Goal: Task Accomplishment & Management: Complete application form

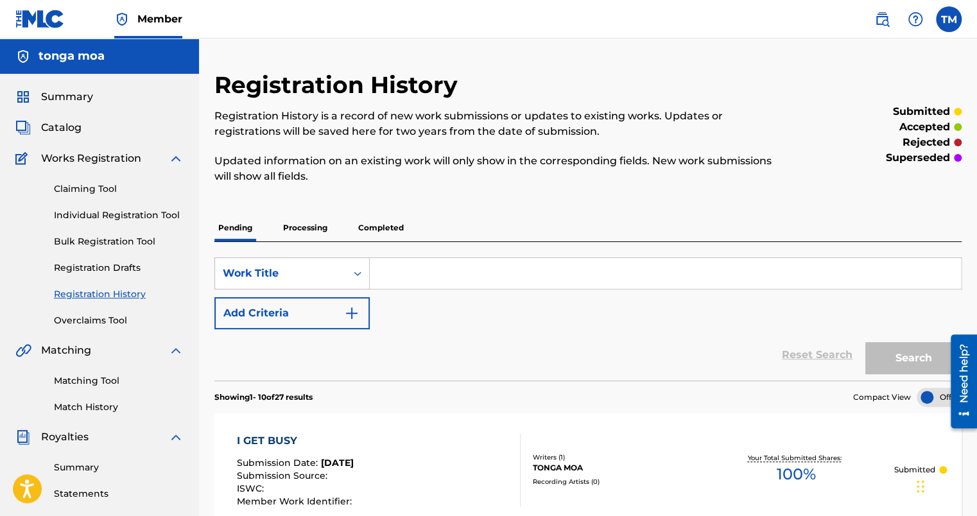
click at [406, 274] on input "Search Form" at bounding box center [665, 273] width 591 height 31
click at [62, 121] on span "Catalog" at bounding box center [61, 127] width 40 height 15
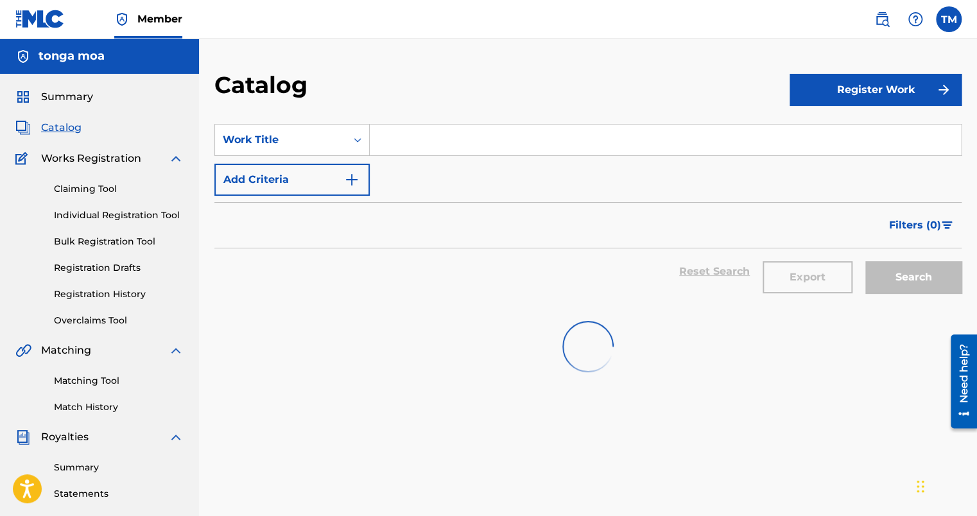
click at [884, 95] on button "Register Work" at bounding box center [875, 90] width 172 height 32
click at [824, 138] on link "Individual" at bounding box center [875, 131] width 172 height 31
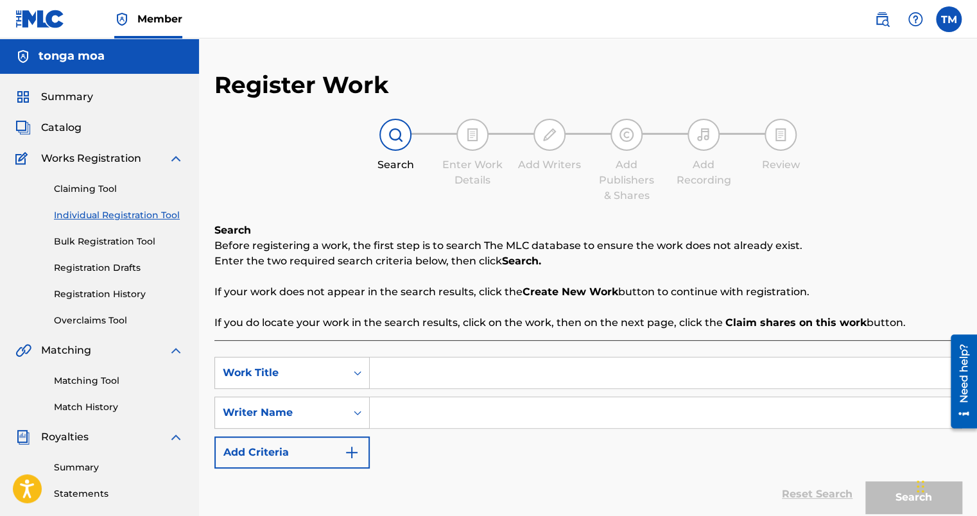
click at [398, 366] on input "Search Form" at bounding box center [665, 372] width 591 height 31
click at [405, 371] on input "Search Form" at bounding box center [665, 372] width 591 height 31
click at [391, 400] on input "Search Form" at bounding box center [665, 412] width 591 height 31
click at [447, 366] on input "BWB" at bounding box center [665, 372] width 591 height 31
type input "BWUB"
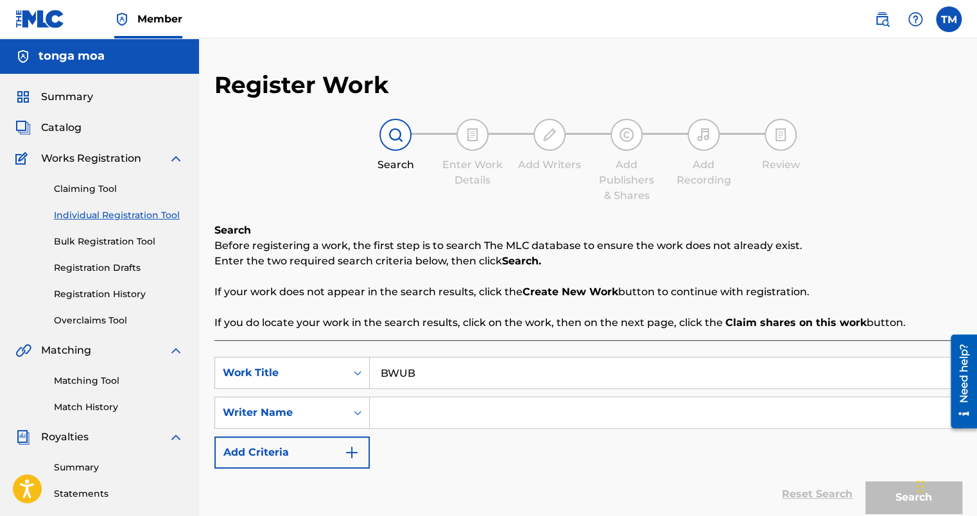
click at [402, 415] on input "Search Form" at bounding box center [665, 412] width 591 height 31
type input "TONKBEATZ"
click at [887, 502] on button "Search" at bounding box center [913, 497] width 96 height 32
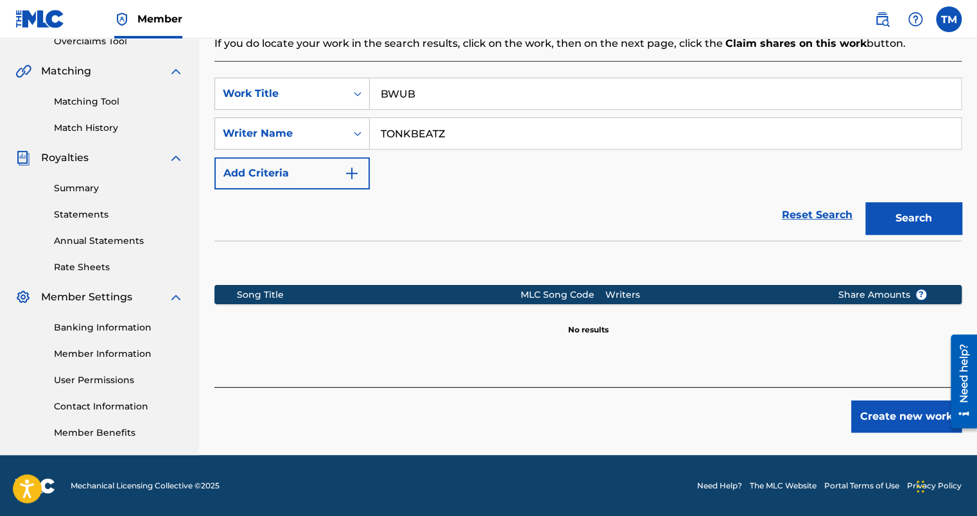
scroll to position [280, 0]
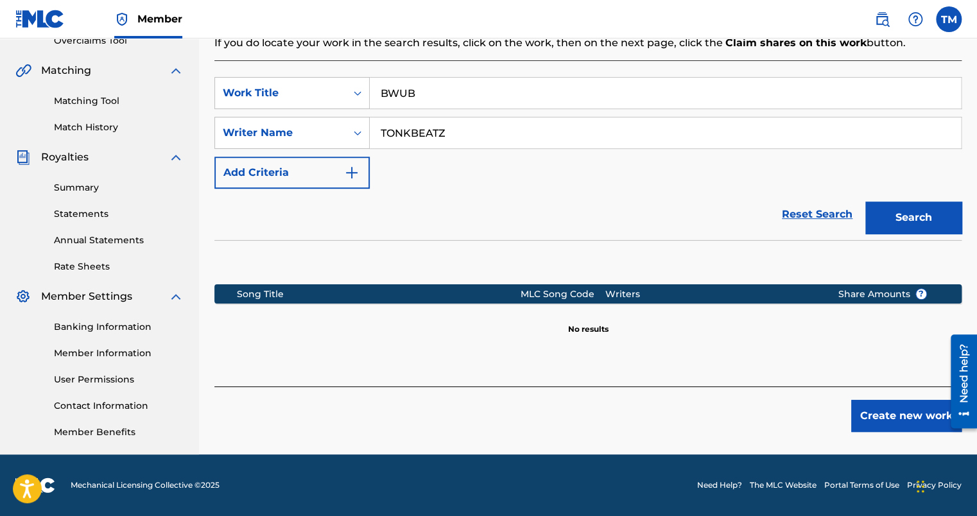
click at [867, 420] on button "Create new work" at bounding box center [906, 416] width 110 height 32
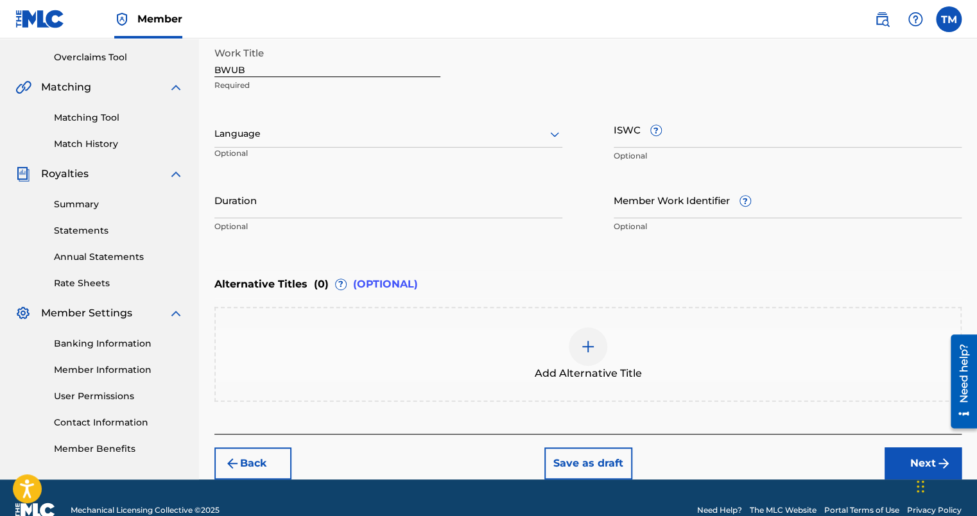
scroll to position [216, 0]
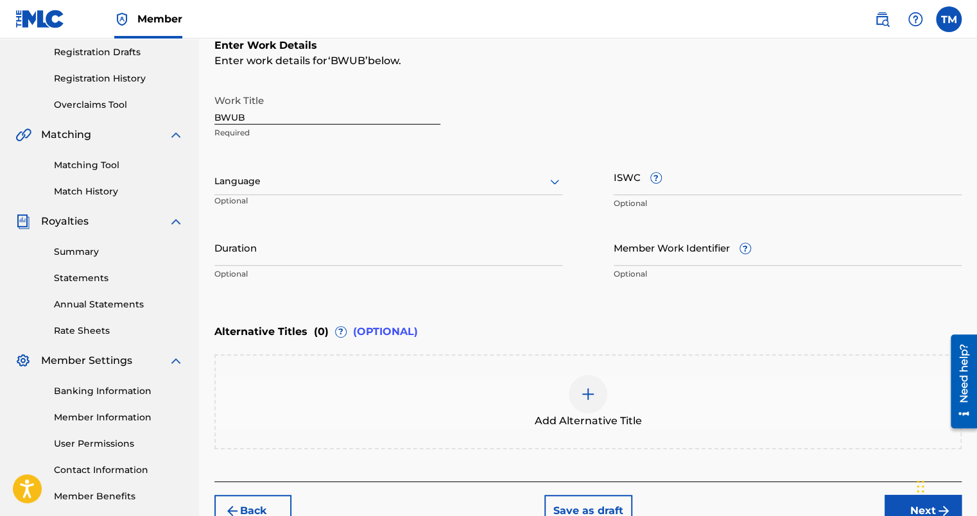
click at [357, 190] on div "Language" at bounding box center [388, 181] width 348 height 27
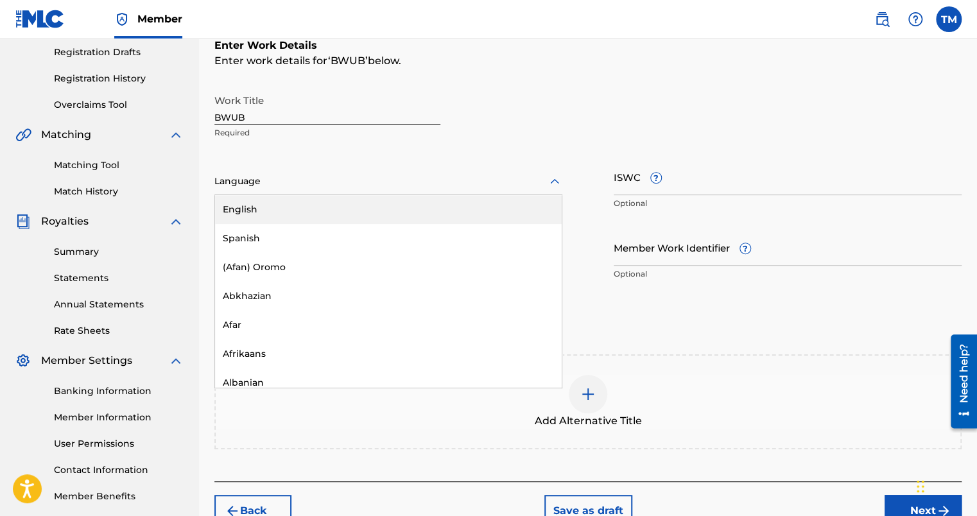
click at [350, 214] on div "English" at bounding box center [388, 209] width 347 height 29
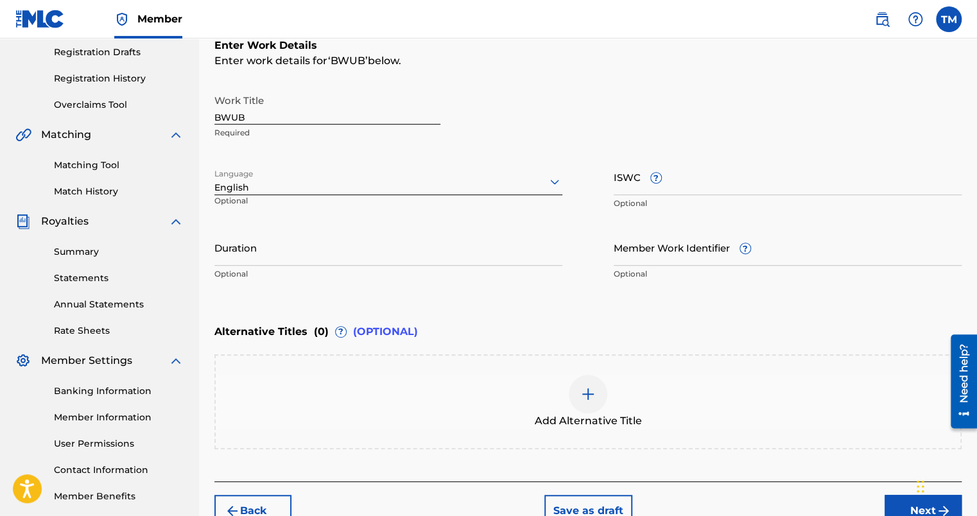
click at [900, 514] on button "Next" at bounding box center [922, 511] width 77 height 32
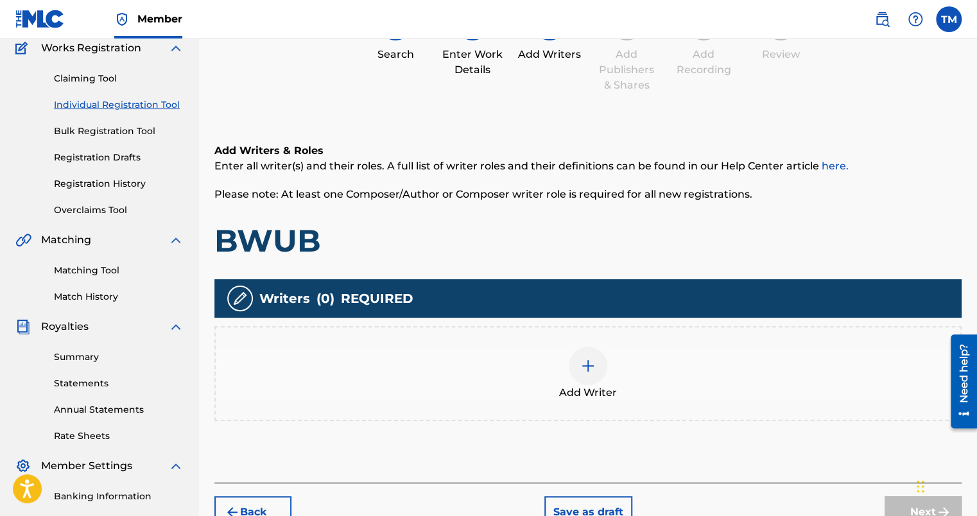
scroll to position [186, 0]
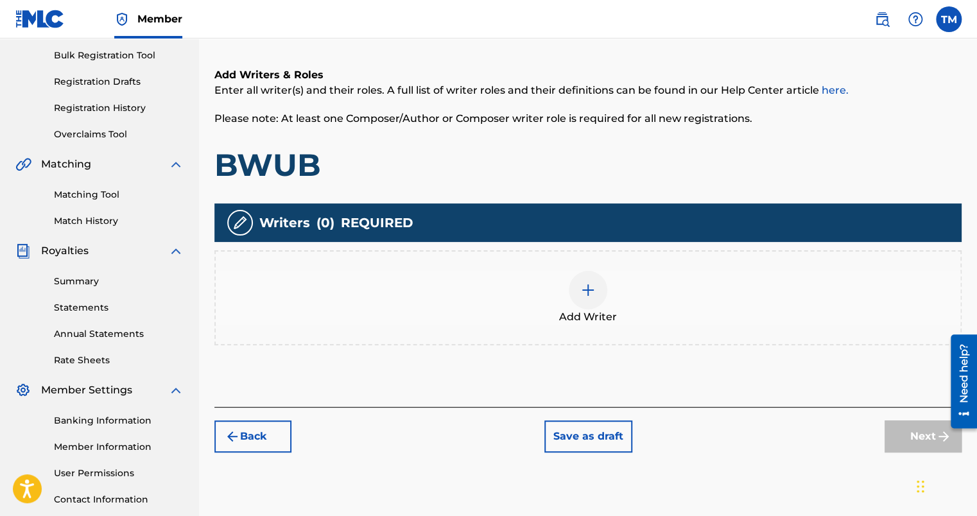
click at [587, 293] on img at bounding box center [587, 289] width 15 height 15
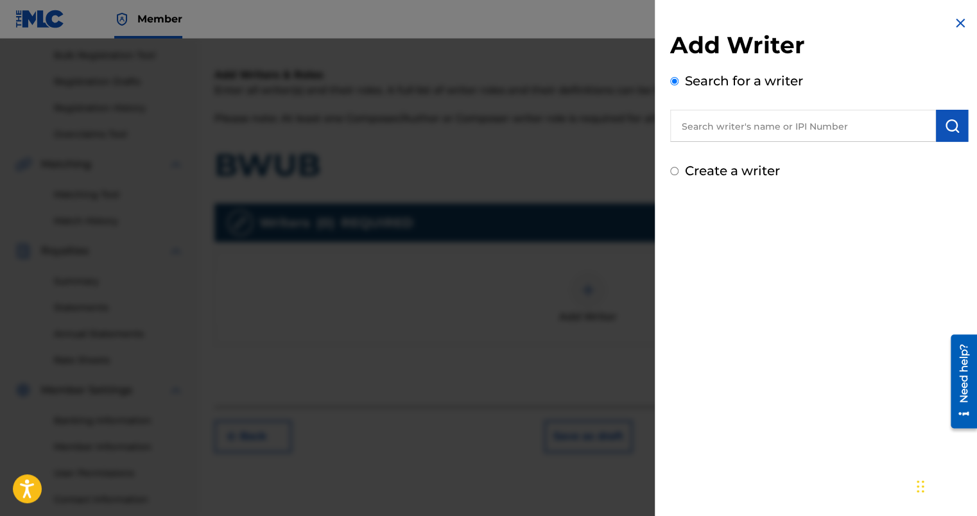
click at [754, 171] on label "Create a writer" at bounding box center [732, 170] width 95 height 15
radio input "true"
click at [678, 171] on input "Create a writer" at bounding box center [674, 171] width 8 height 8
radio input "false"
radio input "true"
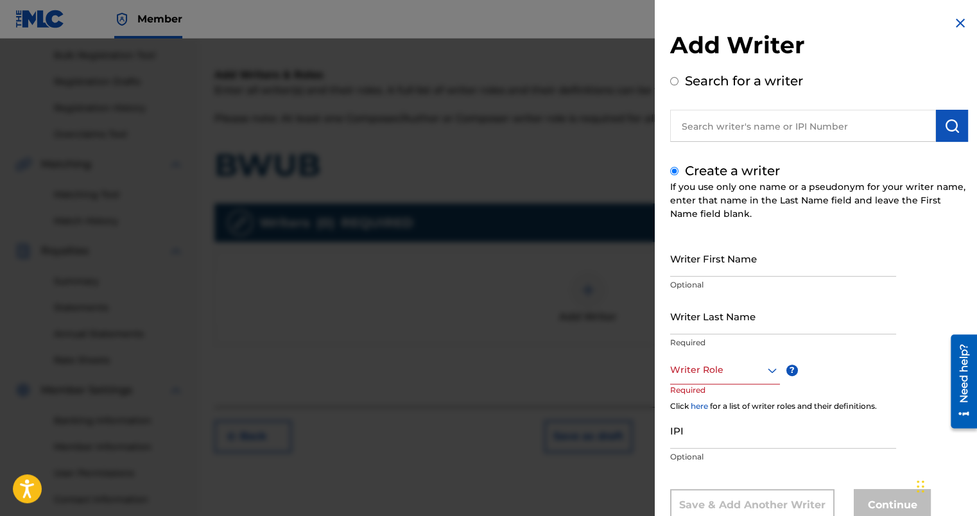
click at [739, 253] on input "Writer First Name" at bounding box center [783, 258] width 226 height 37
type input "[GEOGRAPHIC_DATA]"
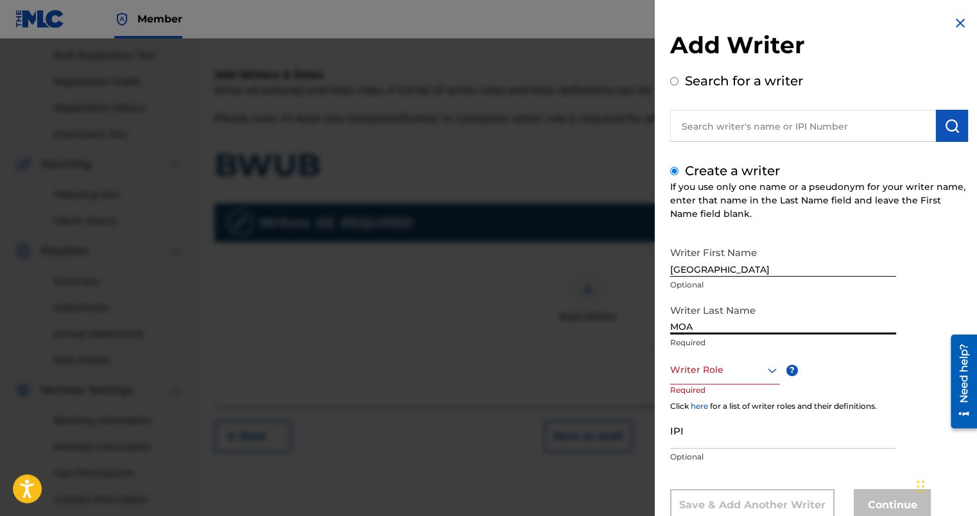
type input "MOA"
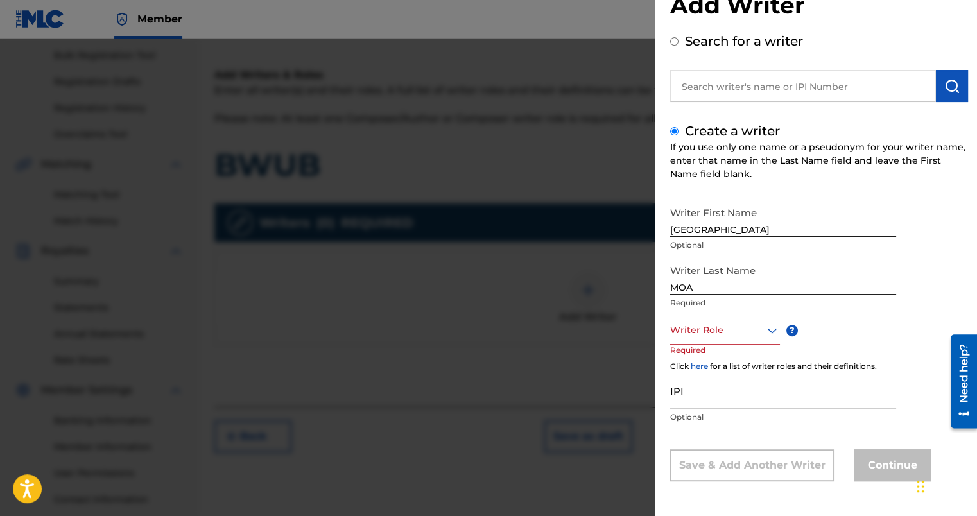
click at [769, 345] on div "option , selected. Select is focused ,type to refine list, press Down to open t…" at bounding box center [725, 330] width 110 height 29
click at [737, 366] on div "Composer/Author" at bounding box center [725, 359] width 108 height 29
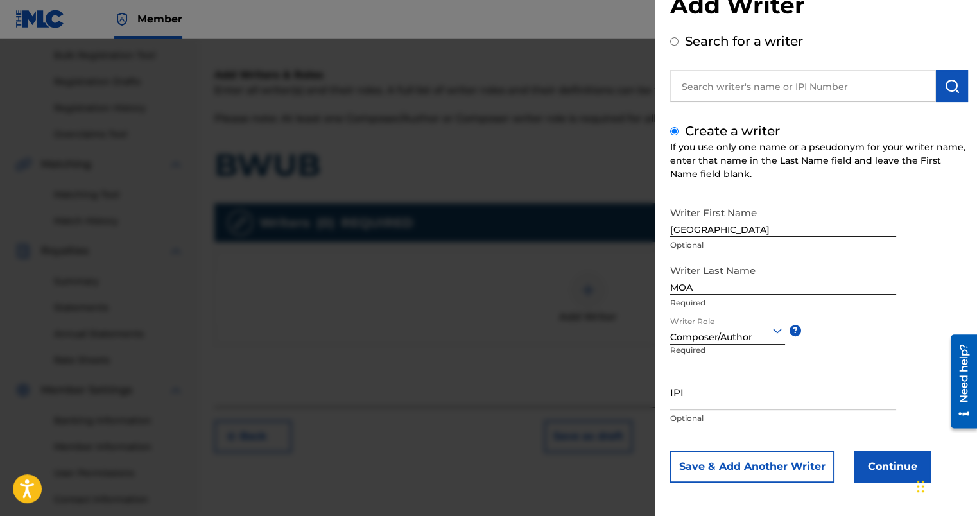
click at [904, 465] on button "Continue" at bounding box center [891, 466] width 77 height 32
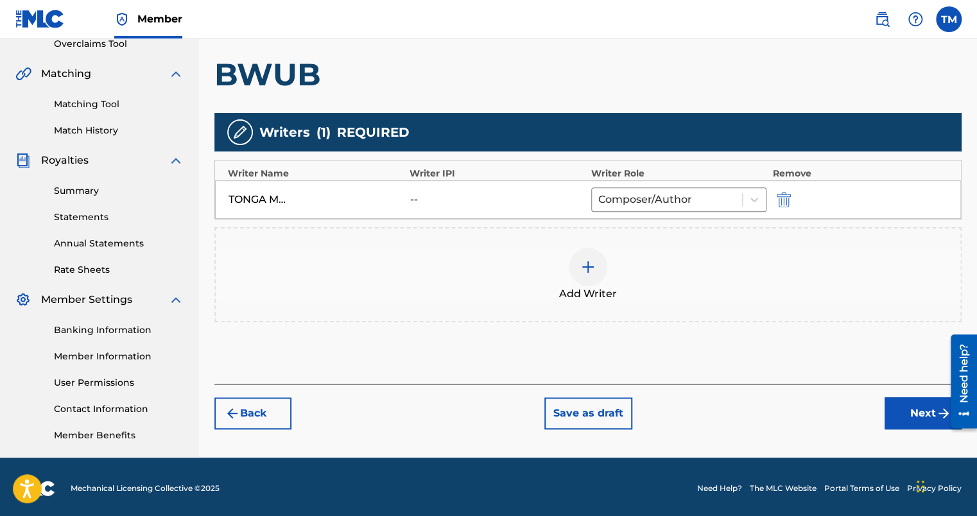
scroll to position [280, 0]
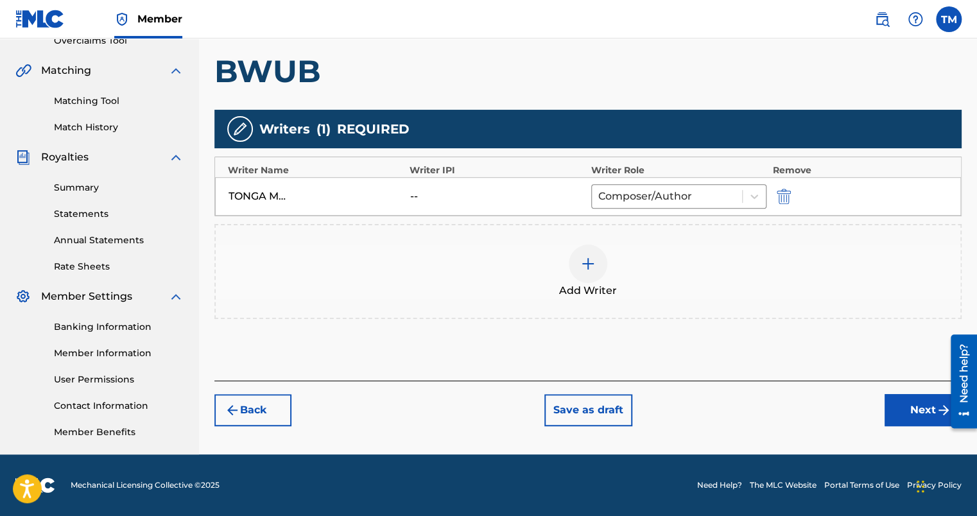
click at [921, 415] on button "Next" at bounding box center [922, 410] width 77 height 32
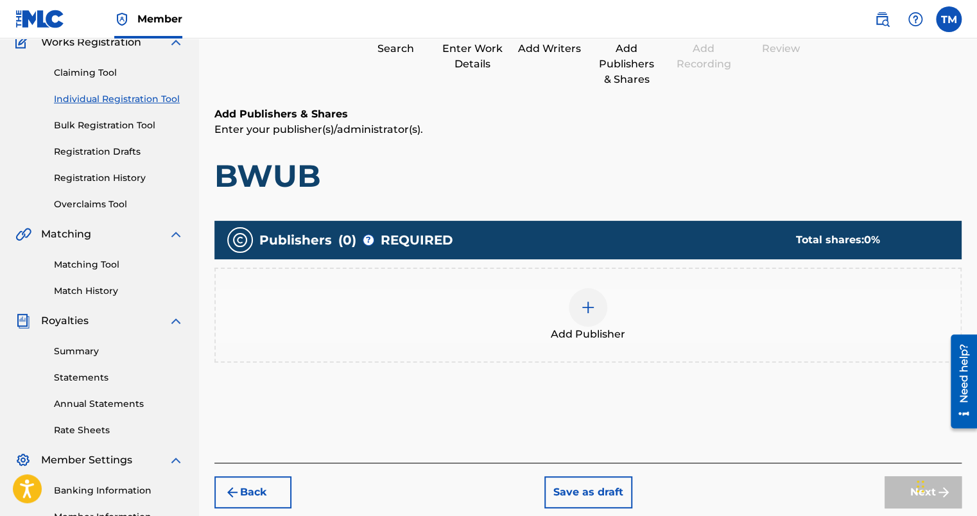
scroll to position [186, 0]
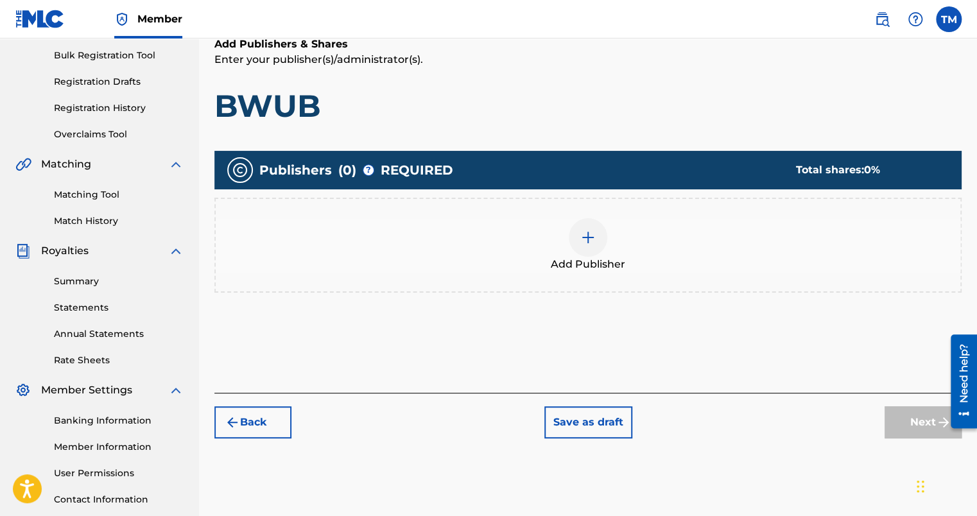
click at [590, 247] on div at bounding box center [588, 237] width 39 height 39
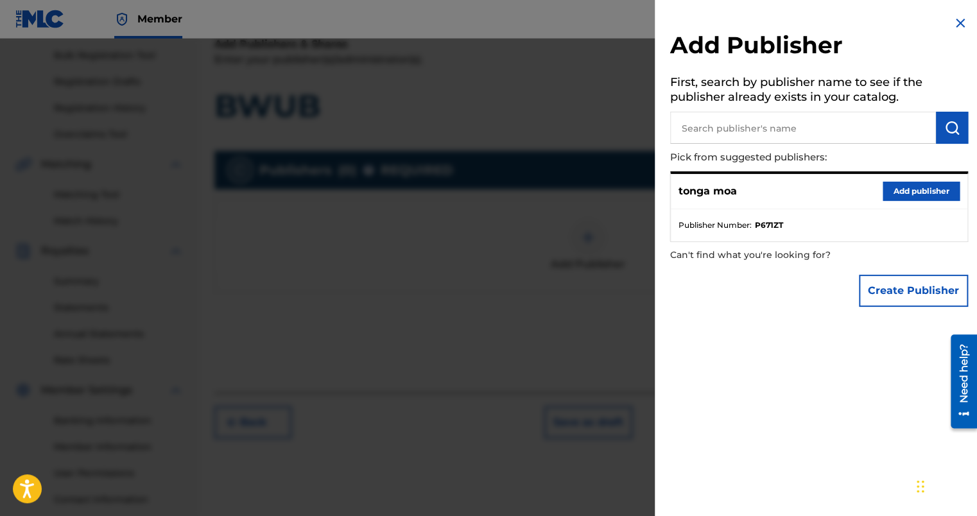
click at [920, 187] on button "Add publisher" at bounding box center [920, 191] width 77 height 19
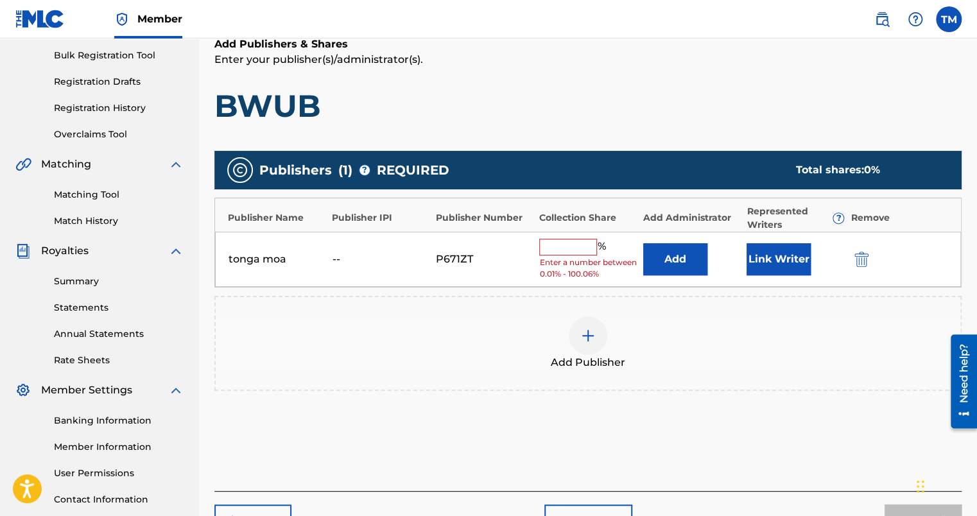
click at [560, 250] on input "text" at bounding box center [568, 247] width 58 height 17
type input "100"
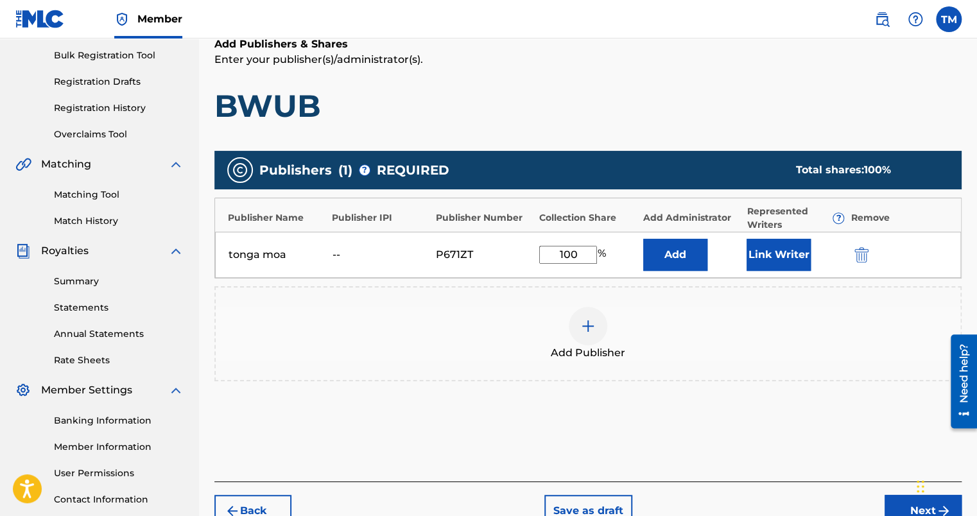
click at [901, 496] on button "Next" at bounding box center [922, 511] width 77 height 32
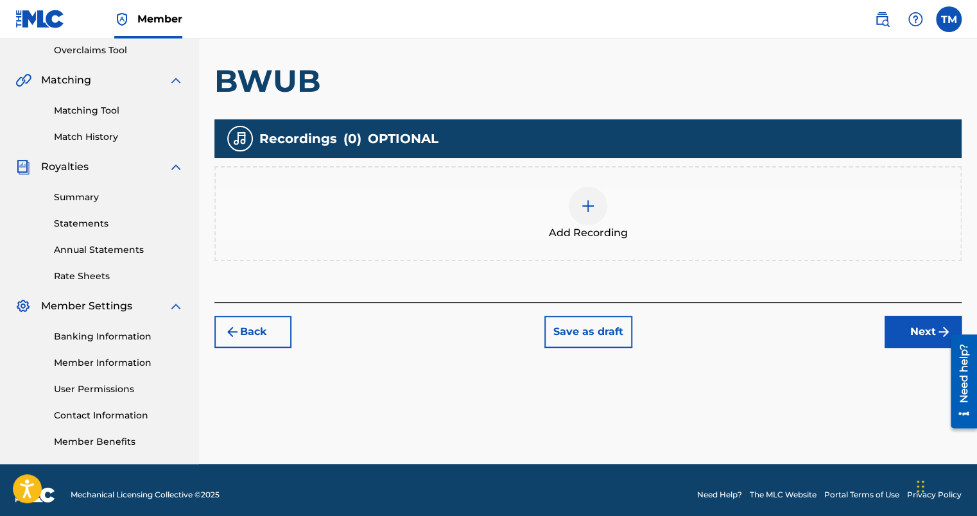
scroll to position [280, 0]
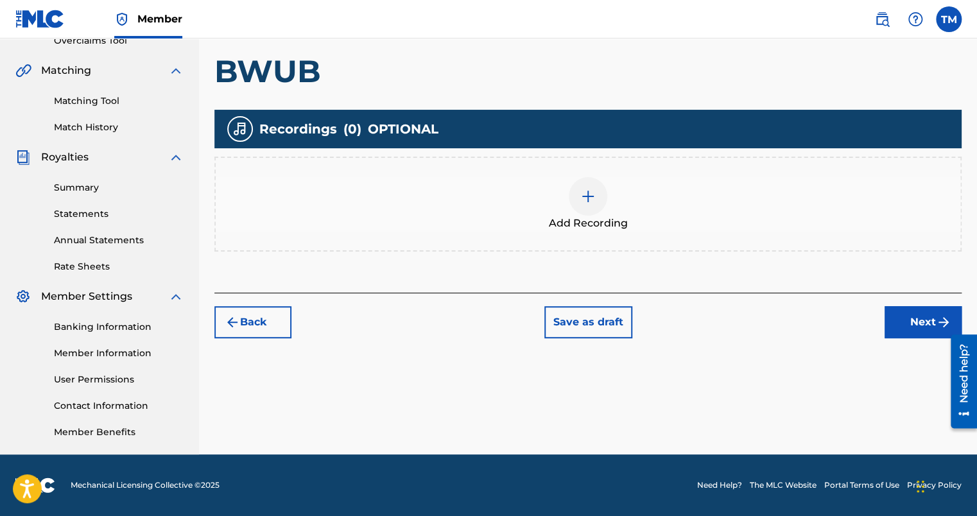
click at [914, 321] on button "Next" at bounding box center [922, 322] width 77 height 32
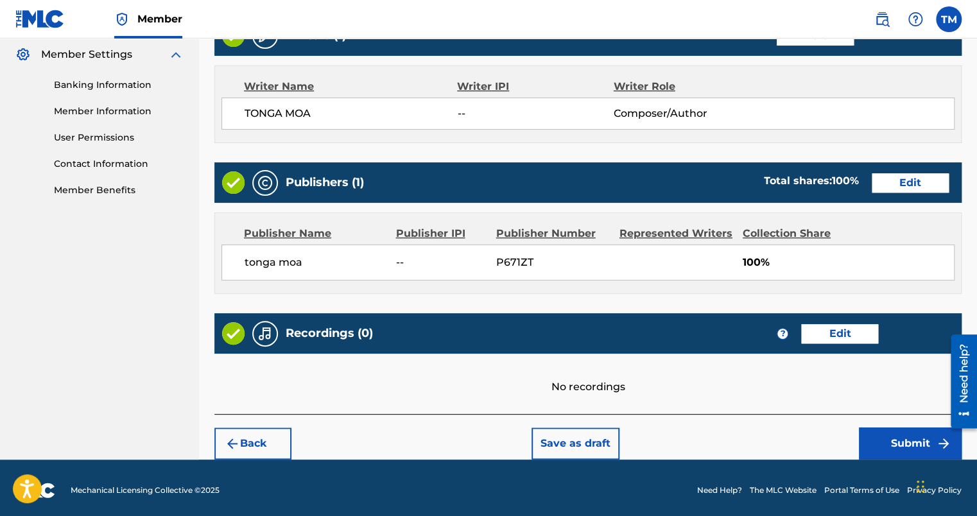
scroll to position [526, 0]
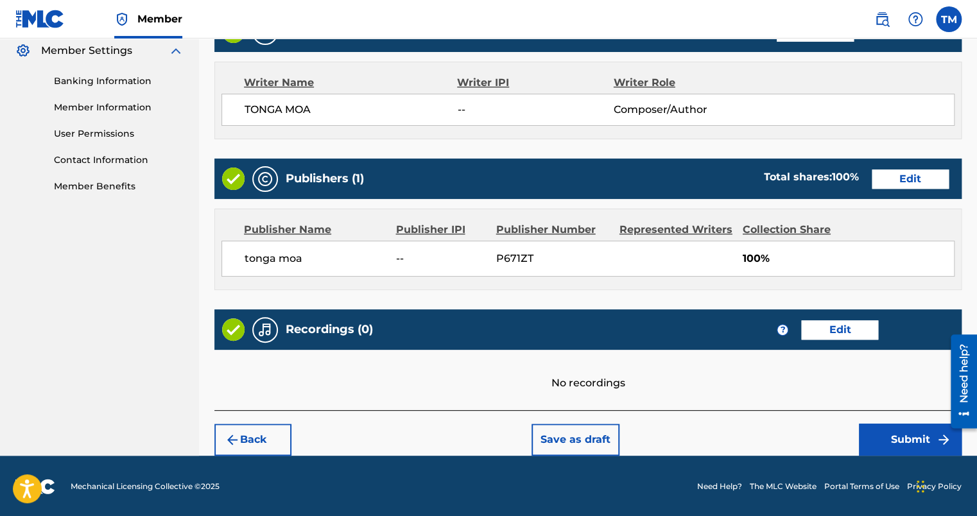
click at [906, 432] on button "Submit" at bounding box center [910, 440] width 103 height 32
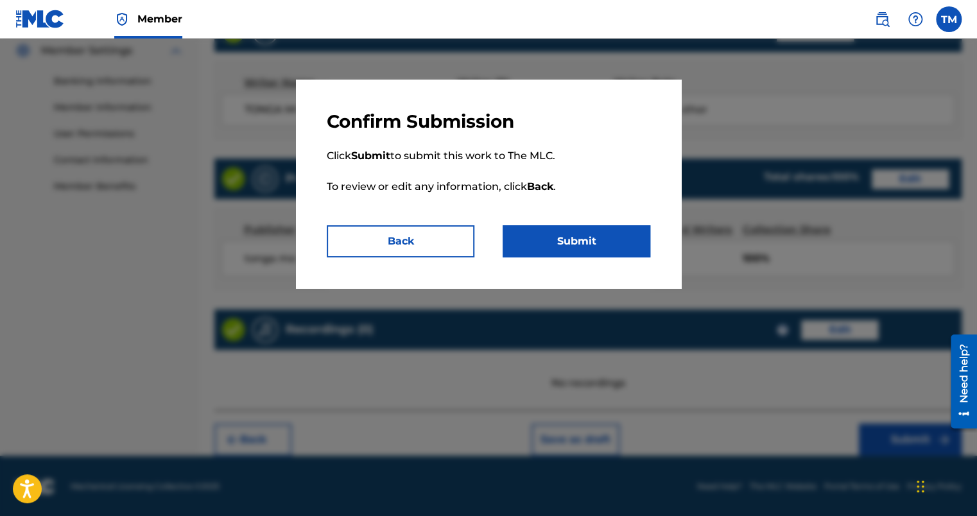
click at [570, 225] on button "Submit" at bounding box center [576, 241] width 148 height 32
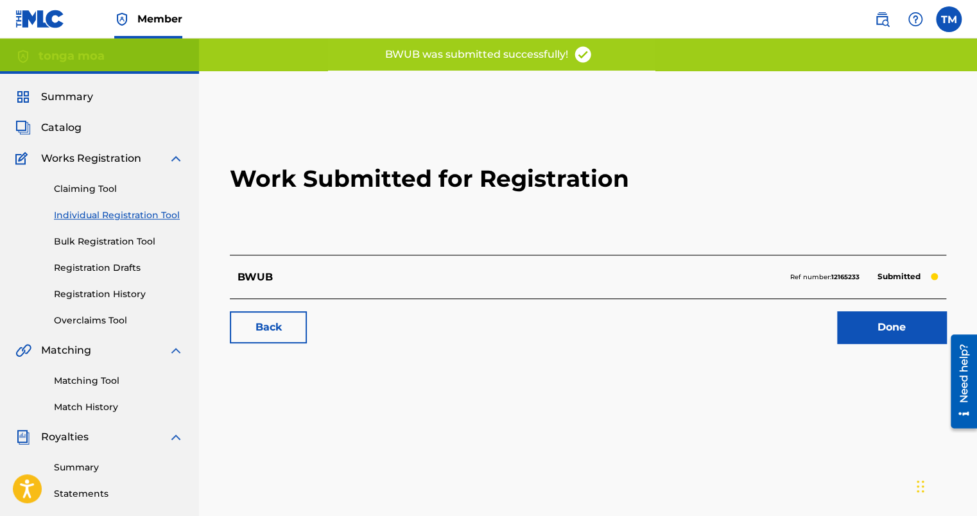
click at [899, 331] on link "Done" at bounding box center [891, 327] width 109 height 32
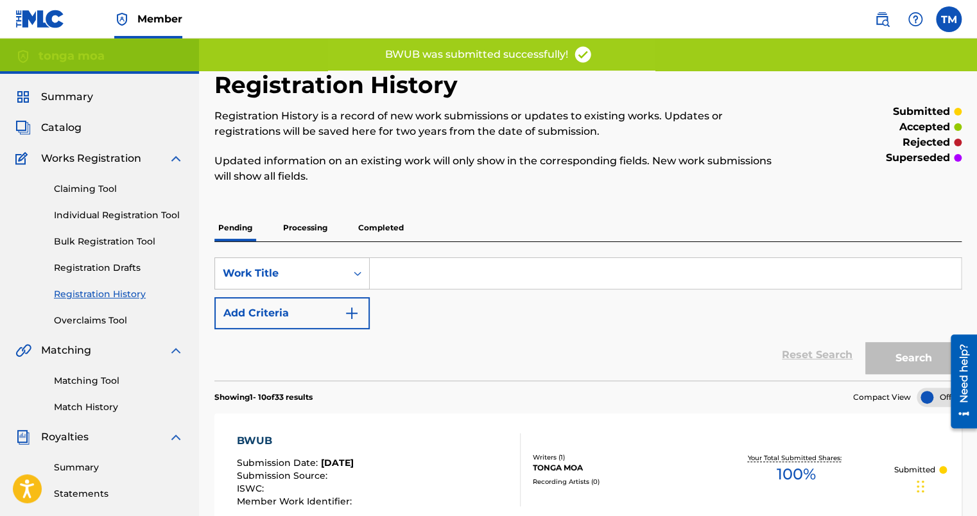
click at [459, 266] on input "Search Form" at bounding box center [665, 273] width 591 height 31
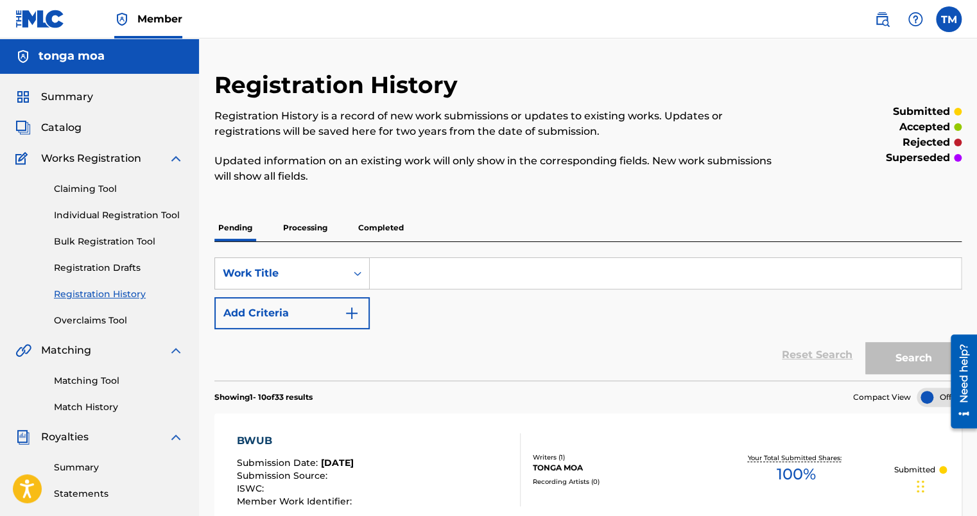
click at [470, 359] on div "Reset Search Search" at bounding box center [587, 354] width 747 height 51
click at [416, 275] on input "Search Form" at bounding box center [665, 273] width 591 height 31
type input "PULL UP"
click at [64, 129] on span "Catalog" at bounding box center [61, 127] width 40 height 15
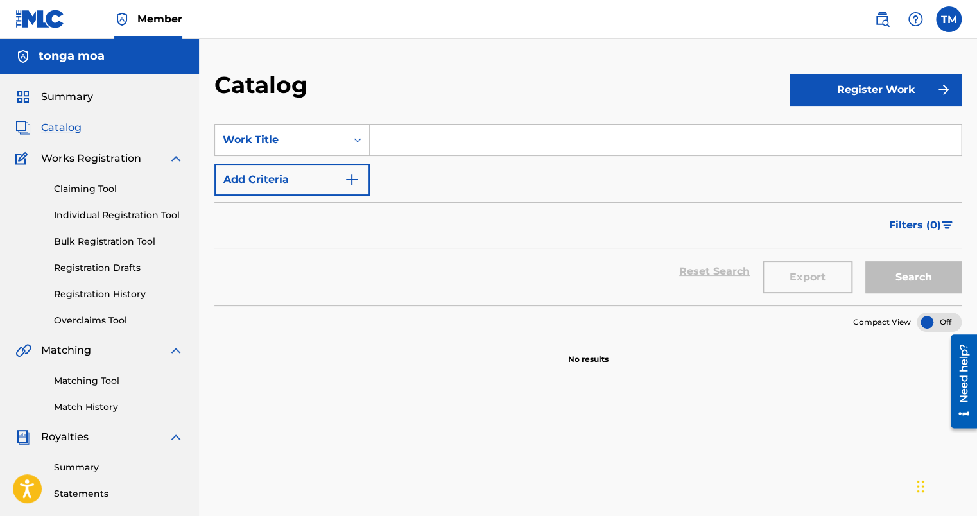
click at [852, 80] on button "Register Work" at bounding box center [875, 90] width 172 height 32
click at [846, 125] on link "Individual" at bounding box center [875, 131] width 172 height 31
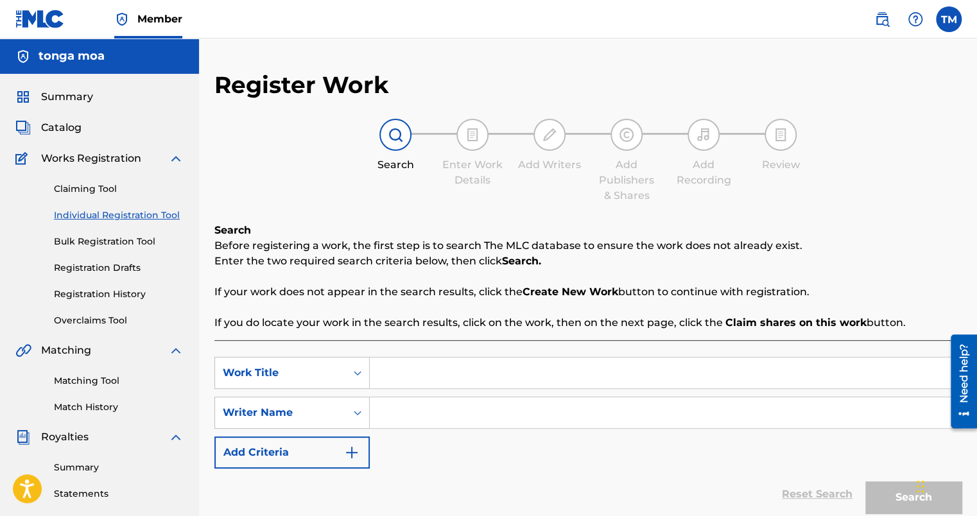
click at [400, 365] on input "Search Form" at bounding box center [665, 372] width 591 height 31
type input "PULL UP"
click at [475, 425] on input "Search Form" at bounding box center [665, 412] width 591 height 31
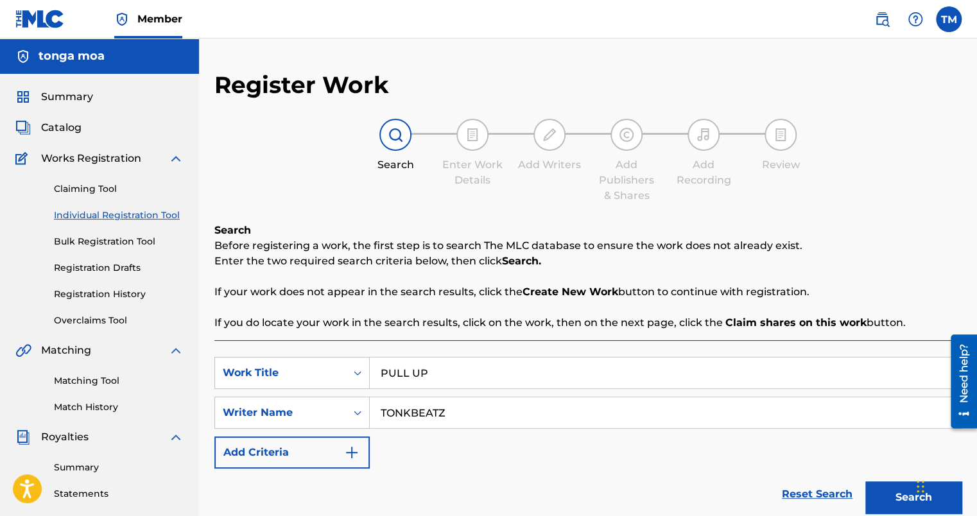
type input "TONKBEATZ"
click at [886, 492] on button "Search" at bounding box center [913, 497] width 96 height 32
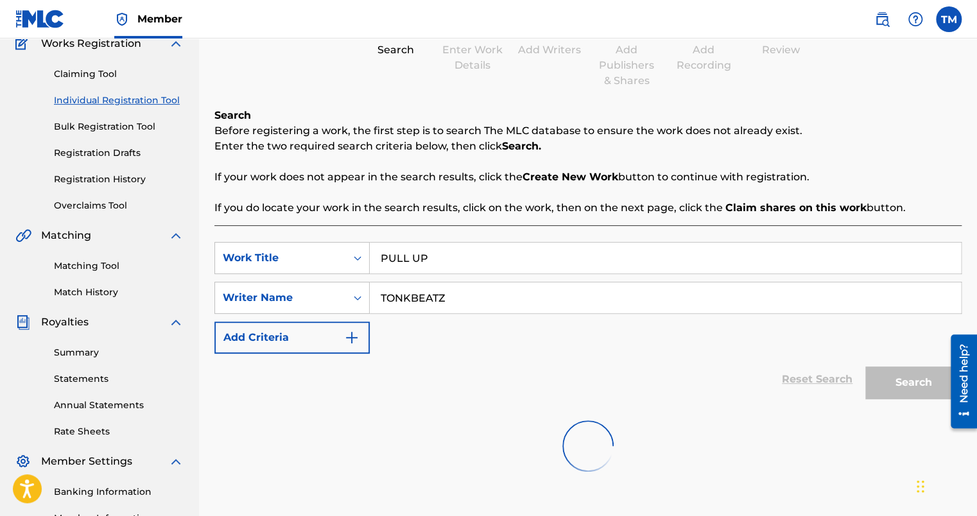
scroll to position [280, 0]
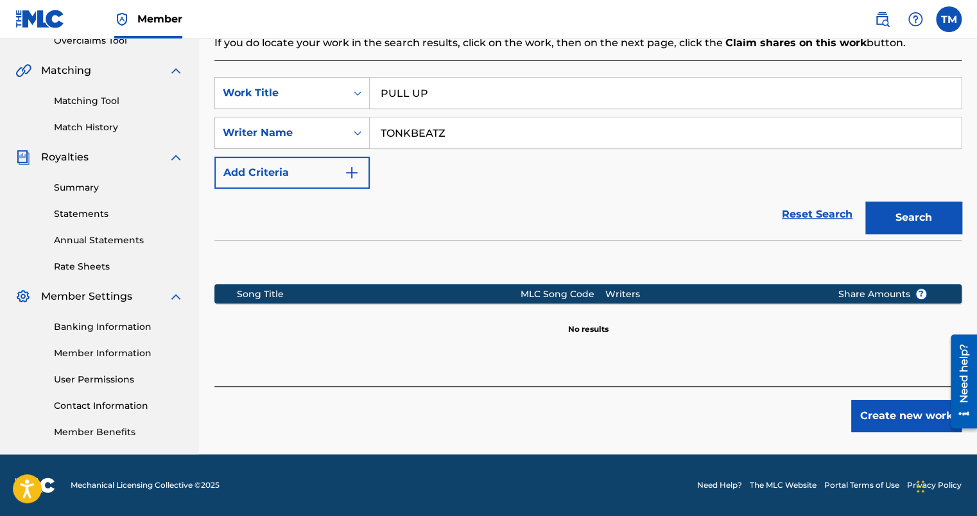
click at [875, 415] on button "Create new work" at bounding box center [906, 416] width 110 height 32
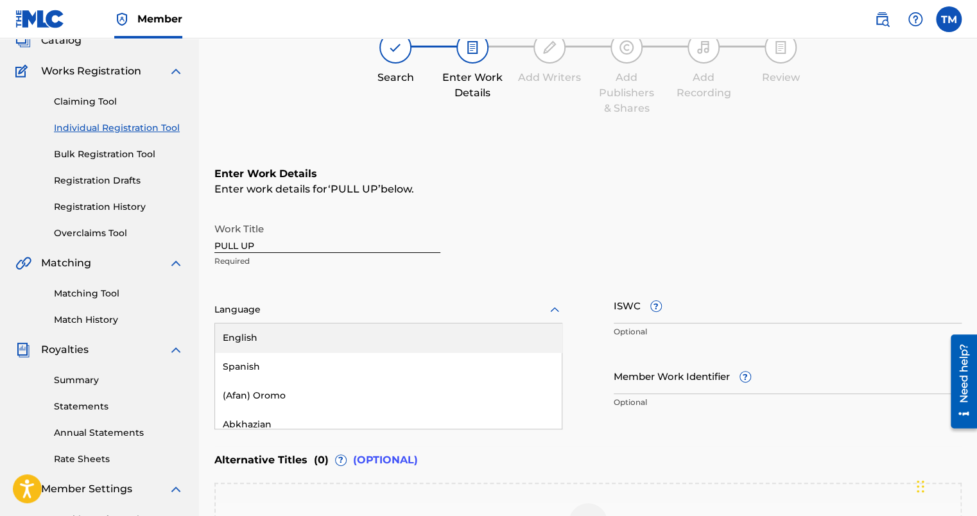
scroll to position [87, 0]
click at [340, 305] on div at bounding box center [388, 310] width 348 height 16
click at [329, 348] on div "English" at bounding box center [388, 337] width 347 height 29
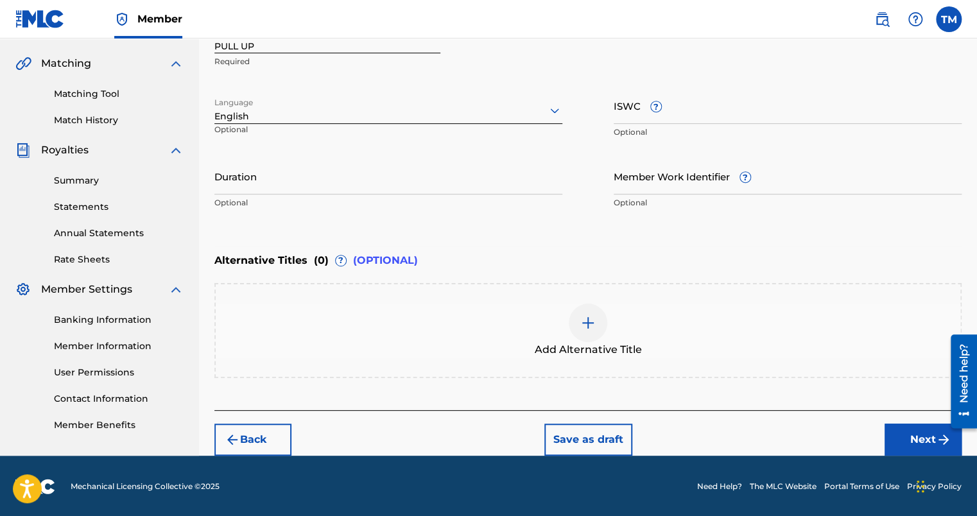
click at [906, 449] on button "Next" at bounding box center [922, 440] width 77 height 32
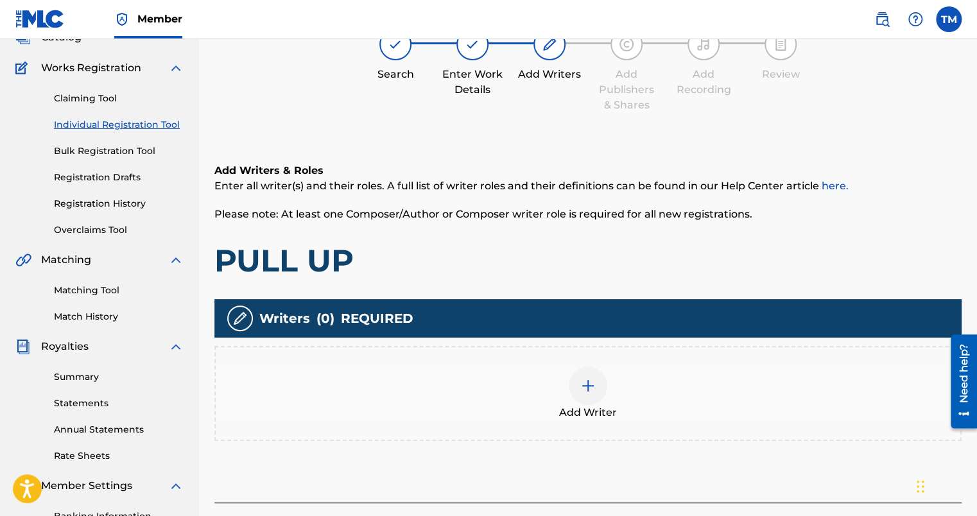
scroll to position [122, 0]
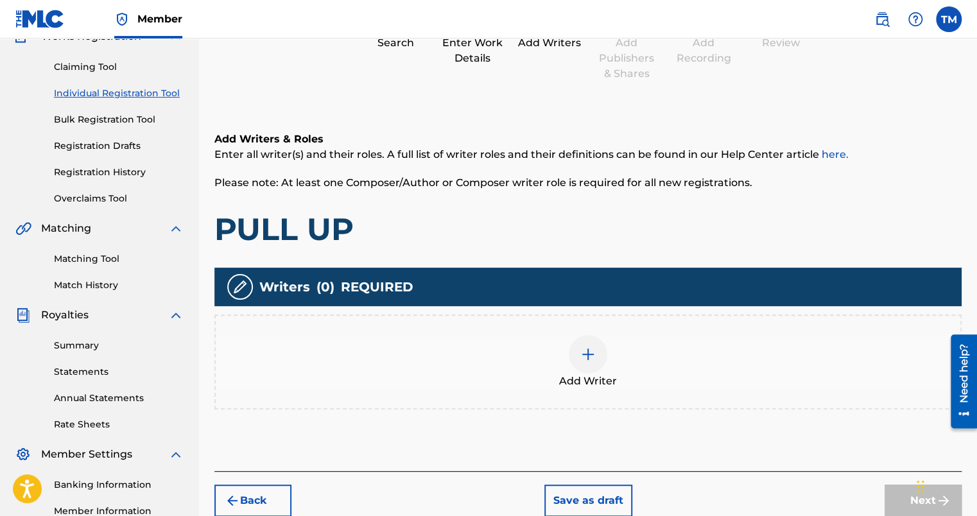
click at [580, 340] on div at bounding box center [588, 354] width 39 height 39
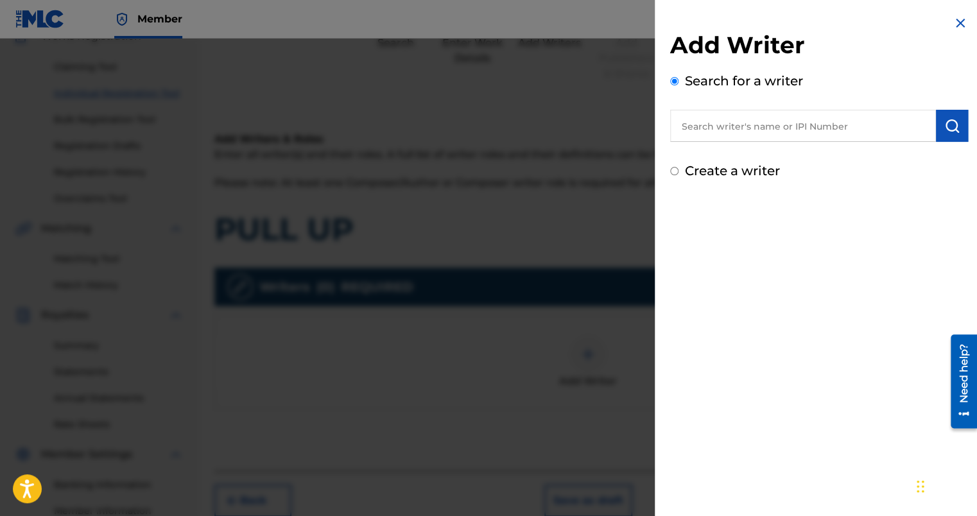
click at [765, 167] on label "Create a writer" at bounding box center [732, 170] width 95 height 15
radio input "true"
click at [678, 167] on input "Create a writer" at bounding box center [674, 171] width 8 height 8
radio input "false"
radio input "true"
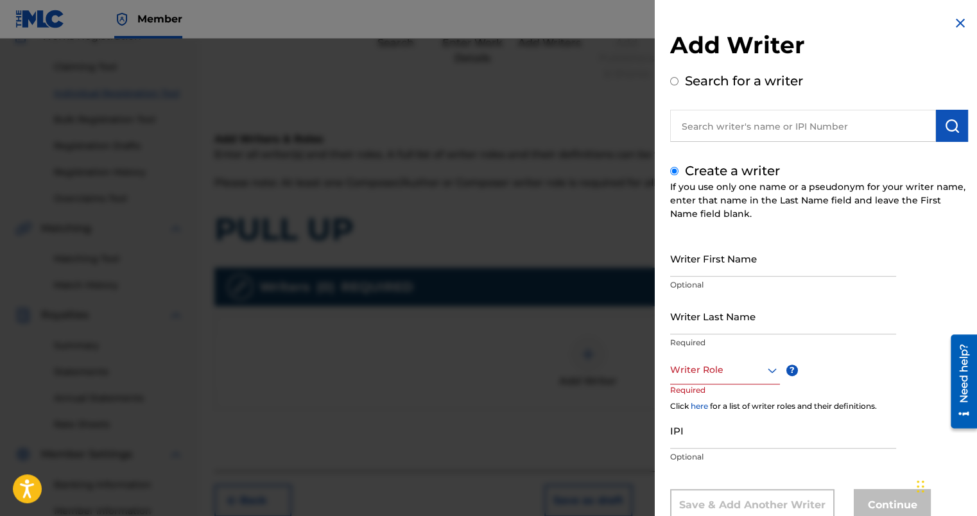
click at [724, 261] on input "Writer First Name" at bounding box center [783, 258] width 226 height 37
type input "[GEOGRAPHIC_DATA]"
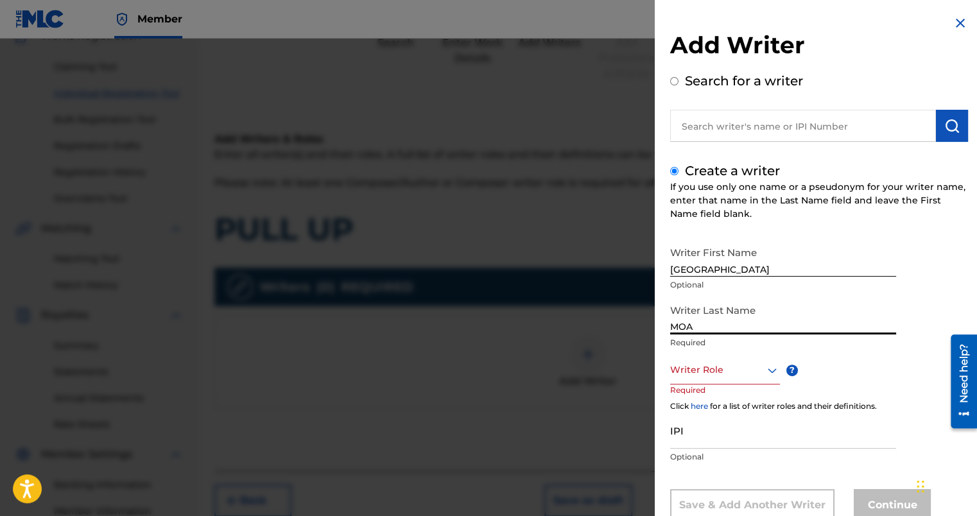
type input "MOA"
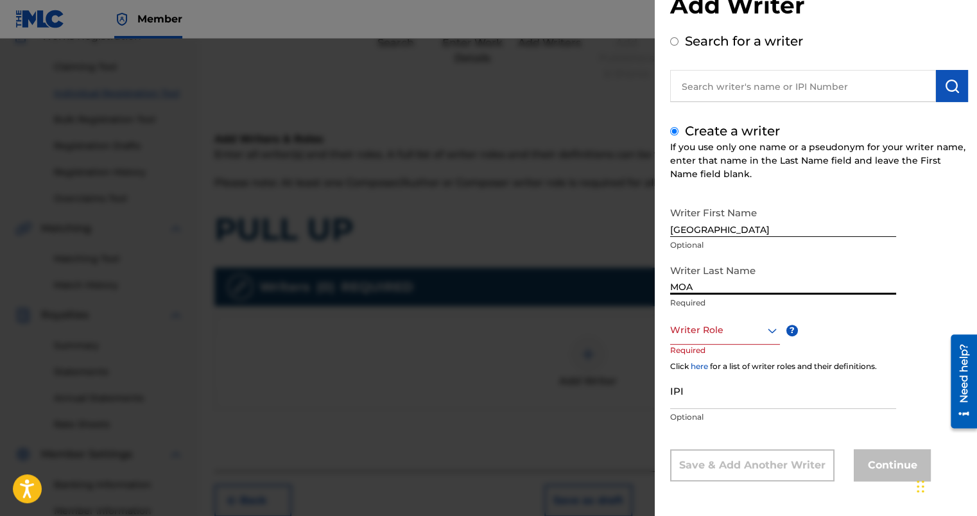
click at [692, 345] on div "Writer Role" at bounding box center [725, 330] width 110 height 29
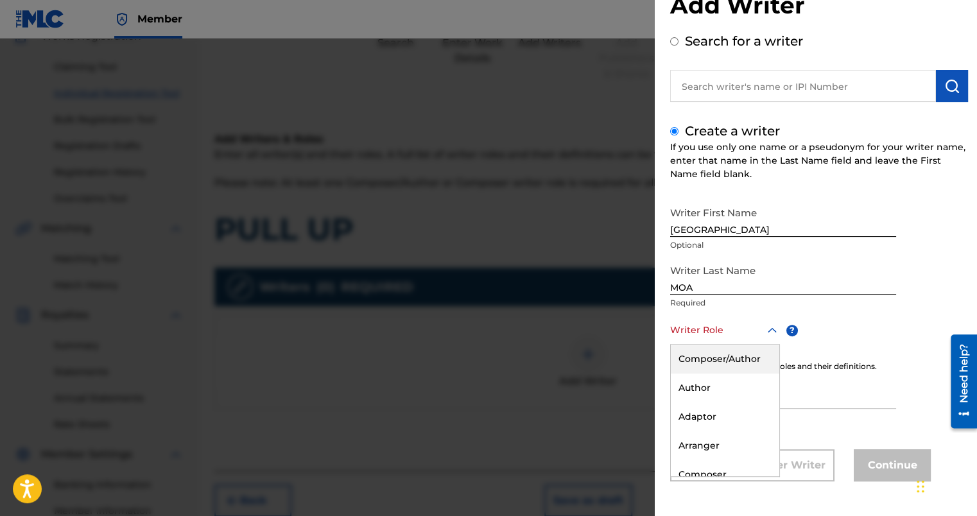
click at [709, 357] on div "Composer/Author" at bounding box center [725, 359] width 108 height 29
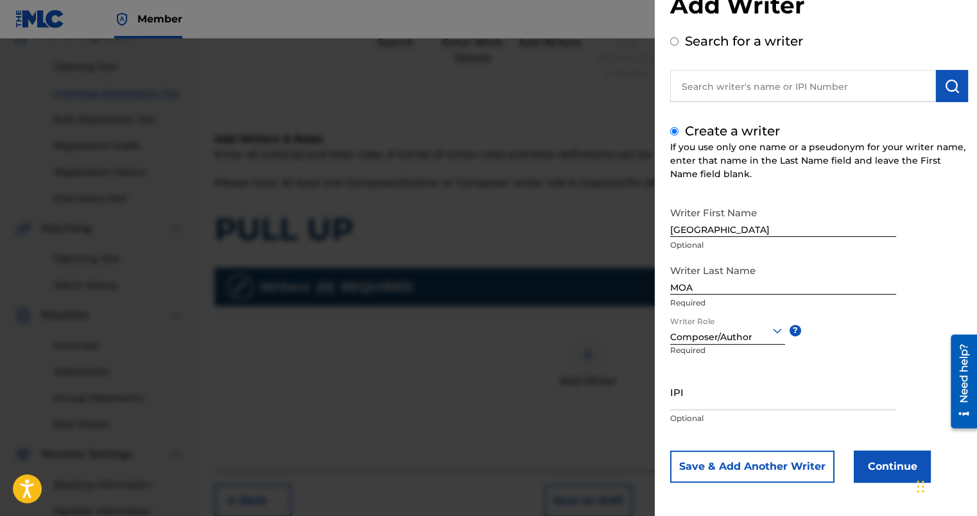
click at [873, 479] on button "Continue" at bounding box center [891, 466] width 77 height 32
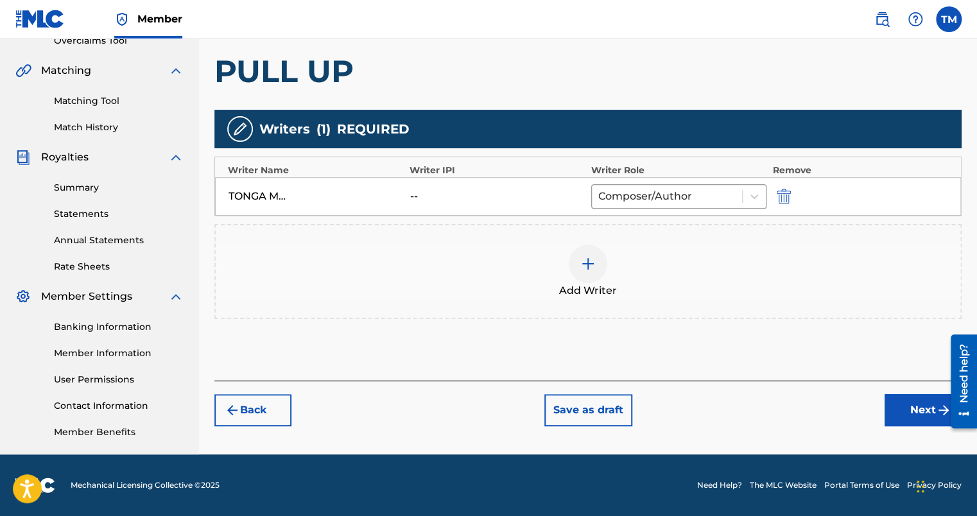
click at [916, 412] on button "Next" at bounding box center [922, 410] width 77 height 32
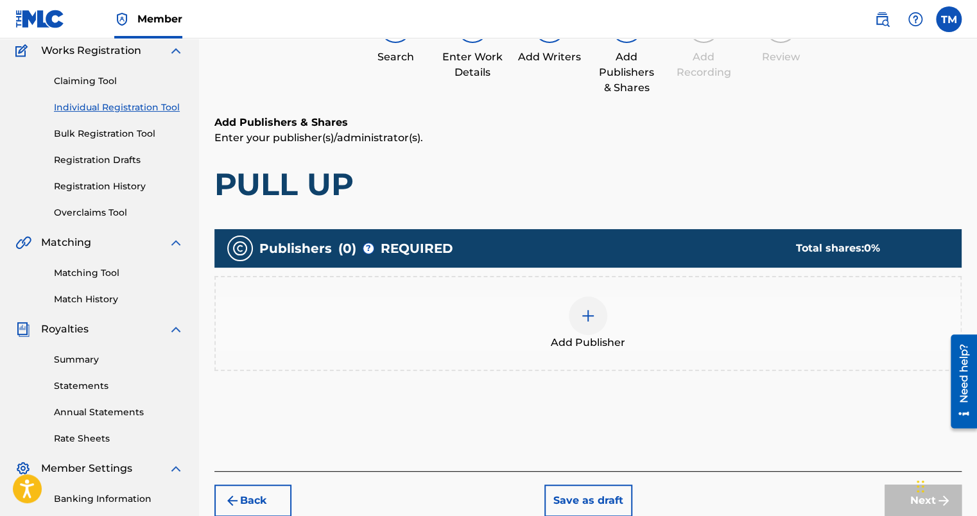
scroll to position [58, 0]
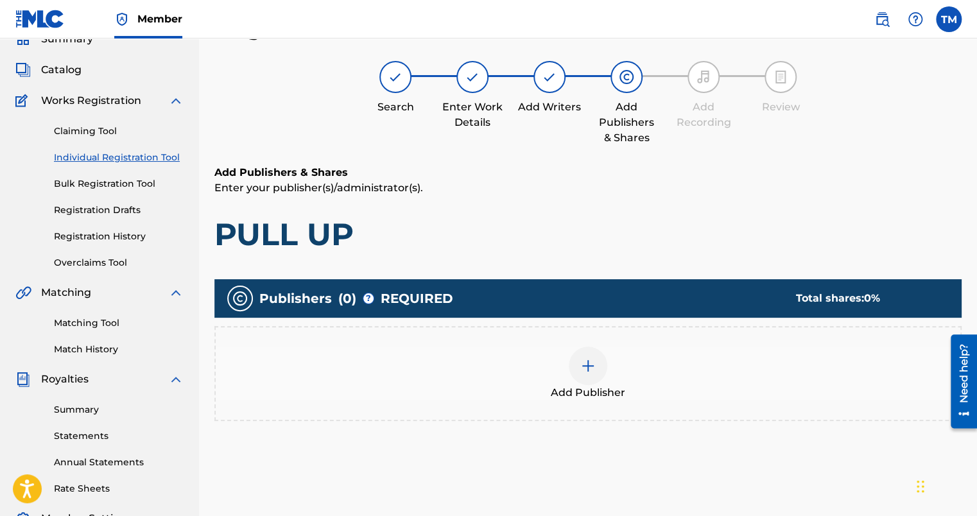
click at [578, 362] on div at bounding box center [588, 366] width 39 height 39
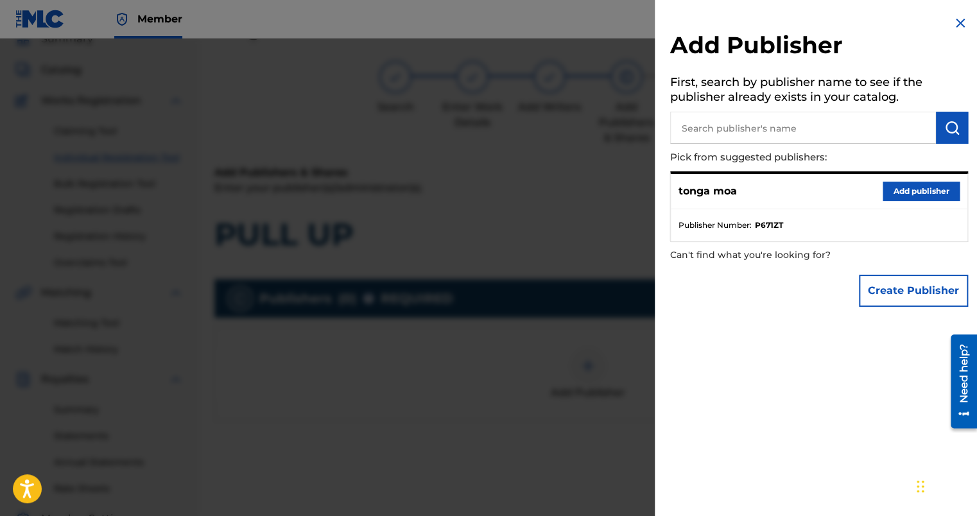
click at [924, 193] on button "Add publisher" at bounding box center [920, 191] width 77 height 19
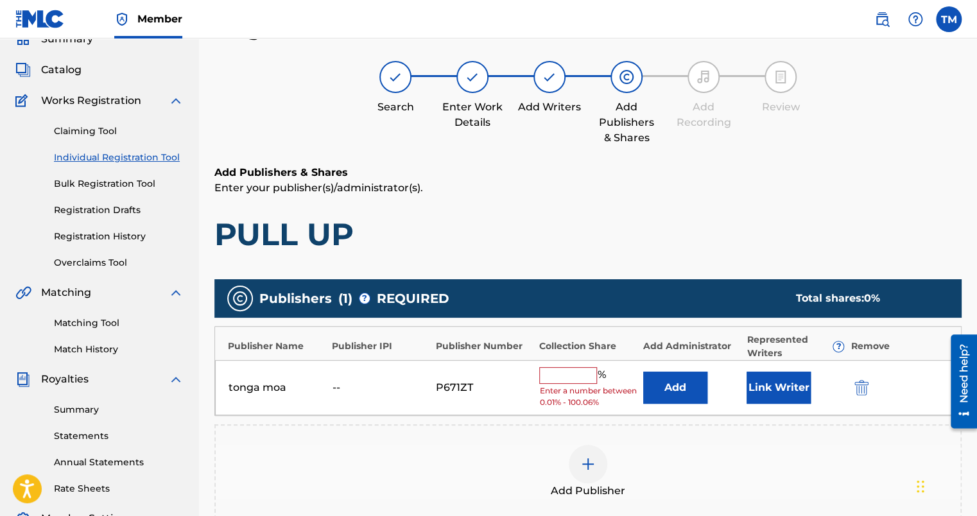
drag, startPoint x: 561, startPoint y: 364, endPoint x: 557, endPoint y: 377, distance: 14.0
click at [558, 369] on div "tonga moa -- P671ZT % Enter a number between 0.01% - 100.06% Add Link Writer" at bounding box center [588, 388] width 746 height 56
click at [560, 373] on input "text" at bounding box center [568, 375] width 58 height 17
type input "100"
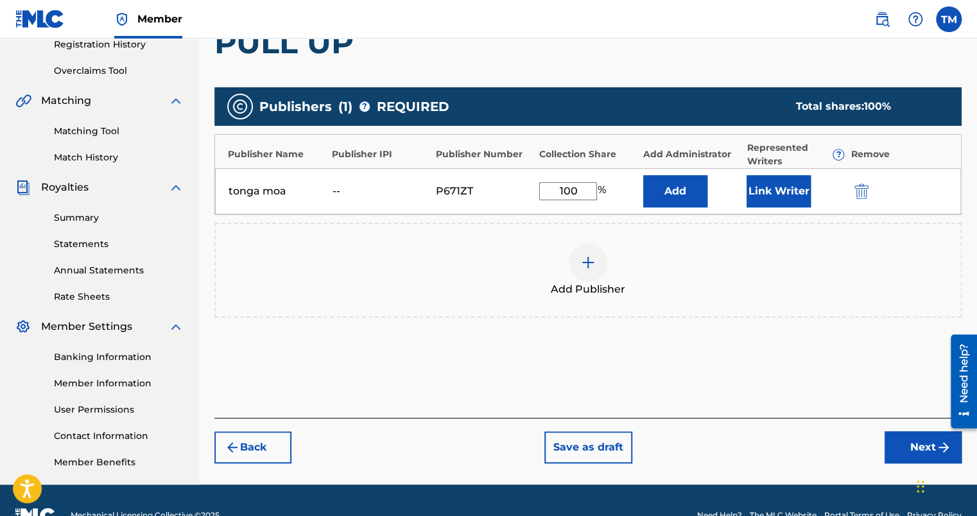
scroll to position [250, 0]
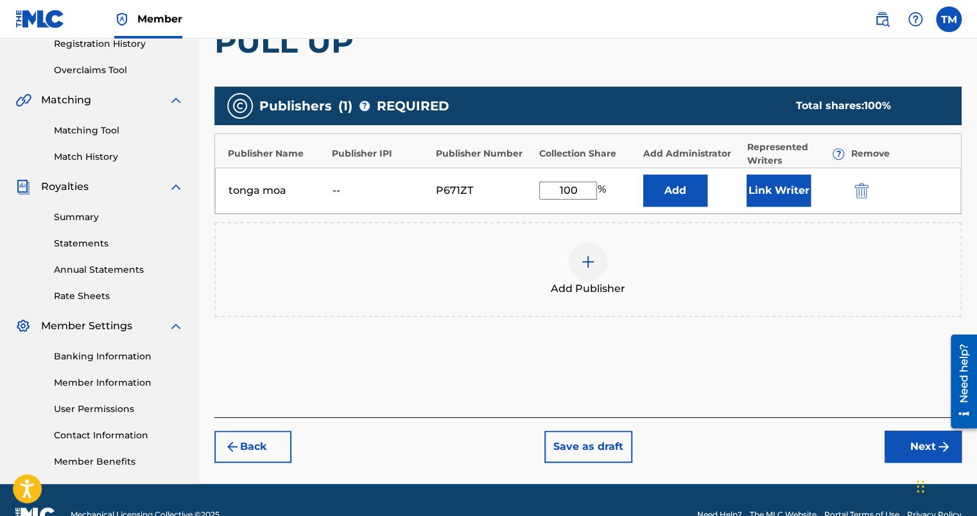
click at [918, 453] on button "Next" at bounding box center [922, 447] width 77 height 32
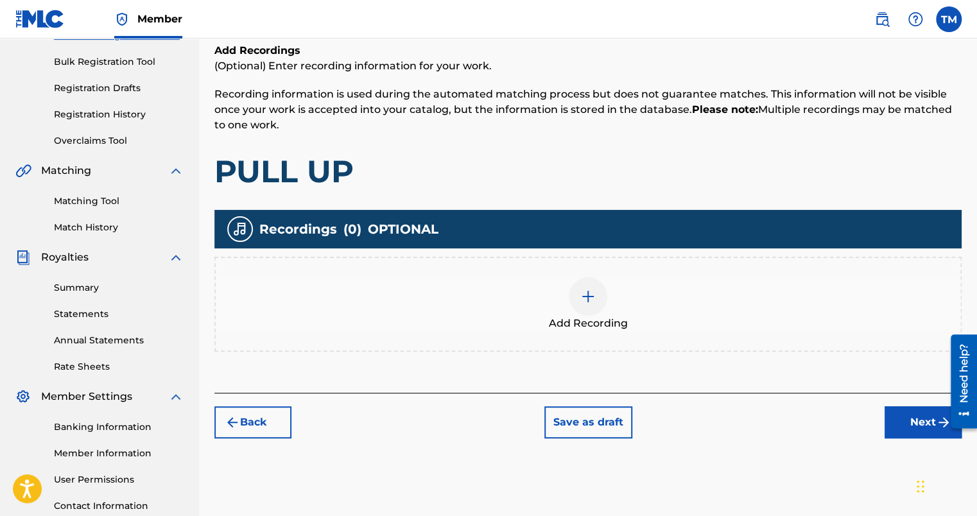
scroll to position [280, 0]
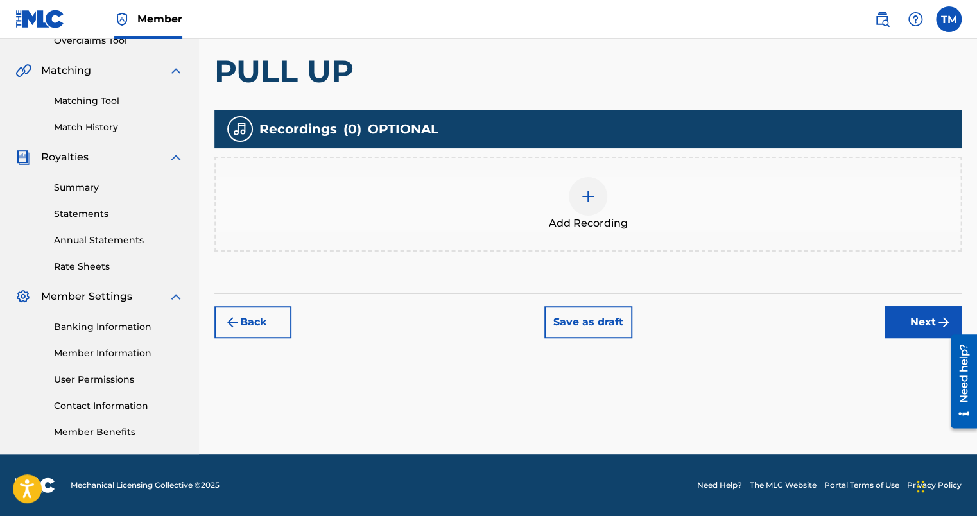
click at [900, 317] on button "Next" at bounding box center [922, 322] width 77 height 32
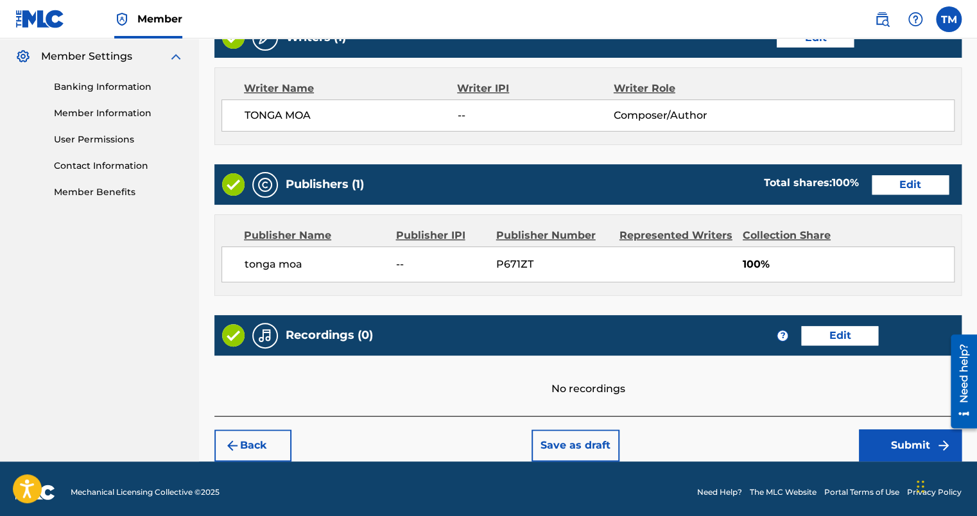
scroll to position [526, 0]
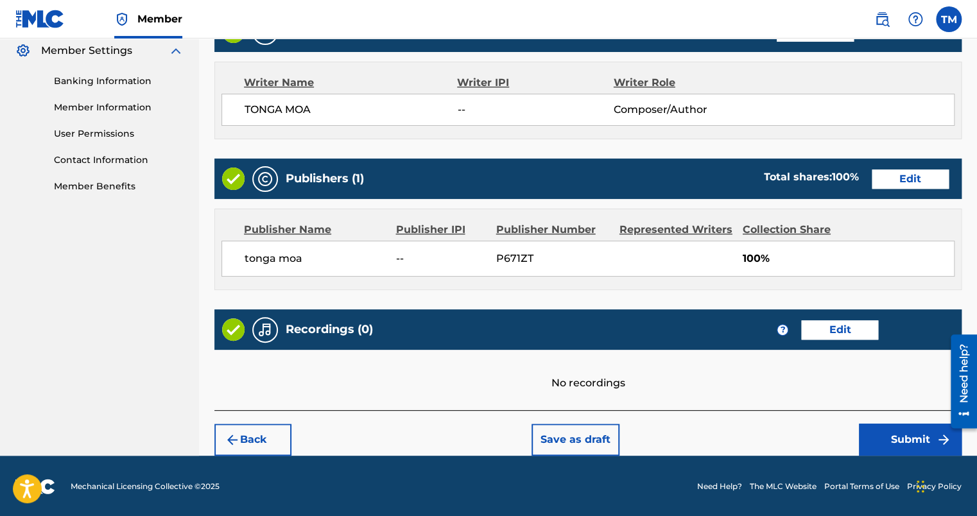
click at [891, 440] on button "Submit" at bounding box center [910, 440] width 103 height 32
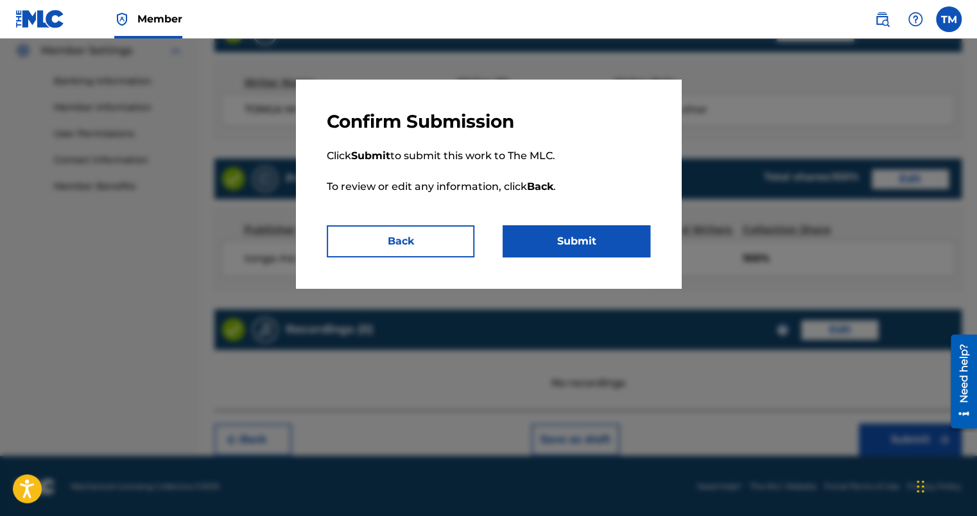
click at [622, 249] on button "Submit" at bounding box center [576, 241] width 148 height 32
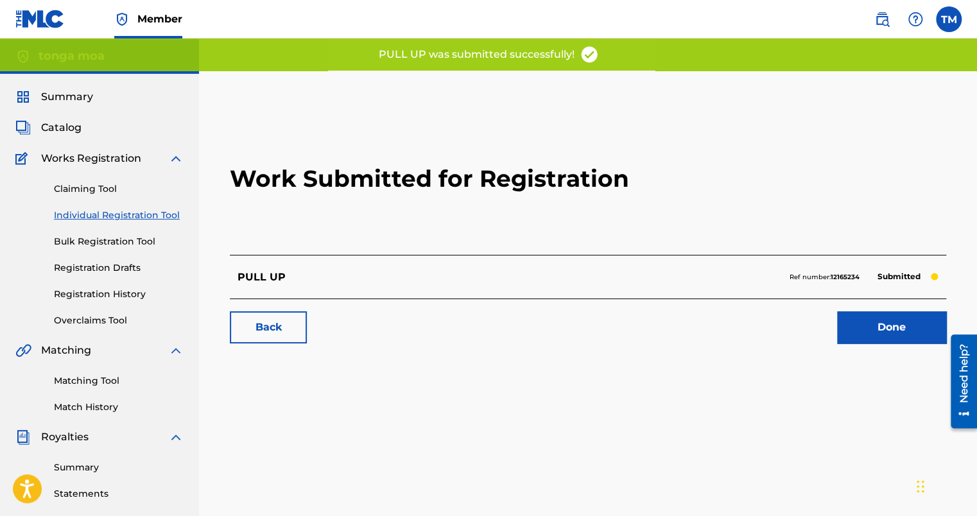
click at [903, 329] on link "Done" at bounding box center [891, 327] width 109 height 32
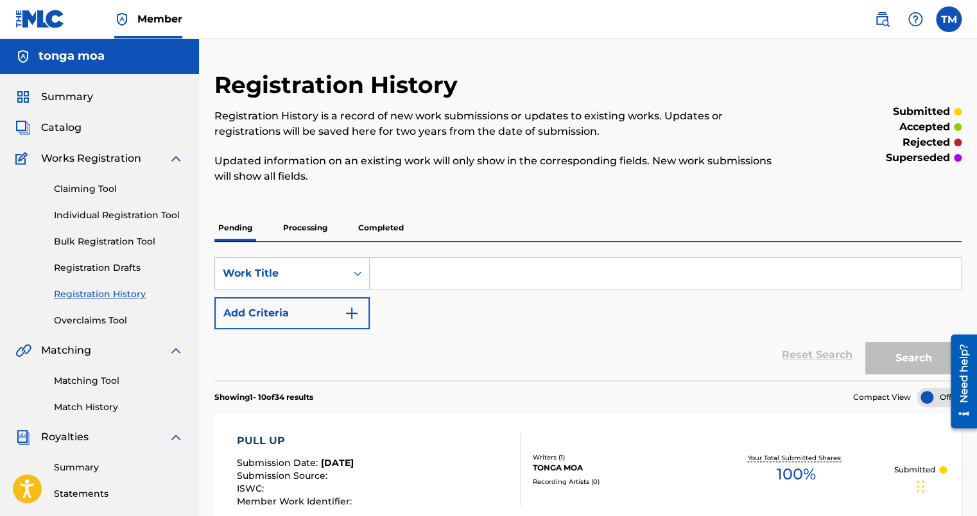
click at [49, 126] on span "Catalog" at bounding box center [61, 127] width 40 height 15
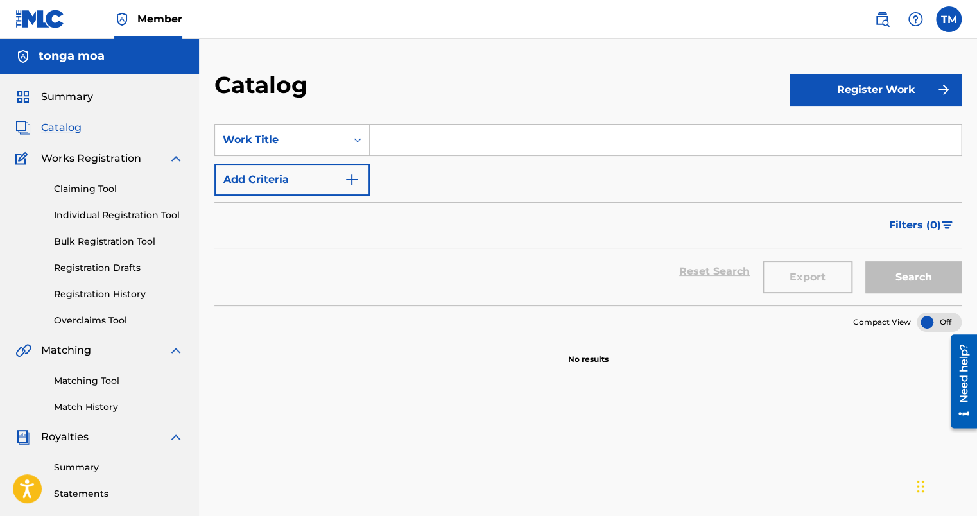
click at [498, 145] on input "Search Form" at bounding box center [665, 139] width 591 height 31
click at [410, 144] on input "Search Form" at bounding box center [665, 139] width 591 height 31
click at [828, 92] on button "Register Work" at bounding box center [875, 90] width 172 height 32
click at [836, 131] on link "Individual" at bounding box center [875, 131] width 172 height 31
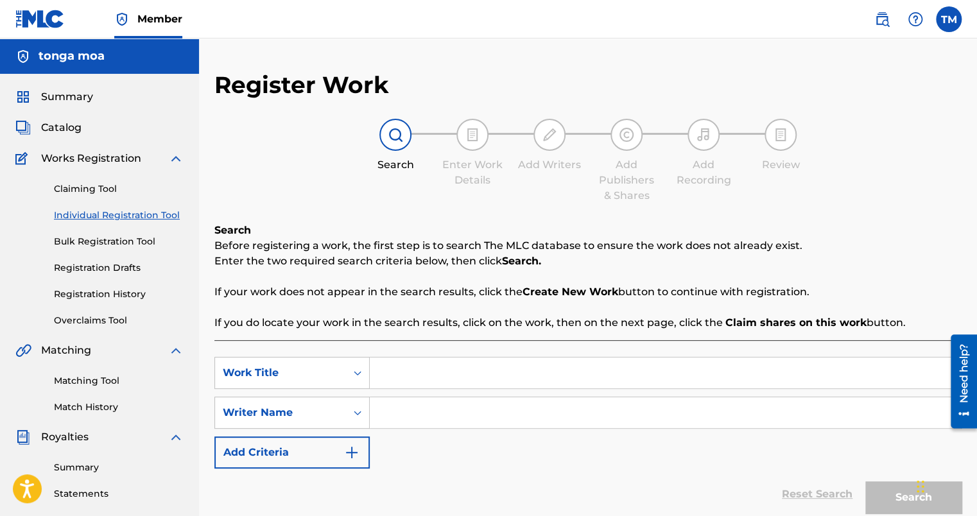
click at [494, 381] on input "Search Form" at bounding box center [665, 372] width 591 height 31
type input "RAN IT UP"
click at [399, 394] on div "SearchWithCriteria72df1f2c-872b-40d6-a594-35c334831a5f Work Title RAN IT UP Sea…" at bounding box center [587, 413] width 747 height 112
click at [400, 414] on input "Search Form" at bounding box center [665, 412] width 591 height 31
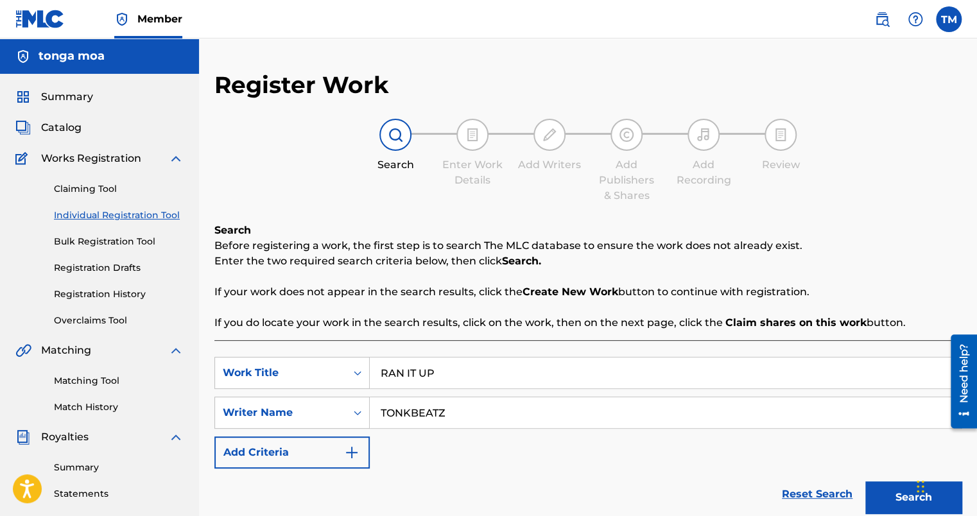
type input "TONKBEATZ"
click at [891, 498] on button "Search" at bounding box center [913, 497] width 96 height 32
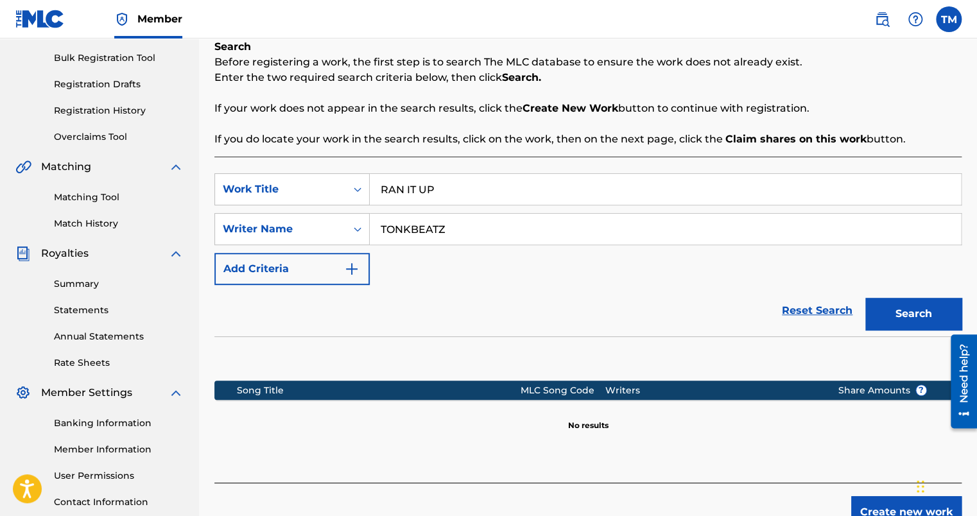
scroll to position [257, 0]
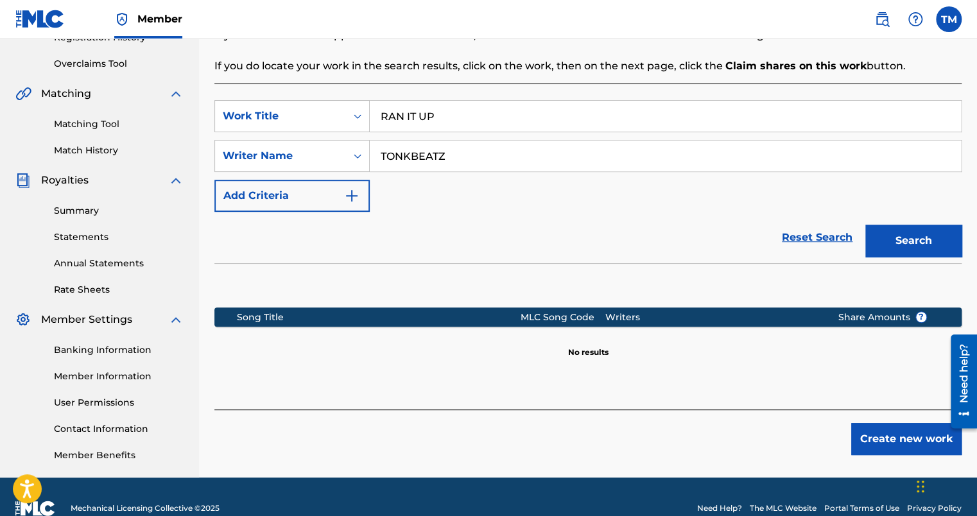
click at [861, 426] on button "Create new work" at bounding box center [906, 439] width 110 height 32
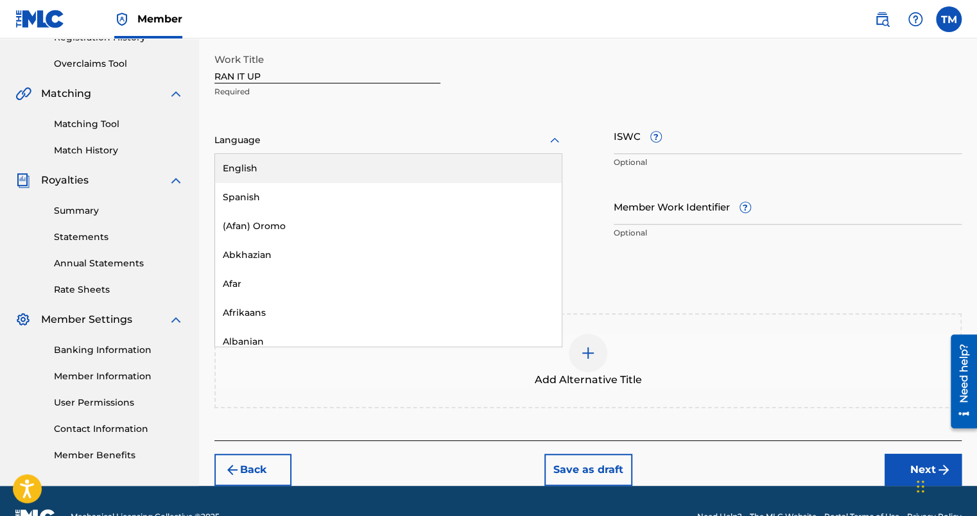
click at [323, 141] on div at bounding box center [388, 140] width 348 height 16
click at [298, 171] on div "English" at bounding box center [388, 168] width 347 height 29
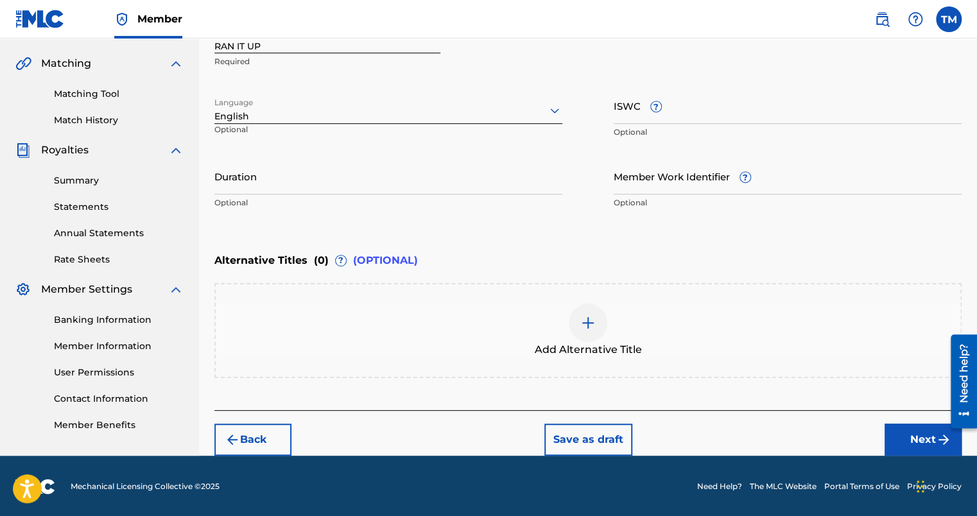
click at [907, 435] on button "Next" at bounding box center [922, 440] width 77 height 32
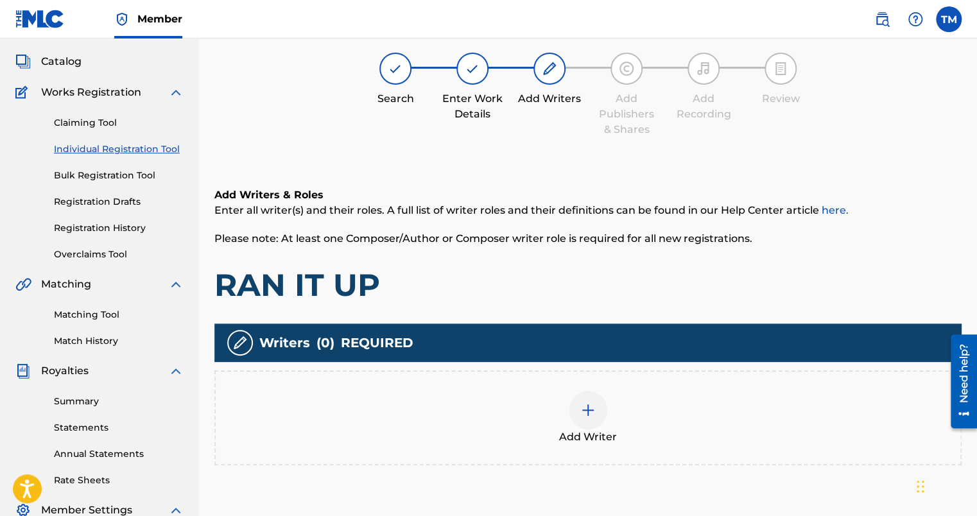
scroll to position [58, 0]
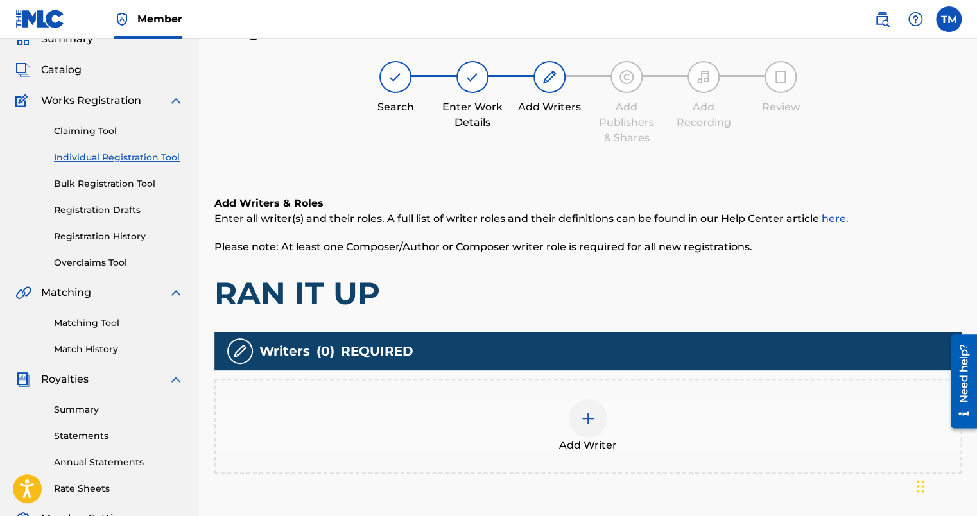
click at [593, 417] on img at bounding box center [587, 418] width 15 height 15
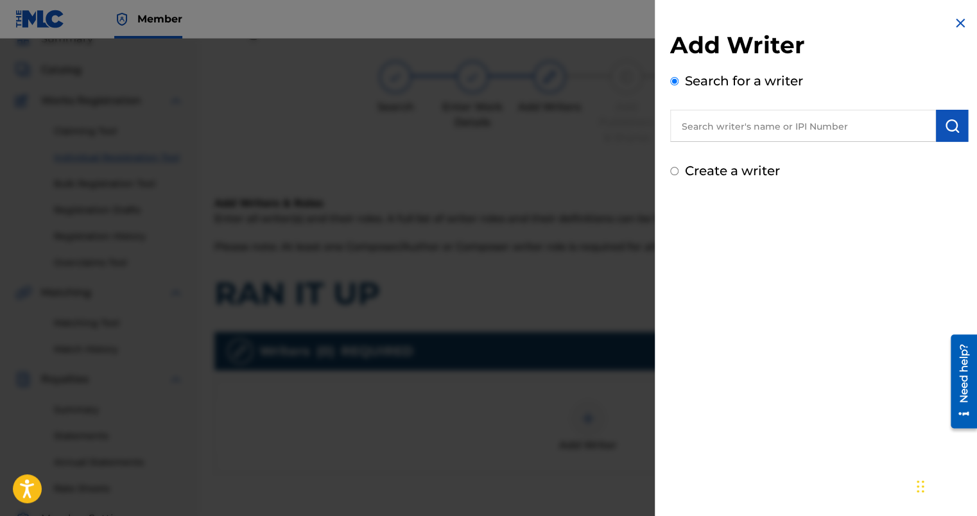
click at [712, 176] on label "Create a writer" at bounding box center [732, 170] width 95 height 15
radio input "true"
click at [678, 175] on input "Create a writer" at bounding box center [674, 171] width 8 height 8
radio input "false"
radio input "true"
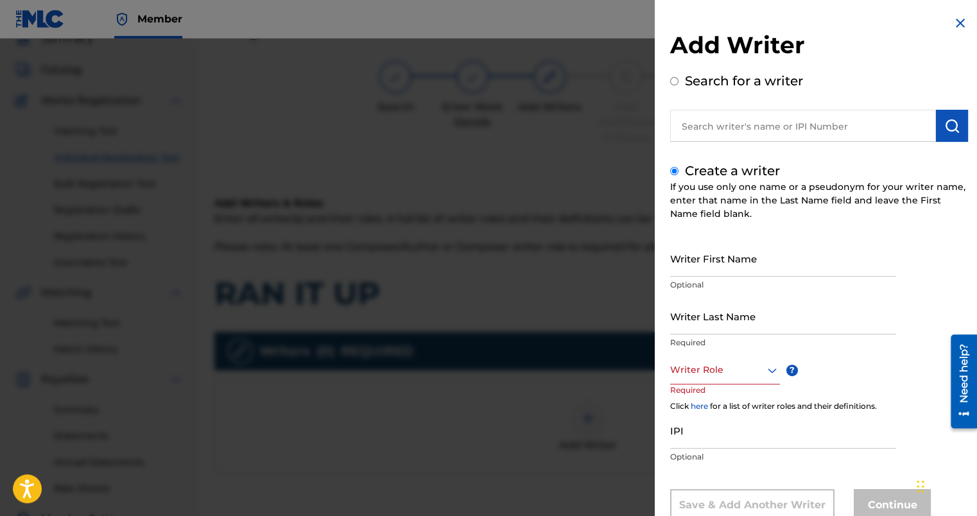
click at [726, 253] on input "Writer First Name" at bounding box center [783, 258] width 226 height 37
type input "[GEOGRAPHIC_DATA]"
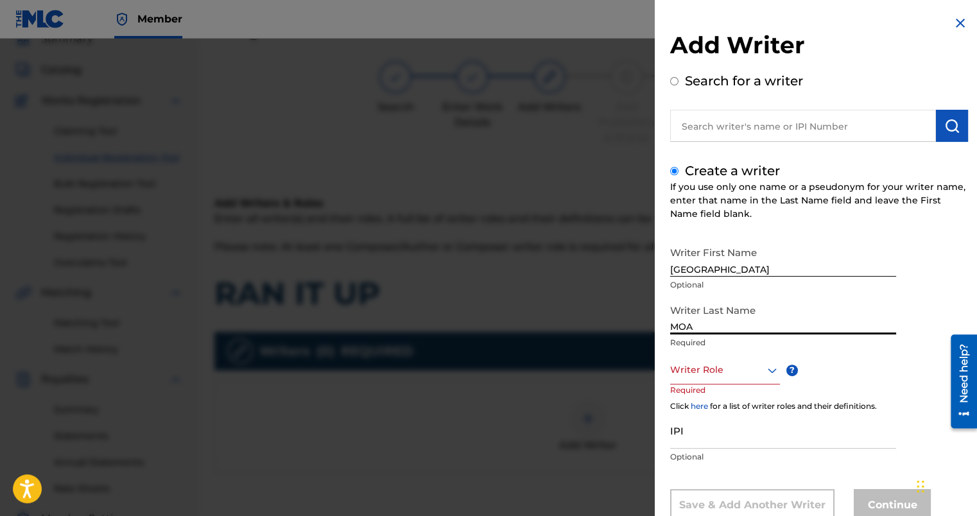
type input "MOA"
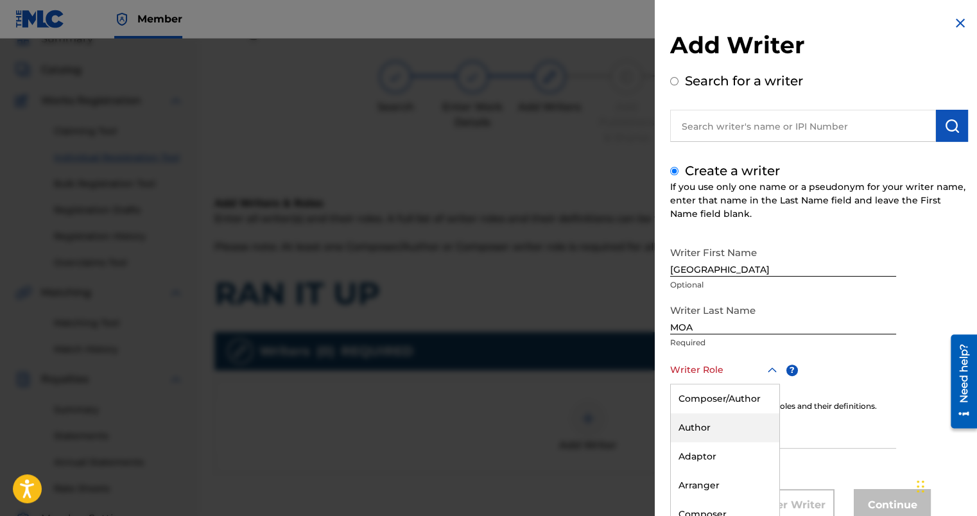
scroll to position [40, 0]
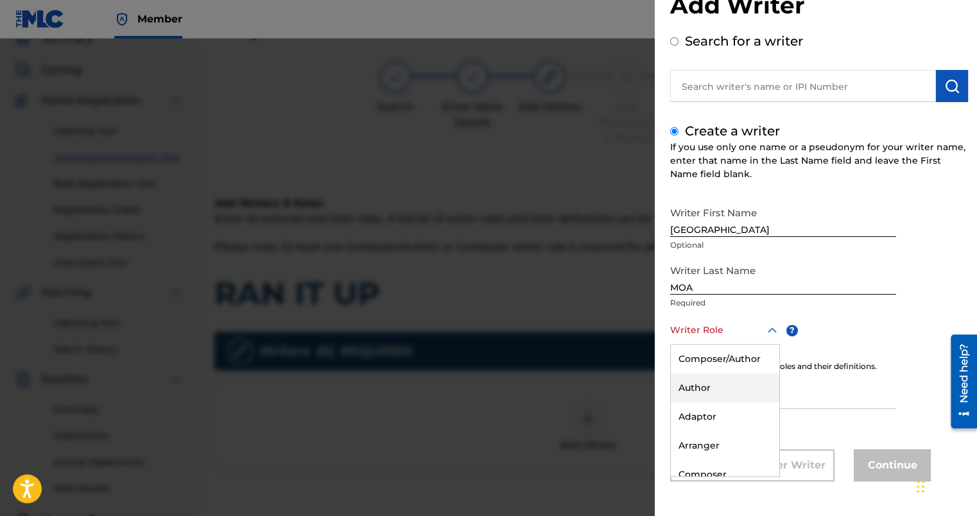
click at [703, 345] on div "8 results available. Use Up and Down to choose options, press Enter to select t…" at bounding box center [725, 330] width 110 height 29
click at [687, 364] on div "Composer/Author" at bounding box center [725, 359] width 108 height 29
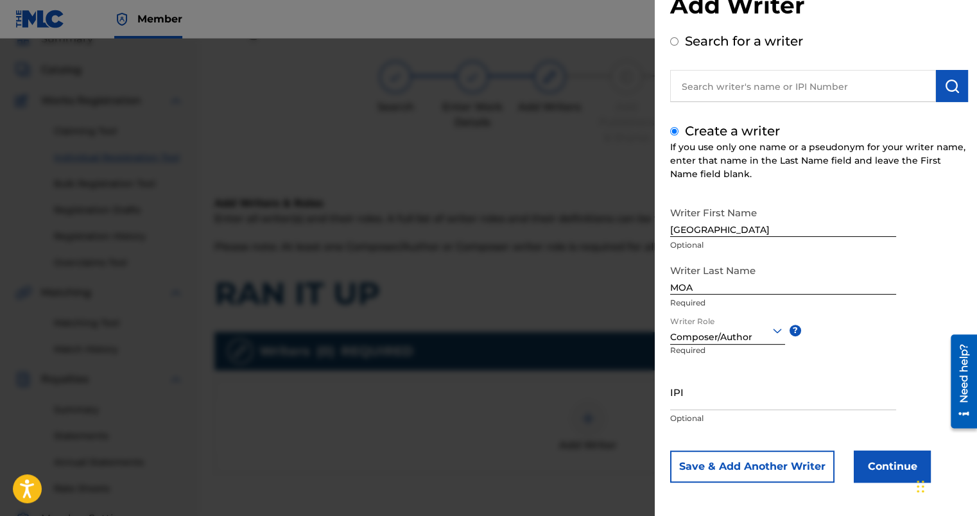
click at [866, 465] on button "Continue" at bounding box center [891, 466] width 77 height 32
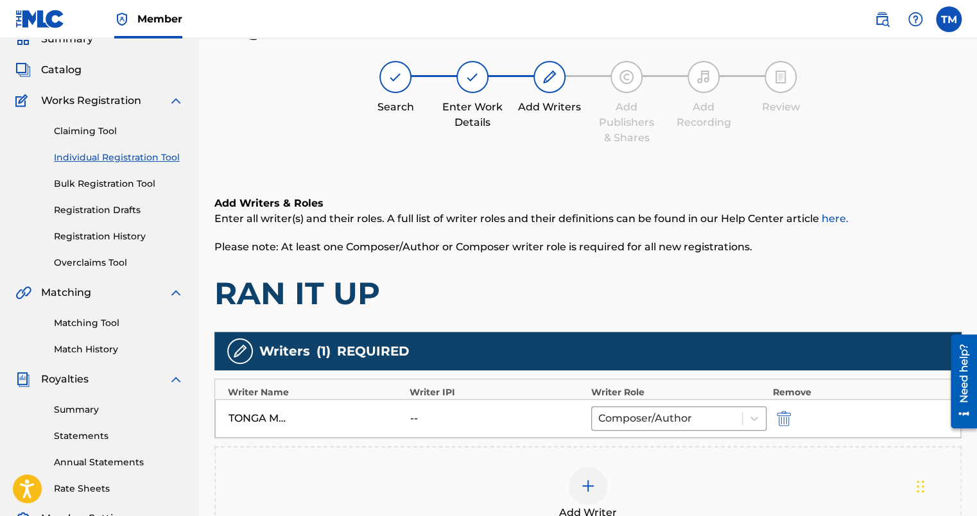
scroll to position [186, 0]
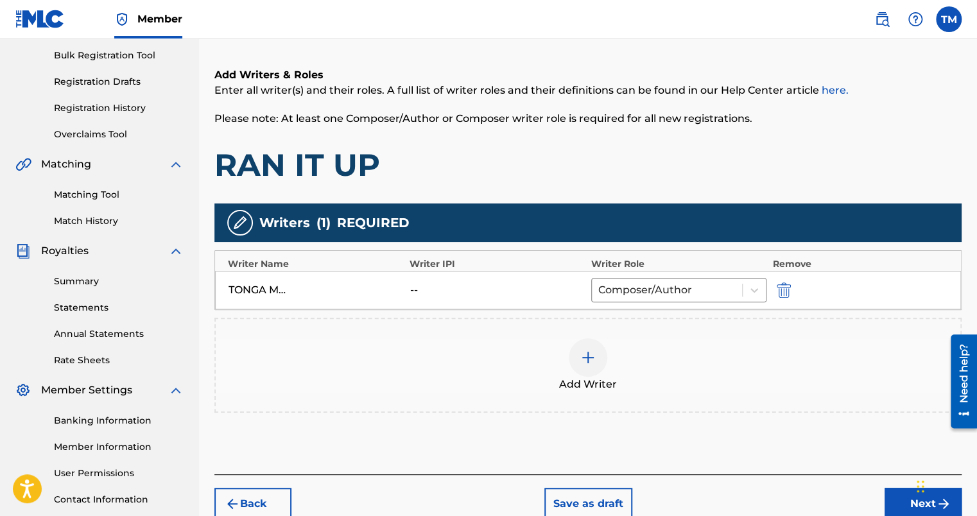
click at [903, 507] on button "Next" at bounding box center [922, 504] width 77 height 32
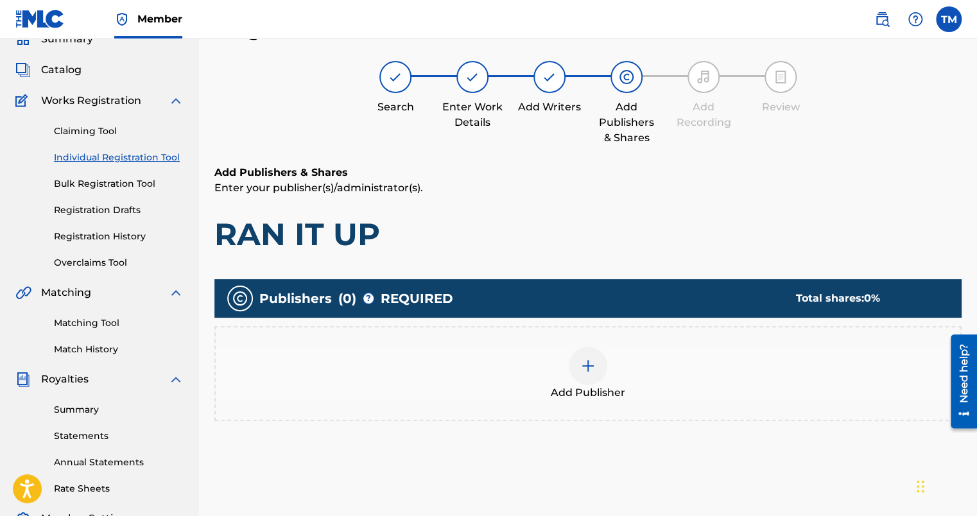
click at [589, 375] on div at bounding box center [588, 366] width 39 height 39
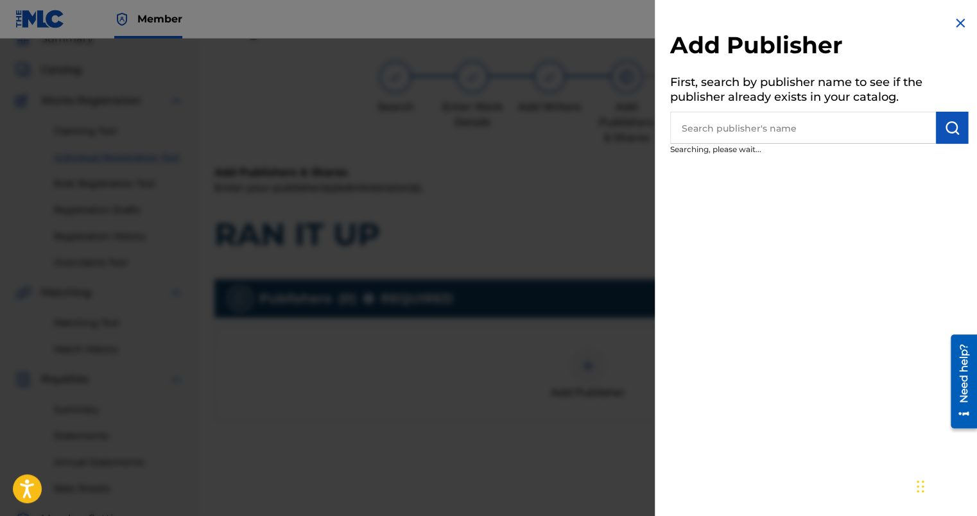
scroll to position [122, 0]
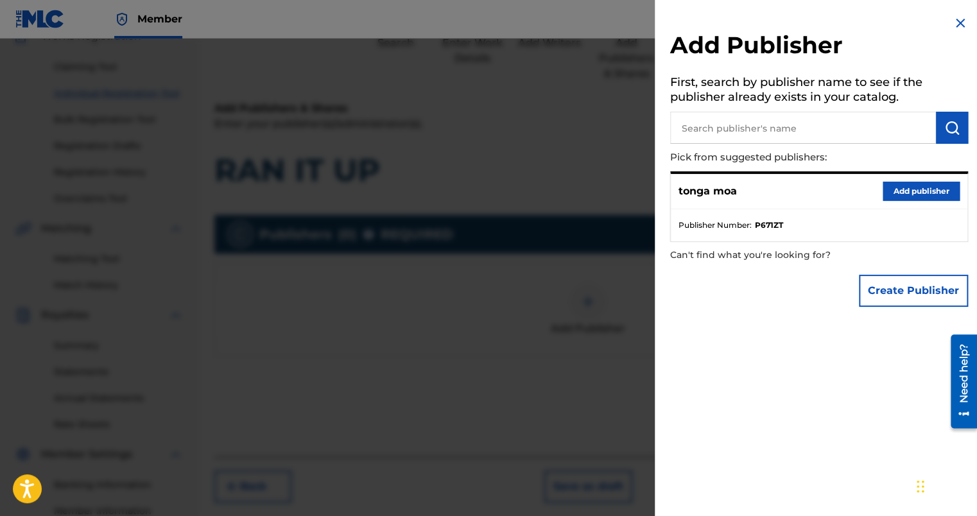
click at [906, 191] on button "Add publisher" at bounding box center [920, 191] width 77 height 19
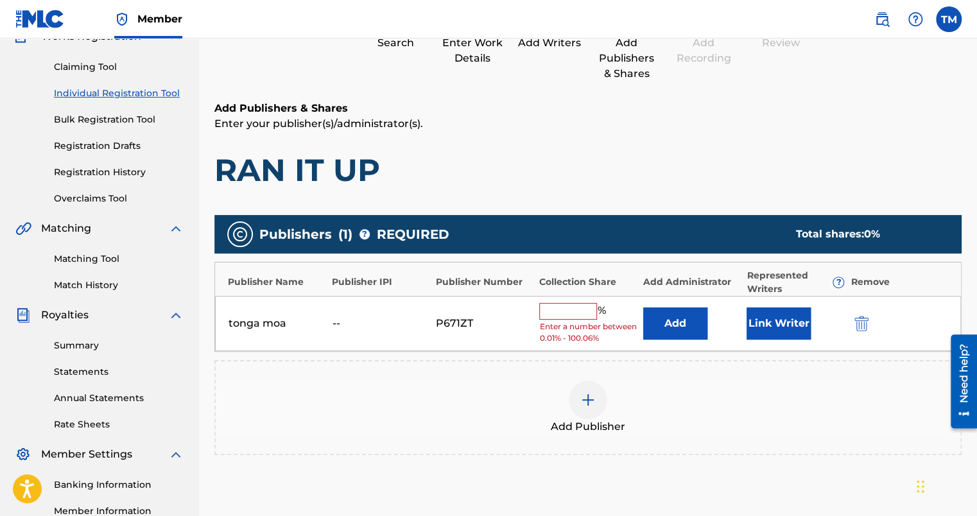
click at [579, 312] on input "text" at bounding box center [568, 311] width 58 height 17
type input "100"
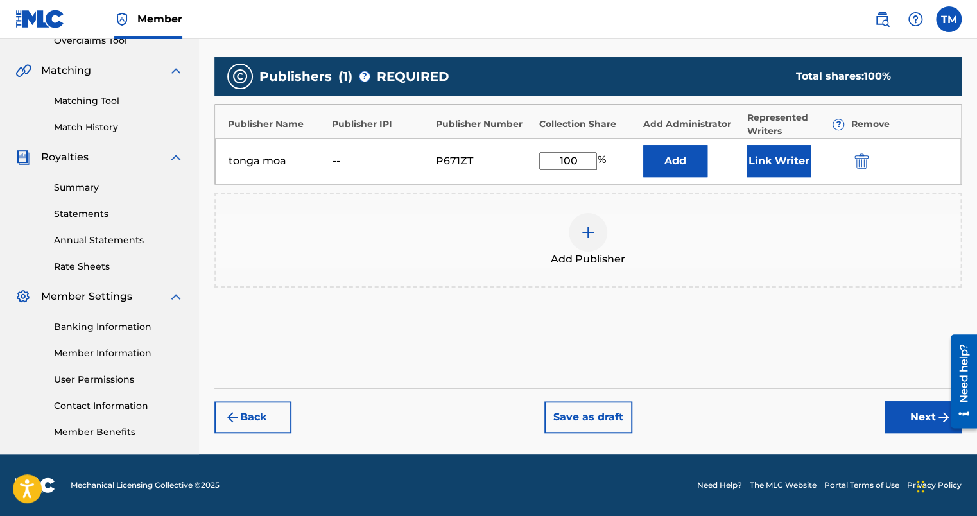
click at [902, 411] on button "Next" at bounding box center [922, 417] width 77 height 32
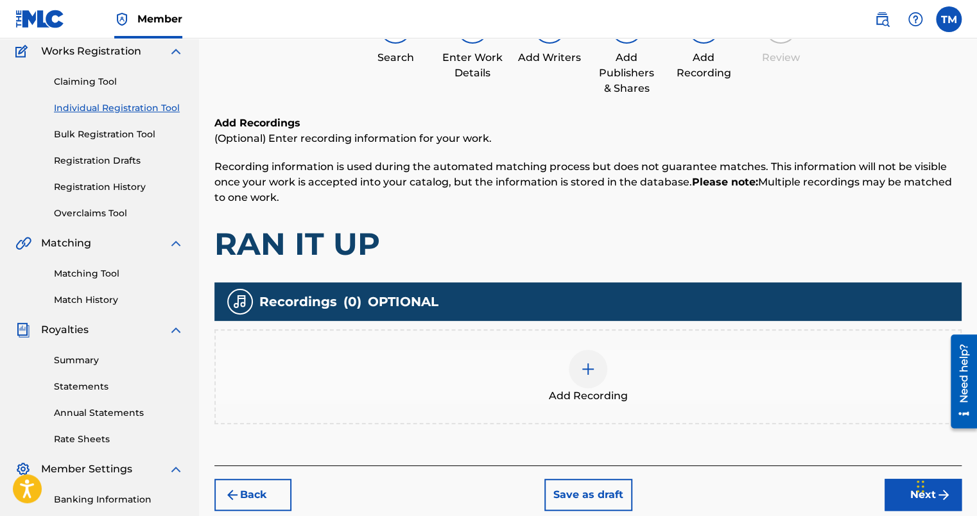
scroll to position [58, 0]
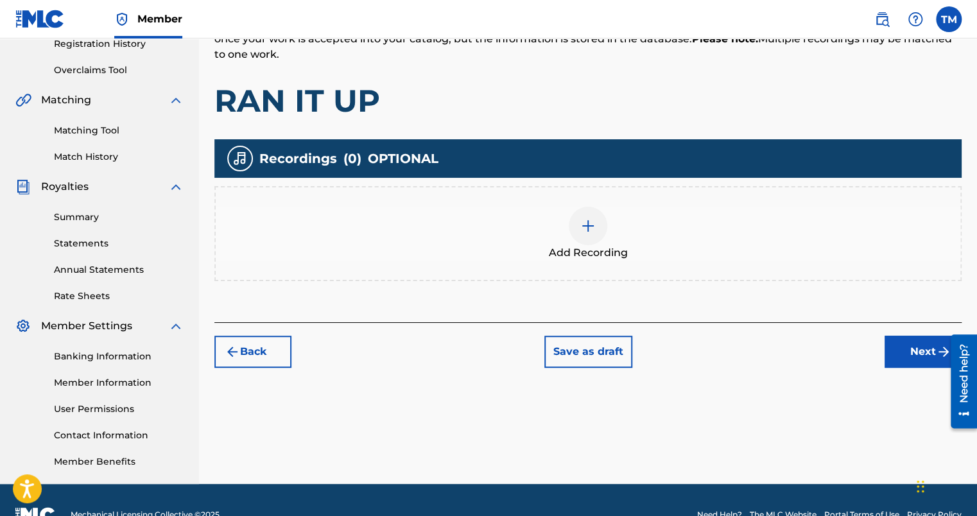
click at [929, 357] on button "Next" at bounding box center [922, 352] width 77 height 32
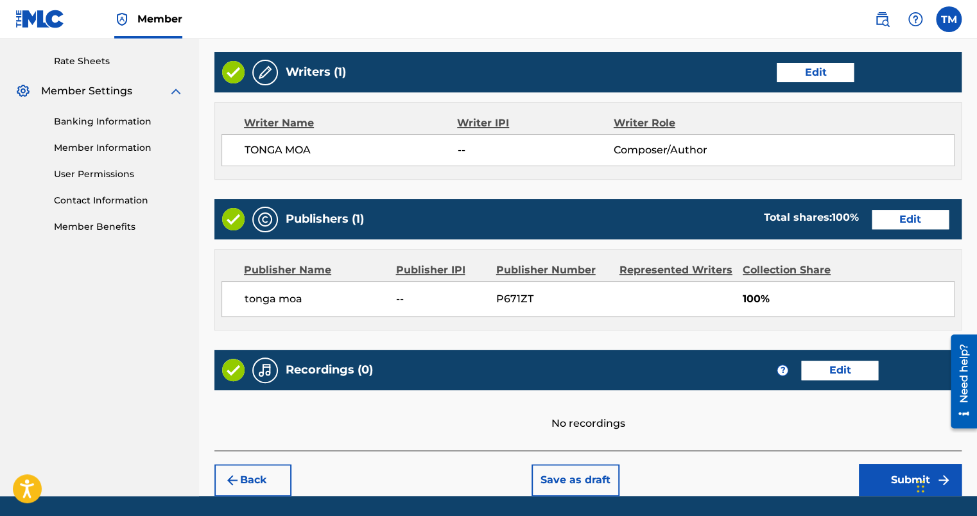
scroll to position [526, 0]
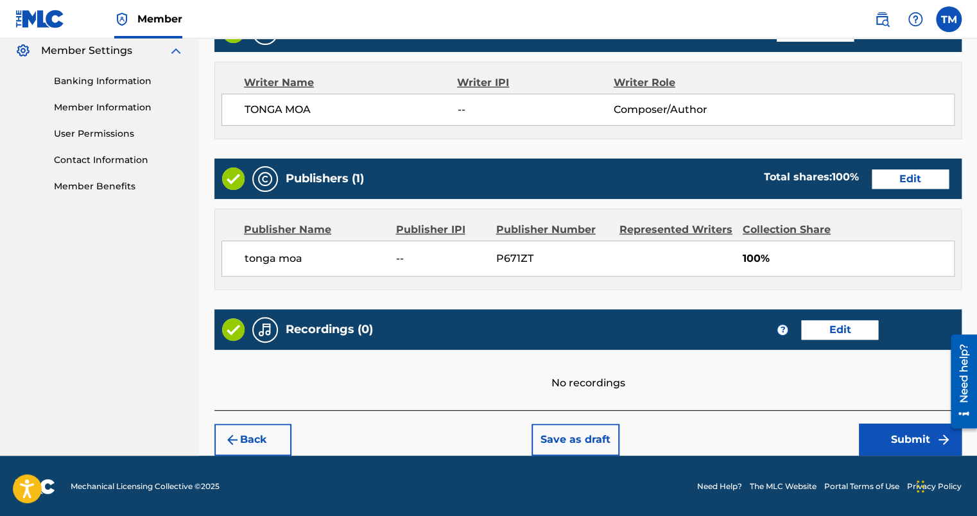
click at [889, 437] on button "Submit" at bounding box center [910, 440] width 103 height 32
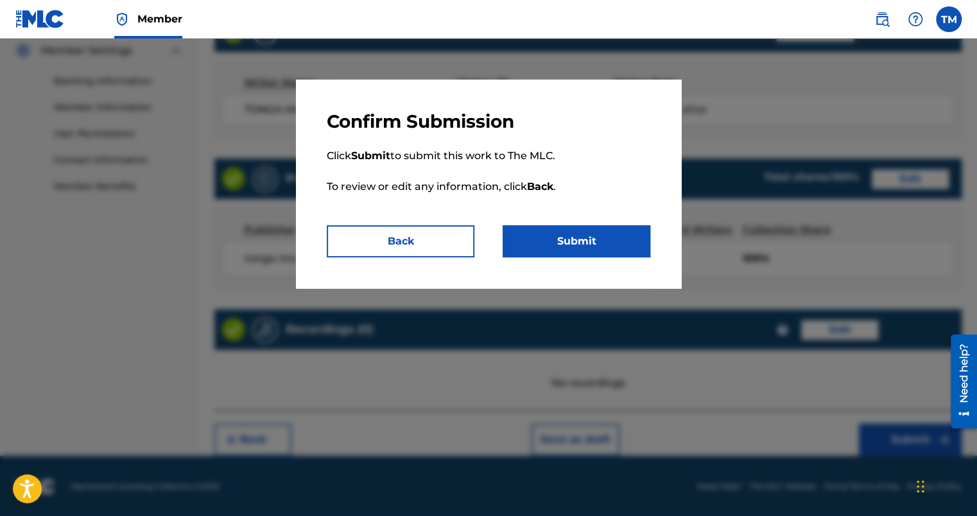
click at [586, 236] on button "Submit" at bounding box center [576, 241] width 148 height 32
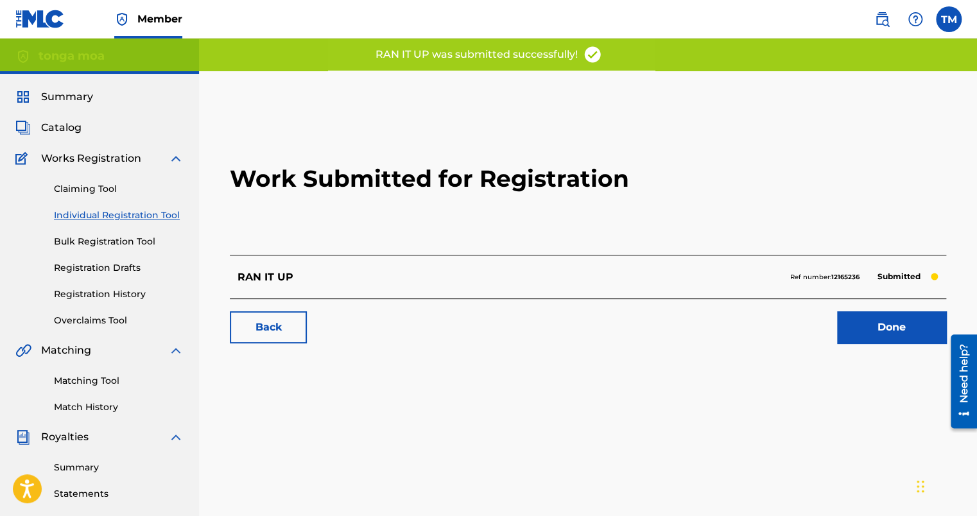
click at [857, 323] on link "Done" at bounding box center [891, 327] width 109 height 32
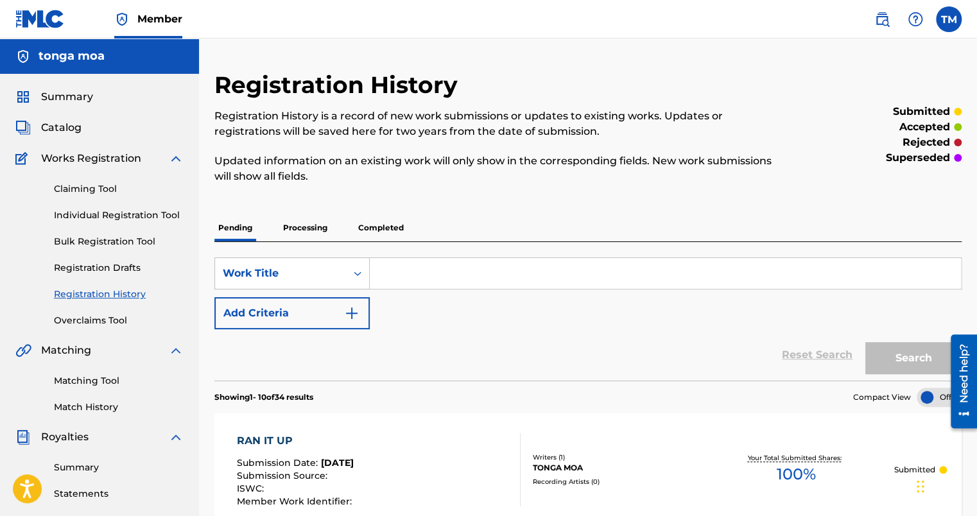
click at [56, 129] on span "Catalog" at bounding box center [61, 127] width 40 height 15
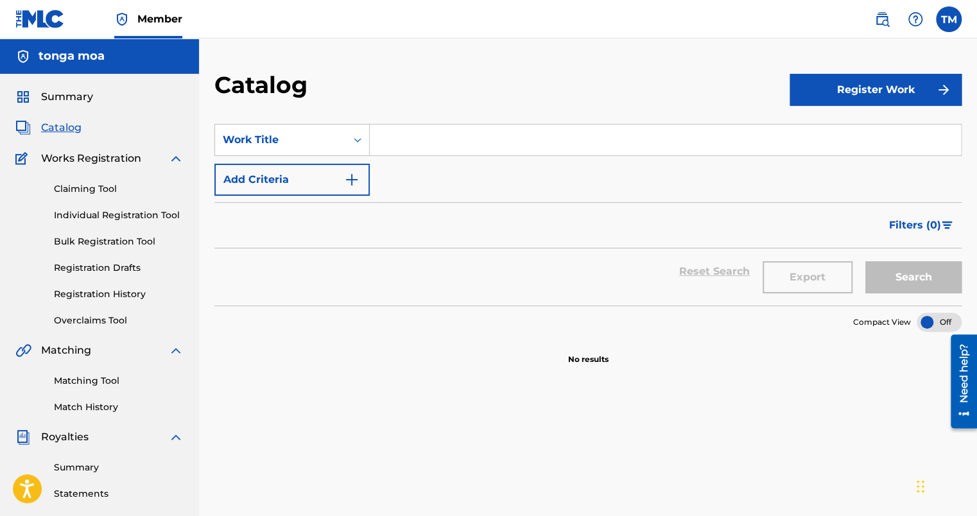
click at [472, 146] on input "Search Form" at bounding box center [665, 139] width 591 height 31
click at [873, 84] on button "Register Work" at bounding box center [875, 90] width 172 height 32
click at [841, 130] on link "Individual" at bounding box center [875, 131] width 172 height 31
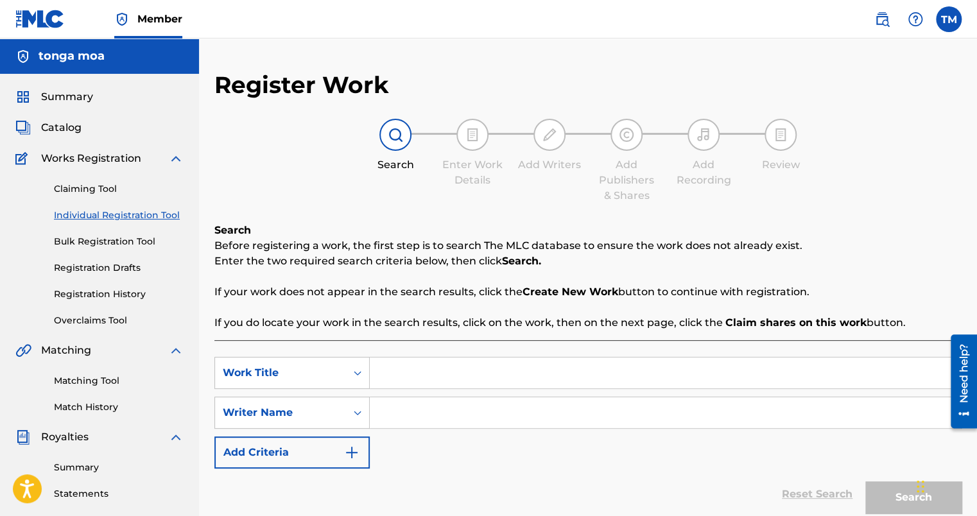
click at [733, 61] on div "Register Work Search Enter Work Details Add Writers Add Publishers & Shares Add…" at bounding box center [588, 387] width 778 height 696
click at [458, 368] on input "Search Form" at bounding box center [665, 372] width 591 height 31
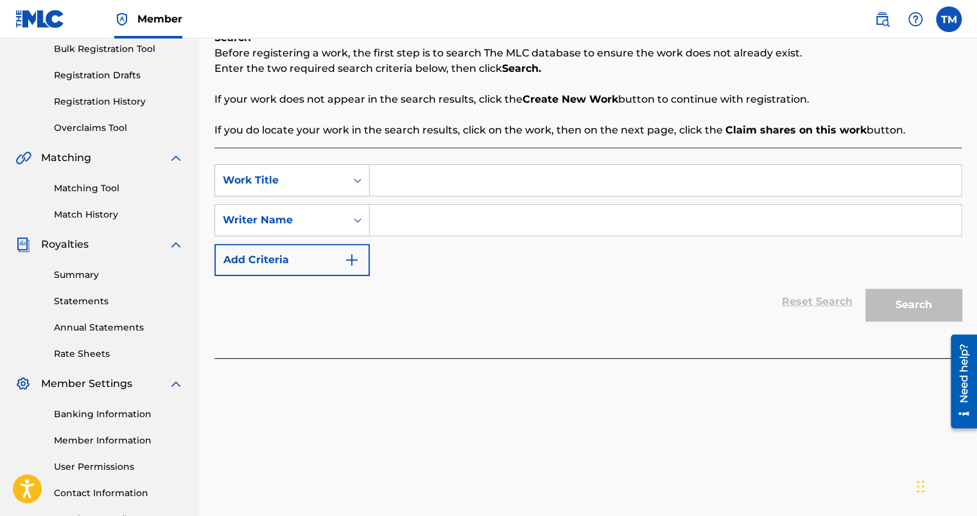
scroll to position [128, 0]
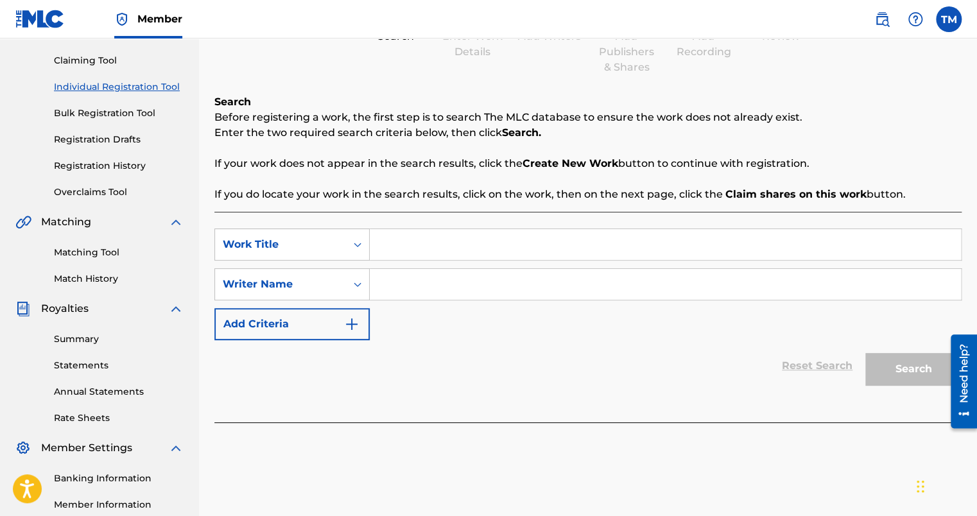
click at [484, 252] on input "Search Form" at bounding box center [665, 244] width 591 height 31
click at [493, 246] on input "Search Form" at bounding box center [665, 244] width 591 height 31
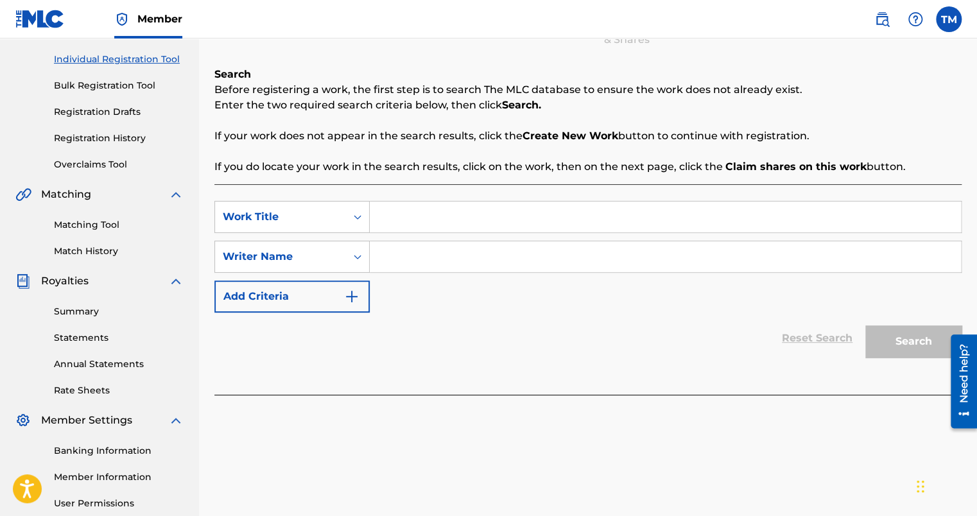
scroll to position [193, 0]
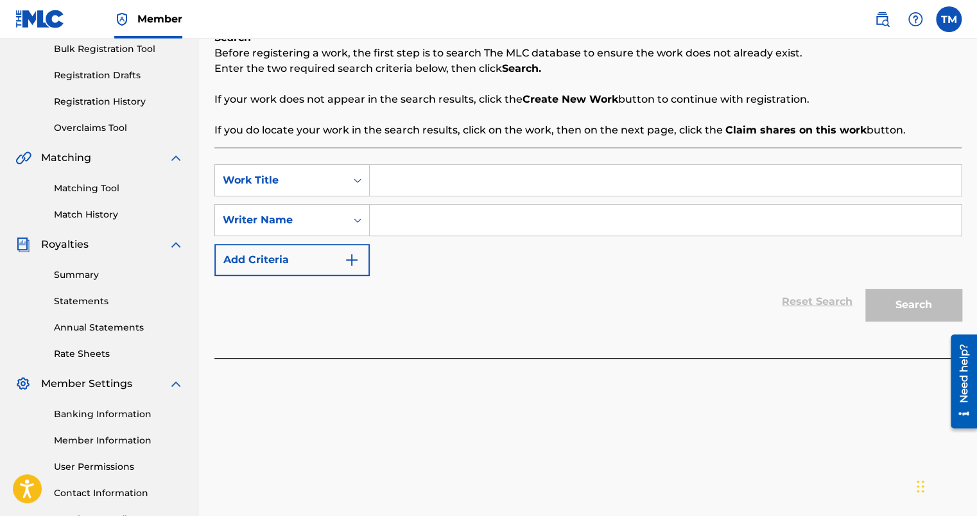
click at [415, 226] on input "Search Form" at bounding box center [665, 220] width 591 height 31
click at [422, 175] on input "Search Form" at bounding box center [665, 180] width 591 height 31
click at [493, 307] on div "Reset Search Search" at bounding box center [587, 301] width 747 height 51
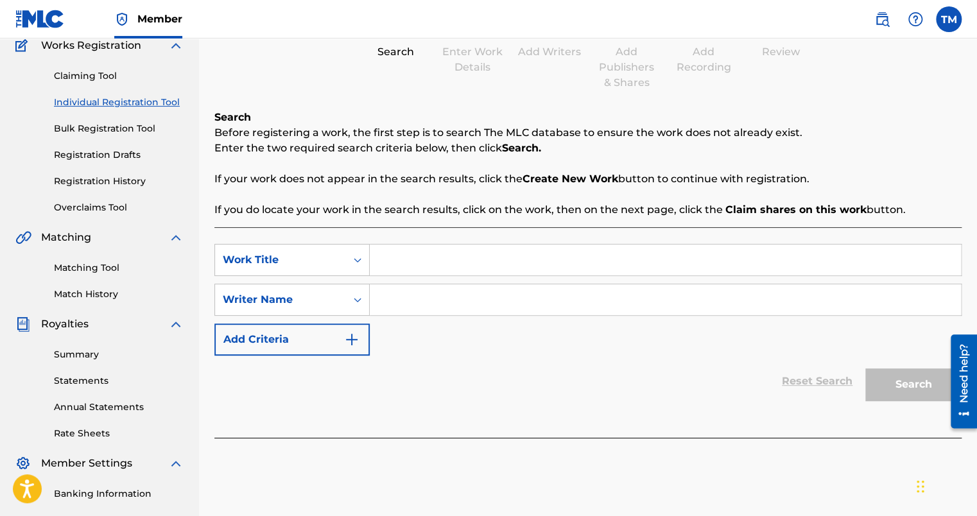
scroll to position [0, 0]
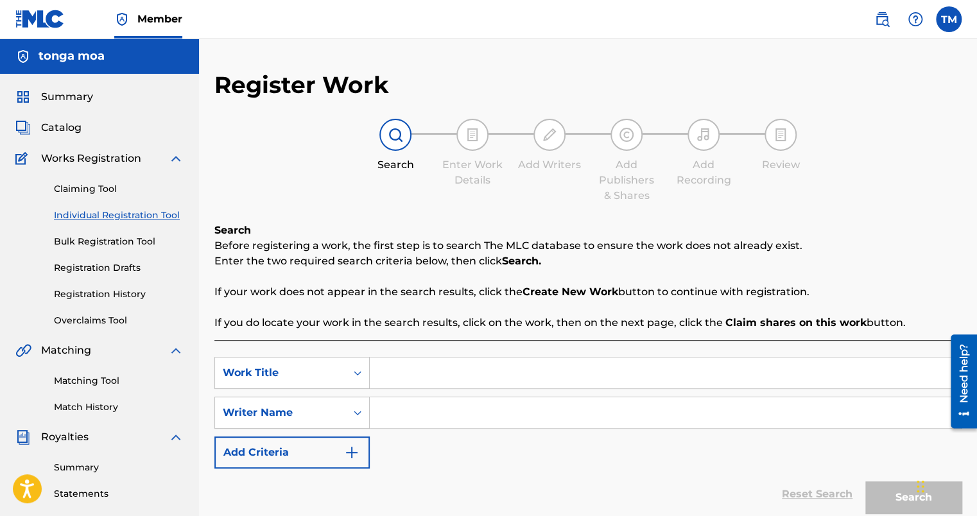
click at [443, 366] on input "Search Form" at bounding box center [665, 372] width 591 height 31
click at [173, 160] on img at bounding box center [175, 158] width 15 height 15
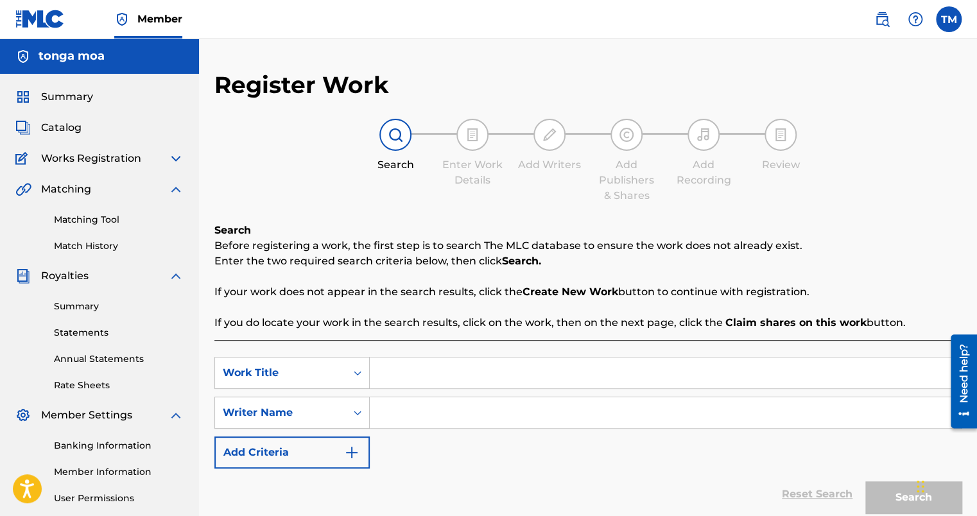
click at [181, 192] on img at bounding box center [175, 189] width 15 height 15
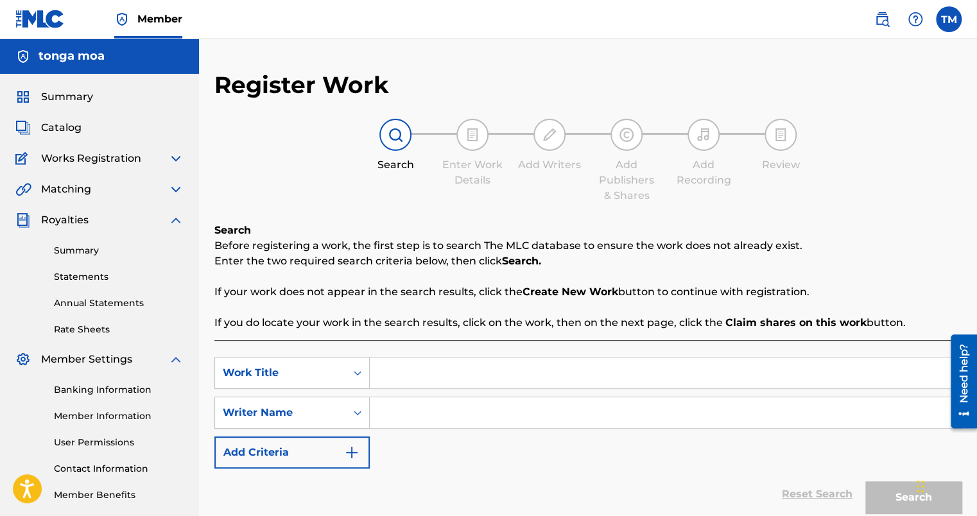
click at [174, 216] on img at bounding box center [175, 219] width 15 height 15
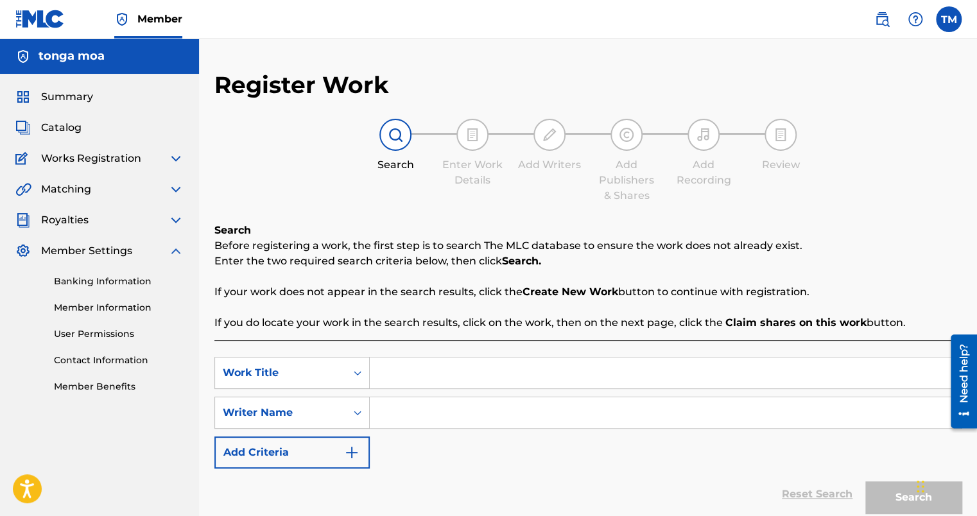
click at [175, 251] on img at bounding box center [175, 250] width 15 height 15
click at [69, 124] on span "Catalog" at bounding box center [61, 127] width 40 height 15
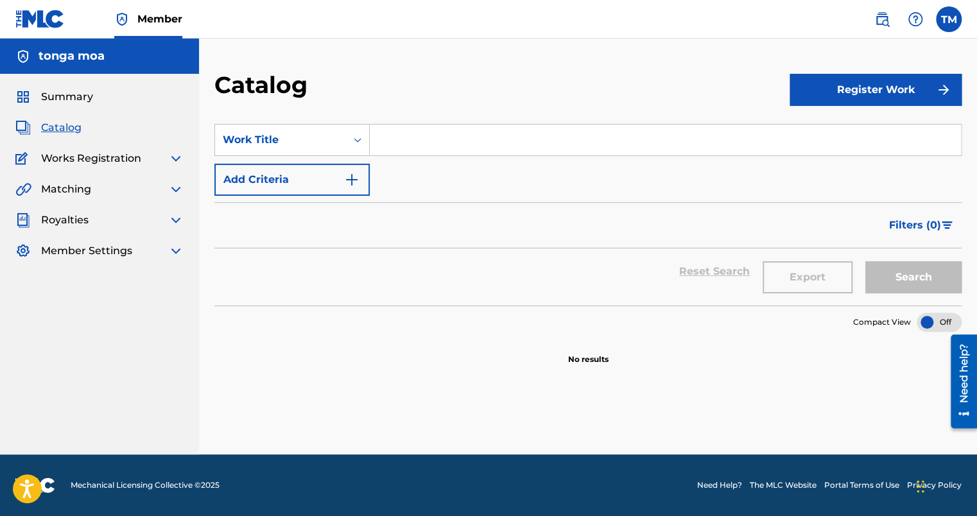
click at [818, 103] on button "Register Work" at bounding box center [875, 90] width 172 height 32
click at [807, 136] on link "Individual" at bounding box center [875, 131] width 172 height 31
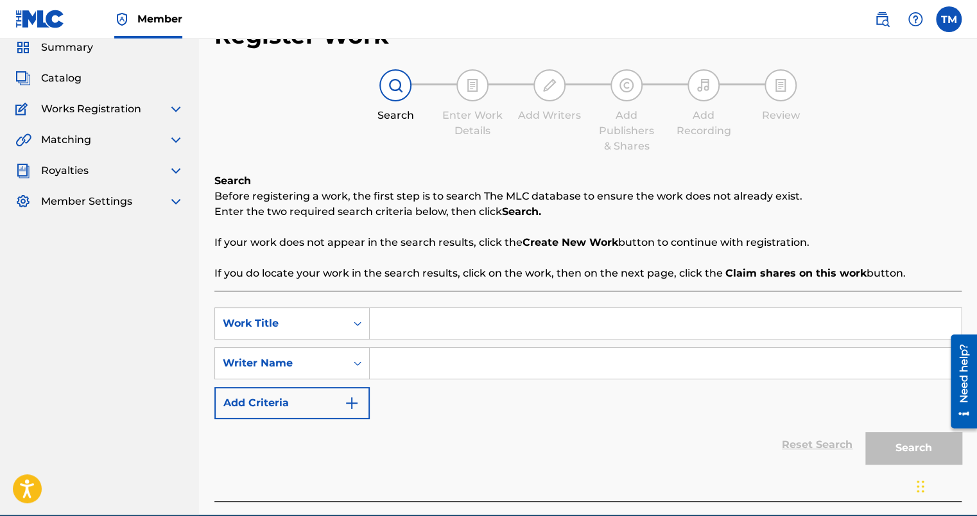
scroll to position [109, 0]
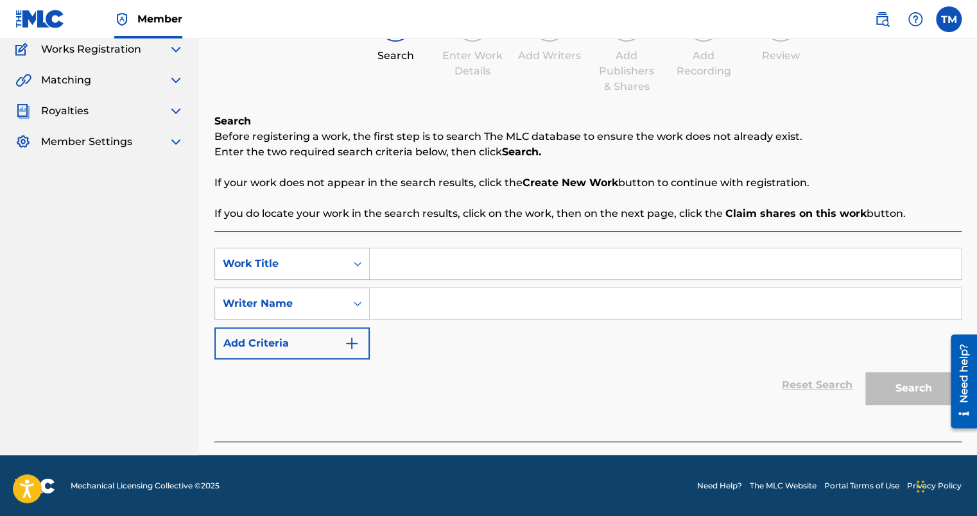
click at [474, 253] on input "Search Form" at bounding box center [665, 263] width 591 height 31
drag, startPoint x: 566, startPoint y: 42, endPoint x: 464, endPoint y: 355, distance: 329.3
click at [465, 359] on div "Reset Search Search" at bounding box center [587, 384] width 747 height 51
click at [418, 264] on input "Search Form" at bounding box center [665, 263] width 591 height 31
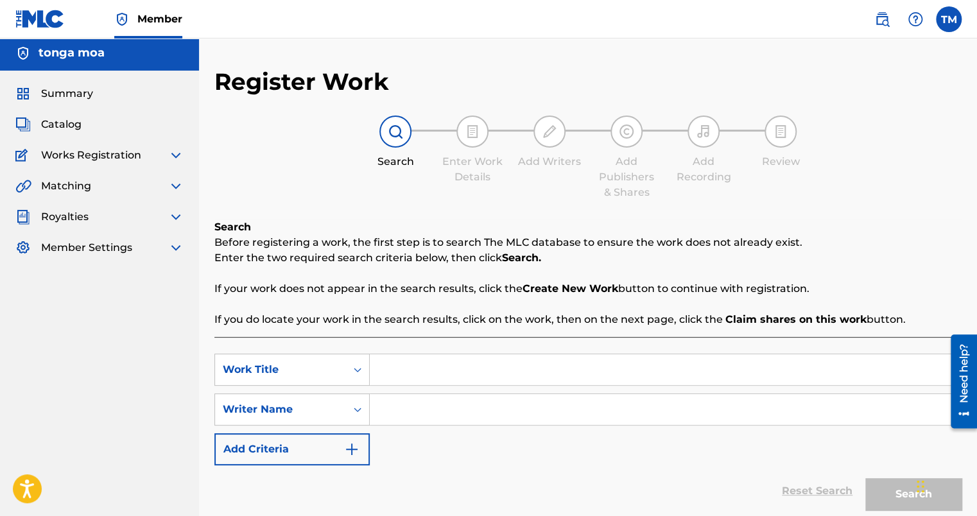
scroll to position [0, 0]
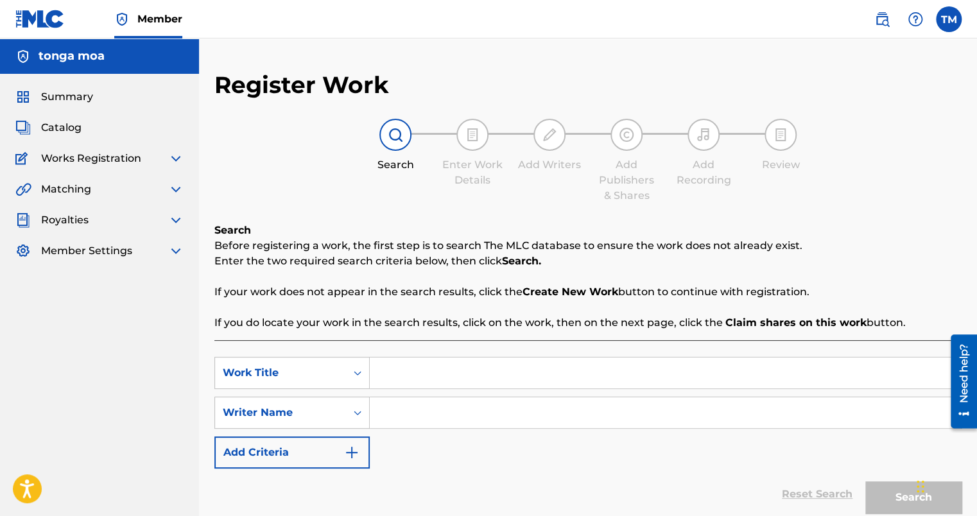
click at [406, 382] on input "Search Form" at bounding box center [665, 372] width 591 height 31
type input "I GET BUSY"
click at [535, 409] on input "Search Form" at bounding box center [665, 412] width 591 height 31
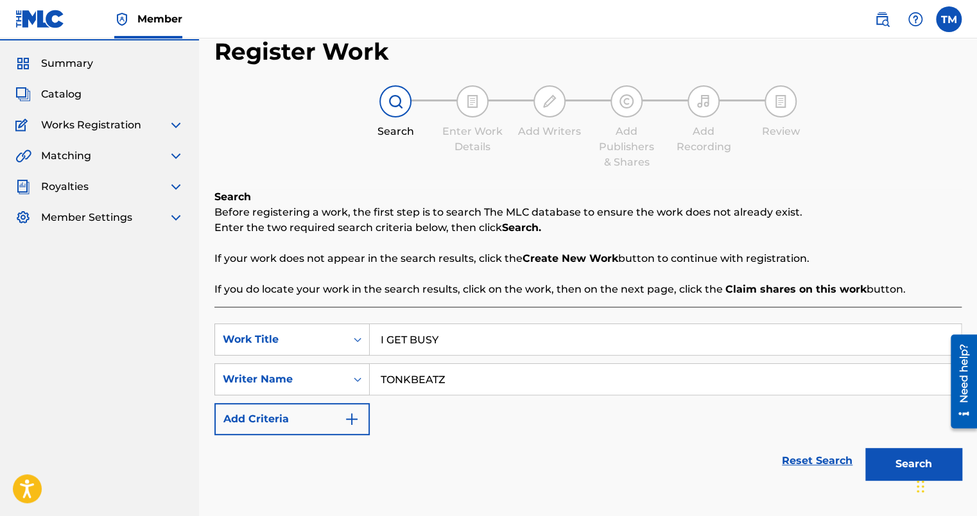
scroll to position [109, 0]
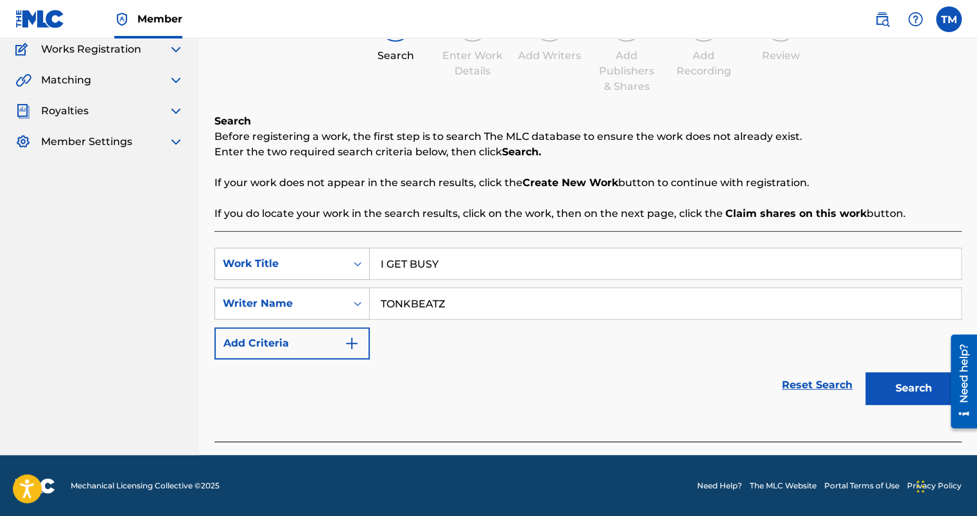
type input "TONKBEATZ"
click at [883, 375] on button "Search" at bounding box center [913, 388] width 96 height 32
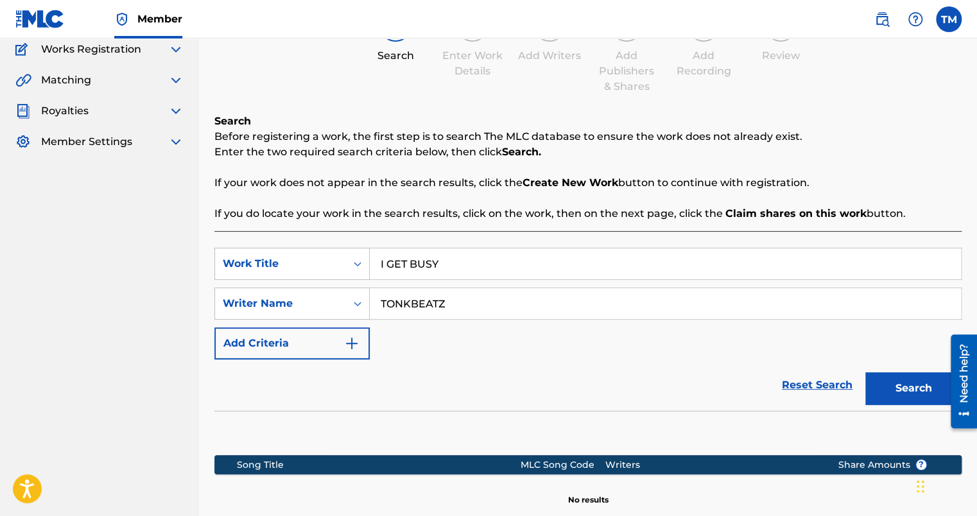
scroll to position [257, 0]
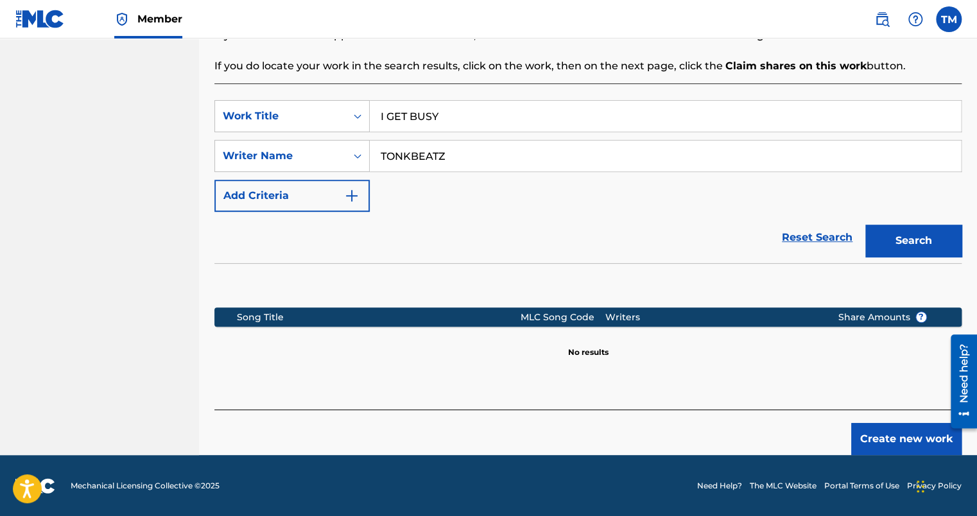
click at [909, 441] on button "Create new work" at bounding box center [906, 439] width 110 height 32
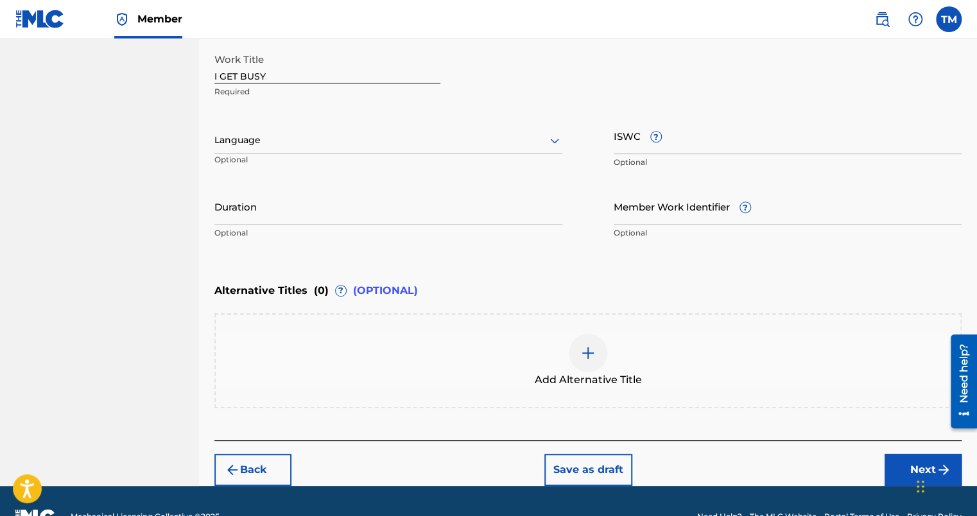
click at [293, 139] on div at bounding box center [388, 140] width 348 height 16
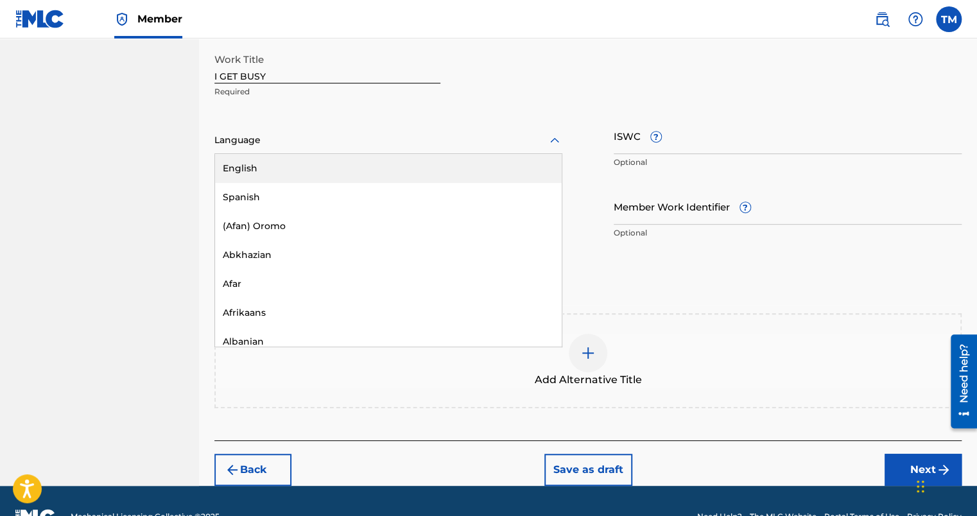
click at [273, 175] on div "English" at bounding box center [388, 168] width 347 height 29
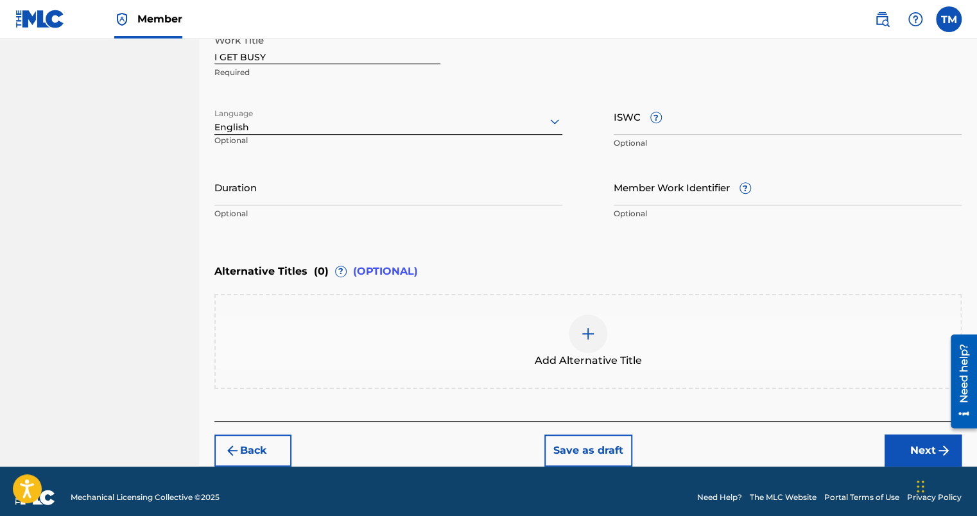
scroll to position [287, 0]
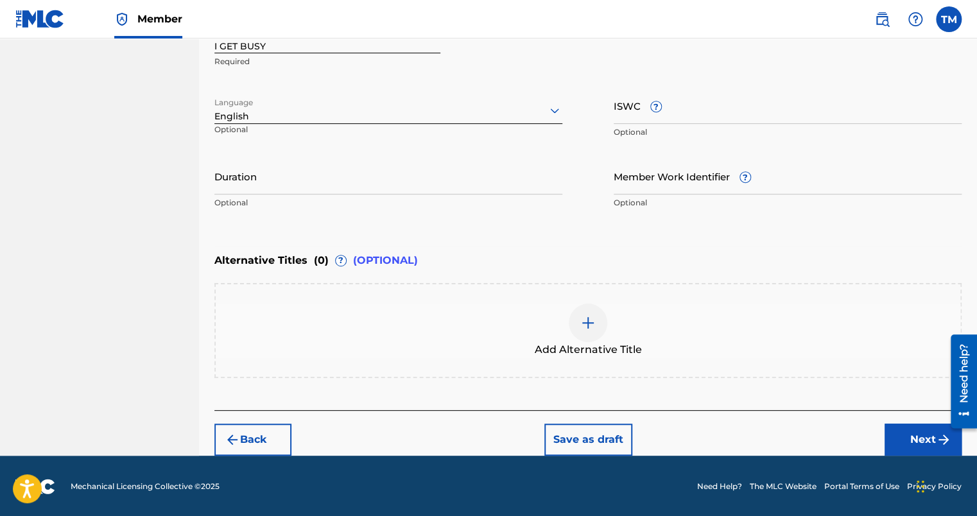
click at [914, 431] on button "Next" at bounding box center [922, 440] width 77 height 32
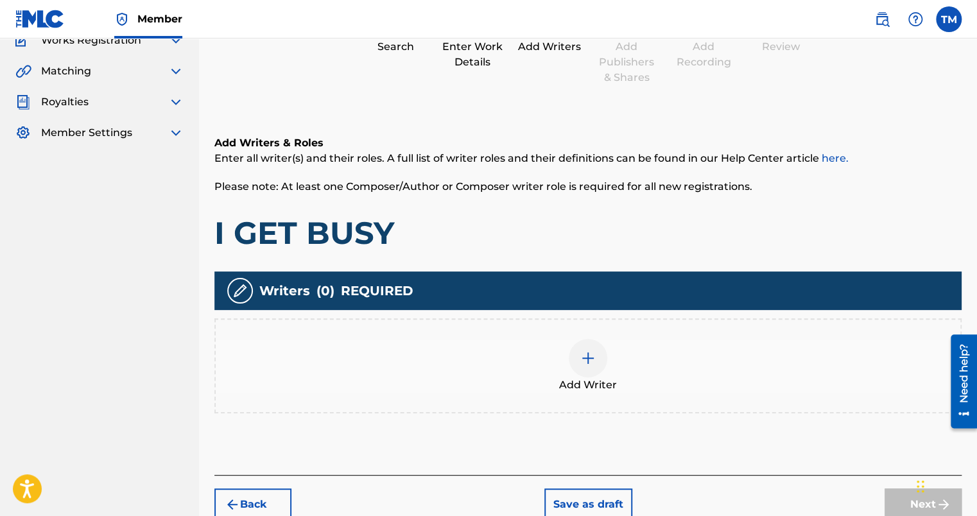
scroll to position [183, 0]
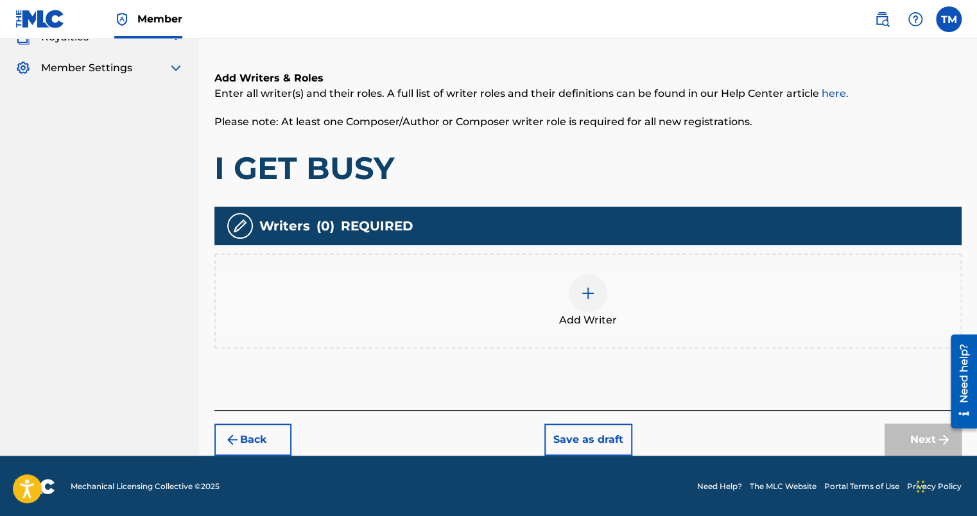
click at [590, 295] on img at bounding box center [587, 293] width 15 height 15
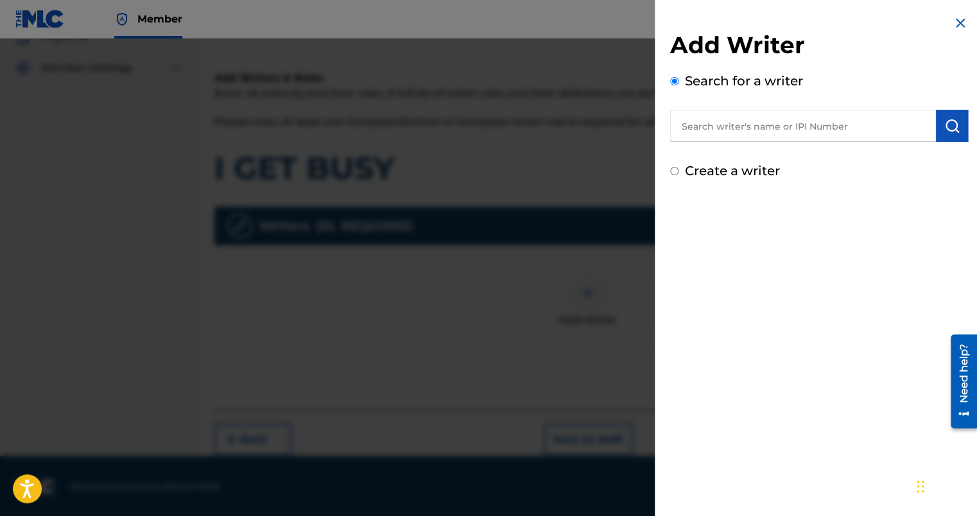
click at [726, 139] on input "text" at bounding box center [803, 126] width 266 height 32
click at [717, 158] on div "Add Writer Search for a writer Create a writer" at bounding box center [819, 106] width 298 height 150
click at [711, 173] on label "Create a writer" at bounding box center [732, 170] width 95 height 15
radio input "true"
click at [678, 173] on input "Create a writer" at bounding box center [674, 171] width 8 height 8
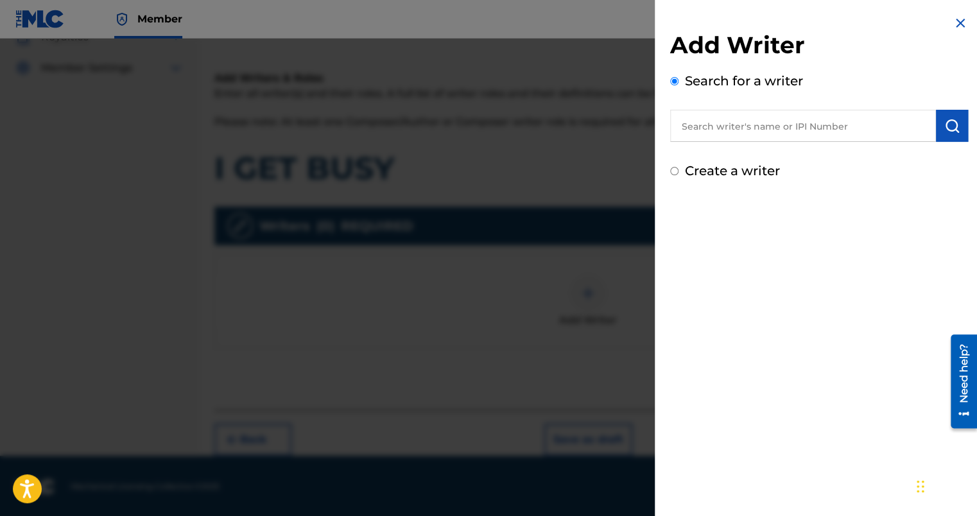
radio input "false"
radio input "true"
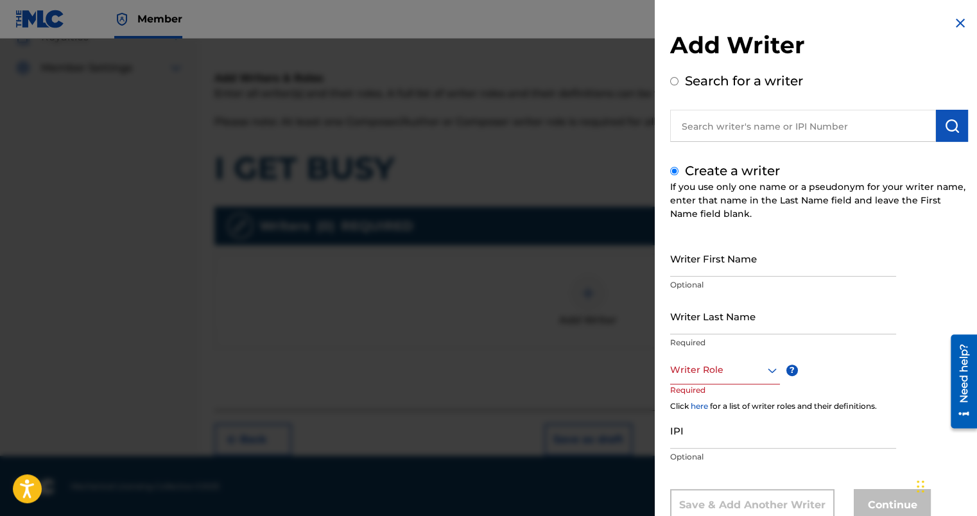
click at [712, 237] on div "Create a writer If you use only one name or a pseudonym for your writer name, e…" at bounding box center [819, 341] width 298 height 360
click at [712, 249] on input "Writer First Name" at bounding box center [783, 258] width 226 height 37
type input "[GEOGRAPHIC_DATA]"
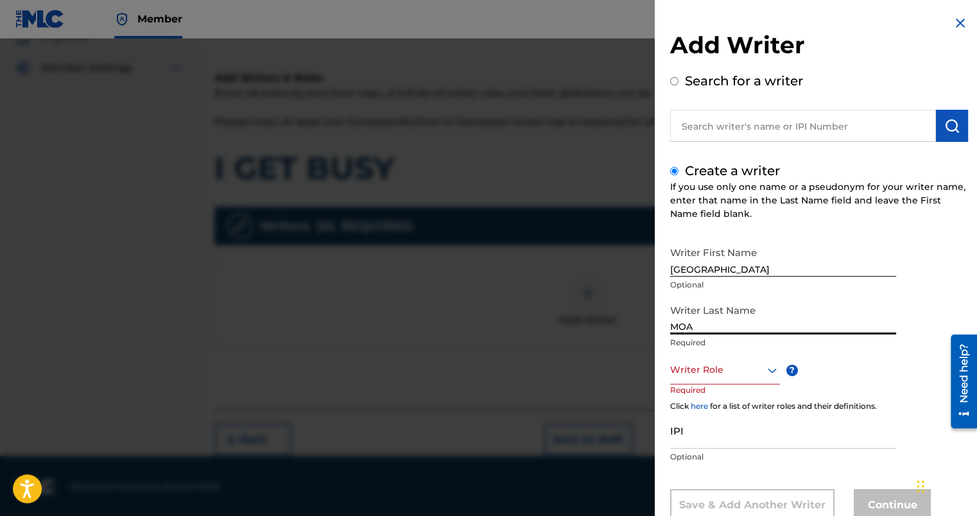
type input "MOA"
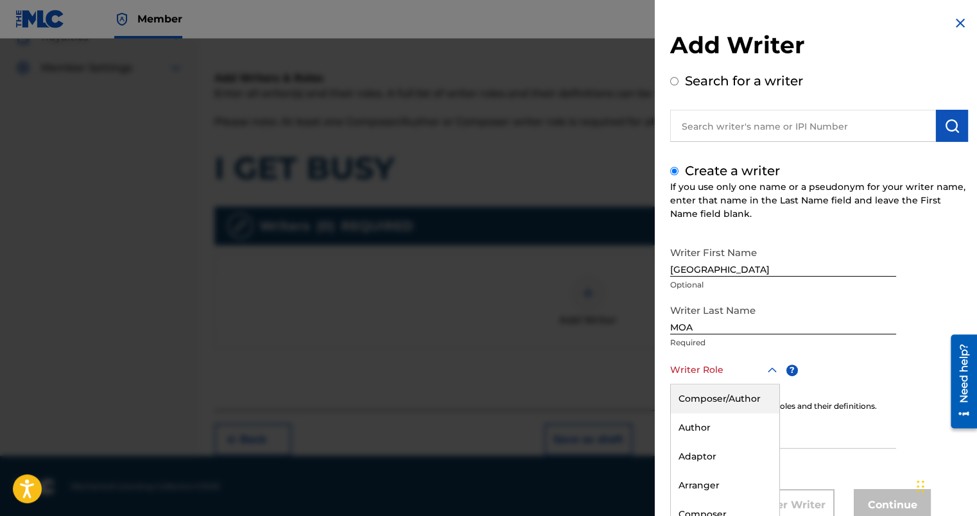
click at [739, 375] on div "8 results available. Use Up and Down to choose options, press Enter to select t…" at bounding box center [725, 369] width 110 height 29
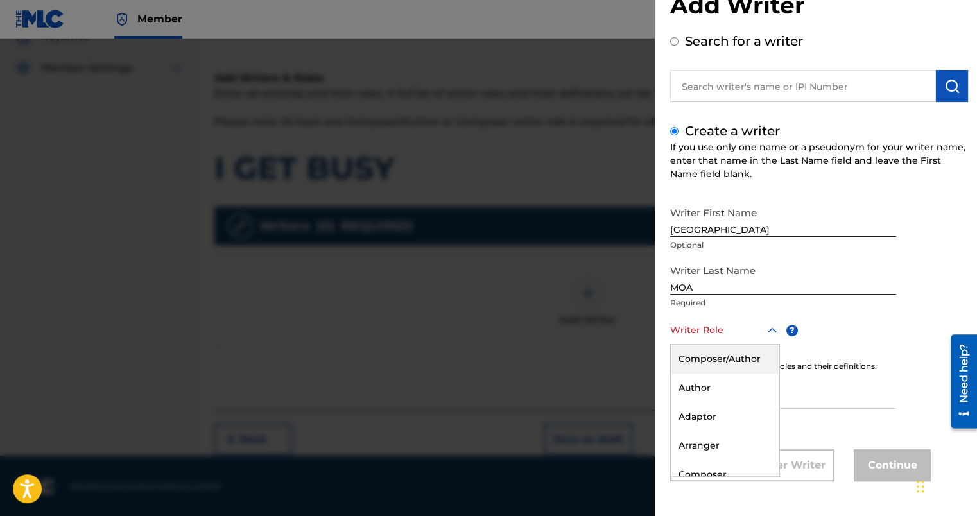
click at [739, 364] on div "Composer/Author" at bounding box center [725, 359] width 108 height 29
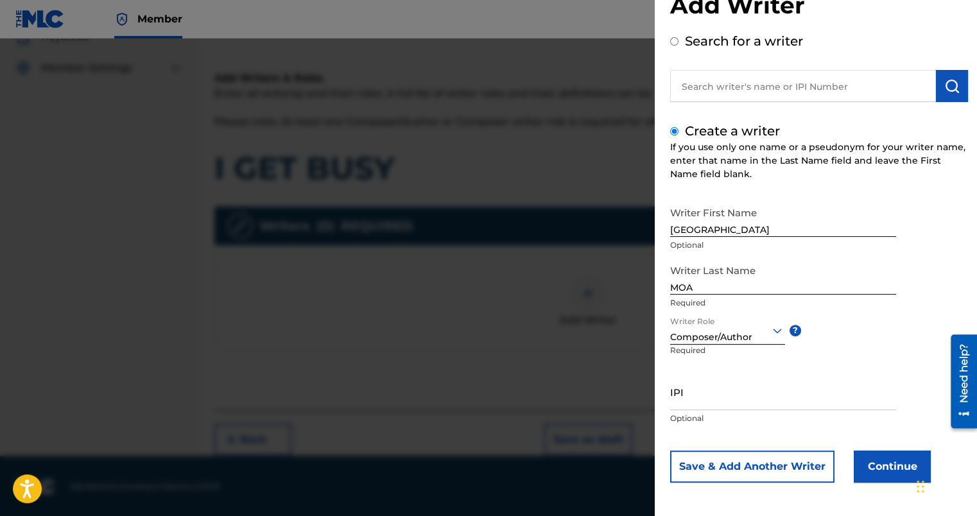
click at [900, 470] on button "Continue" at bounding box center [891, 466] width 77 height 32
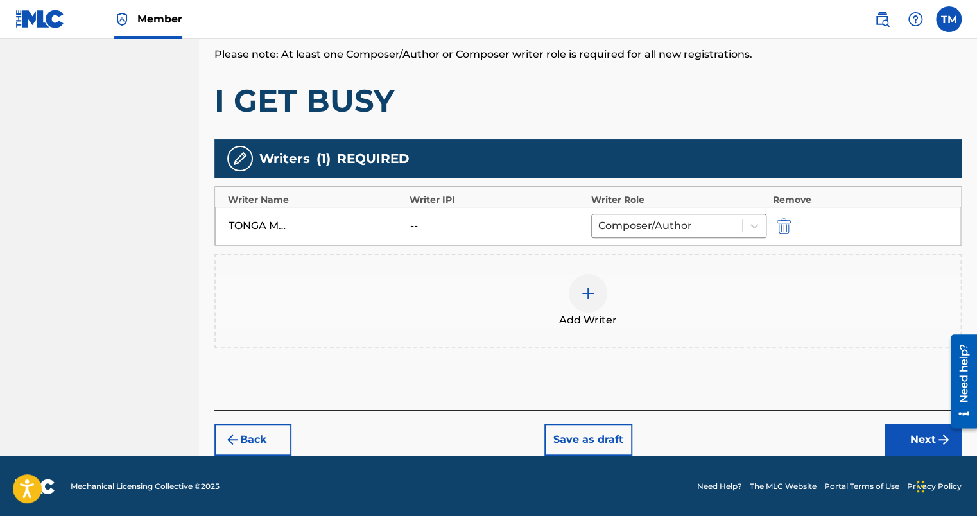
click at [896, 431] on button "Next" at bounding box center [922, 440] width 77 height 32
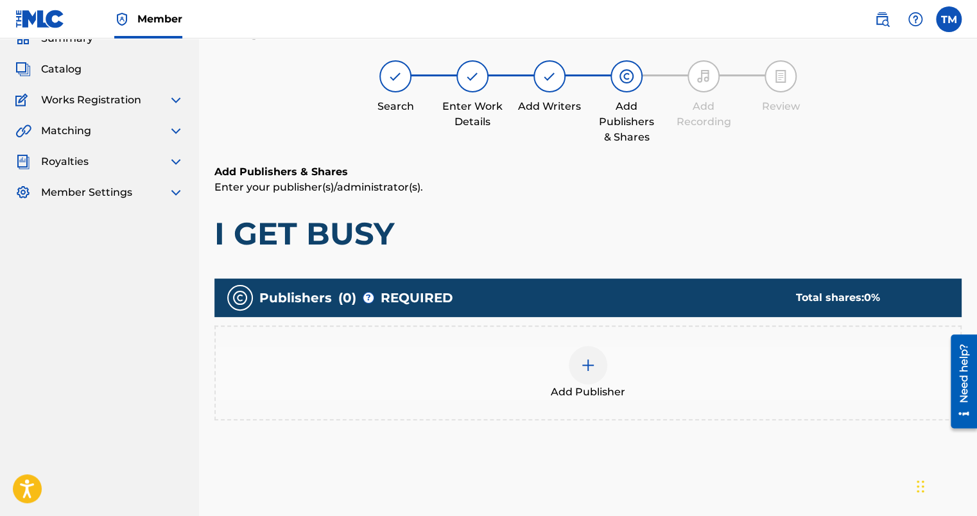
scroll to position [58, 0]
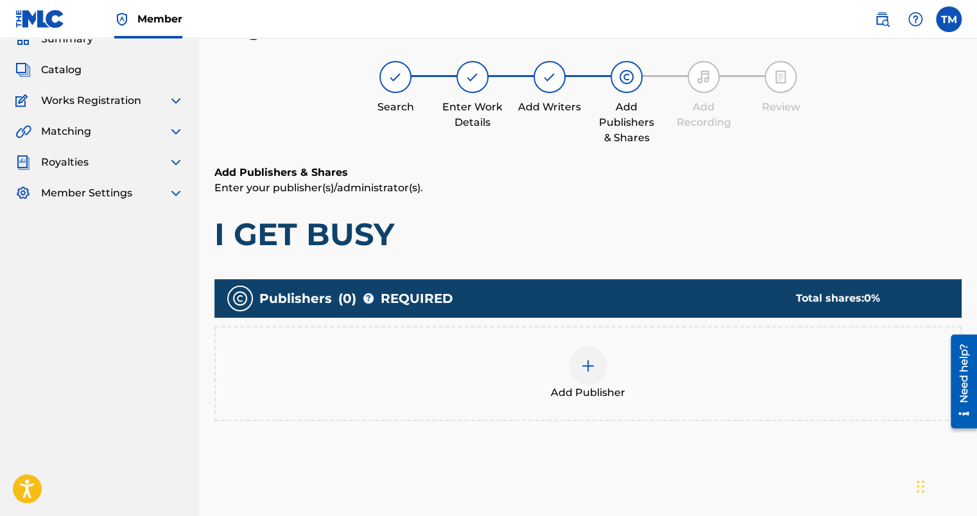
click at [595, 367] on img at bounding box center [587, 365] width 15 height 15
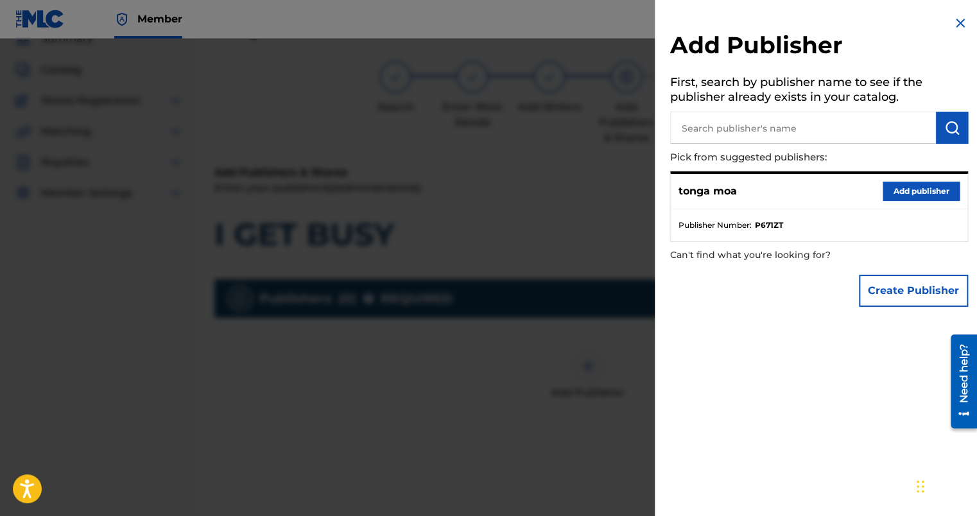
click at [902, 191] on button "Add publisher" at bounding box center [920, 191] width 77 height 19
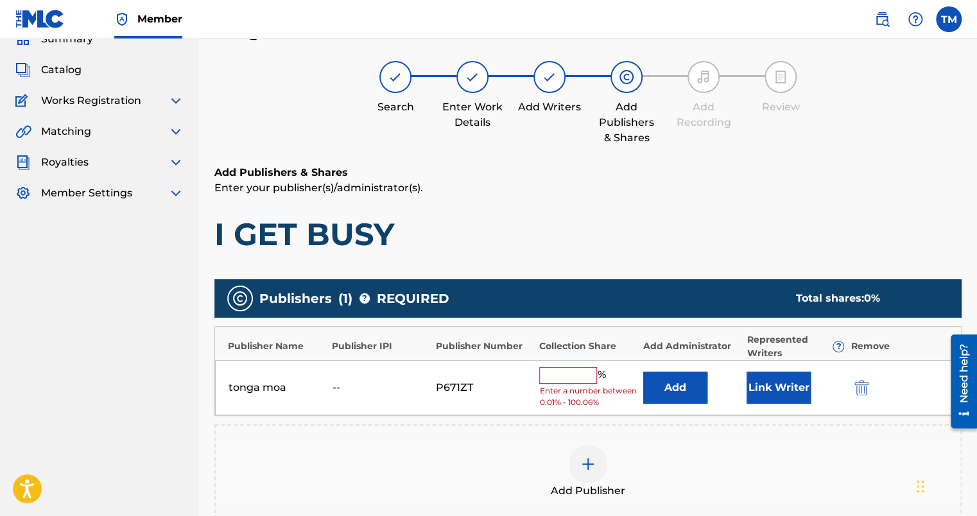
click at [583, 375] on input "text" at bounding box center [568, 375] width 58 height 17
type input "100"
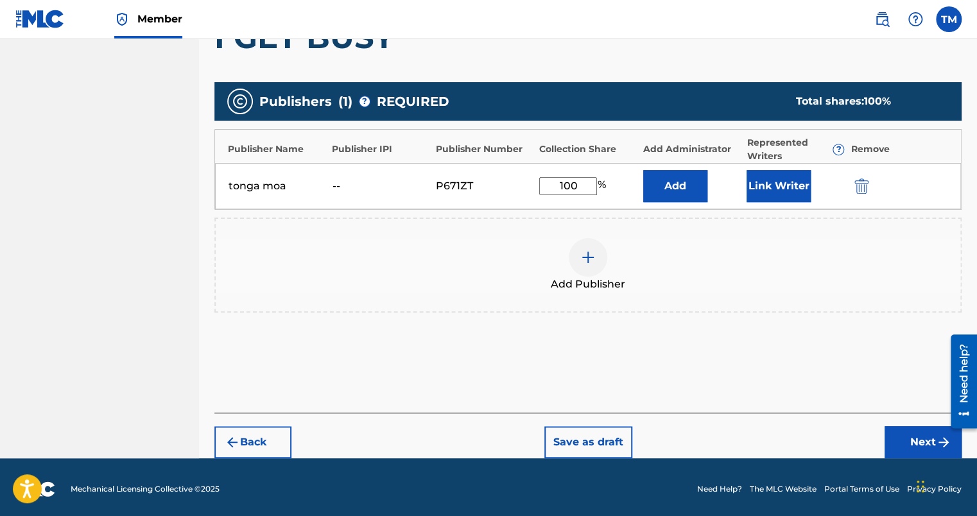
scroll to position [257, 0]
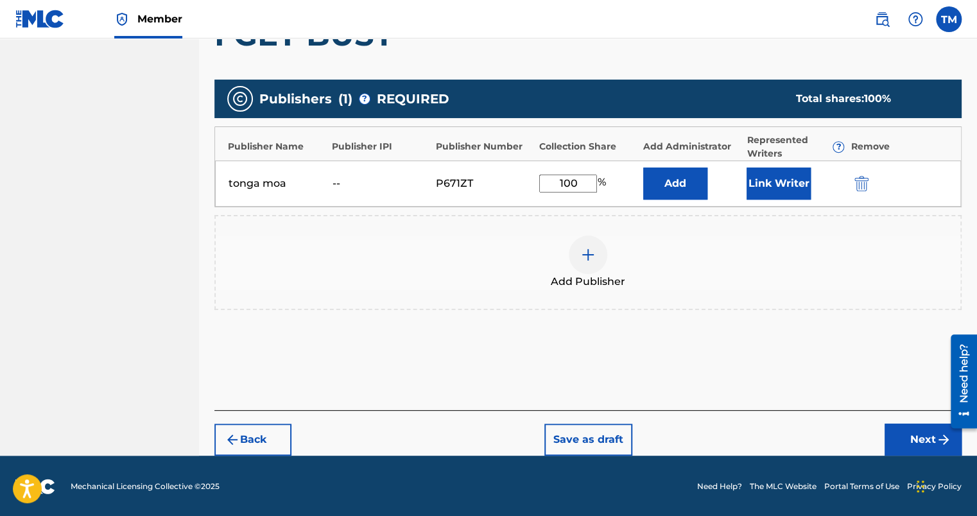
click at [912, 439] on button "Next" at bounding box center [922, 440] width 77 height 32
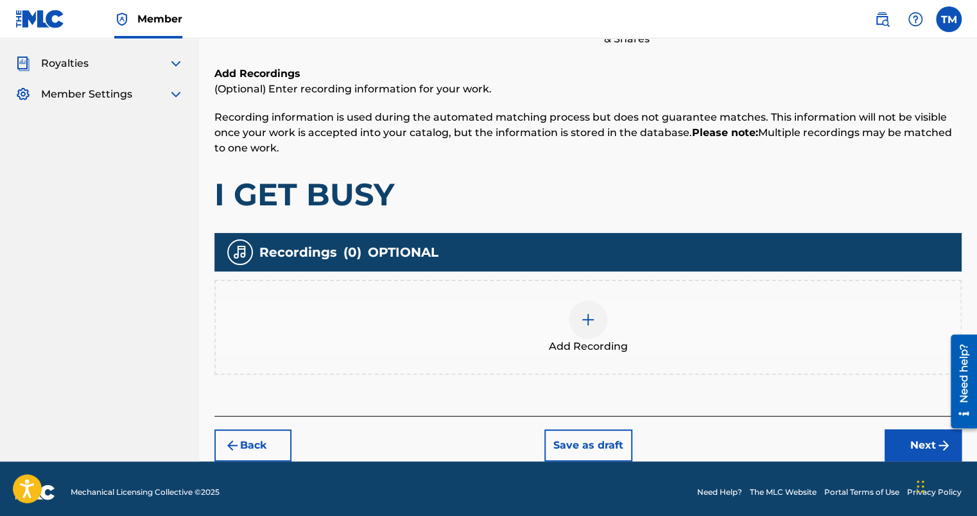
scroll to position [162, 0]
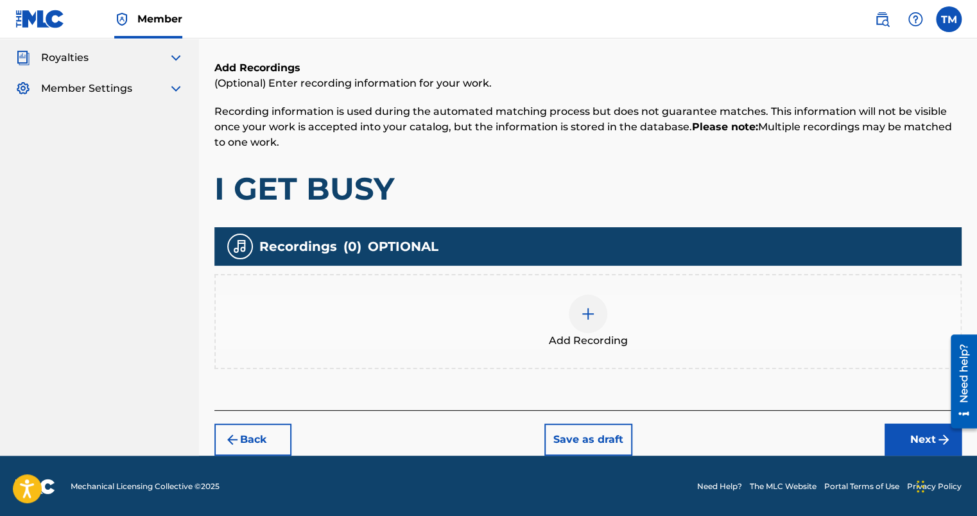
click at [913, 441] on button "Next" at bounding box center [922, 440] width 77 height 32
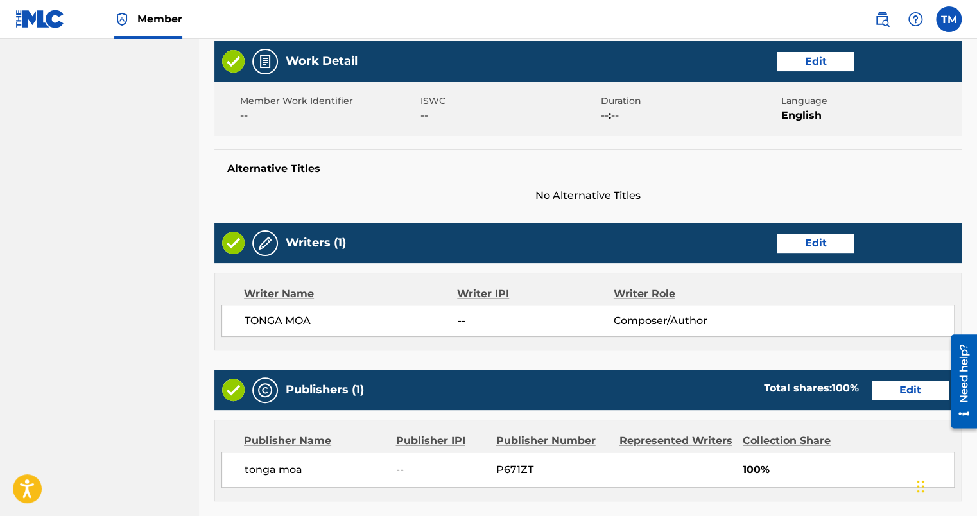
scroll to position [526, 0]
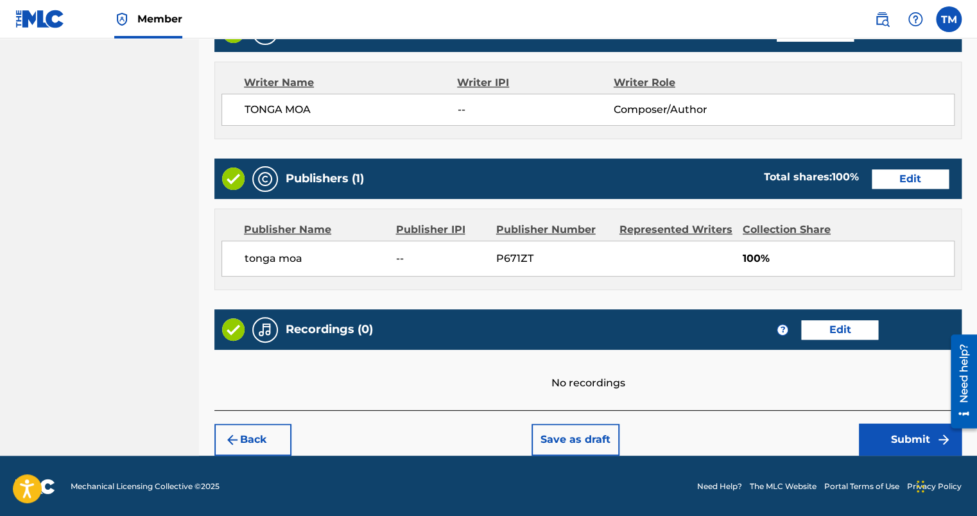
click at [889, 440] on button "Submit" at bounding box center [910, 440] width 103 height 32
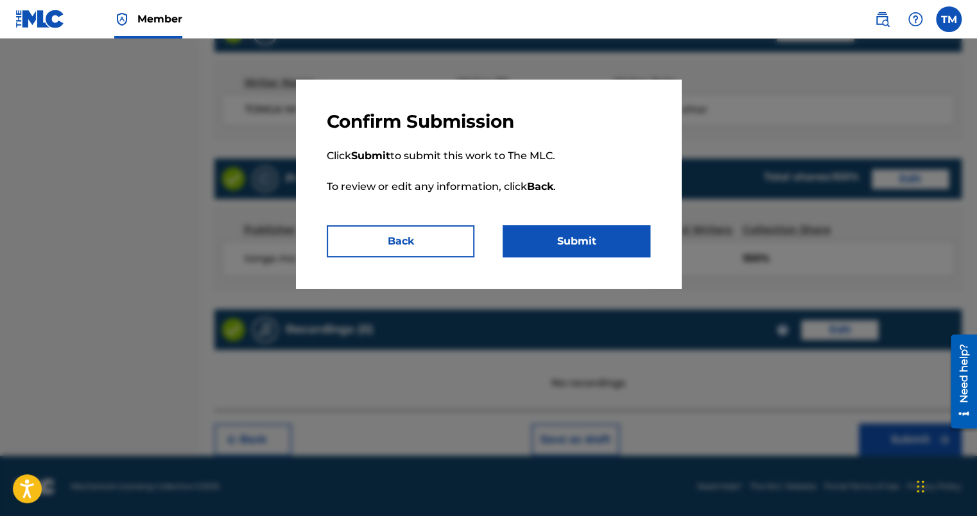
click at [596, 243] on button "Submit" at bounding box center [576, 241] width 148 height 32
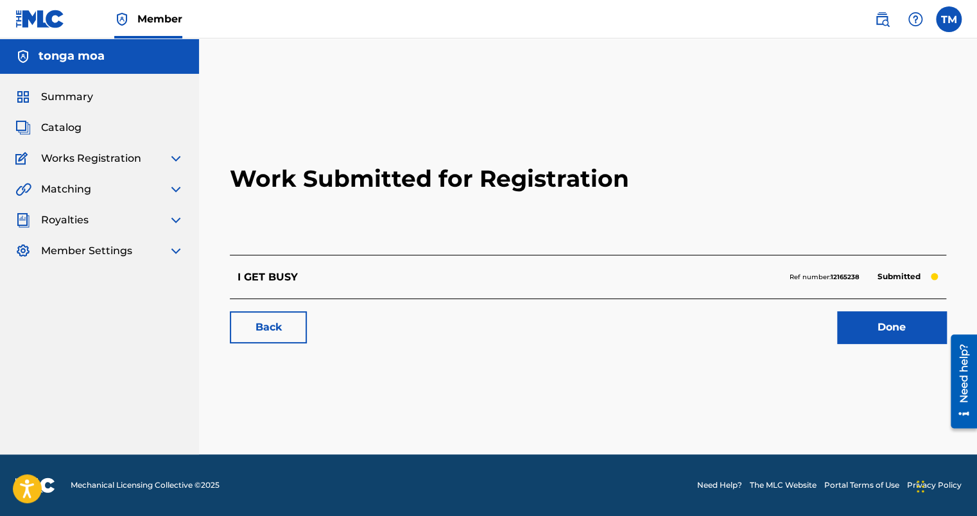
click at [858, 329] on link "Done" at bounding box center [891, 327] width 109 height 32
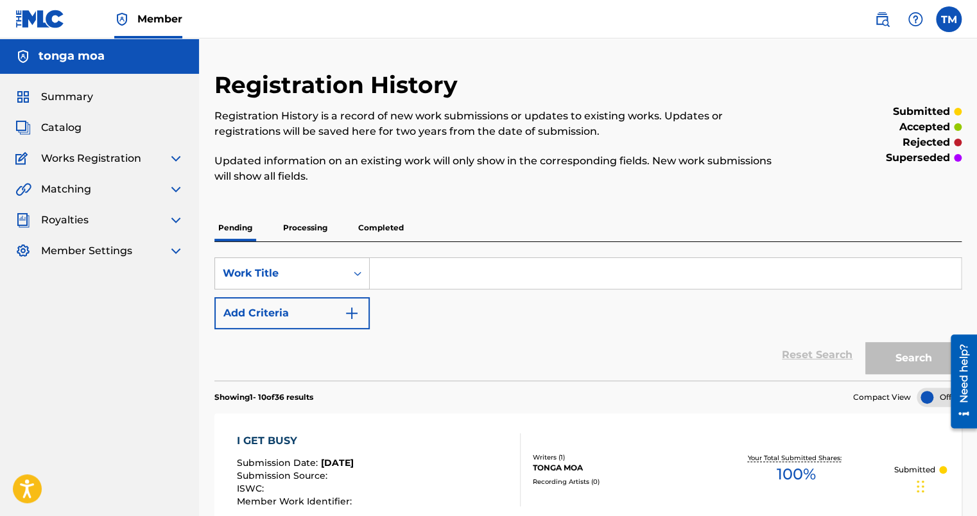
click at [66, 126] on span "Catalog" at bounding box center [61, 127] width 40 height 15
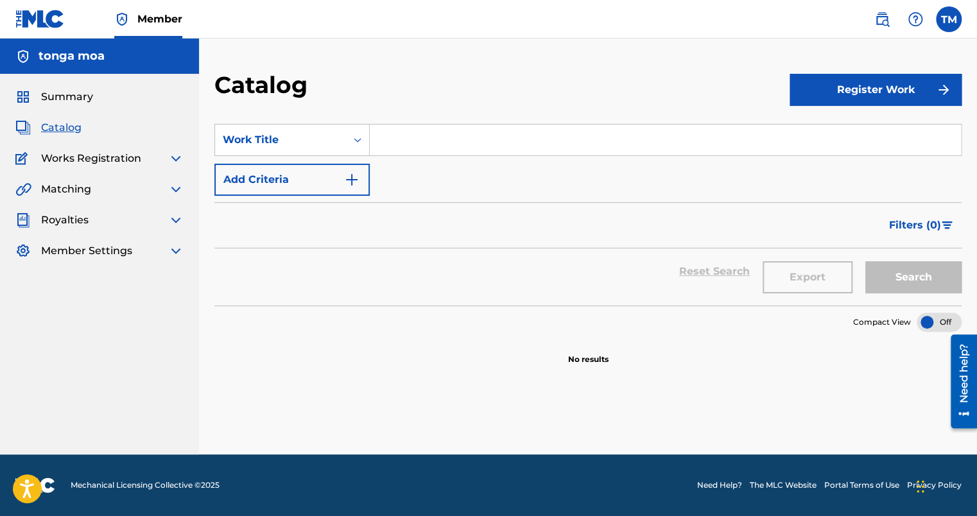
click at [812, 96] on button "Register Work" at bounding box center [875, 90] width 172 height 32
click at [839, 128] on link "Individual" at bounding box center [875, 131] width 172 height 31
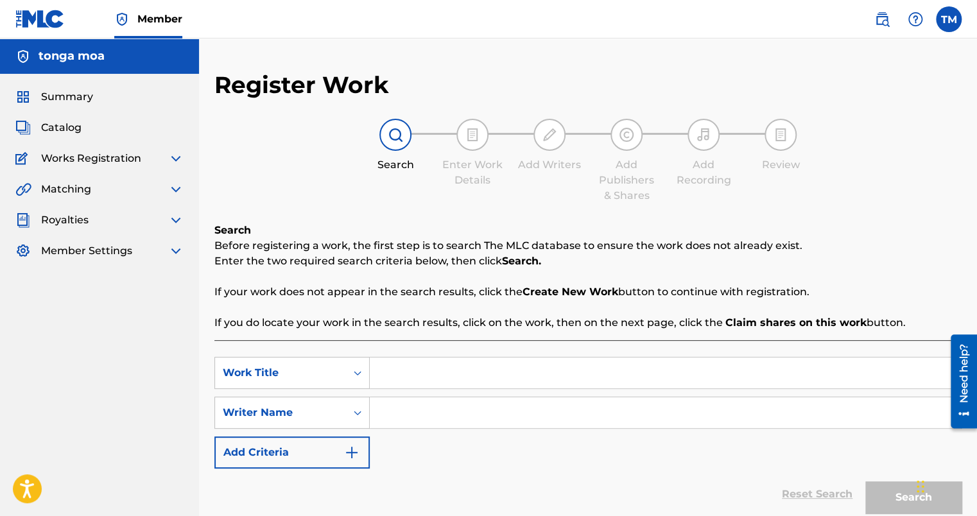
click at [490, 377] on input "Search Form" at bounding box center [665, 372] width 591 height 31
type input "FAST [PERSON_NAME]"
click at [410, 406] on input "Search Form" at bounding box center [665, 412] width 591 height 31
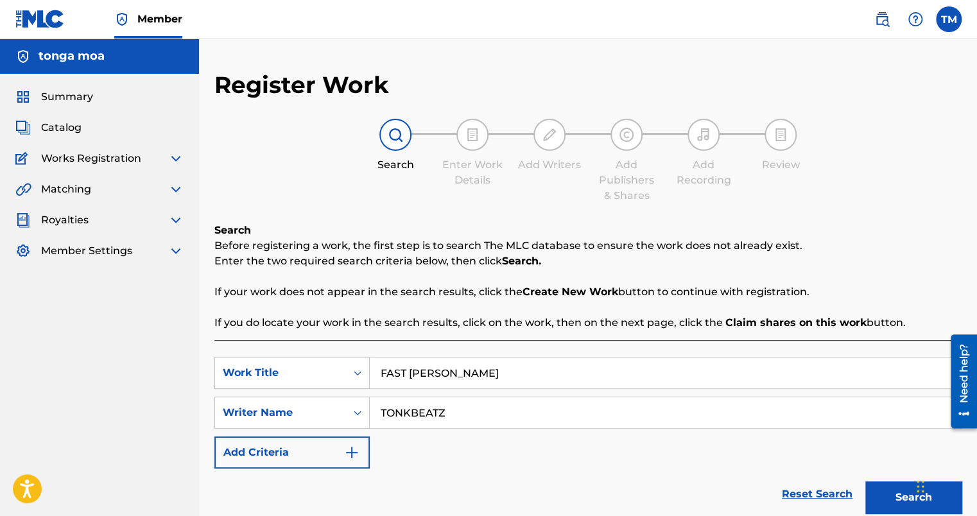
type input "TONKBEATZ"
click at [895, 501] on button "Search" at bounding box center [913, 497] width 96 height 32
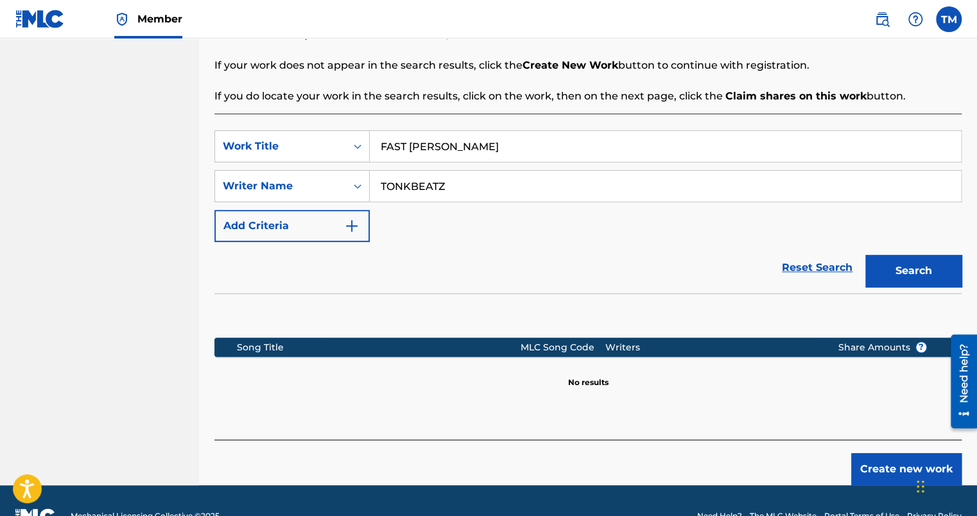
scroll to position [257, 0]
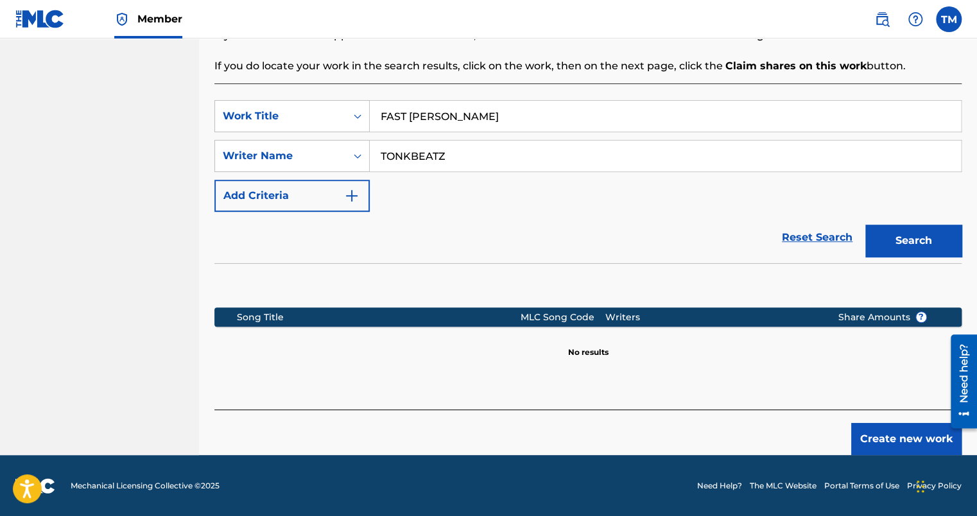
click at [903, 432] on button "Create new work" at bounding box center [906, 439] width 110 height 32
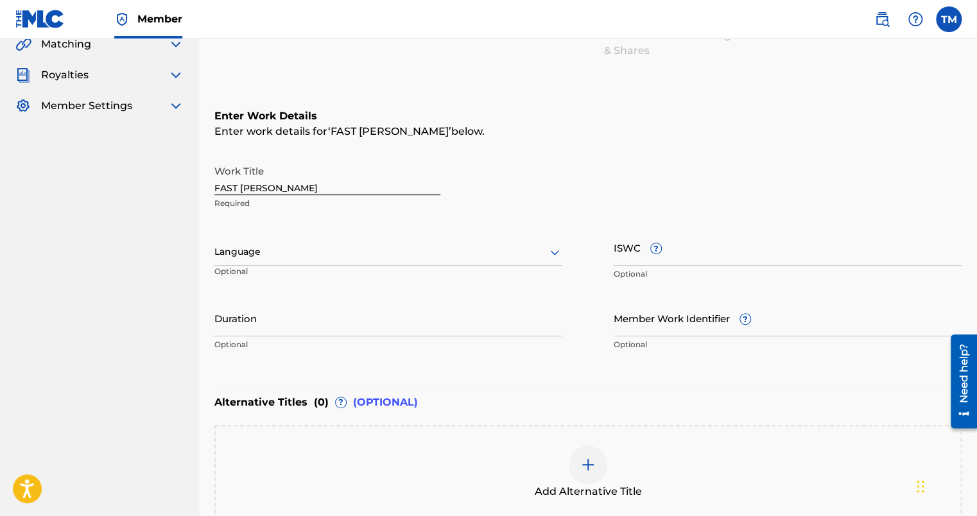
scroll to position [128, 0]
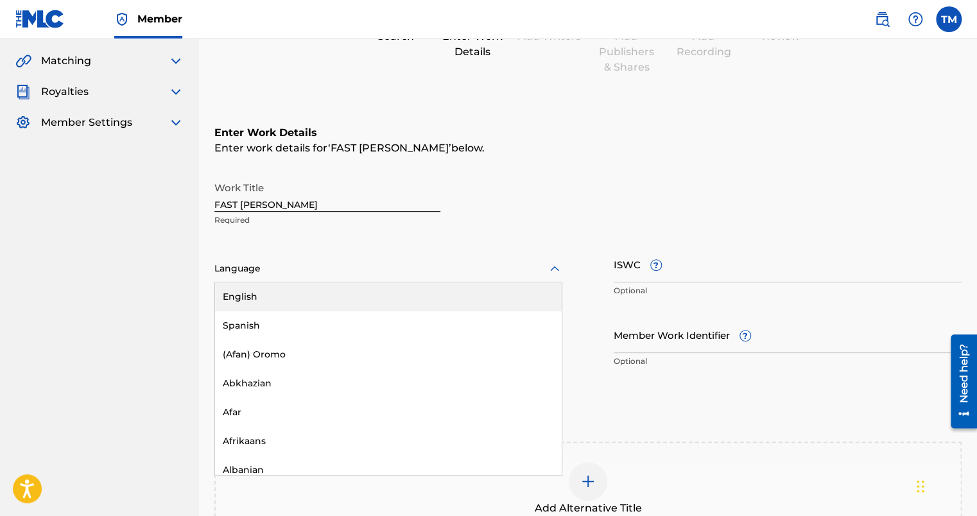
click at [239, 270] on div at bounding box center [388, 269] width 348 height 16
click at [241, 289] on div "English" at bounding box center [388, 296] width 347 height 29
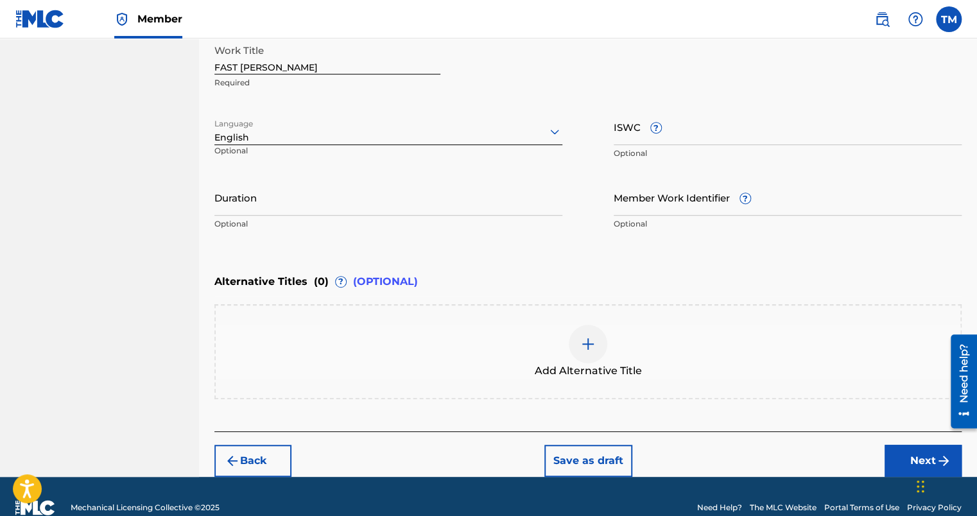
scroll to position [287, 0]
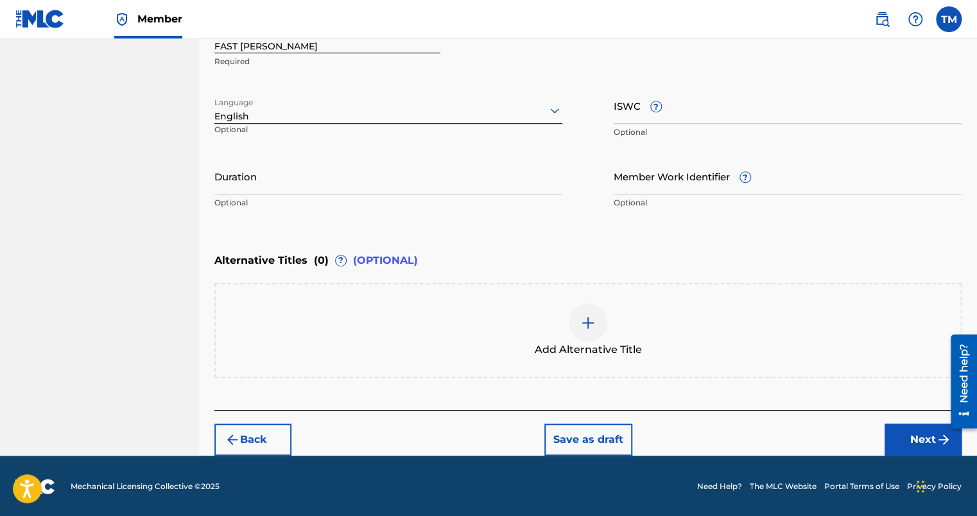
click at [909, 438] on button "Next" at bounding box center [922, 440] width 77 height 32
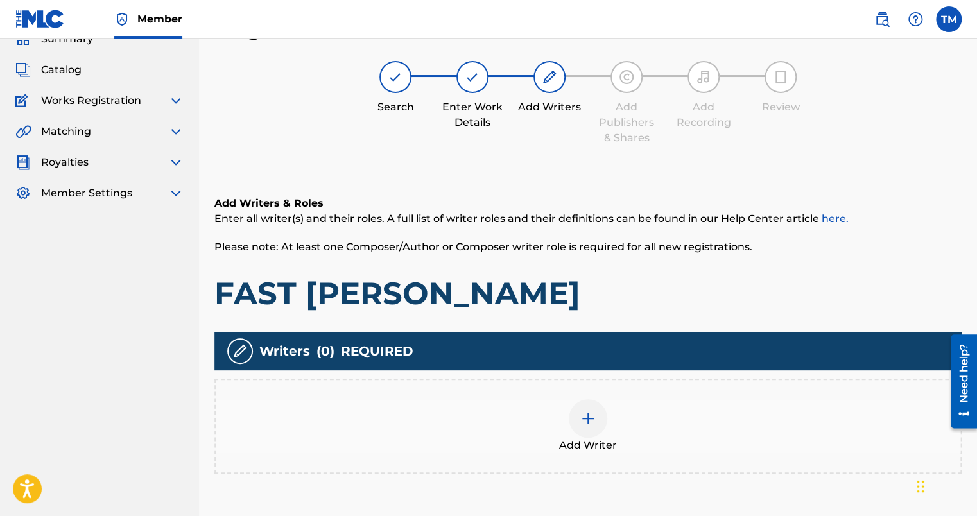
scroll to position [183, 0]
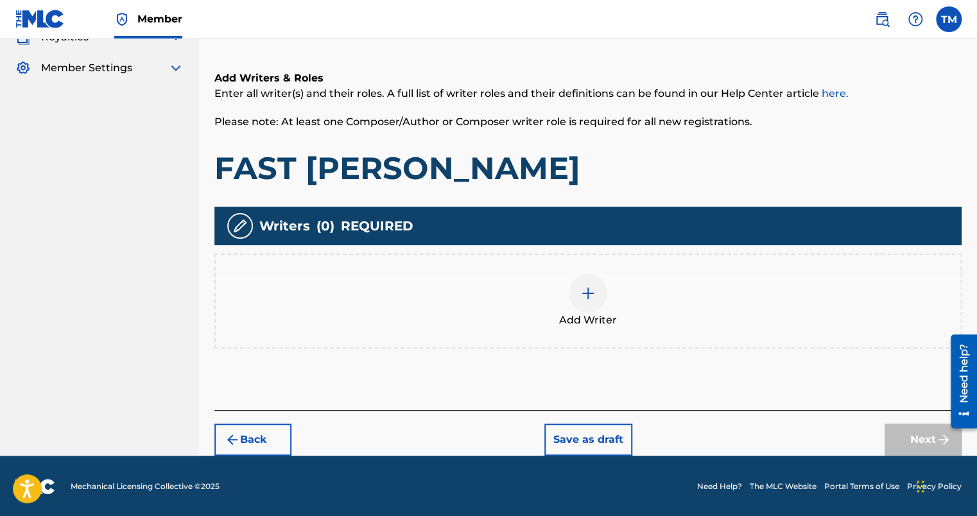
click at [585, 292] on img at bounding box center [587, 293] width 15 height 15
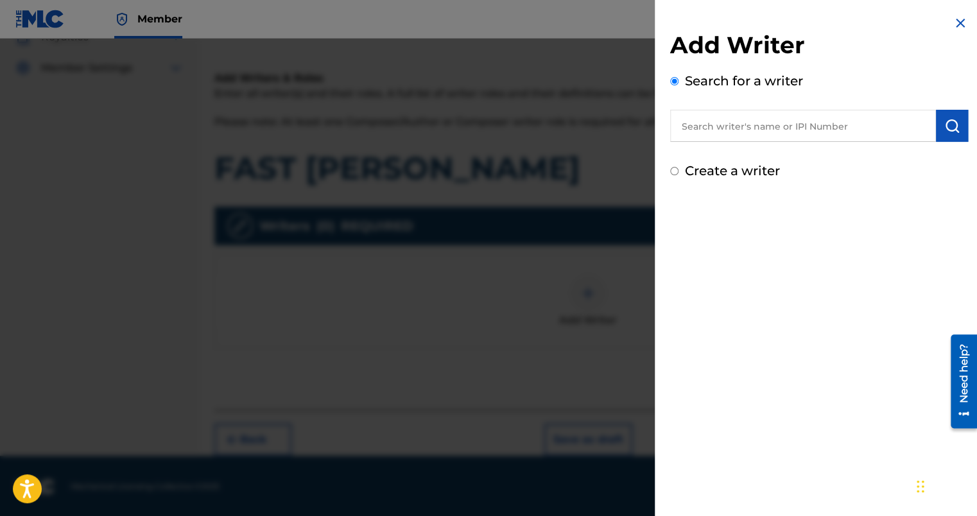
click at [698, 173] on label "Create a writer" at bounding box center [732, 170] width 95 height 15
radio input "true"
click at [678, 173] on input "Create a writer" at bounding box center [674, 171] width 8 height 8
radio input "false"
radio input "true"
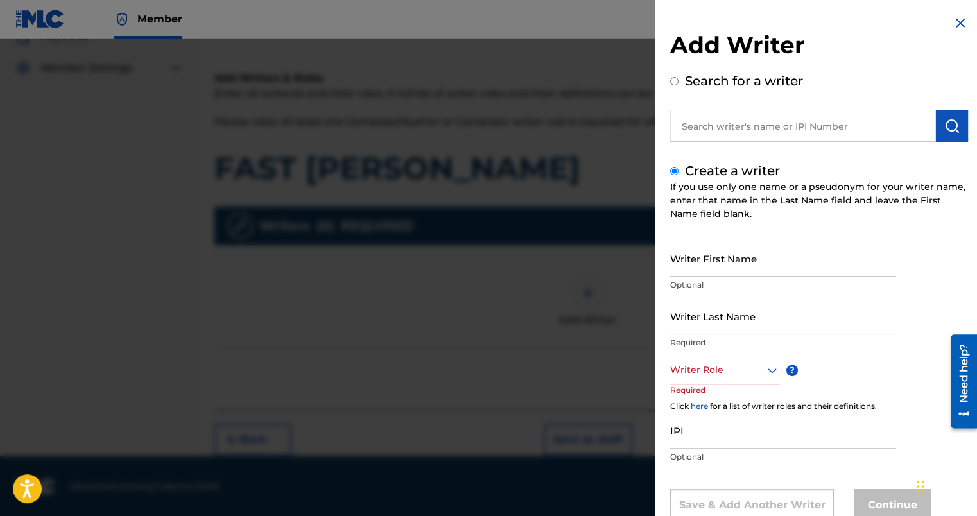
click at [753, 256] on input "Writer First Name" at bounding box center [783, 258] width 226 height 37
type input "[GEOGRAPHIC_DATA]"
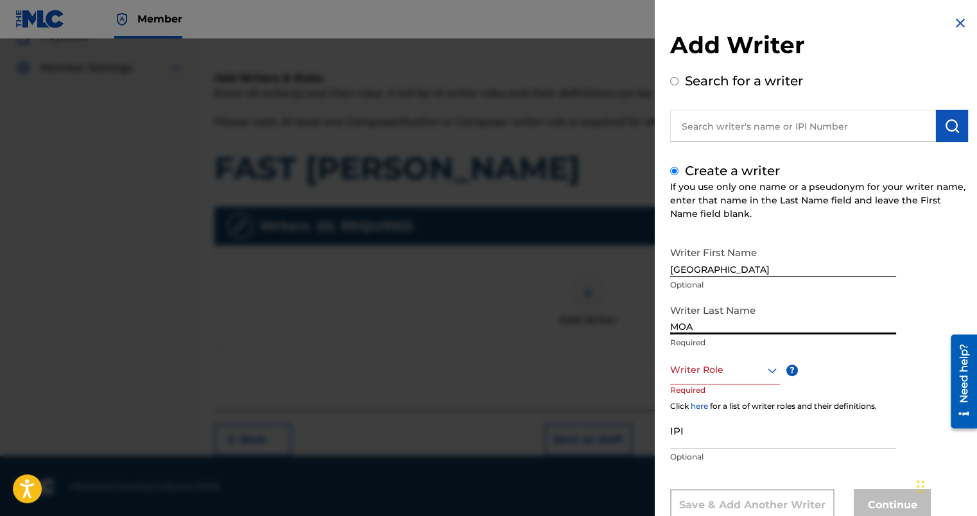
type input "MOA"
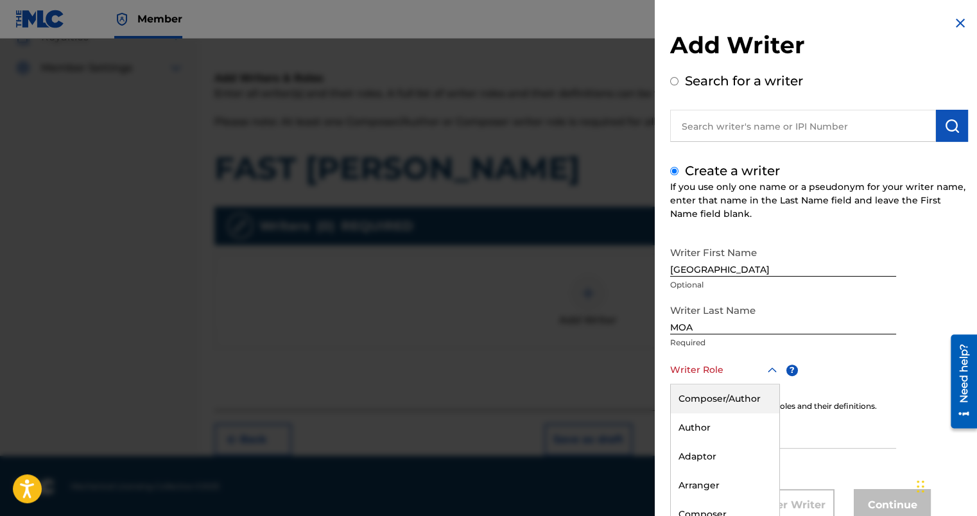
drag, startPoint x: 741, startPoint y: 357, endPoint x: 740, endPoint y: 364, distance: 7.1
click at [741, 359] on div "8 results available. Use Up and Down to choose options, press Enter to select t…" at bounding box center [725, 369] width 110 height 29
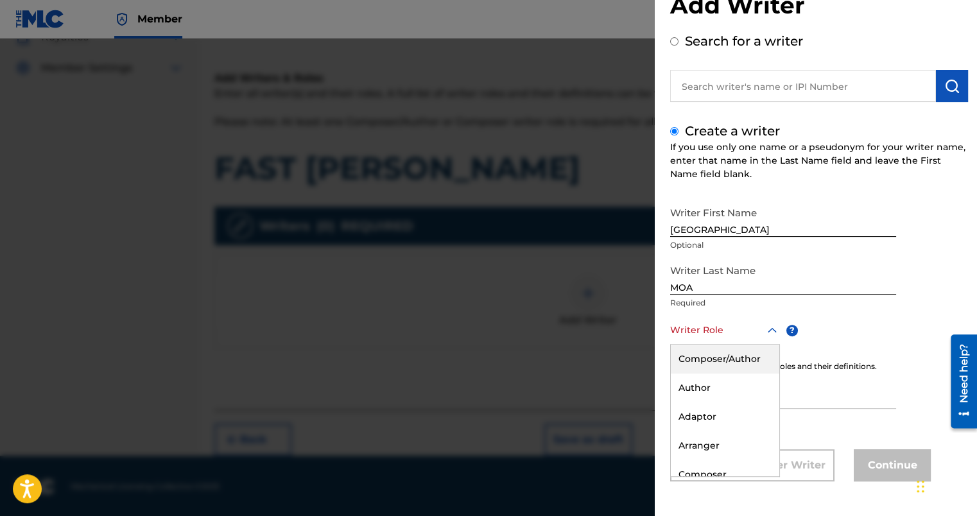
click at [738, 357] on div "Composer/Author" at bounding box center [725, 359] width 108 height 29
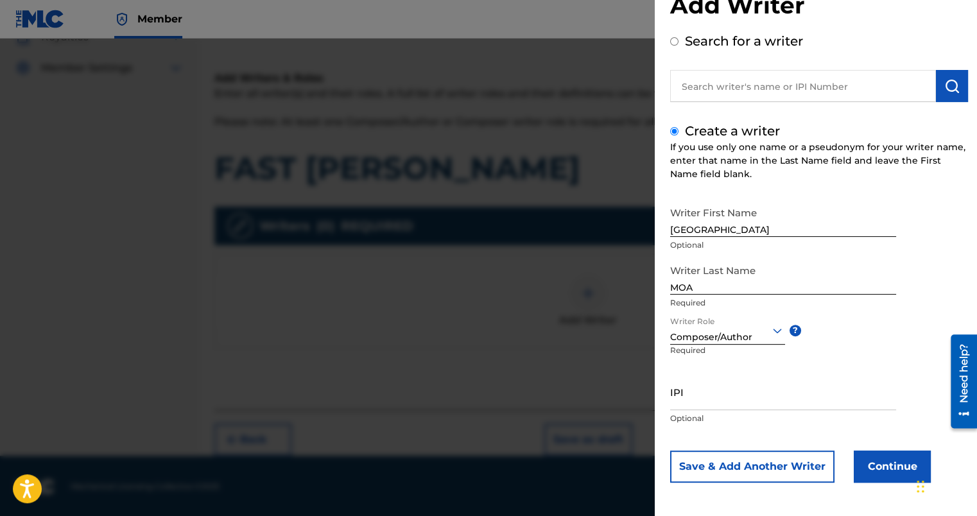
click at [878, 470] on button "Continue" at bounding box center [891, 466] width 77 height 32
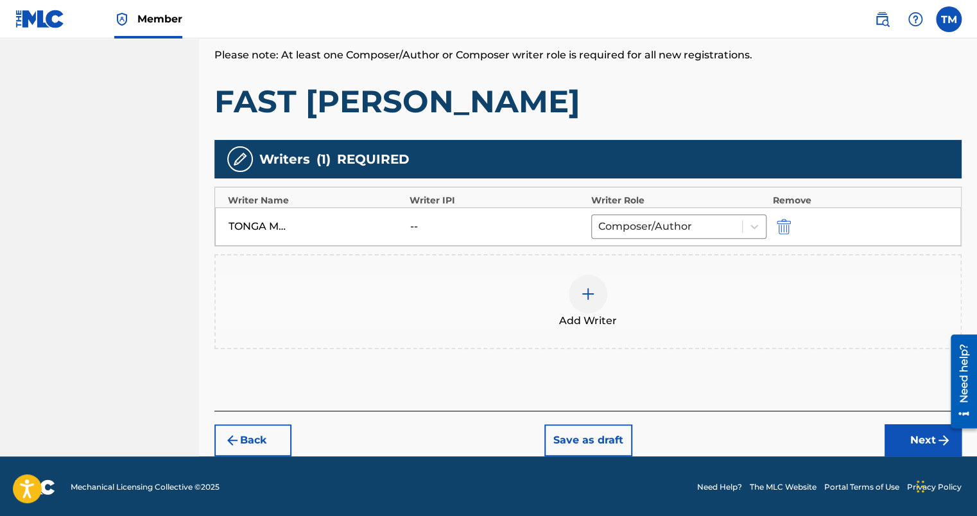
scroll to position [250, 0]
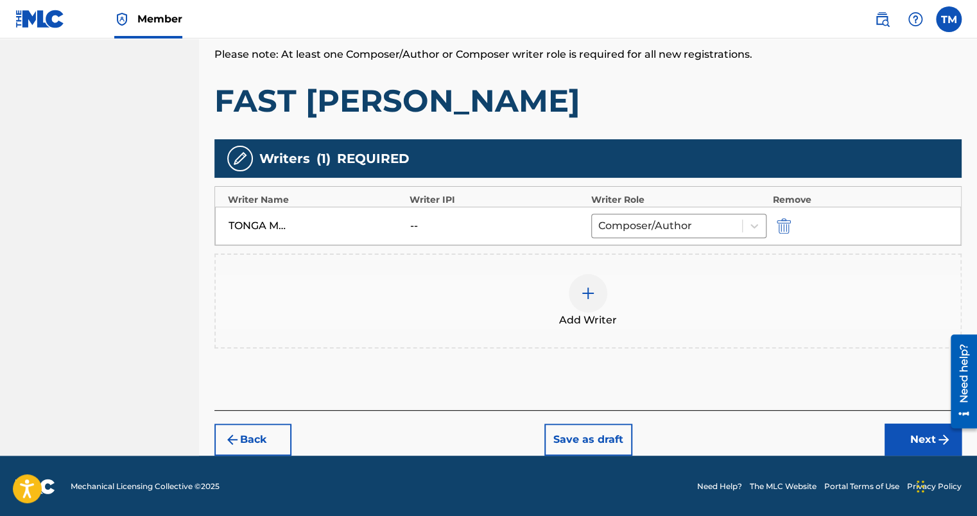
click at [923, 441] on button "Next" at bounding box center [922, 440] width 77 height 32
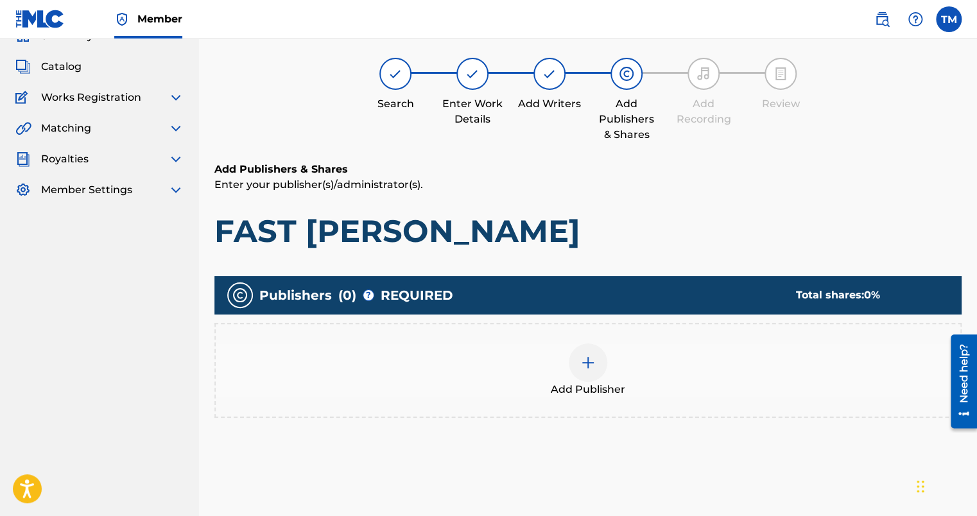
scroll to position [58, 0]
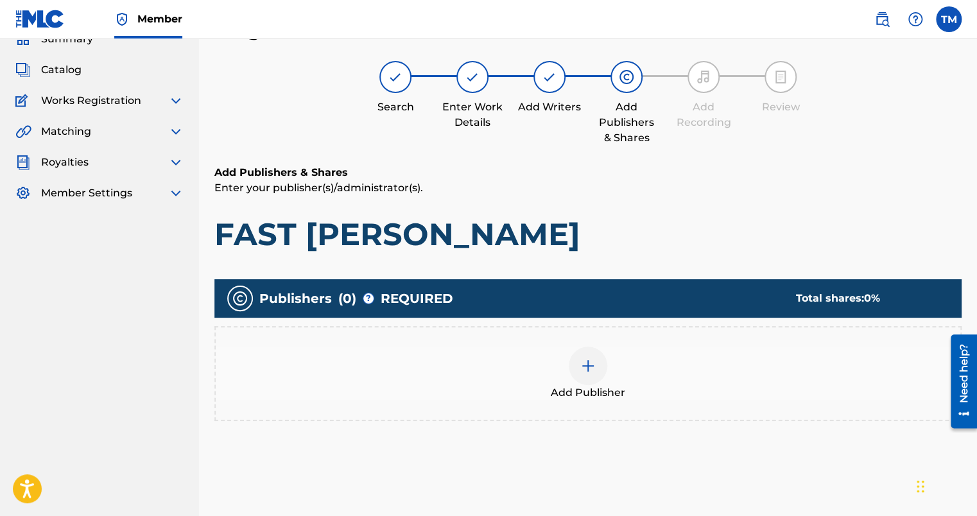
click at [588, 362] on img at bounding box center [587, 365] width 15 height 15
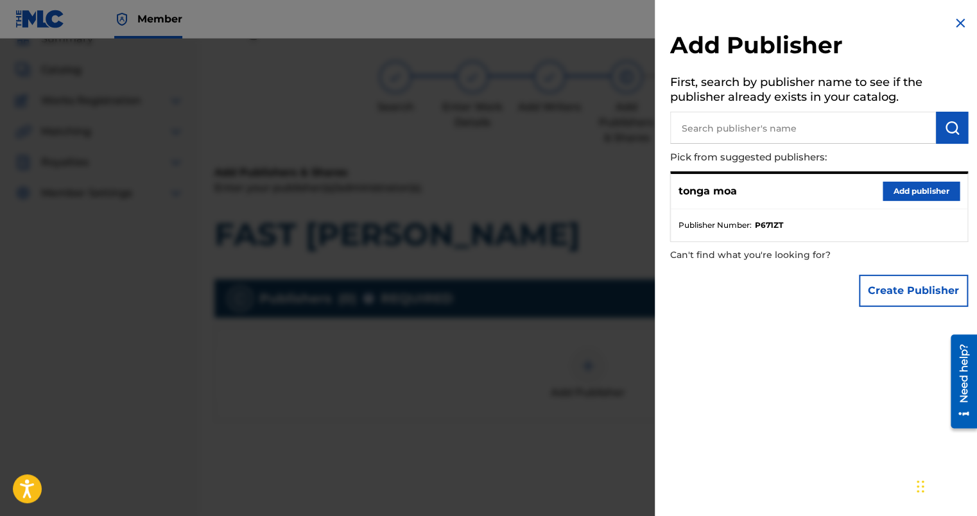
click at [908, 196] on button "Add publisher" at bounding box center [920, 191] width 77 height 19
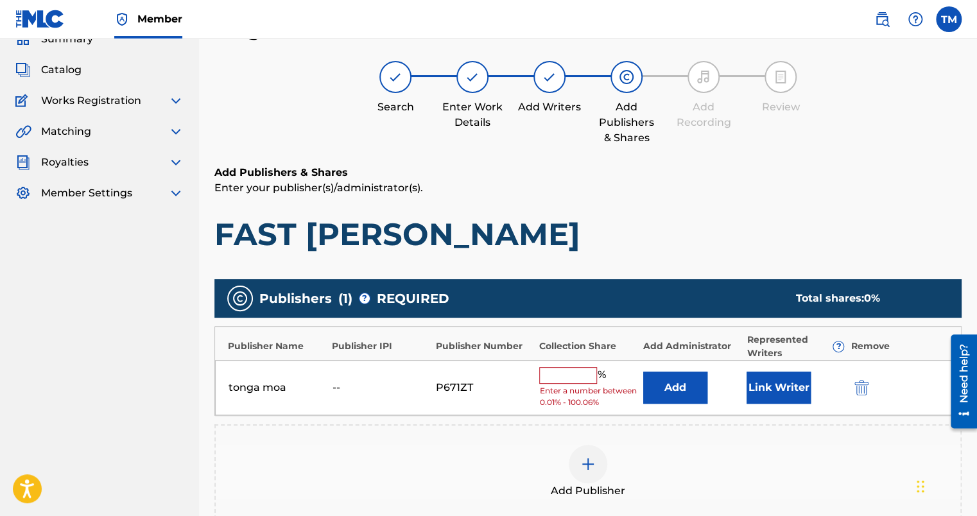
click at [549, 373] on input "text" at bounding box center [568, 375] width 58 height 17
type input "100"
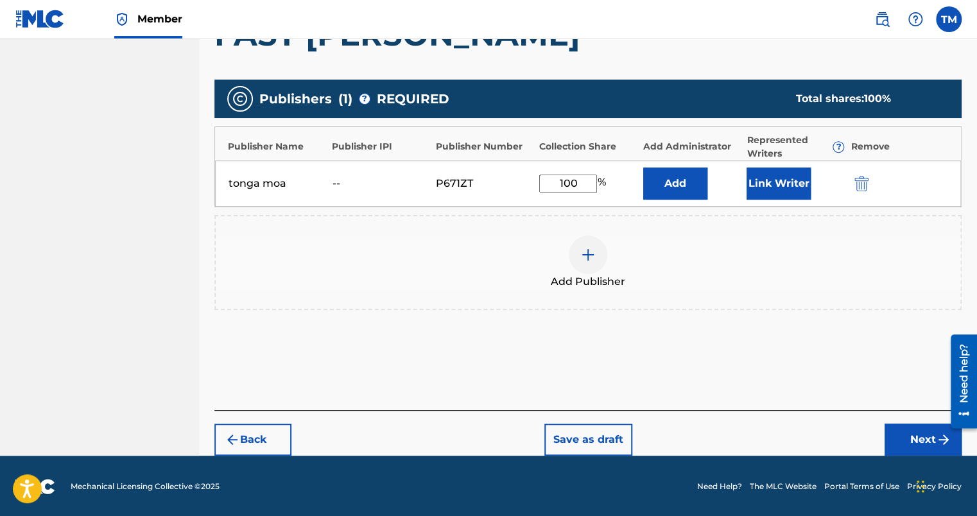
click at [891, 441] on button "Next" at bounding box center [922, 440] width 77 height 32
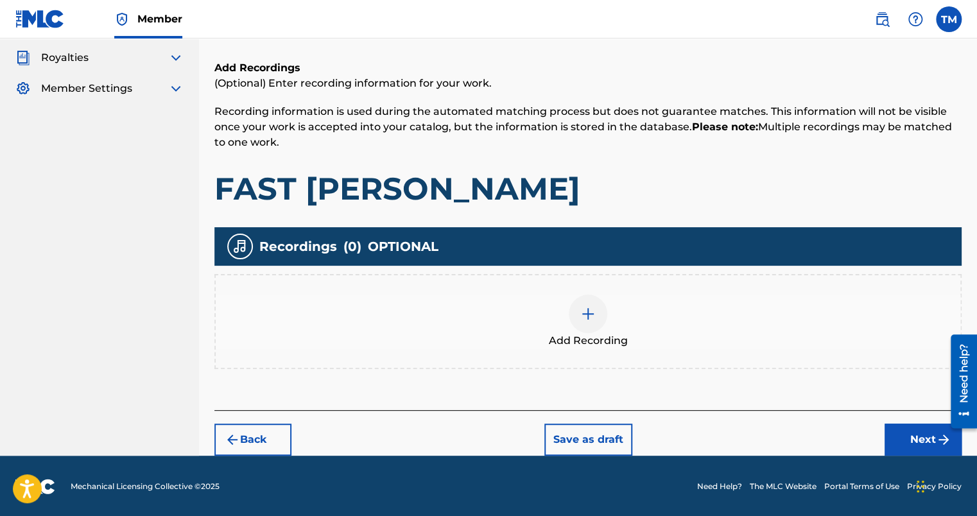
click at [912, 439] on button "Next" at bounding box center [922, 440] width 77 height 32
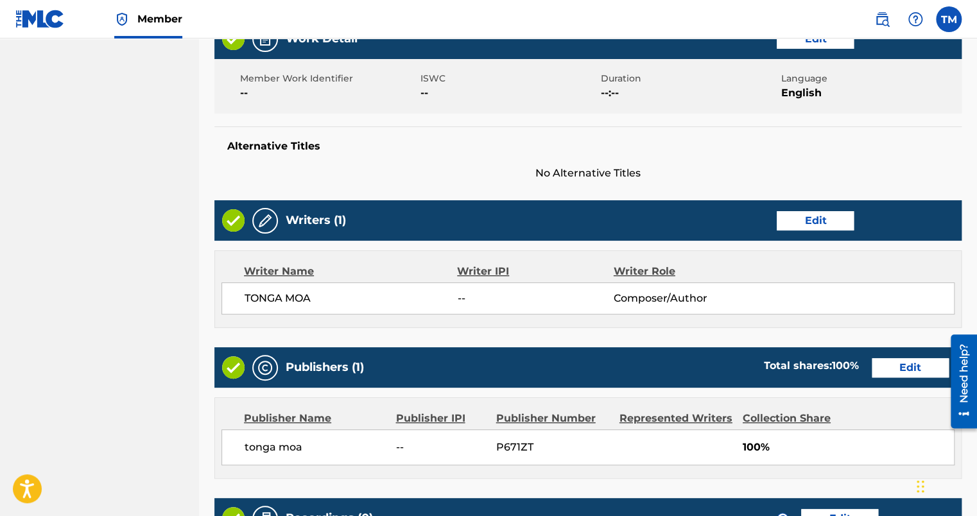
scroll to position [526, 0]
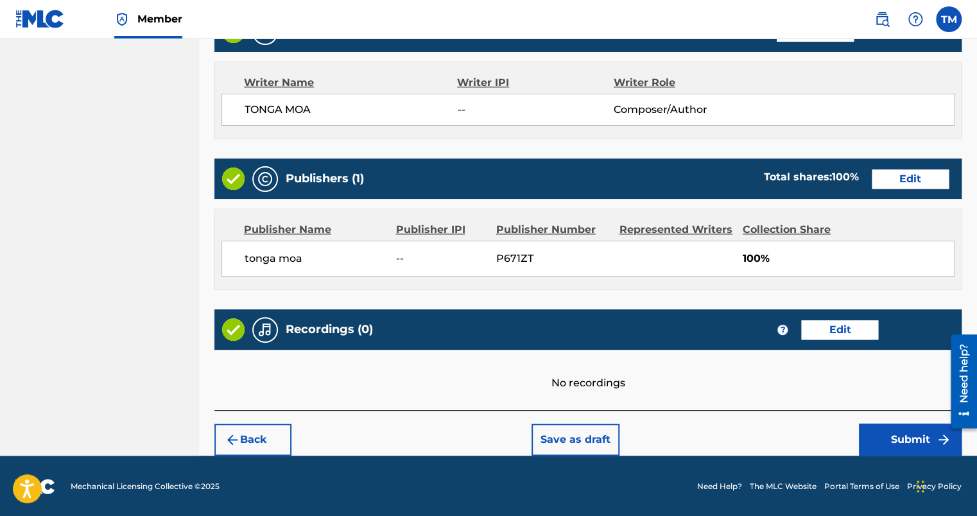
click at [876, 438] on button "Submit" at bounding box center [910, 440] width 103 height 32
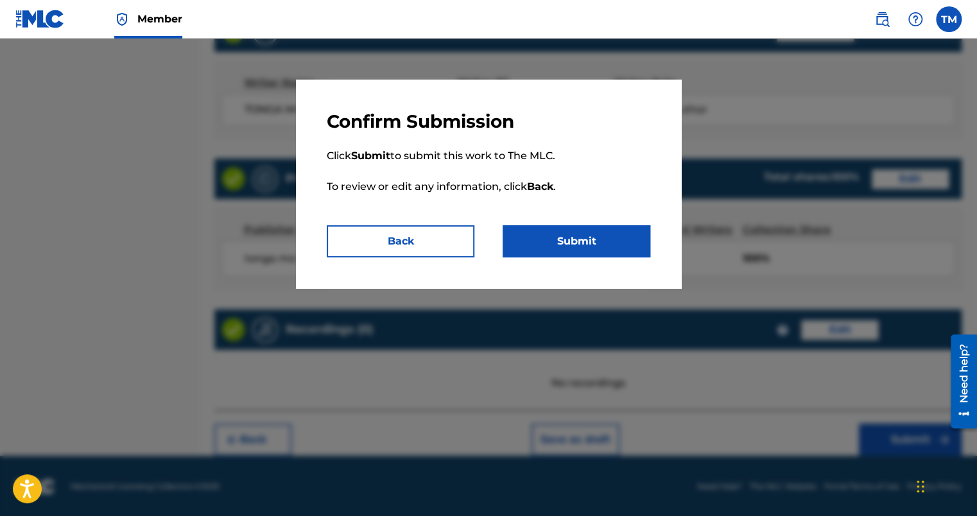
click at [562, 244] on button "Submit" at bounding box center [576, 241] width 148 height 32
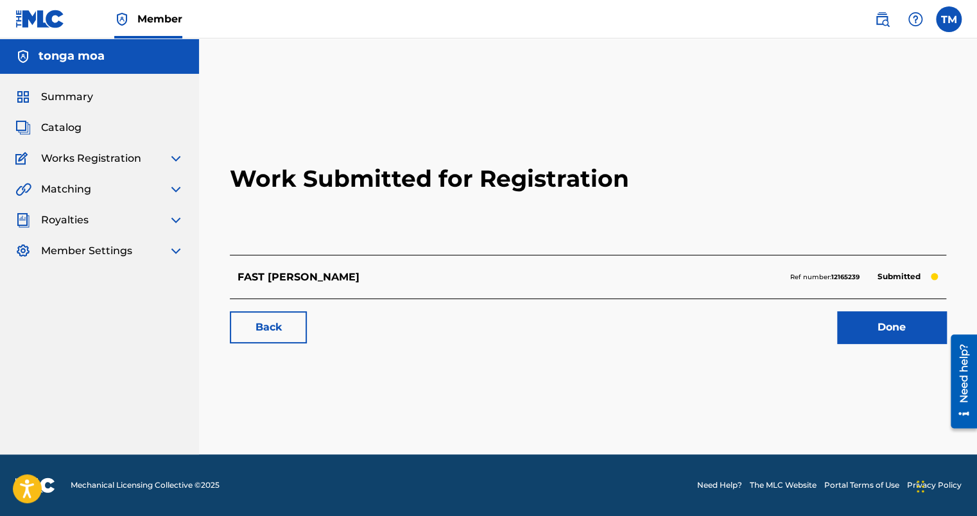
click at [873, 332] on link "Done" at bounding box center [891, 327] width 109 height 32
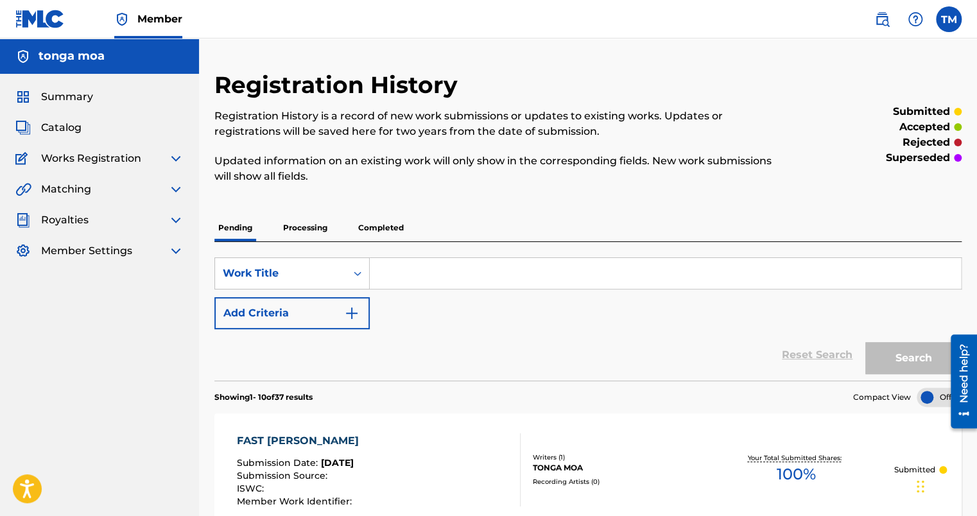
click at [62, 133] on span "Catalog" at bounding box center [61, 127] width 40 height 15
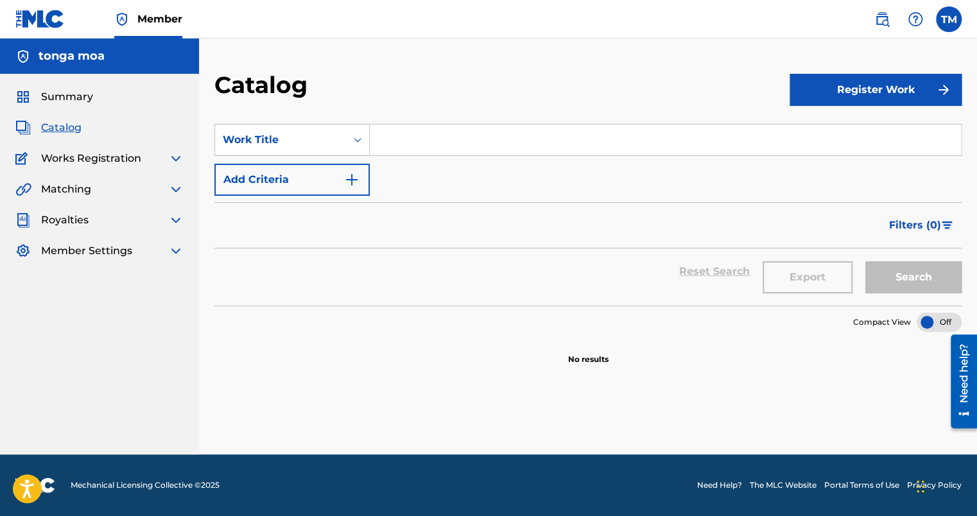
click at [847, 91] on button "Register Work" at bounding box center [875, 90] width 172 height 32
click at [844, 133] on link "Individual" at bounding box center [875, 131] width 172 height 31
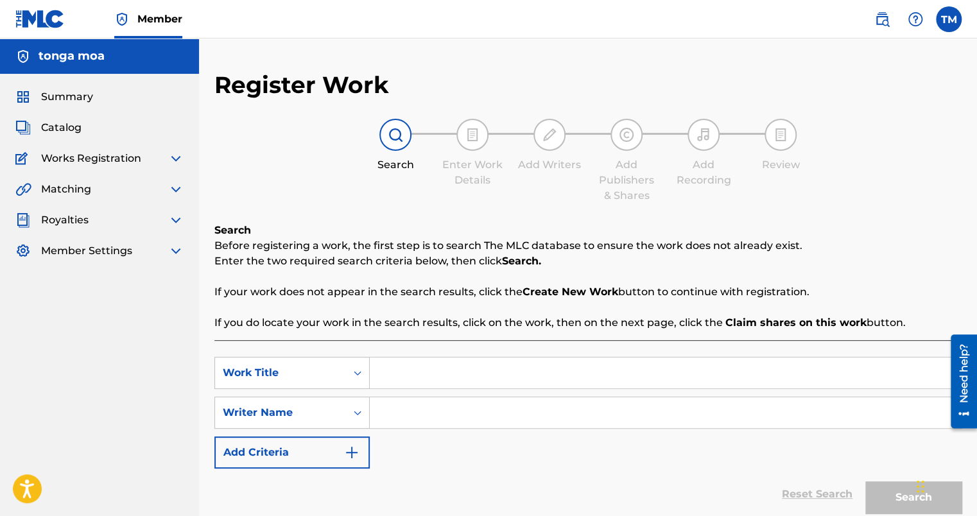
click at [592, 379] on input "Search Form" at bounding box center [665, 372] width 591 height 31
type input "LLLO"
click at [411, 426] on input "Search Form" at bounding box center [665, 412] width 591 height 31
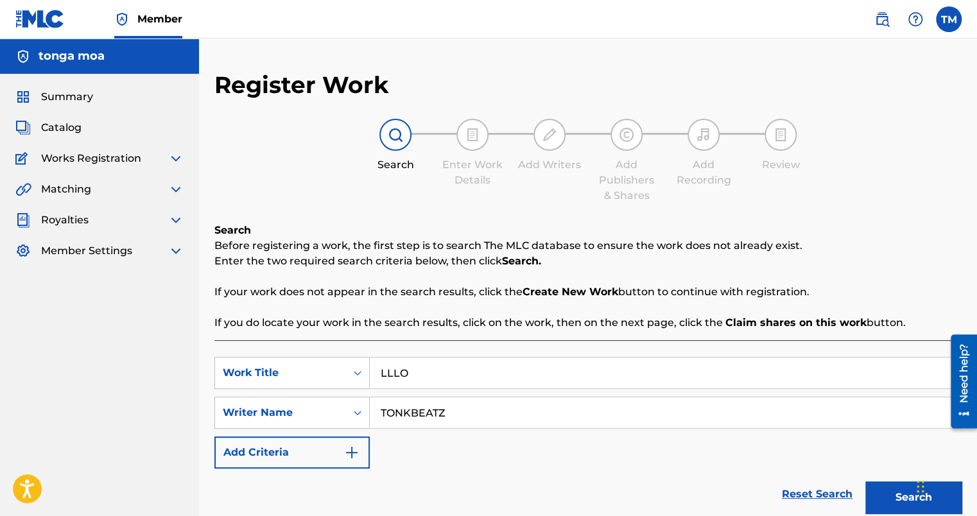
type input "TONKBEATZ"
click at [881, 490] on button "Search" at bounding box center [913, 497] width 96 height 32
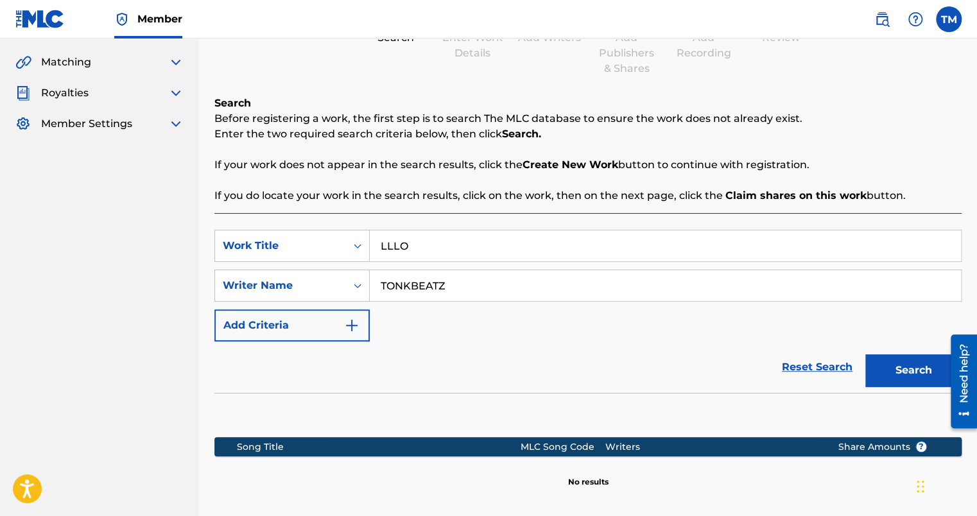
scroll to position [257, 0]
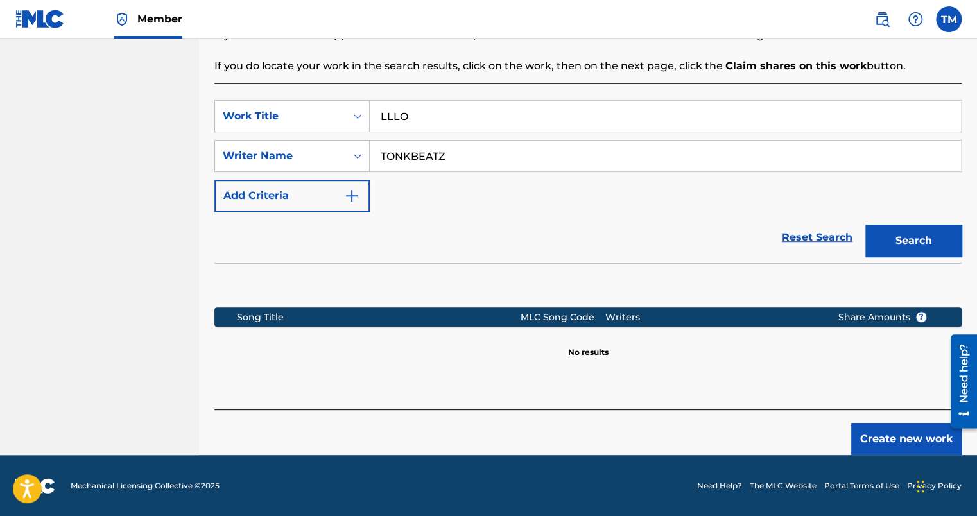
click at [862, 441] on button "Create new work" at bounding box center [906, 439] width 110 height 32
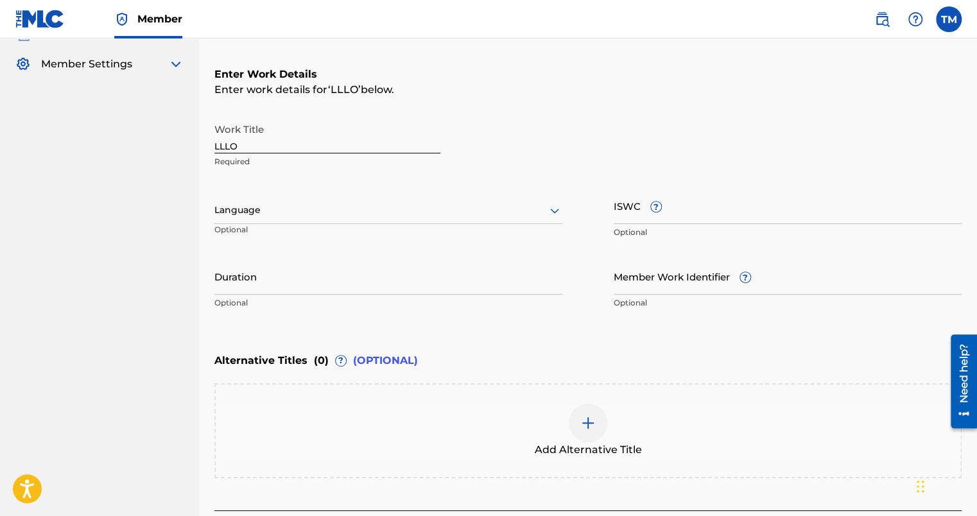
scroll to position [64, 0]
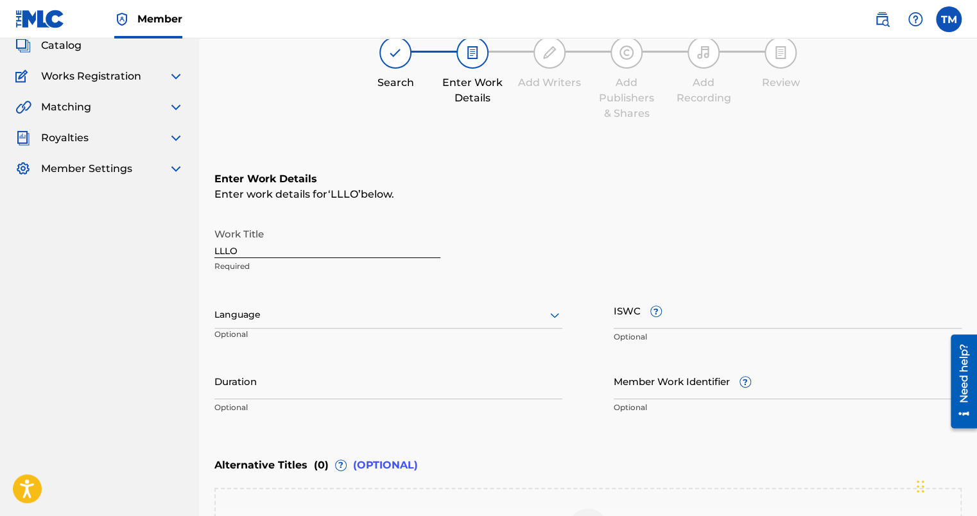
click at [416, 329] on div "Language" at bounding box center [388, 315] width 348 height 27
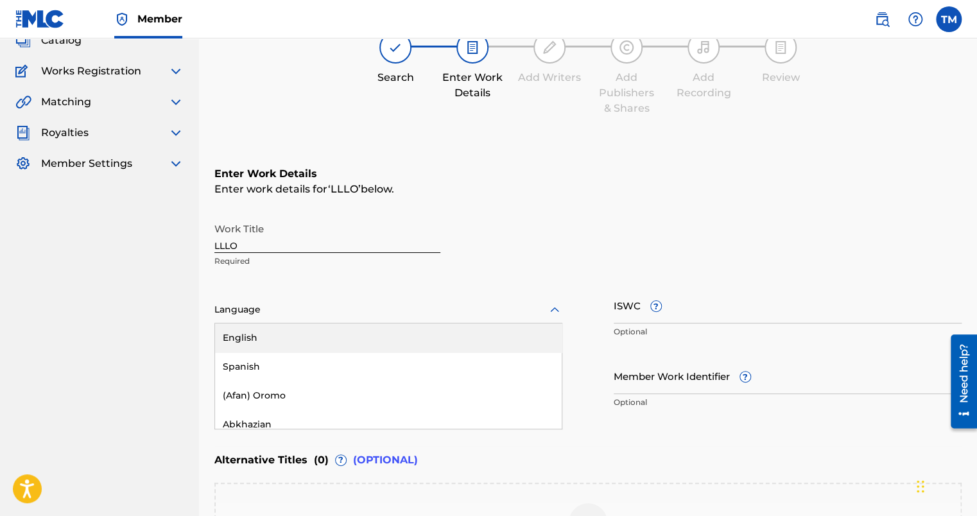
scroll to position [87, 0]
click at [395, 336] on div "English" at bounding box center [388, 337] width 347 height 29
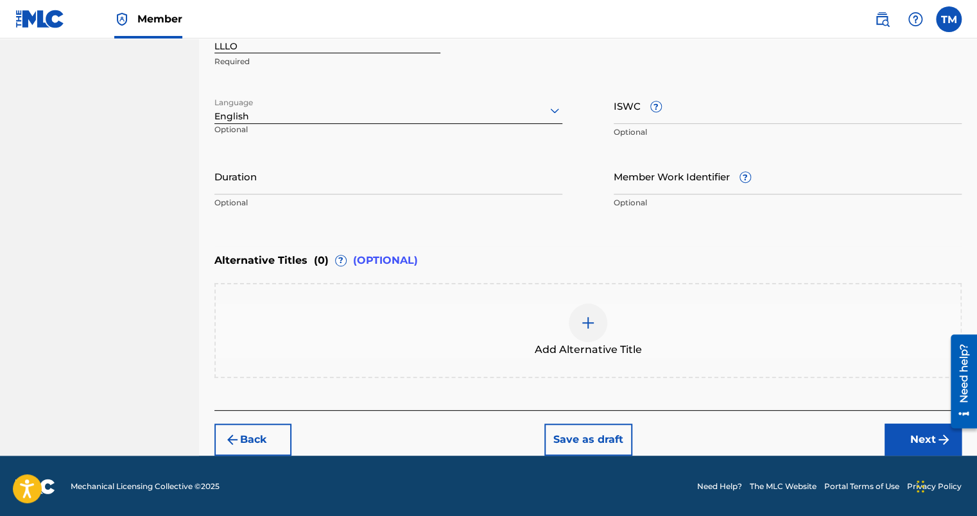
click at [893, 434] on button "Next" at bounding box center [922, 440] width 77 height 32
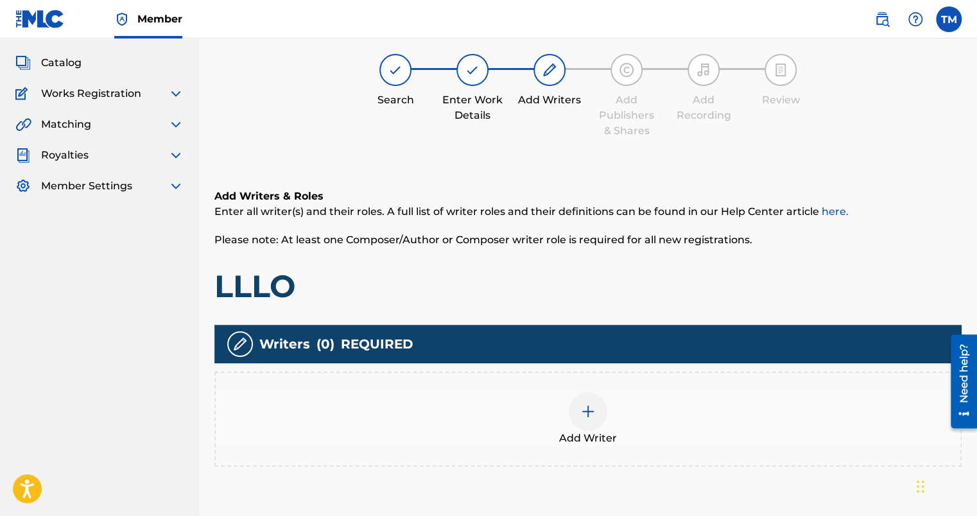
scroll to position [58, 0]
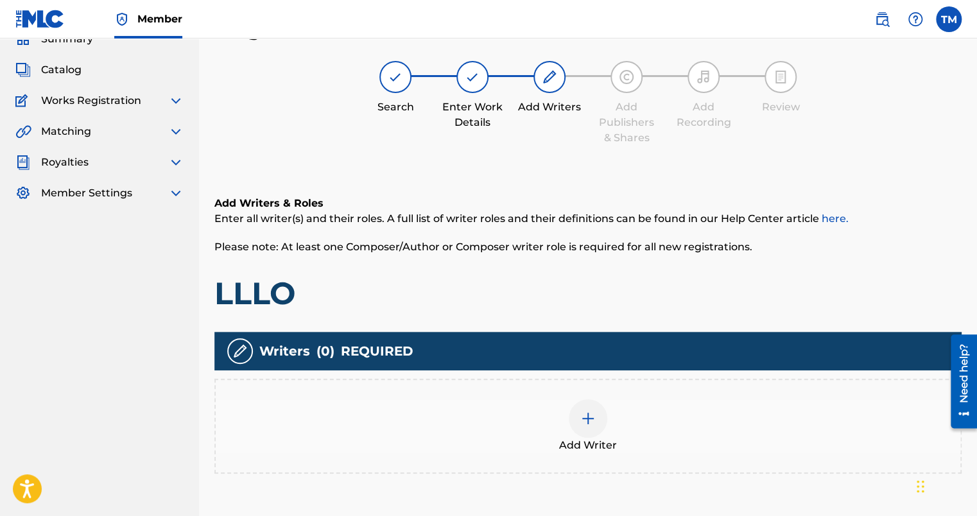
click at [580, 427] on div at bounding box center [588, 418] width 39 height 39
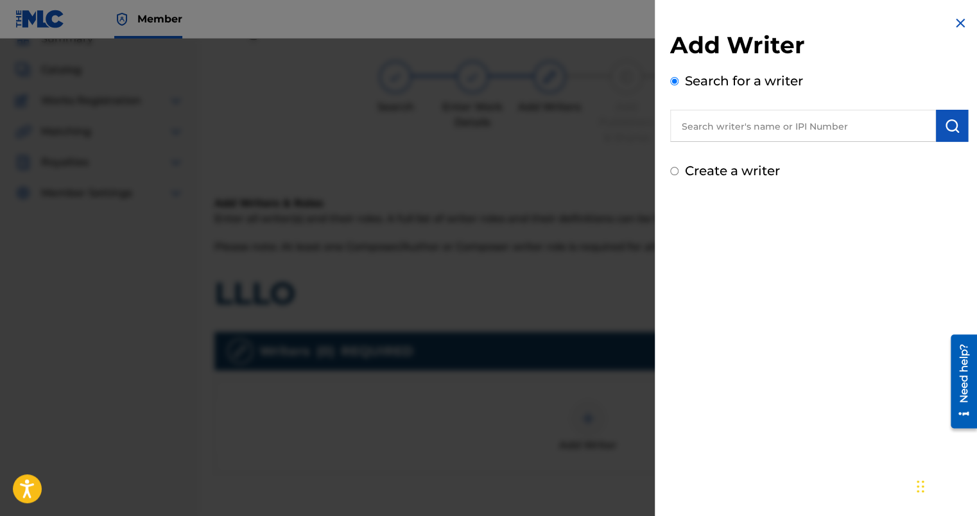
click at [708, 175] on label "Create a writer" at bounding box center [732, 170] width 95 height 15
radio input "true"
click at [678, 175] on input "Create a writer" at bounding box center [674, 171] width 8 height 8
radio input "false"
radio input "true"
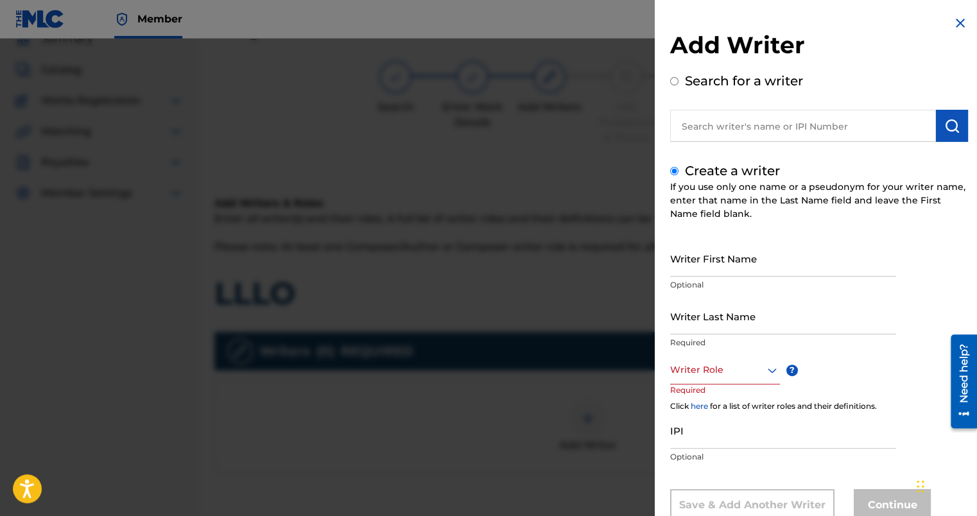
click at [714, 249] on input "Writer First Name" at bounding box center [783, 258] width 226 height 37
type input "[GEOGRAPHIC_DATA]"
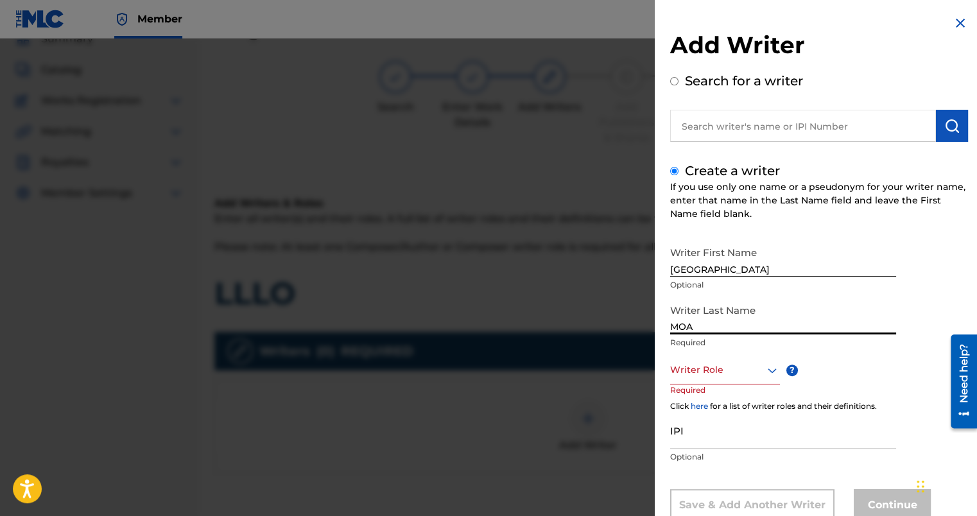
type input "MOA"
click at [729, 381] on div "Writer Role" at bounding box center [725, 369] width 110 height 29
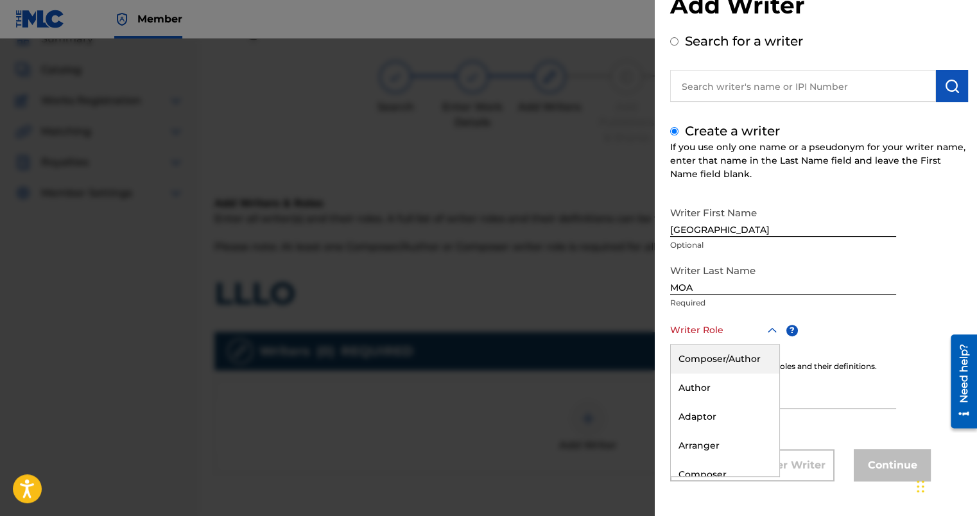
click at [739, 352] on div "Composer/Author" at bounding box center [725, 359] width 108 height 29
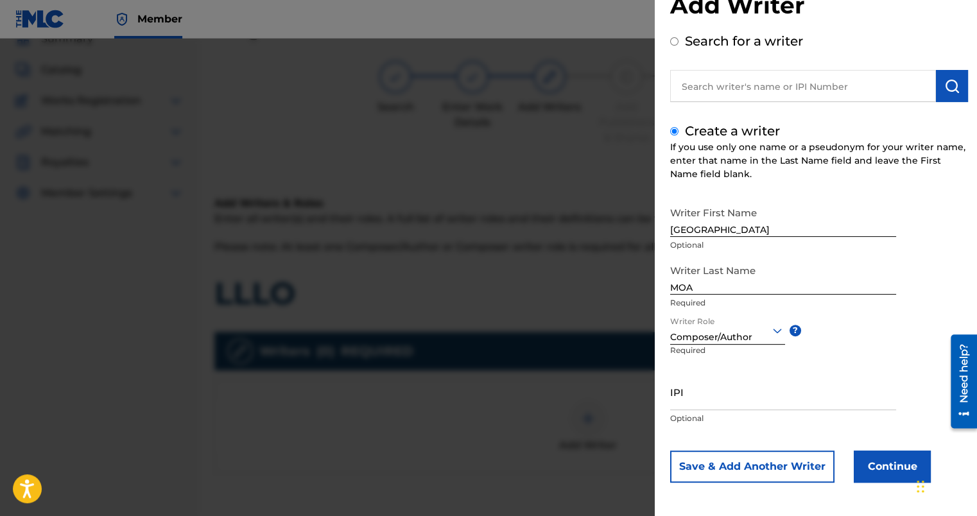
click at [903, 470] on button "Continue" at bounding box center [891, 466] width 77 height 32
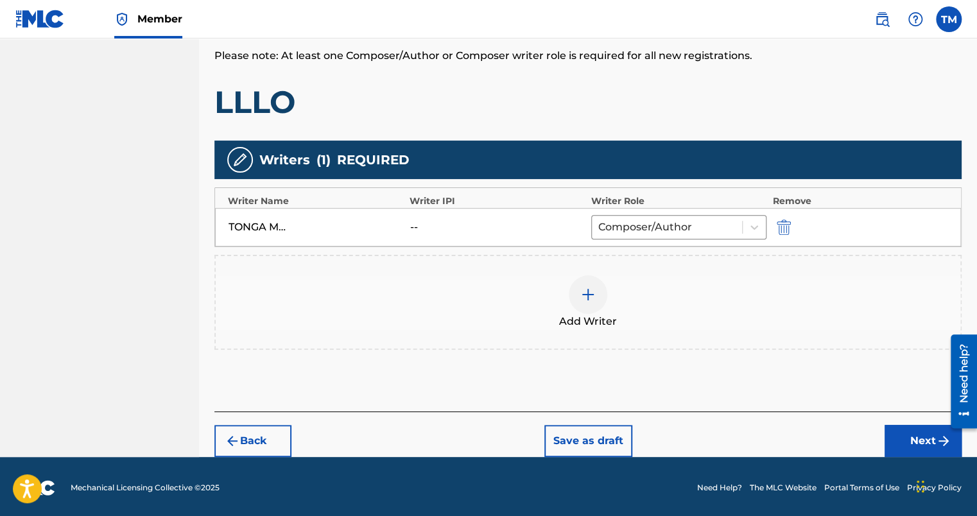
scroll to position [250, 0]
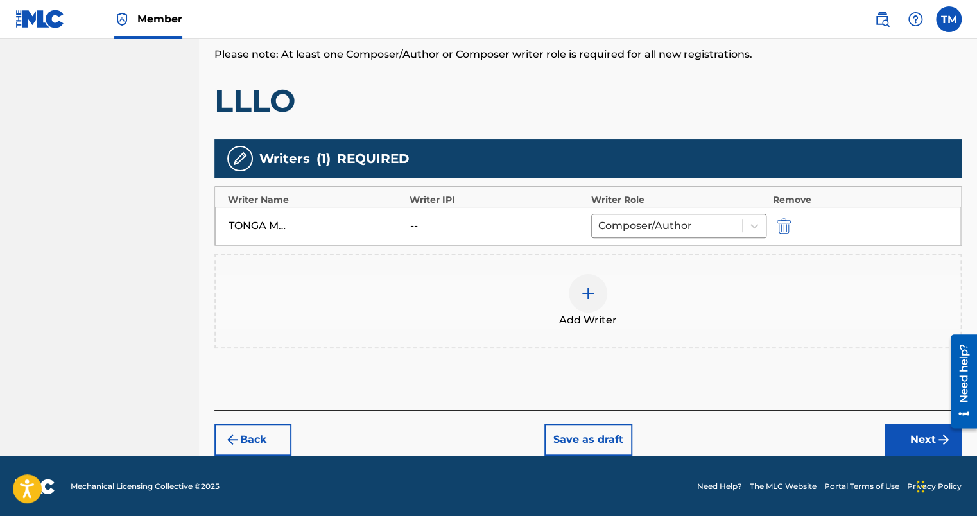
click at [901, 432] on button "Next" at bounding box center [922, 440] width 77 height 32
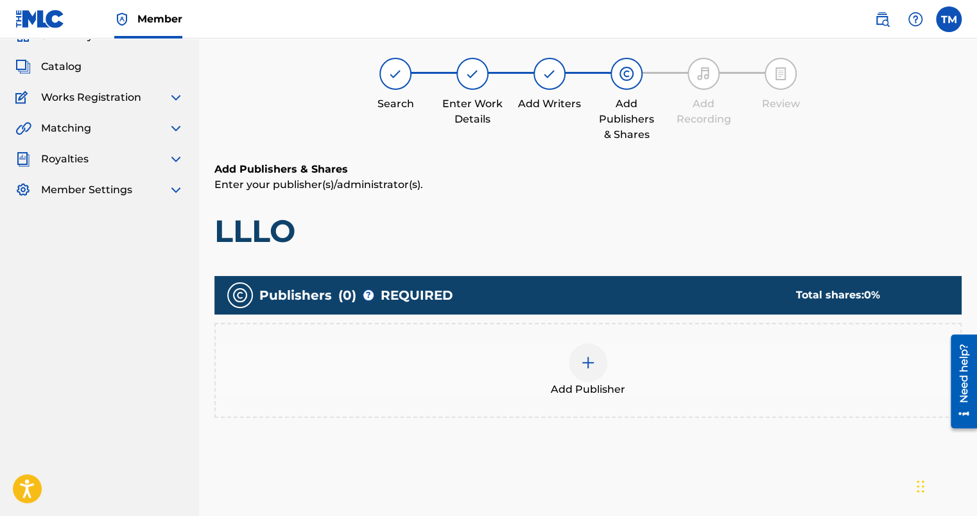
scroll to position [58, 0]
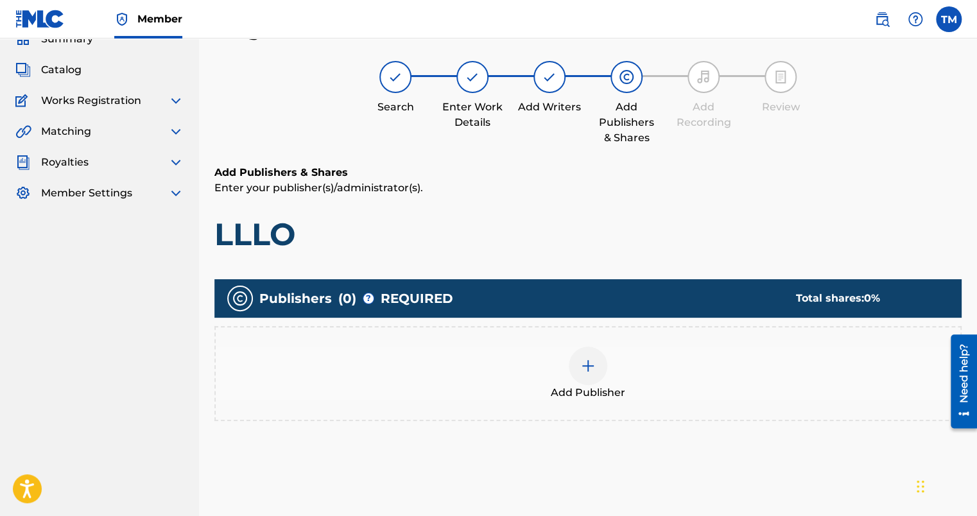
click at [588, 371] on img at bounding box center [587, 365] width 15 height 15
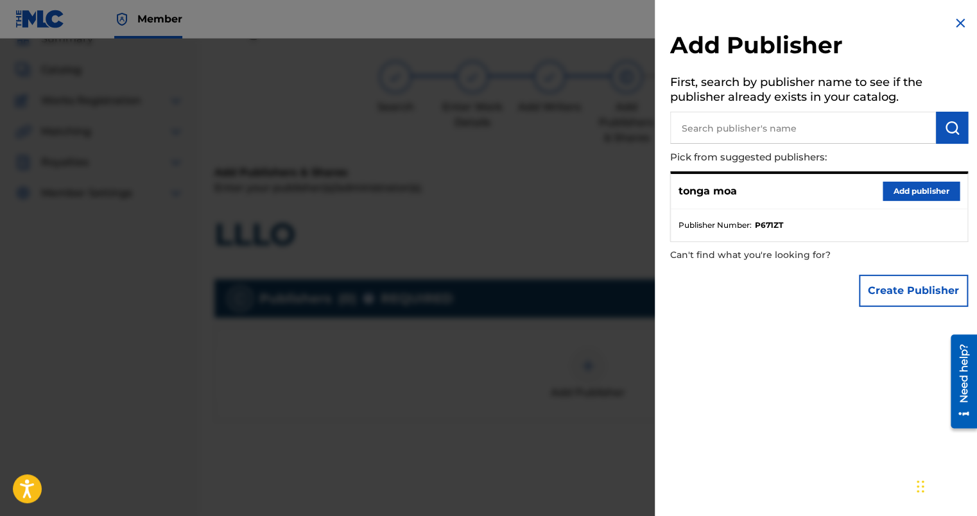
click at [893, 189] on button "Add publisher" at bounding box center [920, 191] width 77 height 19
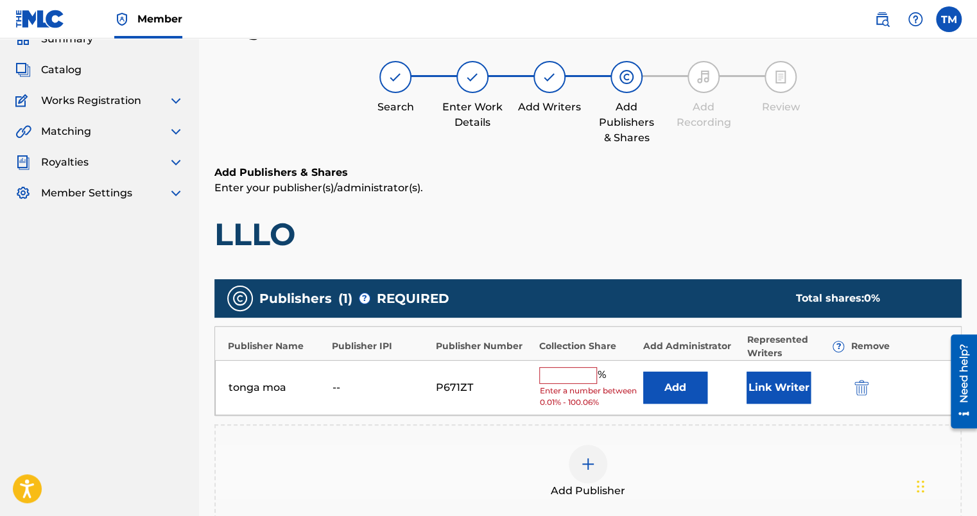
click at [571, 368] on input "text" at bounding box center [568, 375] width 58 height 17
type input "100"
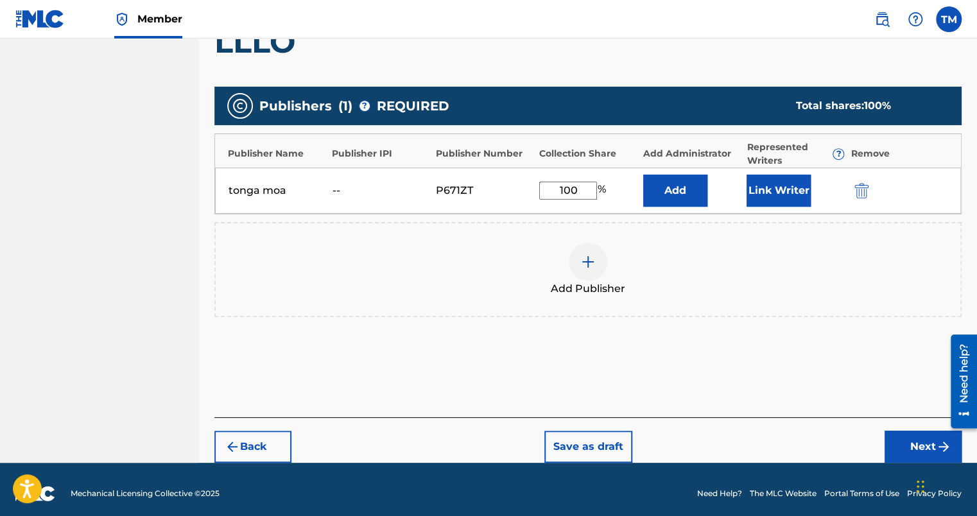
click at [920, 447] on button "Next" at bounding box center [922, 447] width 77 height 32
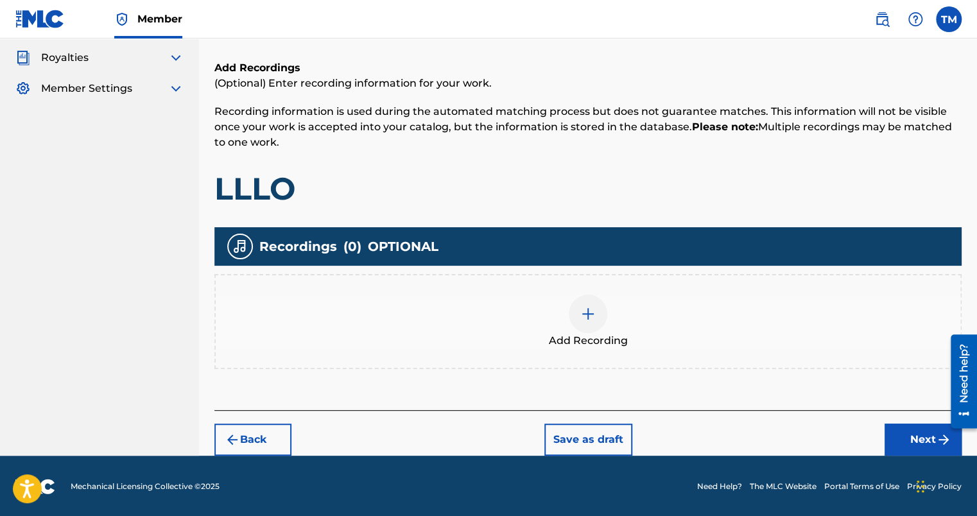
click at [894, 429] on button "Next" at bounding box center [922, 440] width 77 height 32
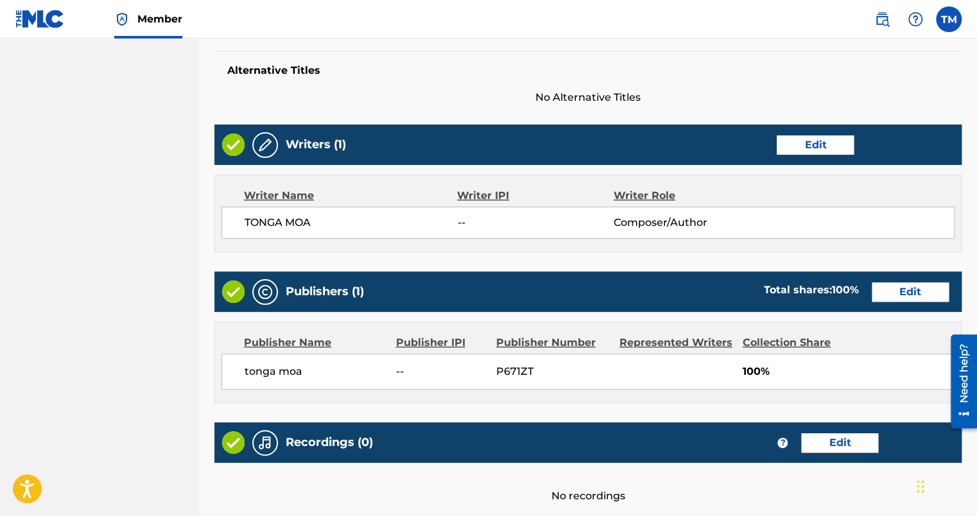
scroll to position [526, 0]
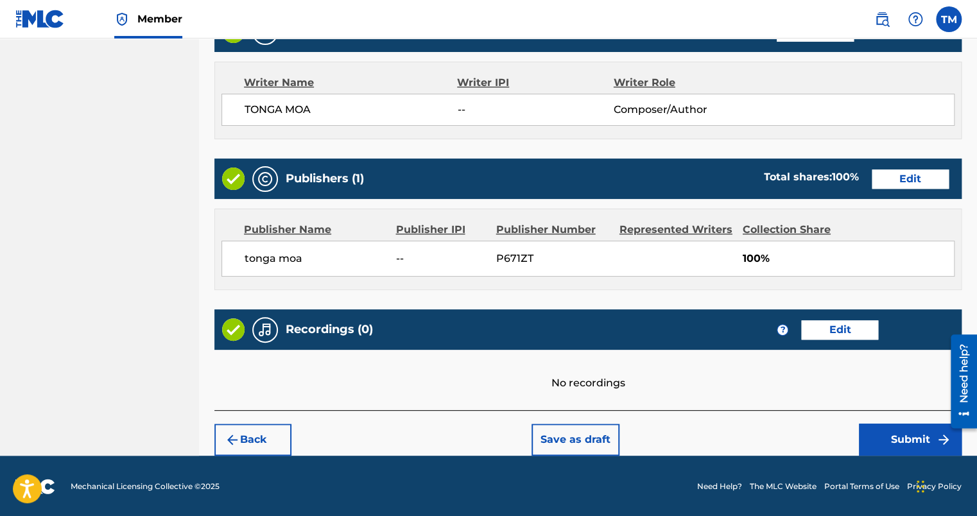
click at [893, 432] on button "Submit" at bounding box center [910, 440] width 103 height 32
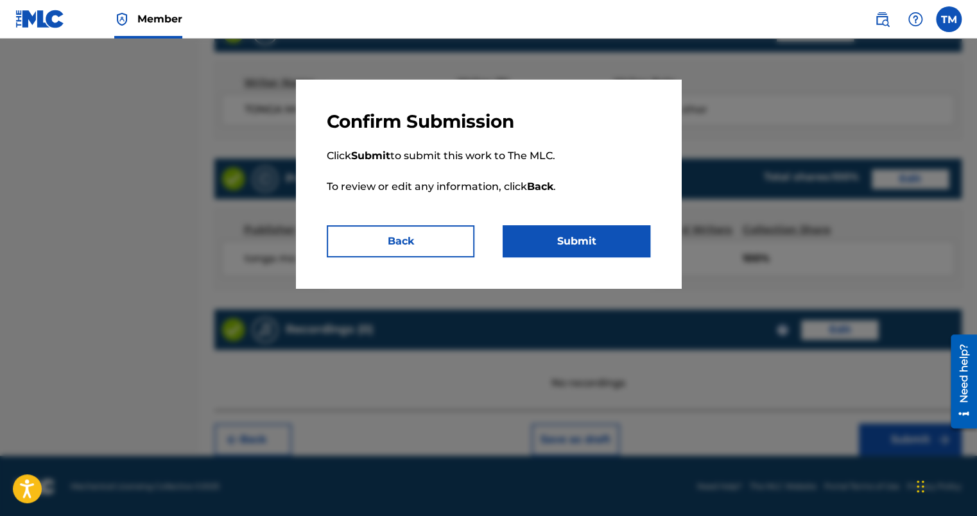
click at [592, 246] on button "Submit" at bounding box center [576, 241] width 148 height 32
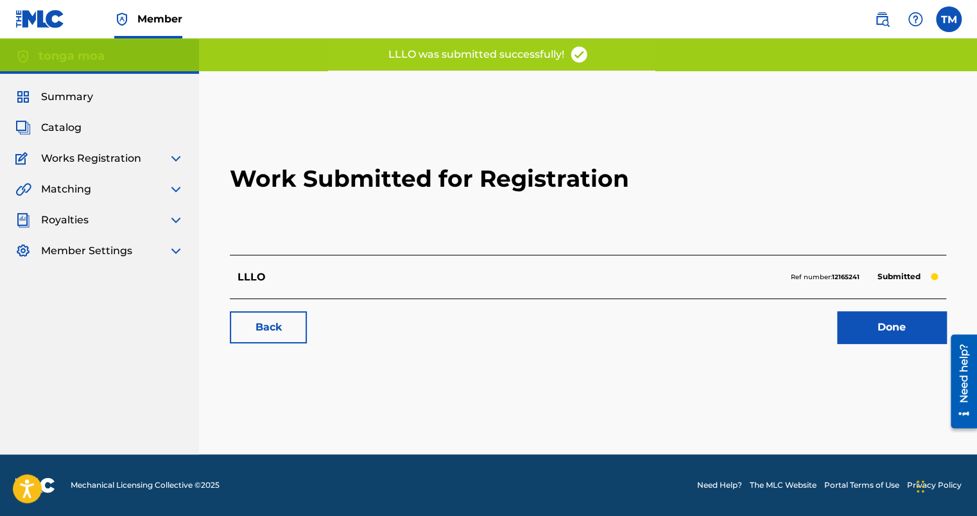
click at [909, 317] on link "Done" at bounding box center [891, 327] width 109 height 32
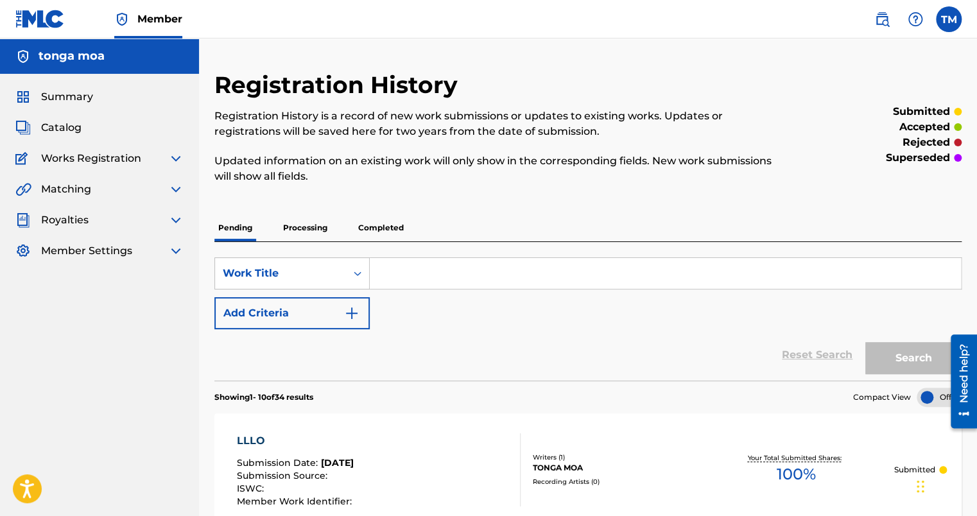
click at [42, 128] on span "Catalog" at bounding box center [61, 127] width 40 height 15
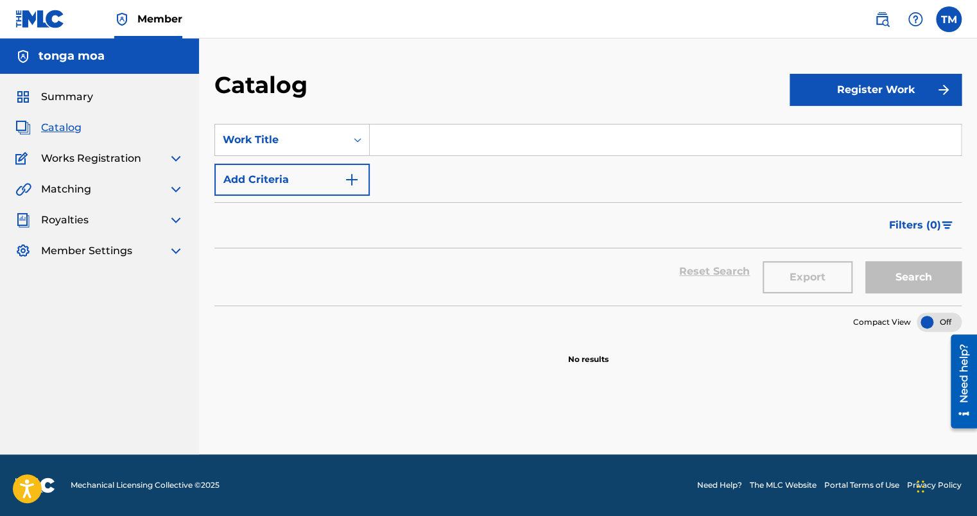
click at [840, 96] on button "Register Work" at bounding box center [875, 90] width 172 height 32
click at [822, 126] on link "Individual" at bounding box center [875, 131] width 172 height 31
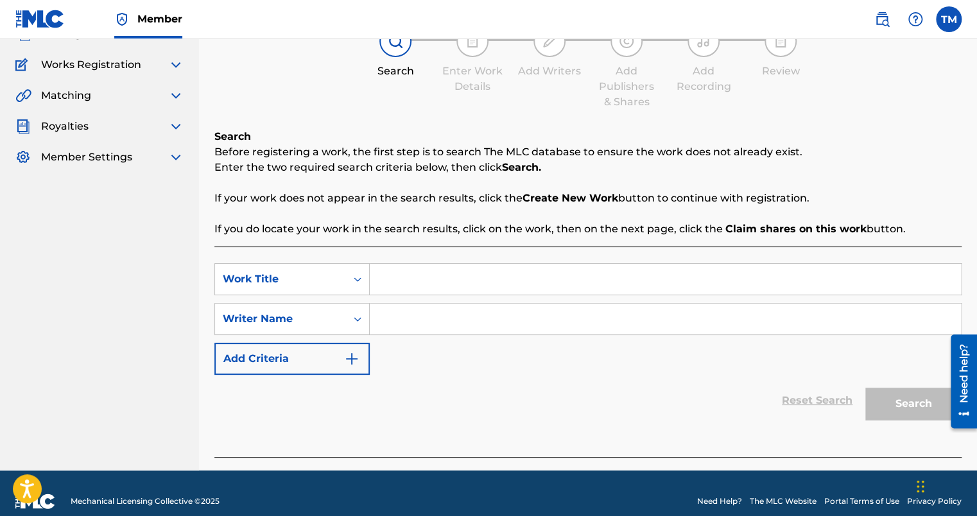
scroll to position [109, 0]
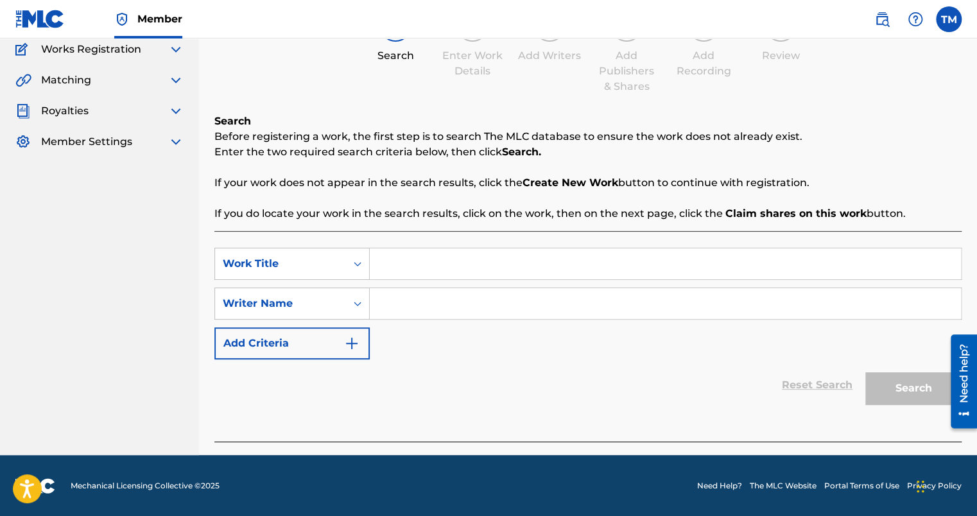
click at [511, 267] on input "Search Form" at bounding box center [665, 263] width 591 height 31
type input "TIME"
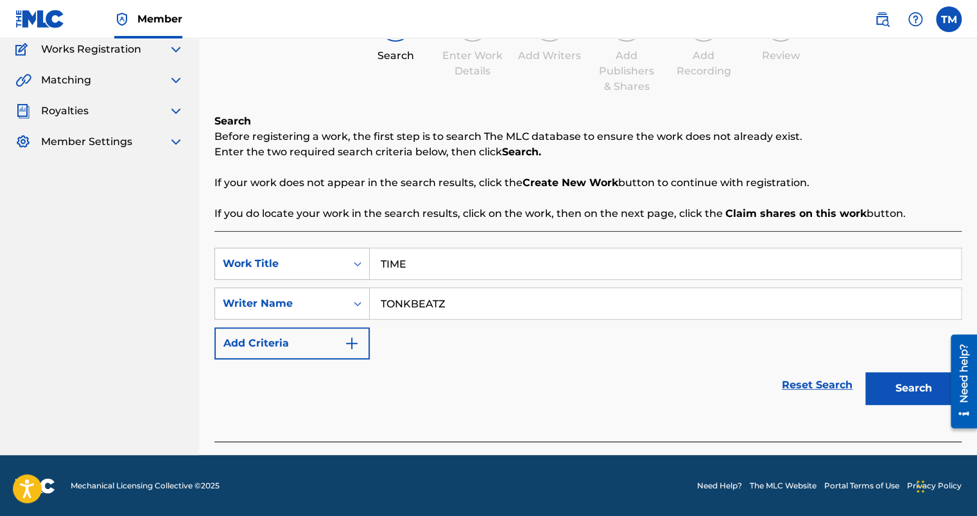
type input "TONKBEATZ"
click at [921, 391] on button "Search" at bounding box center [913, 388] width 96 height 32
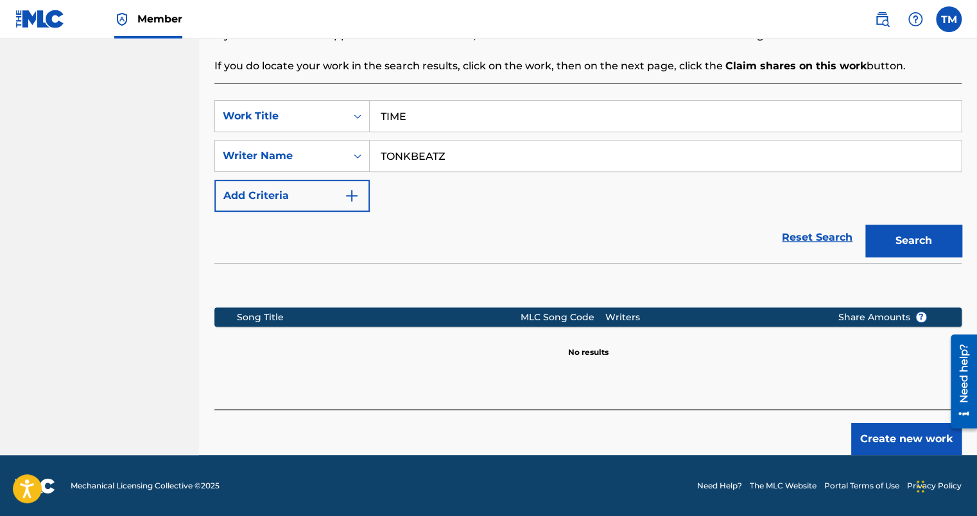
scroll to position [257, 0]
click at [873, 434] on button "Create new work" at bounding box center [906, 439] width 110 height 32
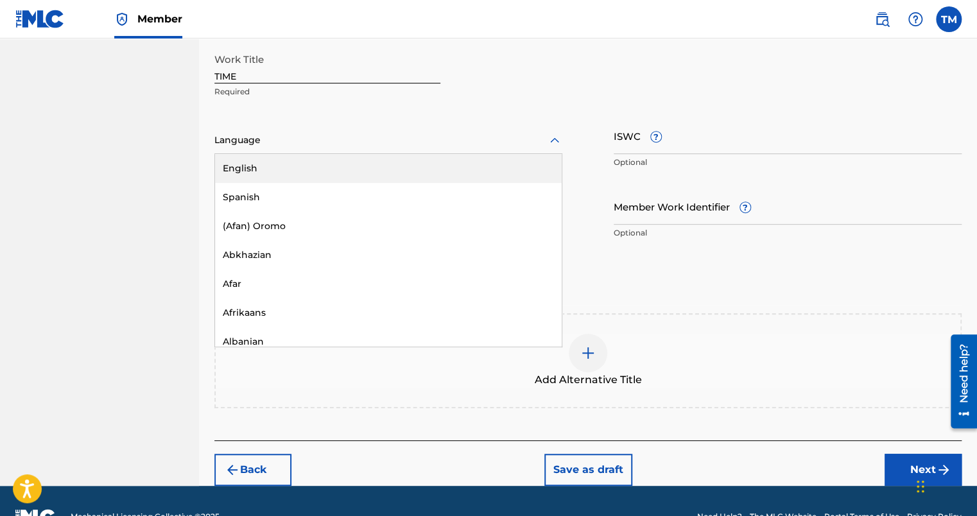
click at [420, 146] on div at bounding box center [388, 140] width 348 height 16
click at [368, 167] on div "English" at bounding box center [388, 168] width 347 height 29
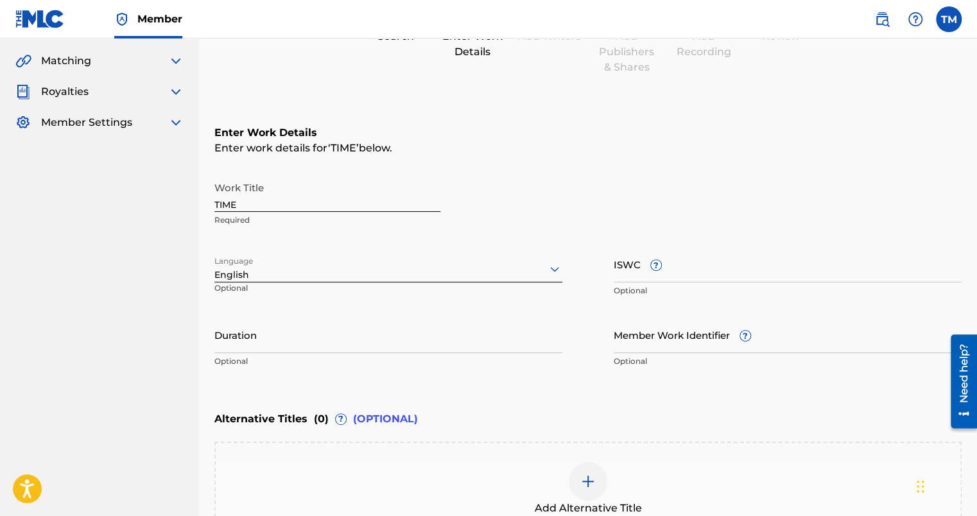
scroll to position [287, 0]
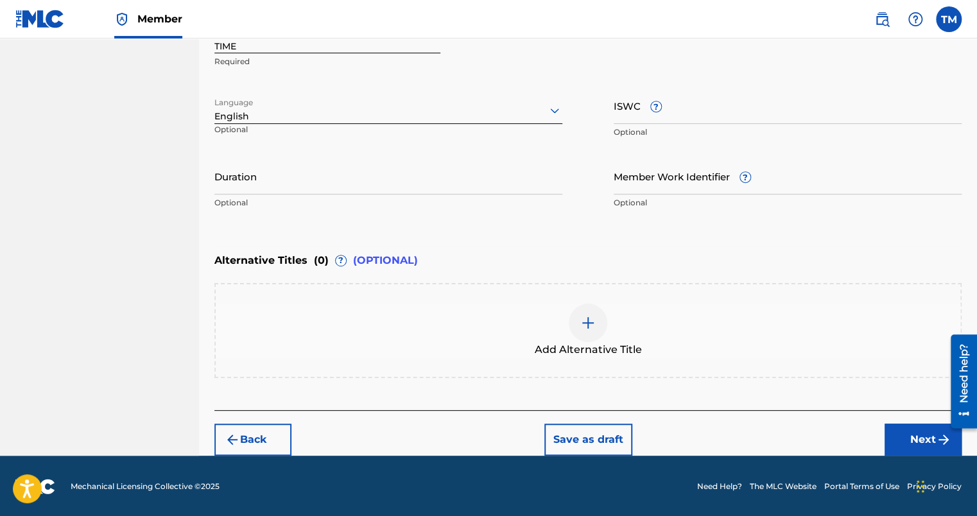
click at [920, 441] on button "Next" at bounding box center [922, 440] width 77 height 32
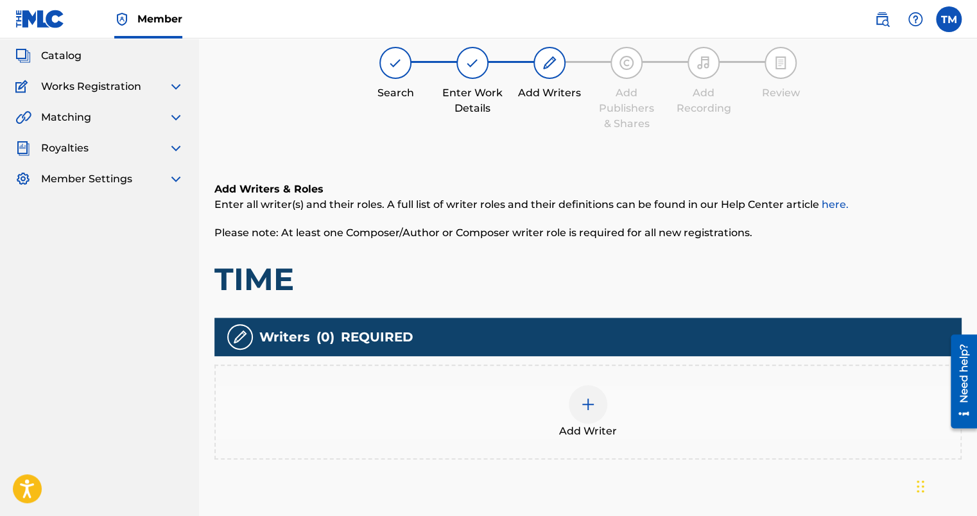
scroll to position [58, 0]
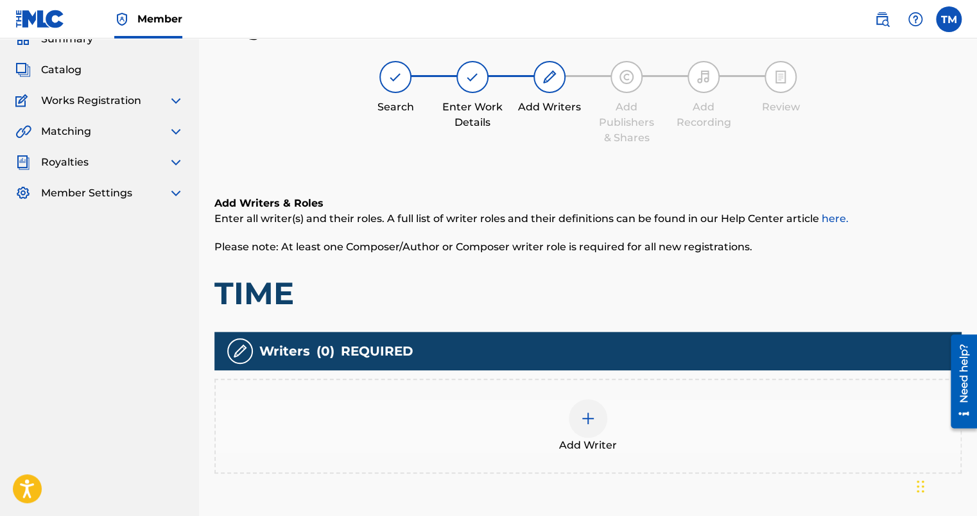
click at [598, 420] on div at bounding box center [588, 418] width 39 height 39
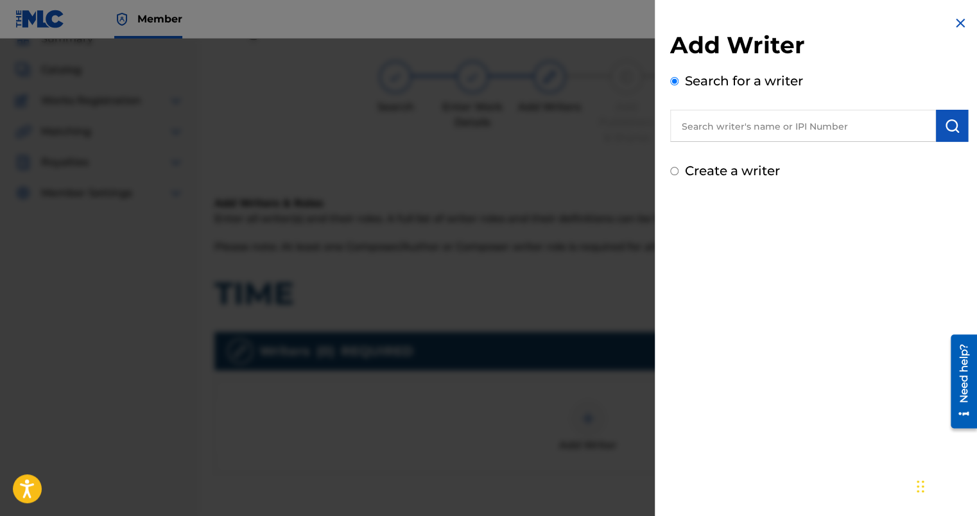
click at [706, 187] on div "Add Writer Search for a writer Create a writer" at bounding box center [819, 98] width 329 height 196
click at [710, 173] on label "Create a writer" at bounding box center [732, 170] width 95 height 15
radio input "true"
click at [678, 173] on input "Create a writer" at bounding box center [674, 171] width 8 height 8
radio input "false"
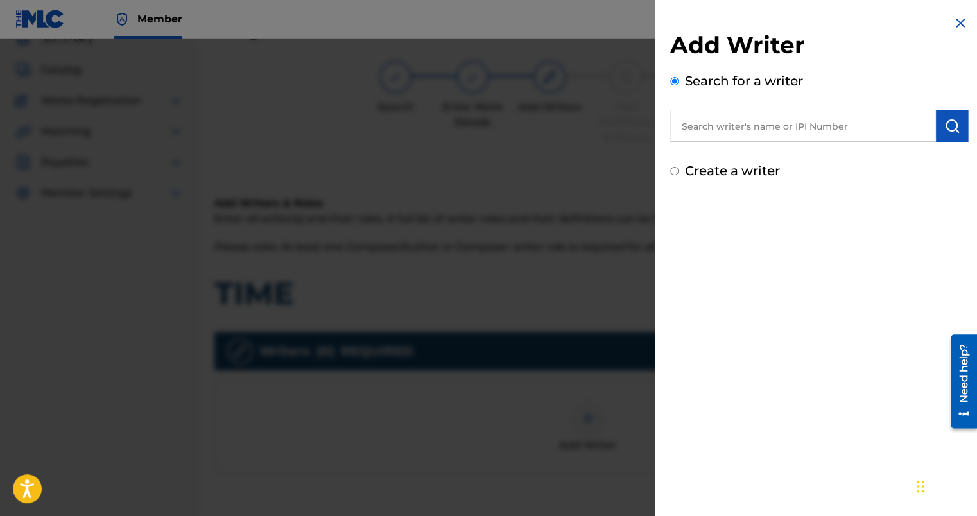
radio input "true"
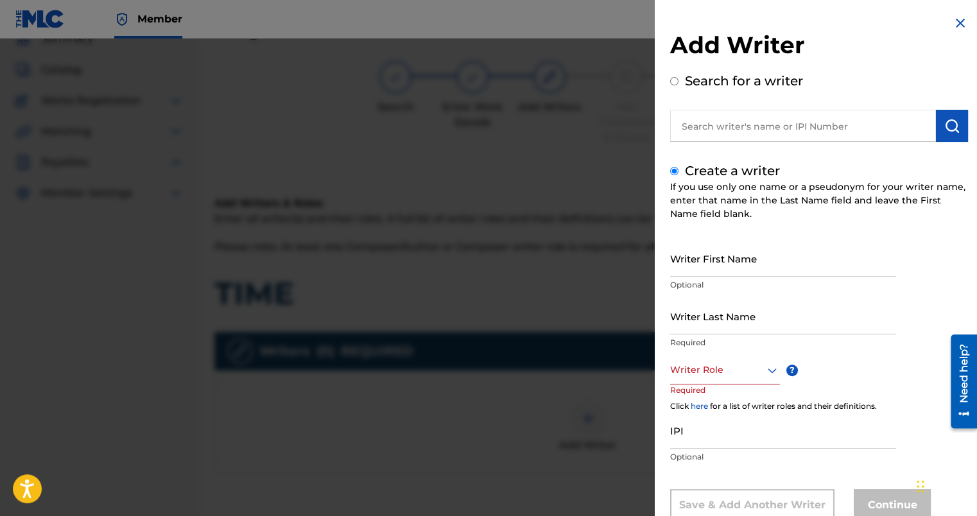
click at [732, 273] on input "Writer First Name" at bounding box center [783, 258] width 226 height 37
type input "[GEOGRAPHIC_DATA]"
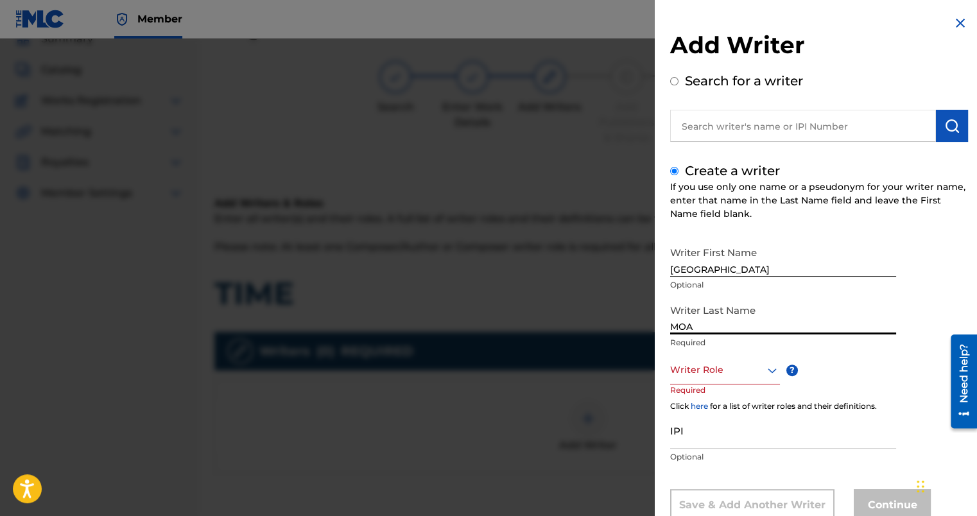
type input "MOA"
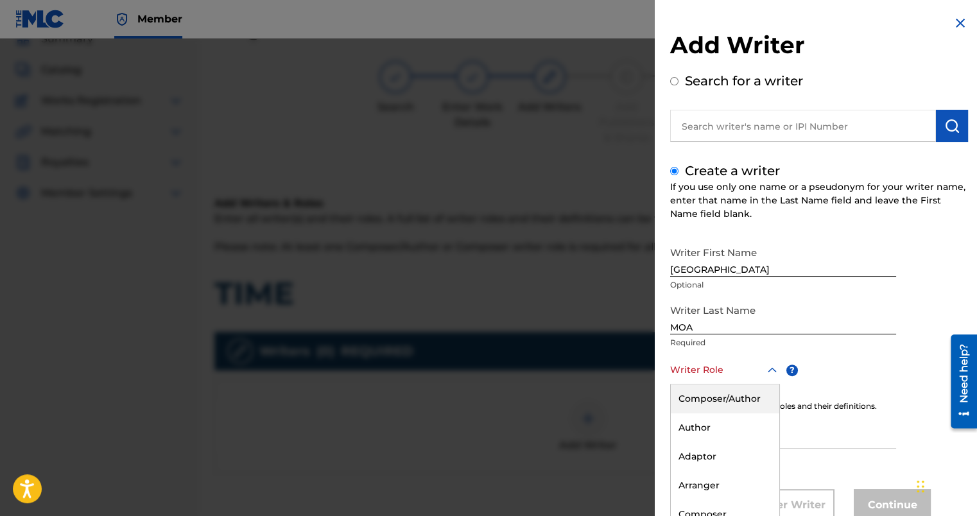
scroll to position [40, 0]
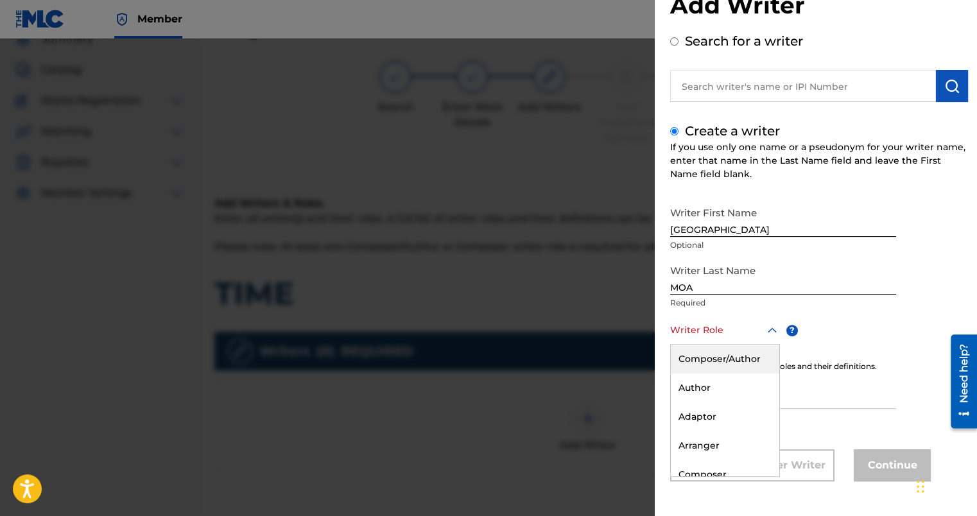
click at [708, 345] on div "8 results available. Use Up and Down to choose options, press Enter to select t…" at bounding box center [725, 330] width 110 height 29
click at [728, 360] on div "Composer/Author" at bounding box center [725, 359] width 108 height 29
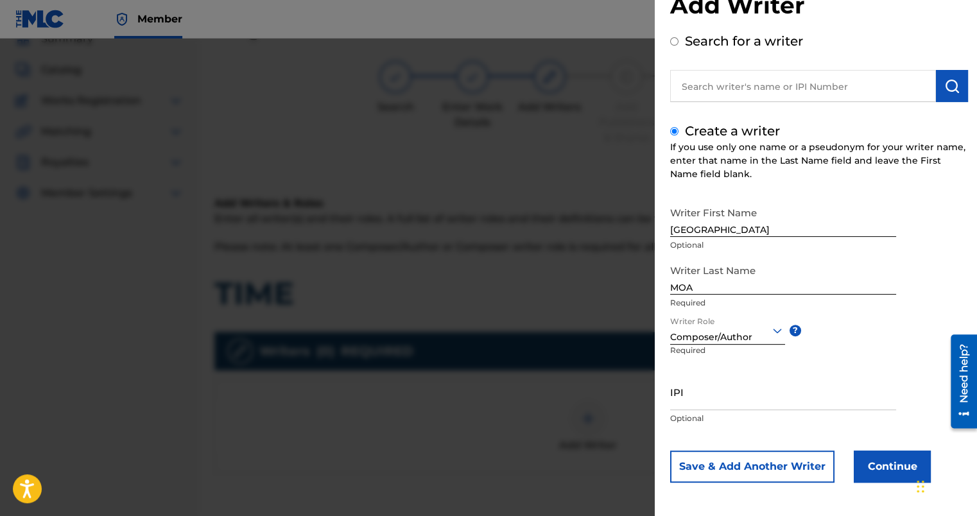
click at [896, 472] on button "Continue" at bounding box center [891, 466] width 77 height 32
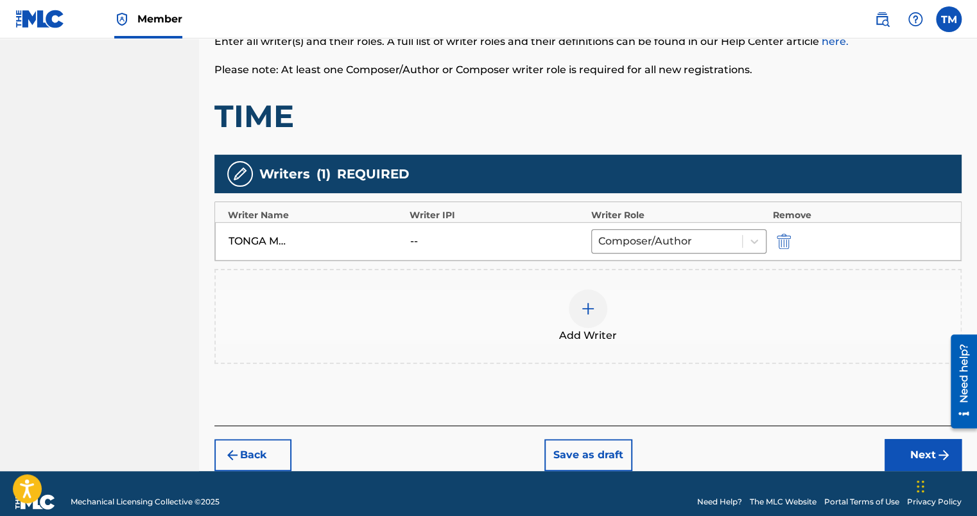
scroll to position [250, 0]
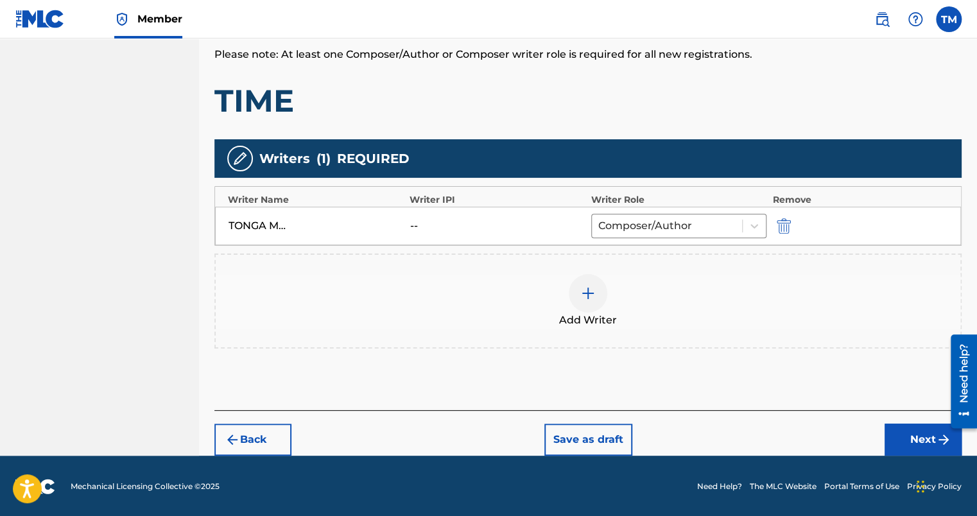
click at [918, 449] on button "Next" at bounding box center [922, 440] width 77 height 32
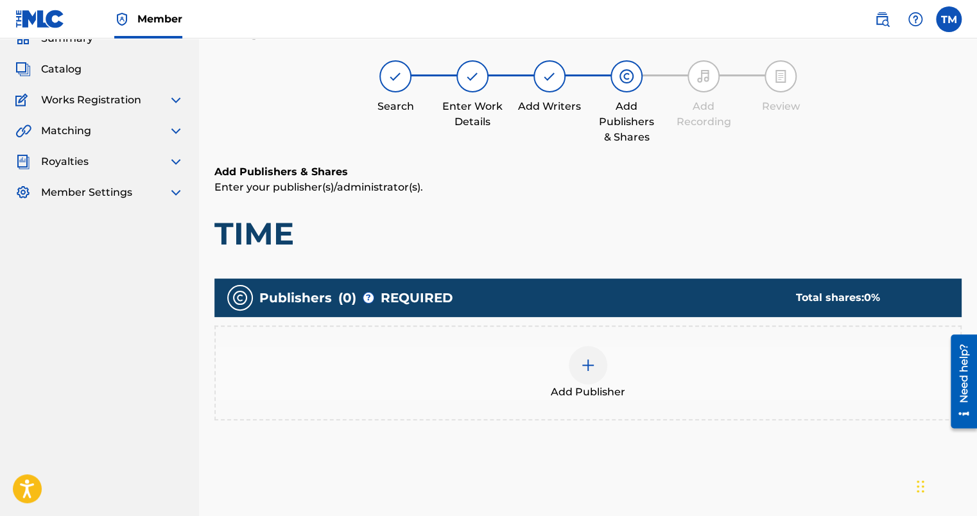
scroll to position [58, 0]
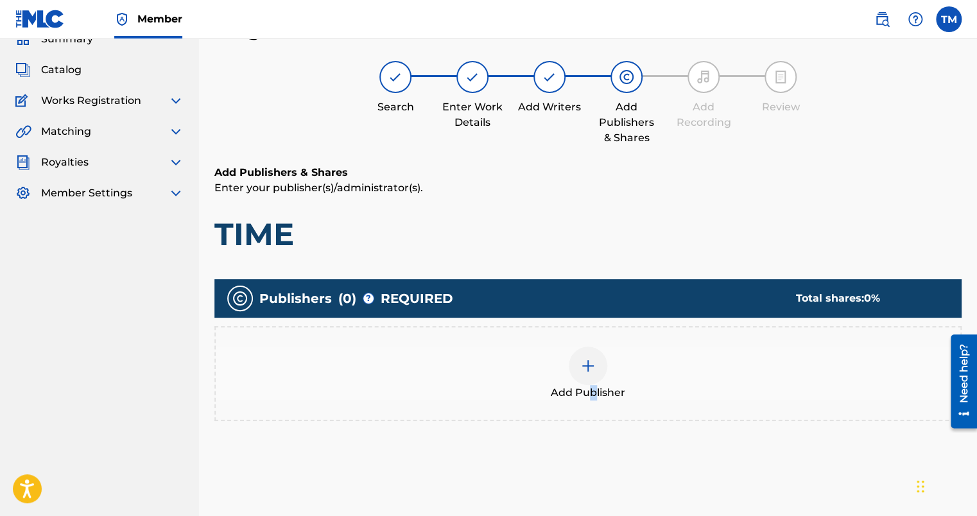
click at [578, 407] on div "Add Publisher" at bounding box center [587, 373] width 747 height 95
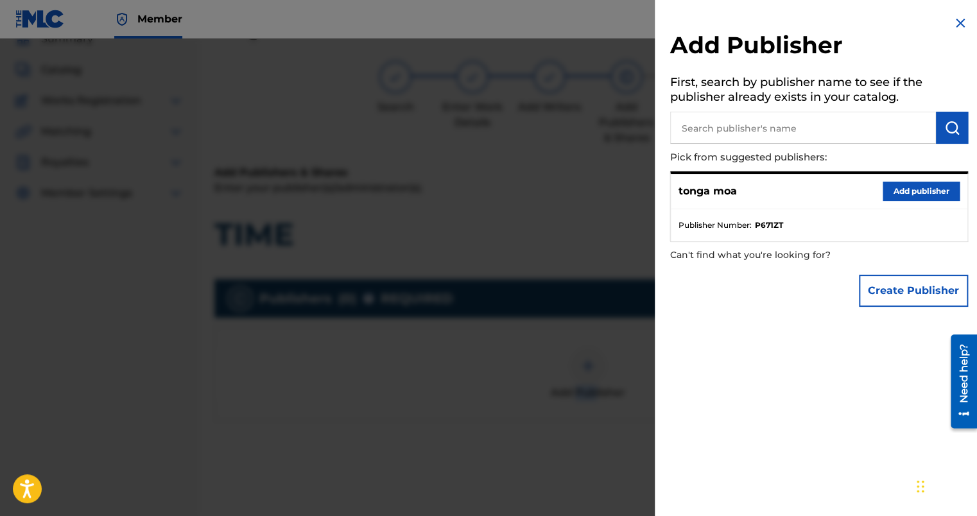
click at [907, 184] on button "Add publisher" at bounding box center [920, 191] width 77 height 19
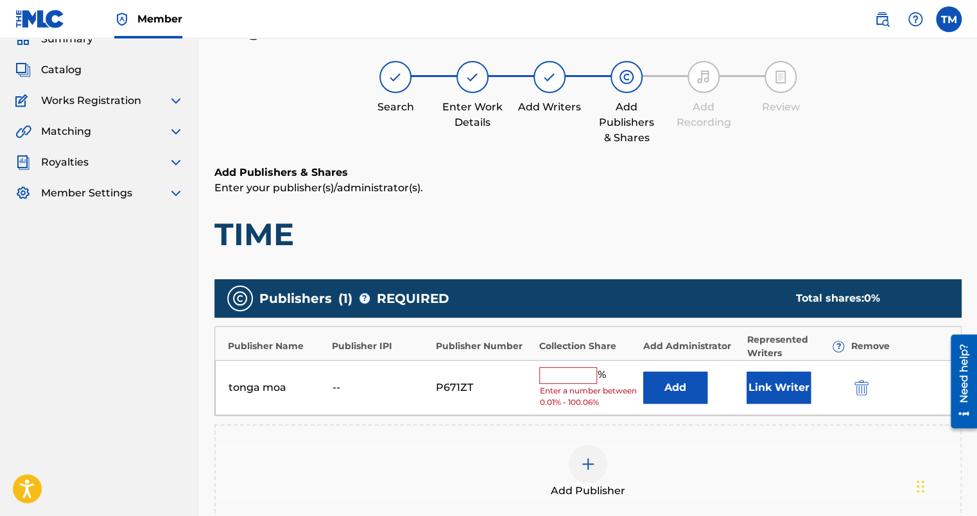
click at [592, 374] on input "text" at bounding box center [568, 375] width 58 height 17
type input "100"
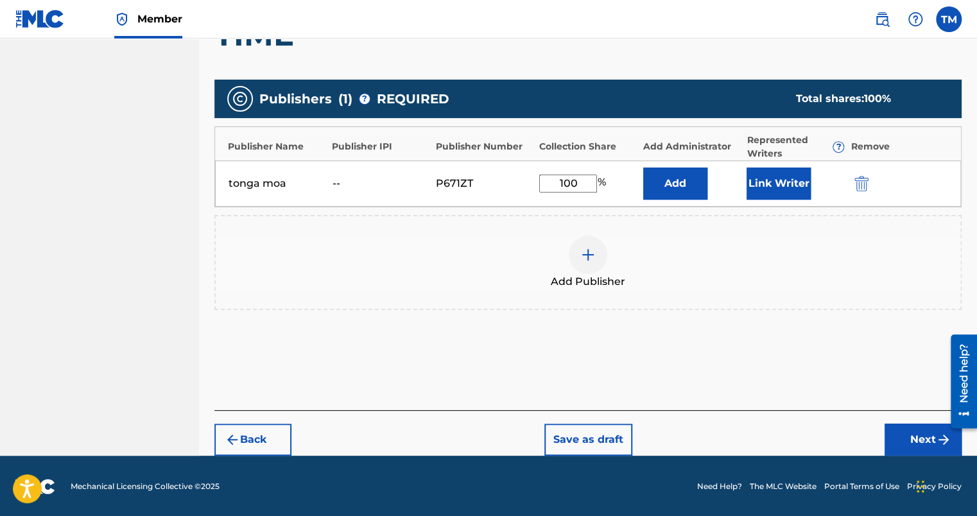
click at [916, 449] on button "Next" at bounding box center [922, 440] width 77 height 32
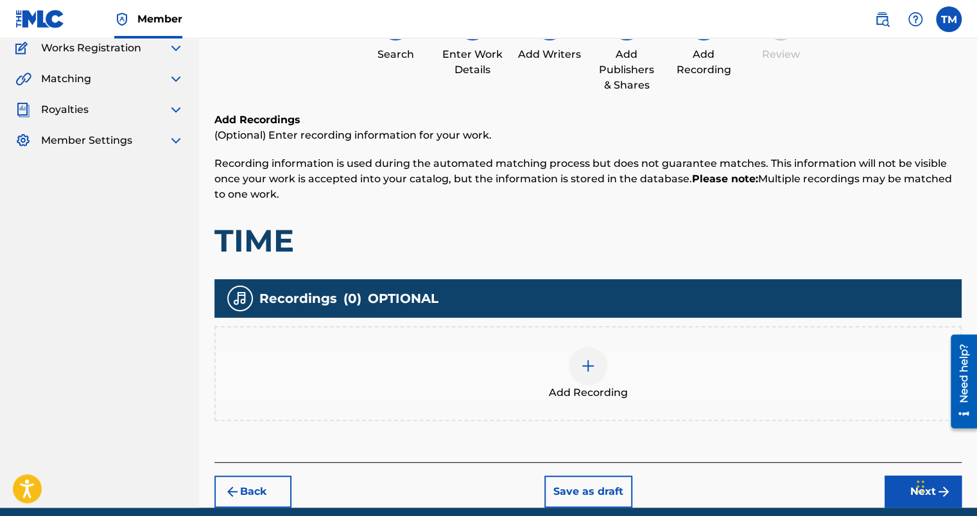
scroll to position [162, 0]
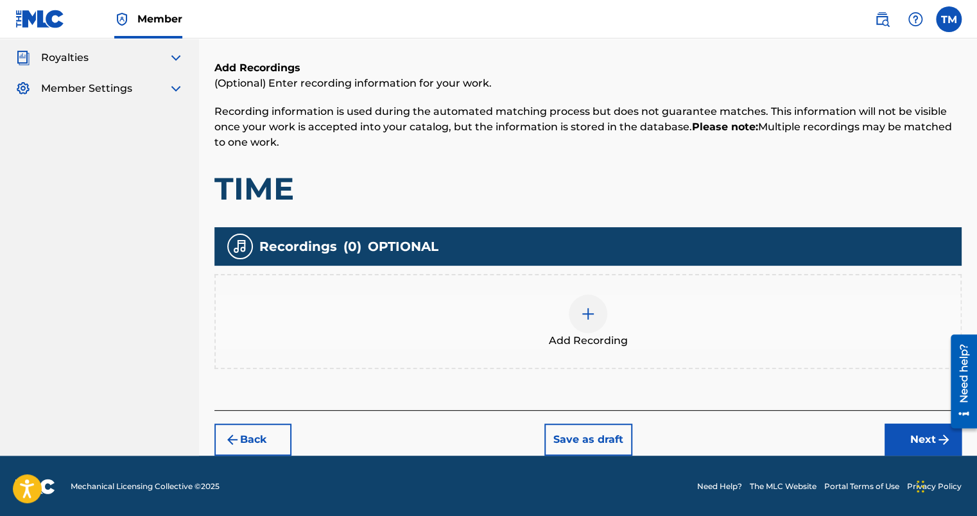
click at [930, 441] on button "Next" at bounding box center [922, 440] width 77 height 32
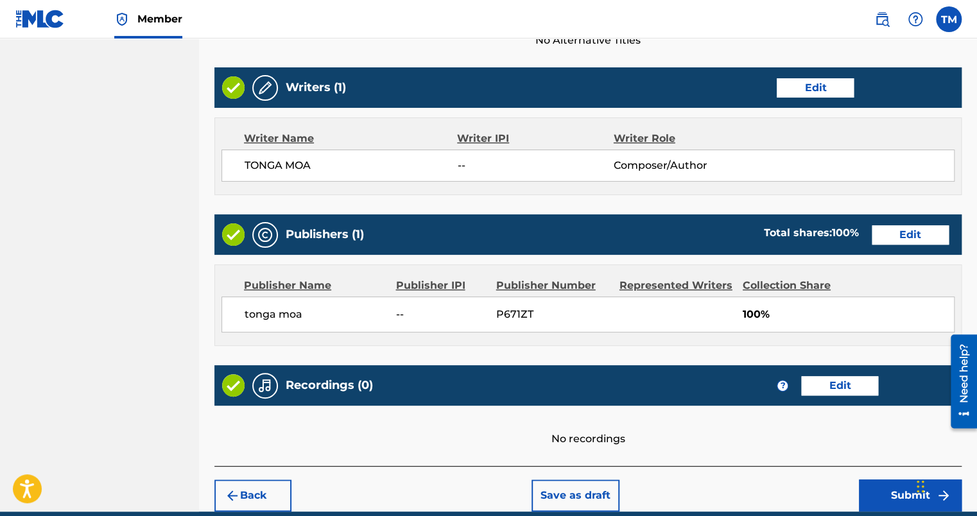
scroll to position [526, 0]
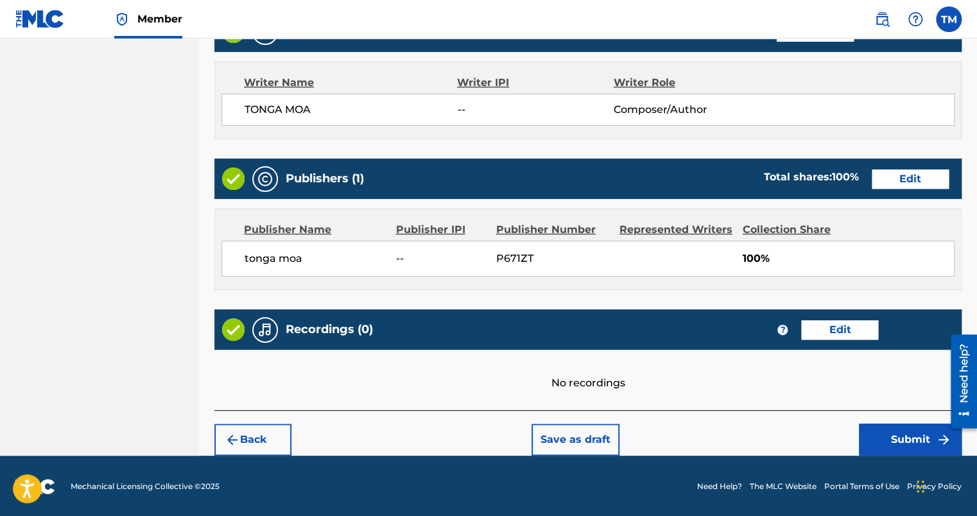
click at [895, 436] on button "Submit" at bounding box center [910, 440] width 103 height 32
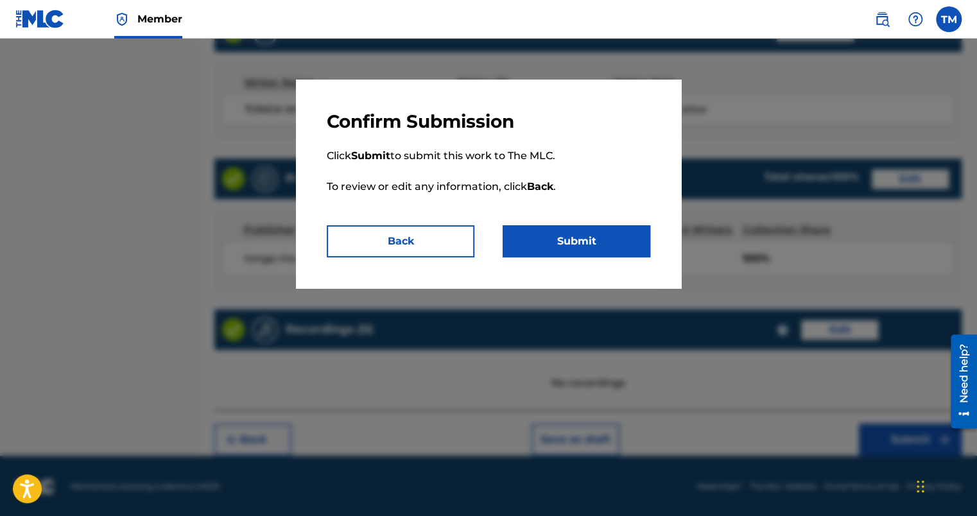
click at [565, 251] on button "Submit" at bounding box center [576, 241] width 148 height 32
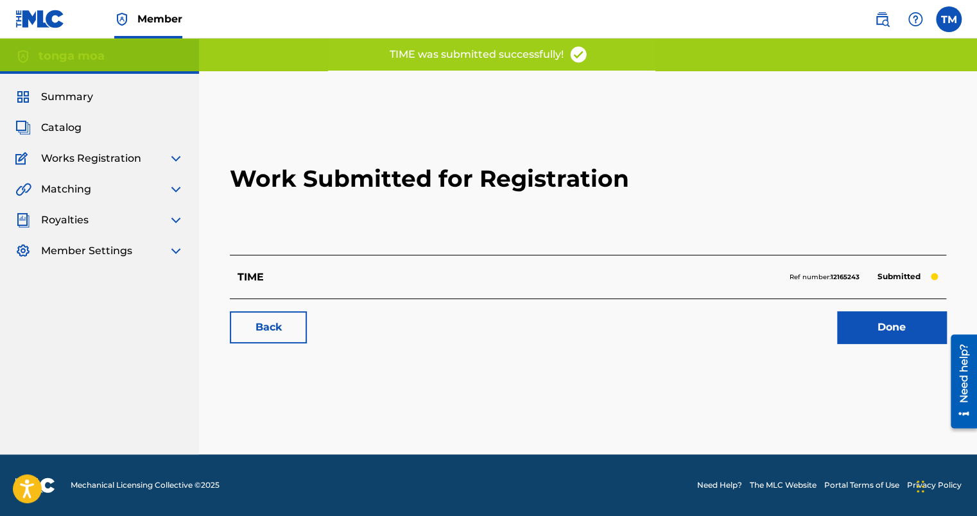
click at [914, 325] on link "Done" at bounding box center [891, 327] width 109 height 32
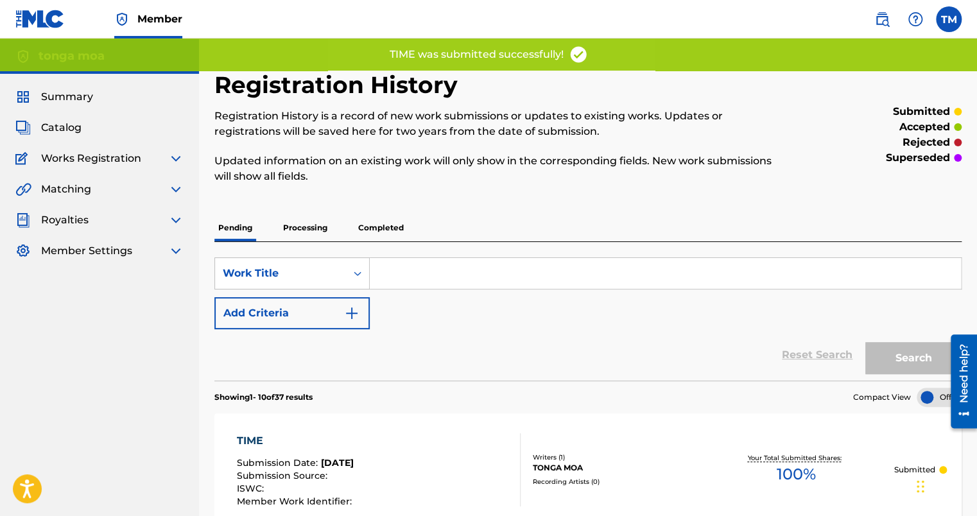
click at [76, 132] on span "Catalog" at bounding box center [61, 127] width 40 height 15
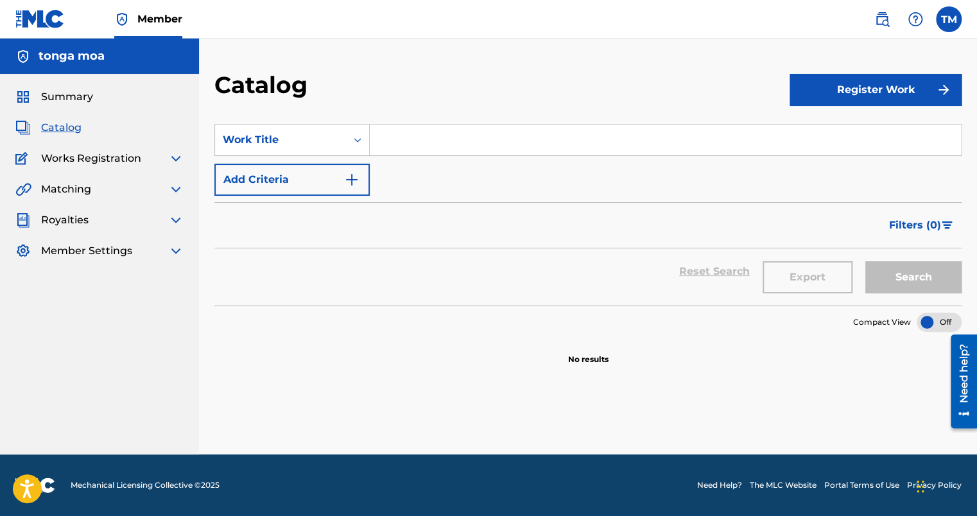
click at [816, 90] on button "Register Work" at bounding box center [875, 90] width 172 height 32
click at [819, 135] on link "Individual" at bounding box center [875, 131] width 172 height 31
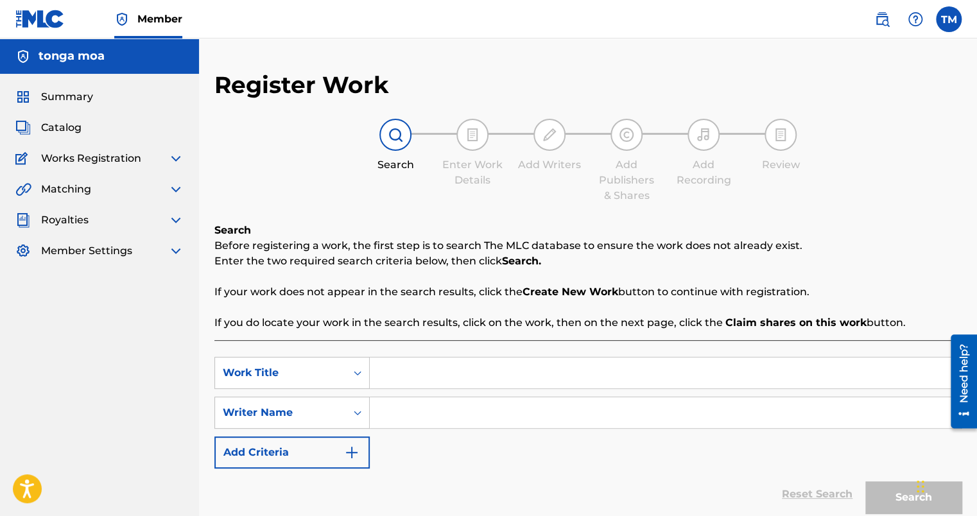
click at [406, 381] on input "Search Form" at bounding box center [665, 372] width 591 height 31
type input "BUILD"
click at [475, 432] on div "SearchWithCriteria72df1f2c-872b-40d6-a594-35c334831a5f Work Title BUILD SearchW…" at bounding box center [587, 413] width 747 height 112
click at [483, 418] on input "Search Form" at bounding box center [665, 412] width 591 height 31
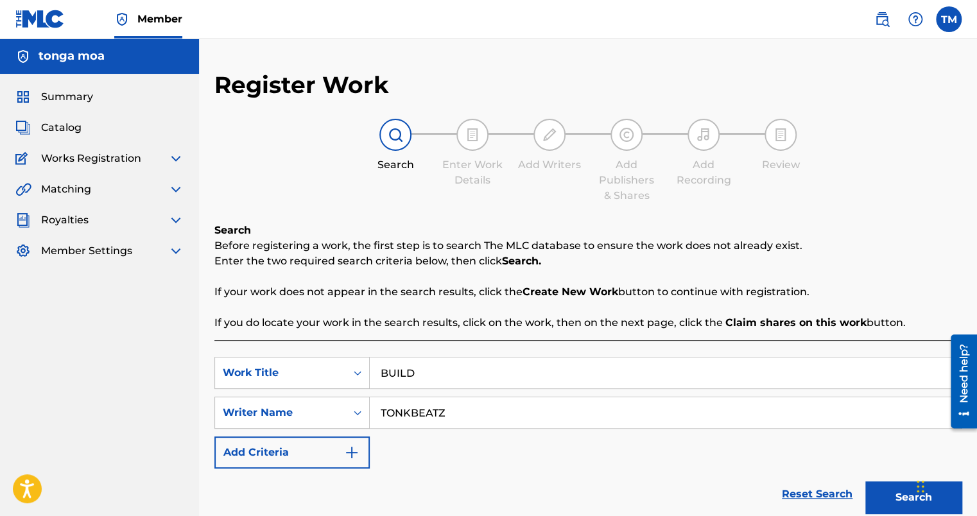
type input "TONKBEATZ"
click at [892, 493] on button "Search" at bounding box center [913, 497] width 96 height 32
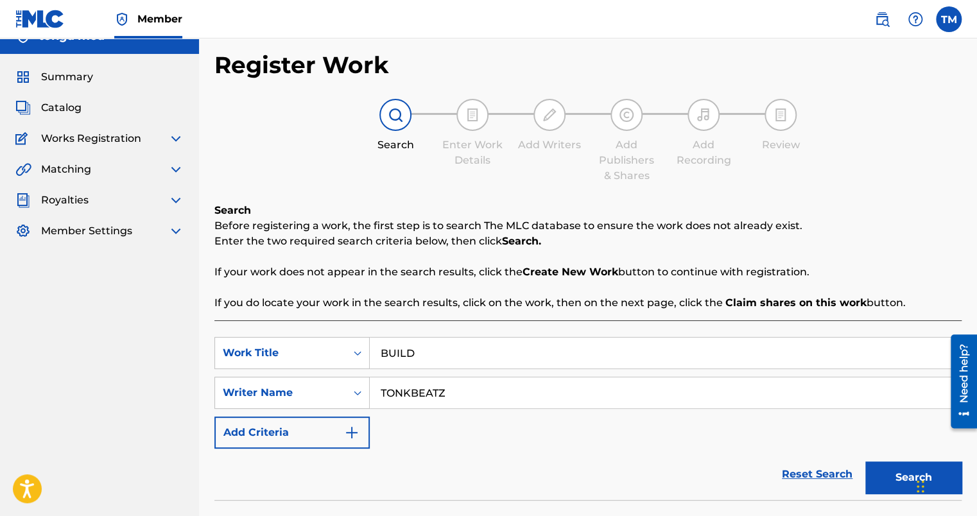
scroll to position [257, 0]
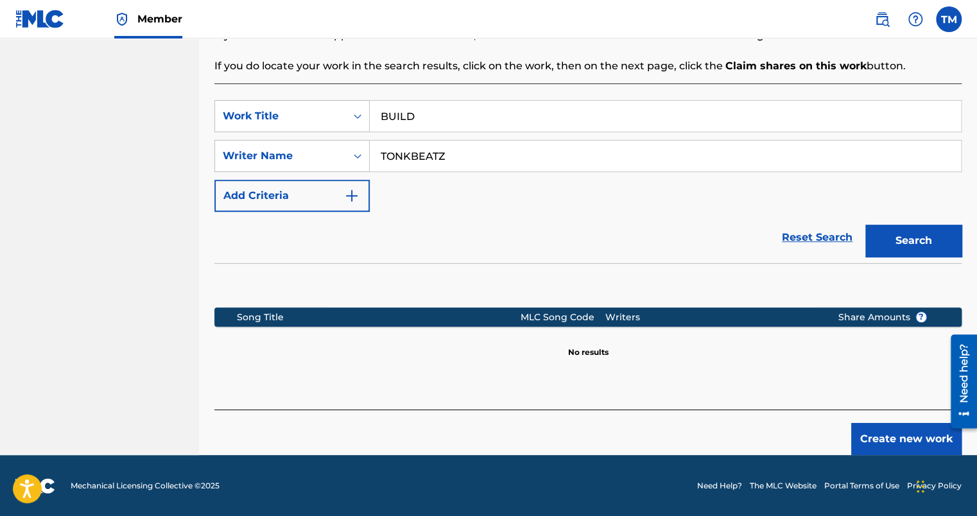
click at [864, 431] on button "Create new work" at bounding box center [906, 439] width 110 height 32
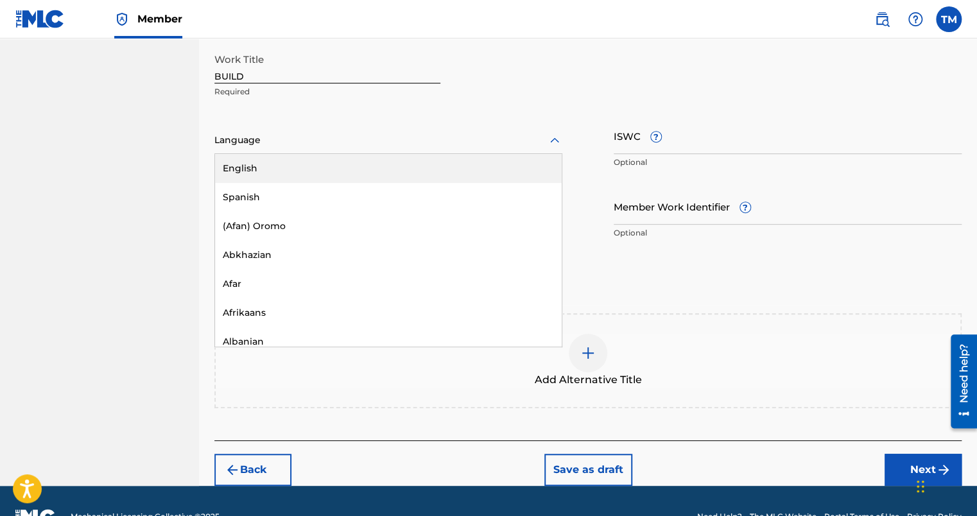
click at [259, 142] on div at bounding box center [388, 140] width 348 height 16
click at [266, 172] on div "English" at bounding box center [388, 168] width 347 height 29
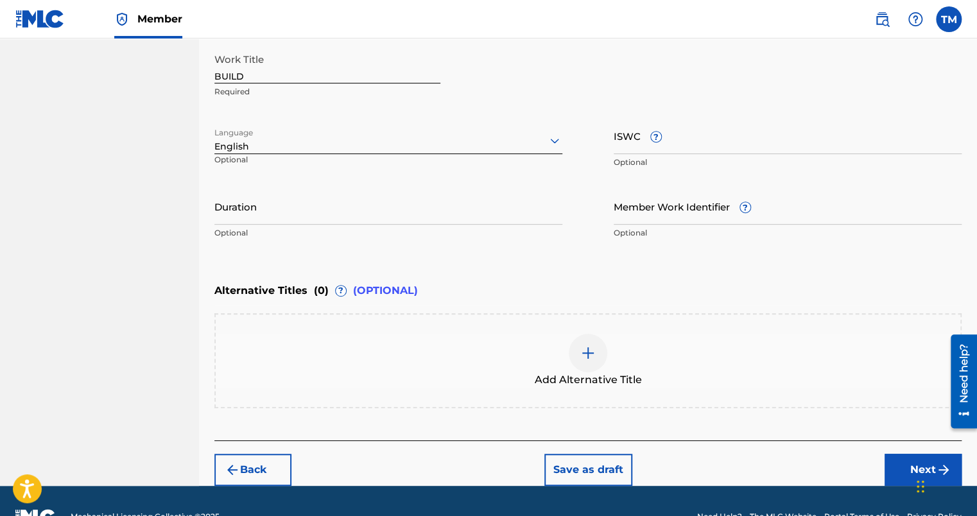
click at [901, 462] on button "Next" at bounding box center [922, 470] width 77 height 32
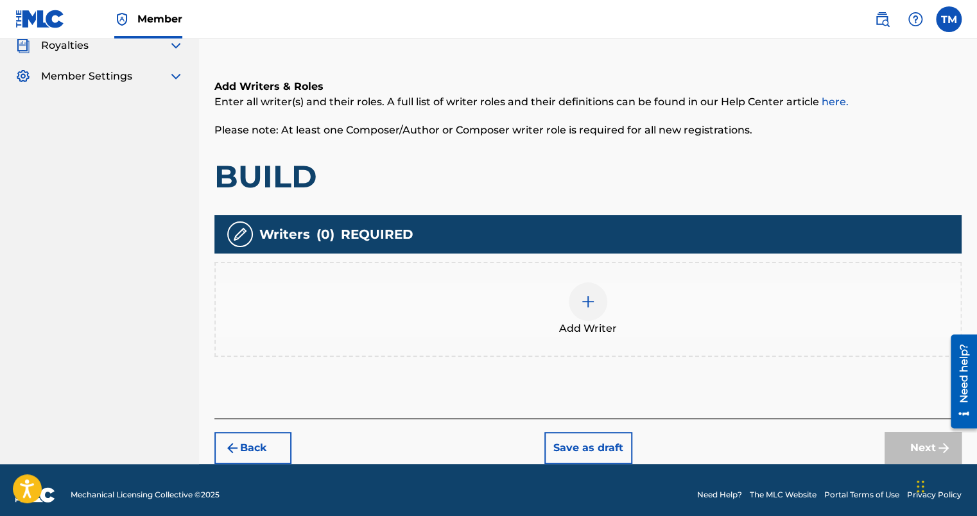
scroll to position [183, 0]
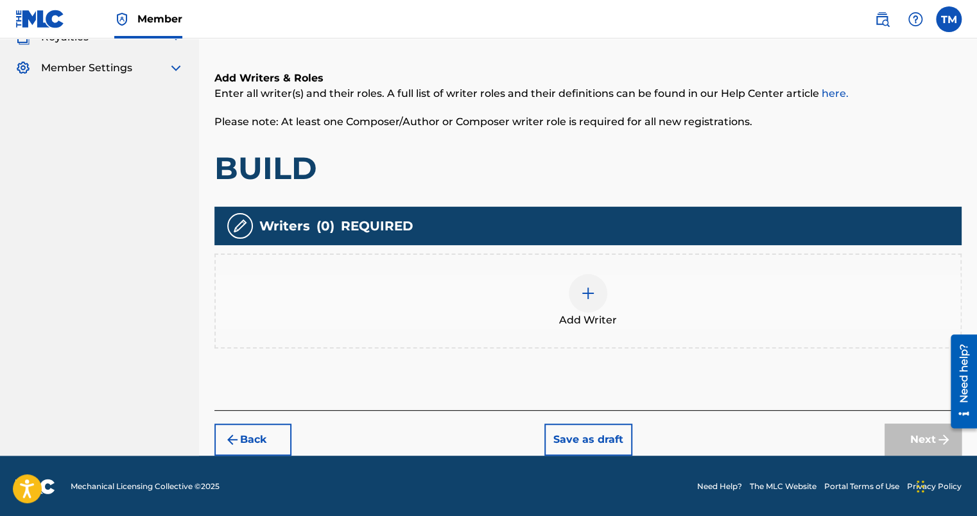
click at [585, 293] on img at bounding box center [587, 293] width 15 height 15
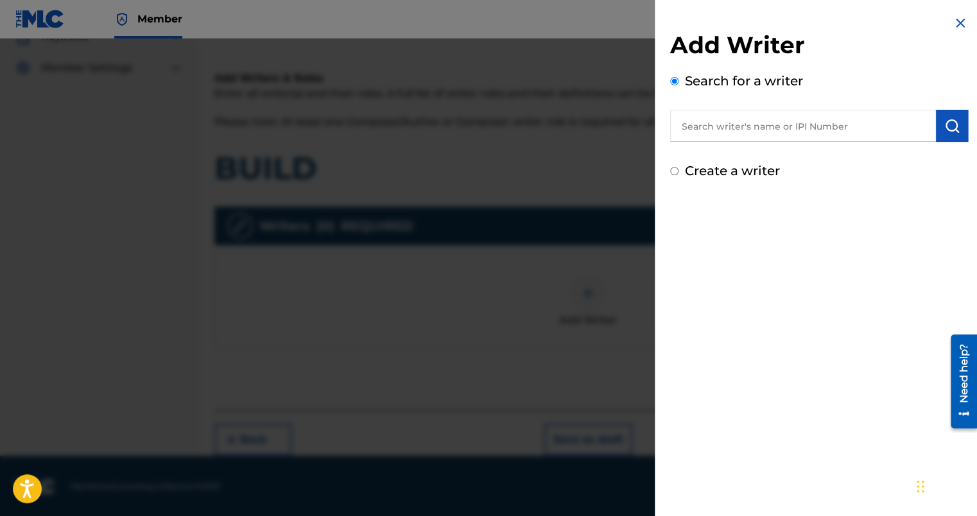
click at [749, 169] on label "Create a writer" at bounding box center [732, 170] width 95 height 15
radio input "true"
click at [678, 169] on input "Create a writer" at bounding box center [674, 171] width 8 height 8
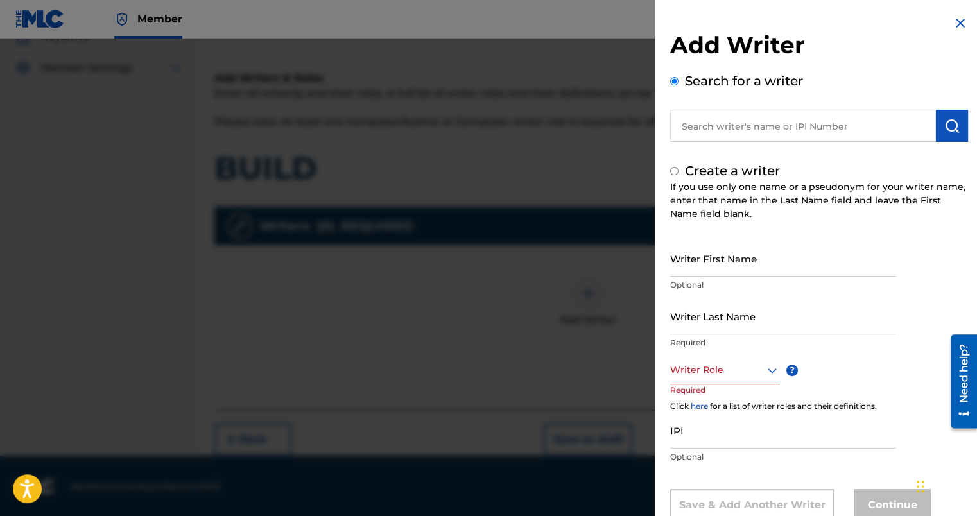
radio input "false"
radio input "true"
click at [690, 249] on input "Writer First Name" at bounding box center [783, 258] width 226 height 37
type input "[GEOGRAPHIC_DATA]"
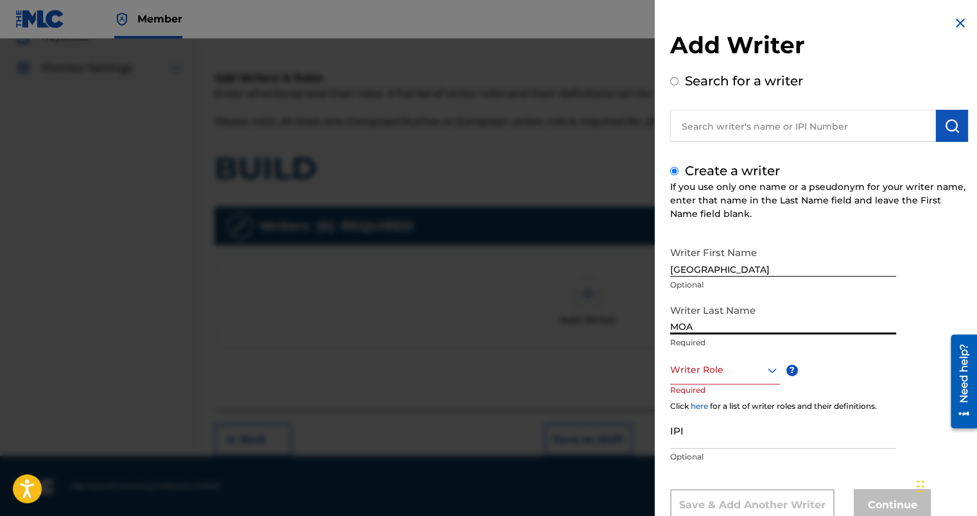
type input "MOA"
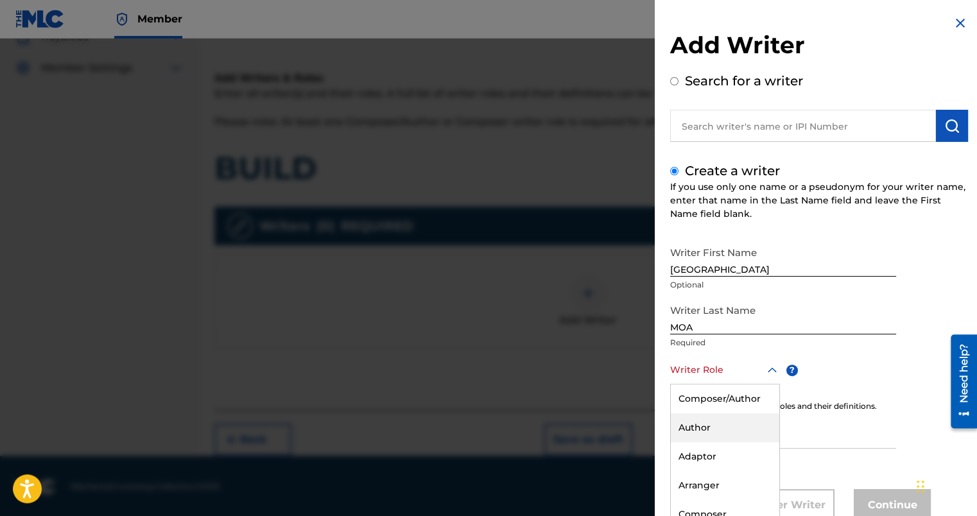
click at [694, 382] on div "8 results available. Use Up and Down to choose options, press Enter to select t…" at bounding box center [725, 369] width 110 height 29
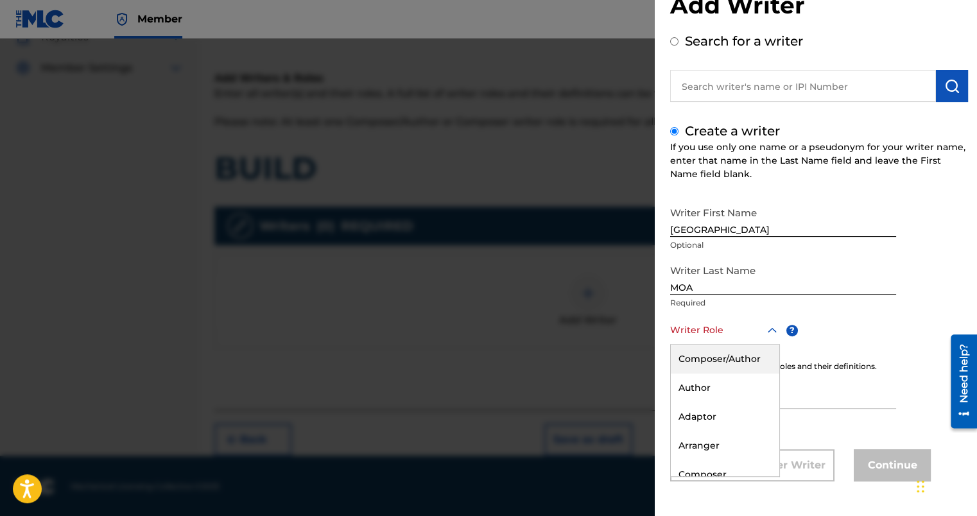
click at [707, 357] on div "Composer/Author" at bounding box center [725, 359] width 108 height 29
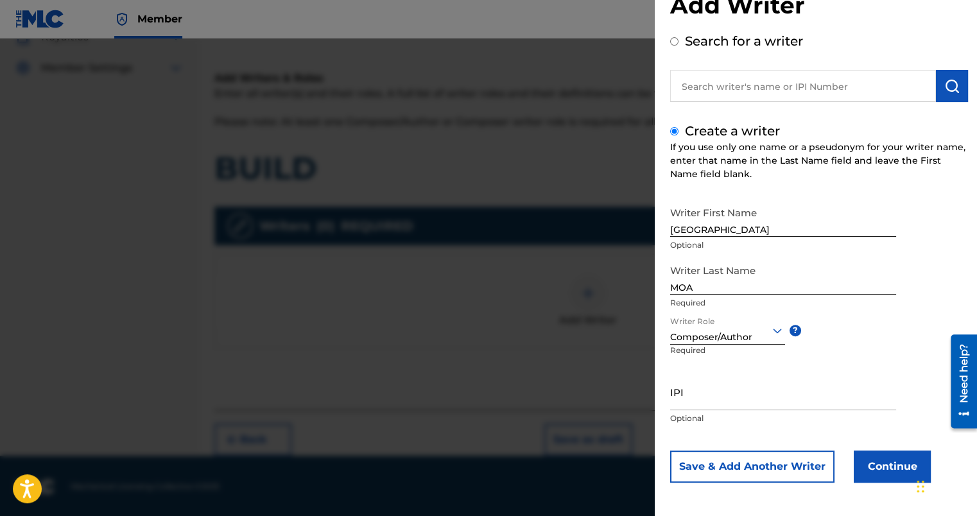
click at [865, 470] on button "Continue" at bounding box center [891, 466] width 77 height 32
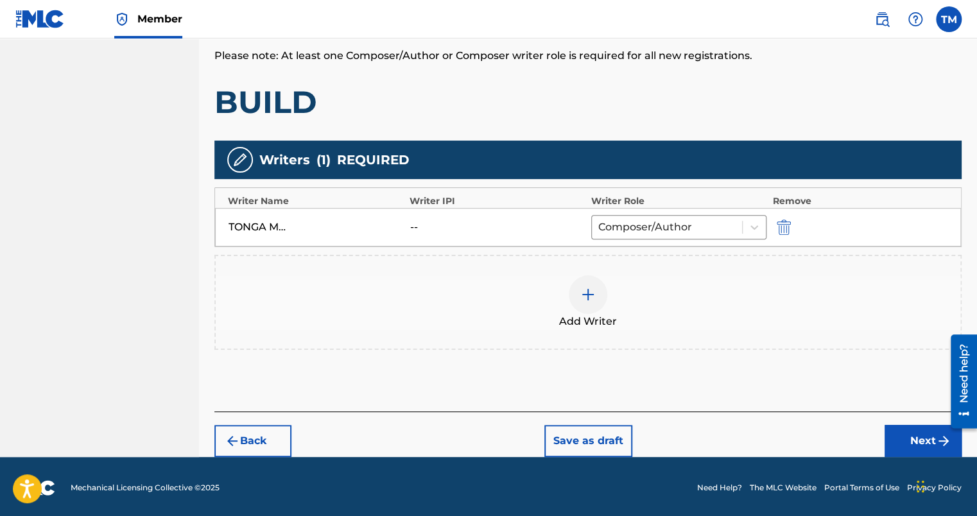
scroll to position [250, 0]
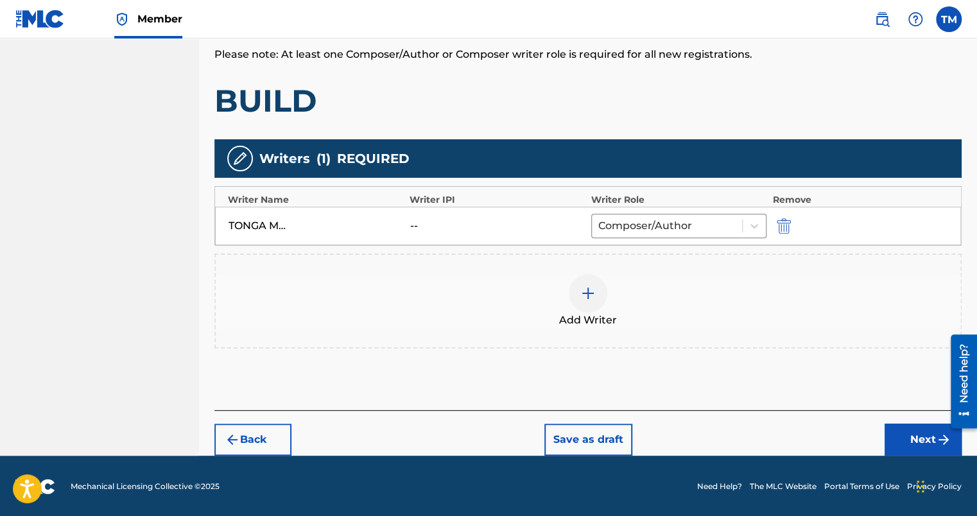
click at [888, 439] on button "Next" at bounding box center [922, 440] width 77 height 32
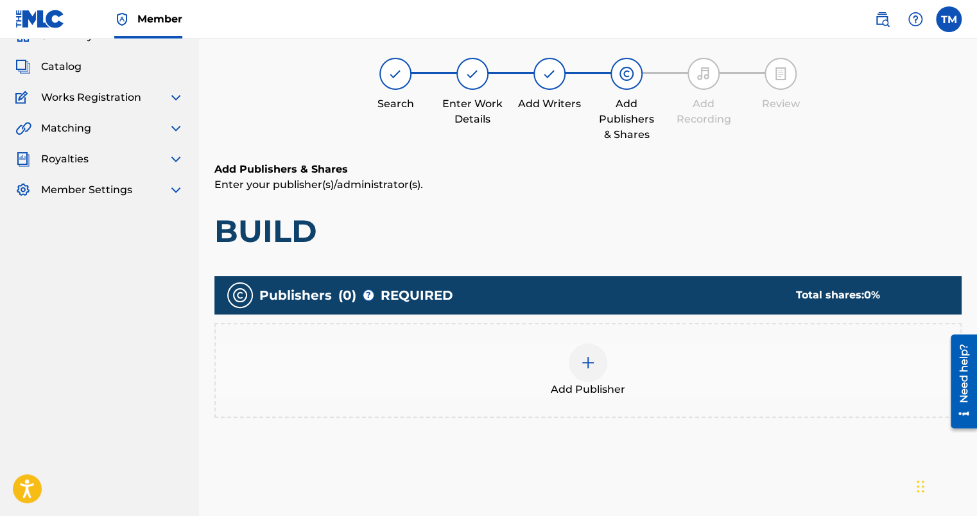
scroll to position [58, 0]
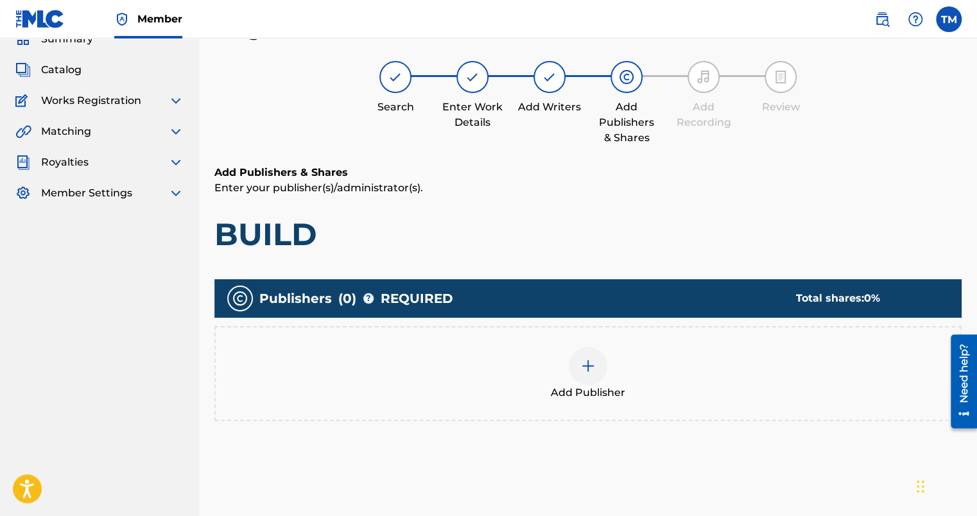
click at [575, 368] on div at bounding box center [588, 366] width 39 height 39
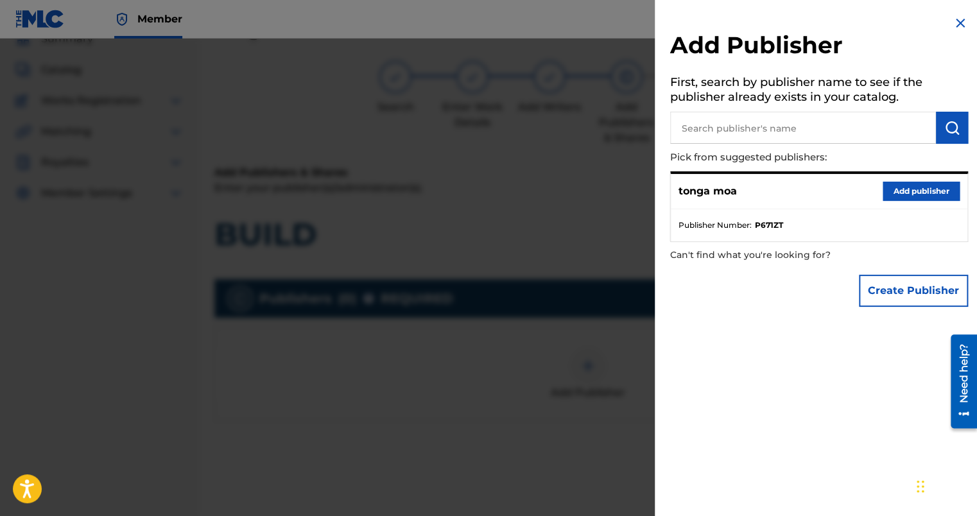
click at [921, 195] on button "Add publisher" at bounding box center [920, 191] width 77 height 19
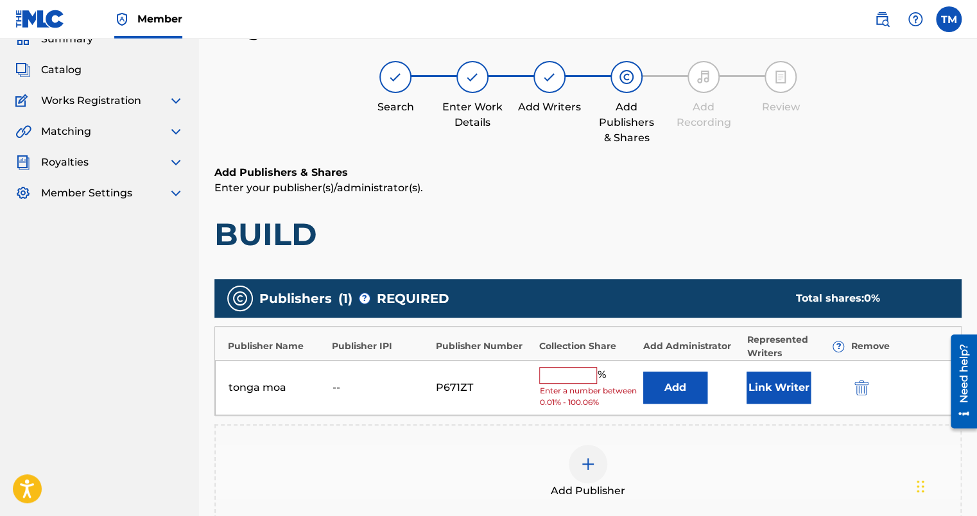
click at [571, 385] on span "Enter a number between 0.01% - 100.06%" at bounding box center [587, 396] width 97 height 23
click at [579, 360] on div "tonga moa -- P671ZT % Enter a number between 0.01% - 100.06% Add Link Writer" at bounding box center [588, 388] width 746 height 56
click at [574, 367] on input "text" at bounding box center [568, 375] width 58 height 17
type input "100"
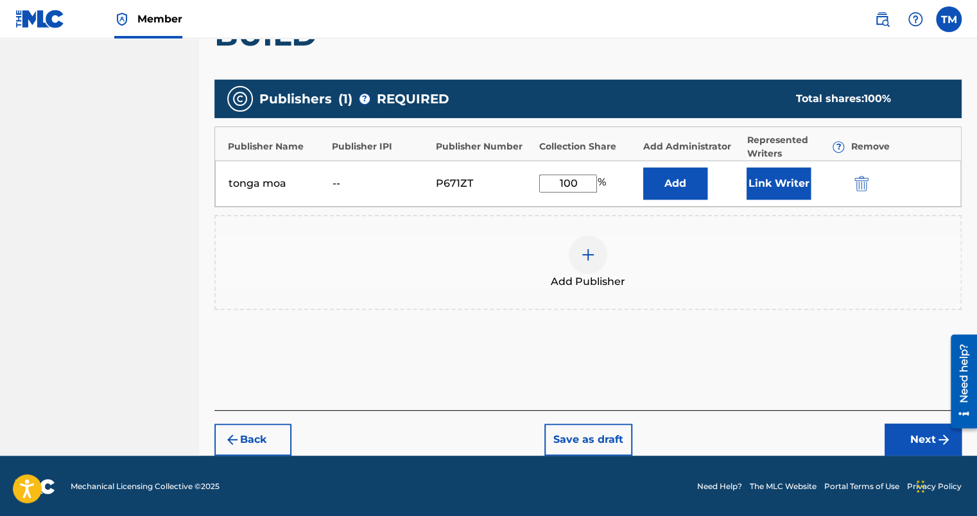
click at [895, 439] on button "Next" at bounding box center [922, 440] width 77 height 32
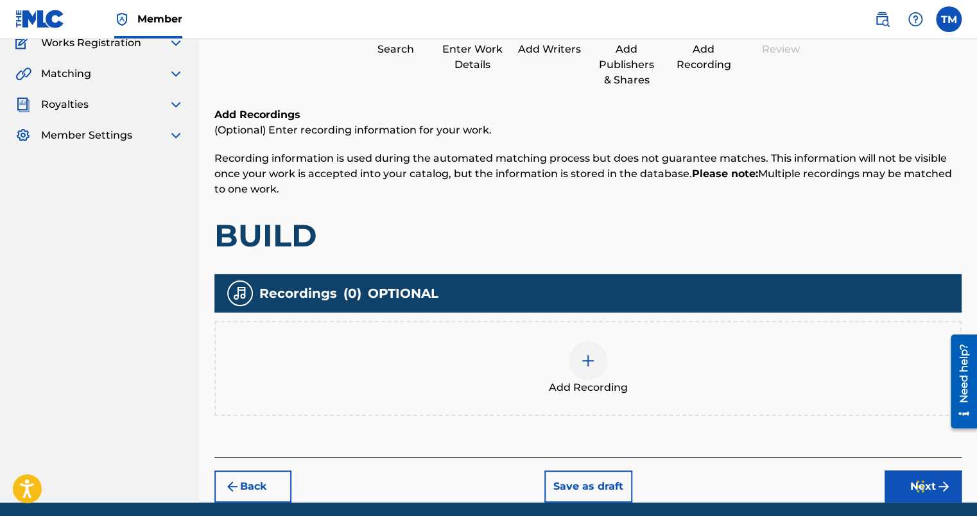
scroll to position [162, 0]
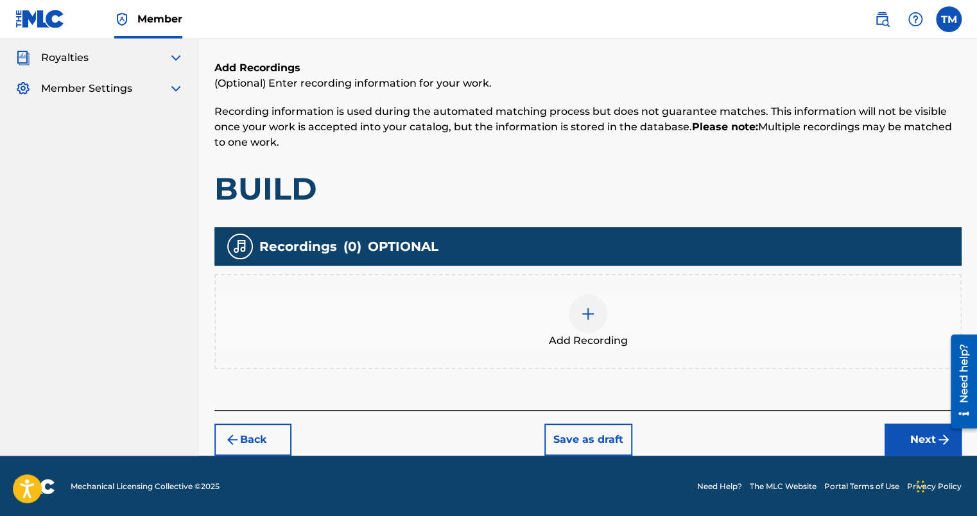
click at [886, 440] on button "Next" at bounding box center [922, 440] width 77 height 32
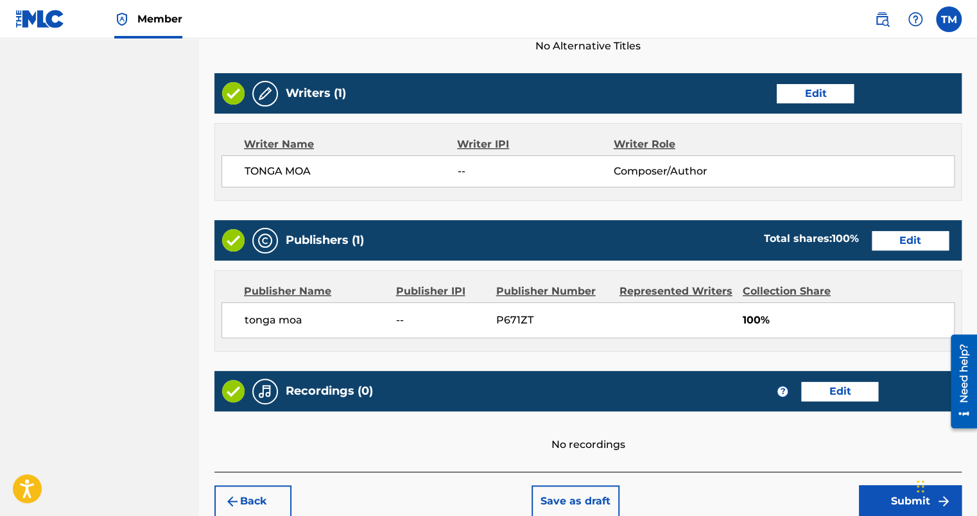
scroll to position [526, 0]
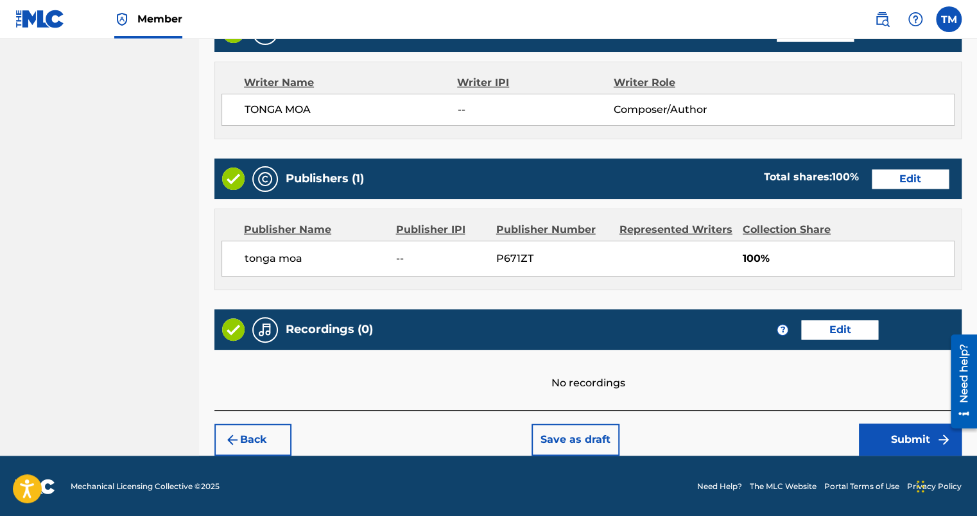
click at [887, 440] on button "Submit" at bounding box center [910, 440] width 103 height 32
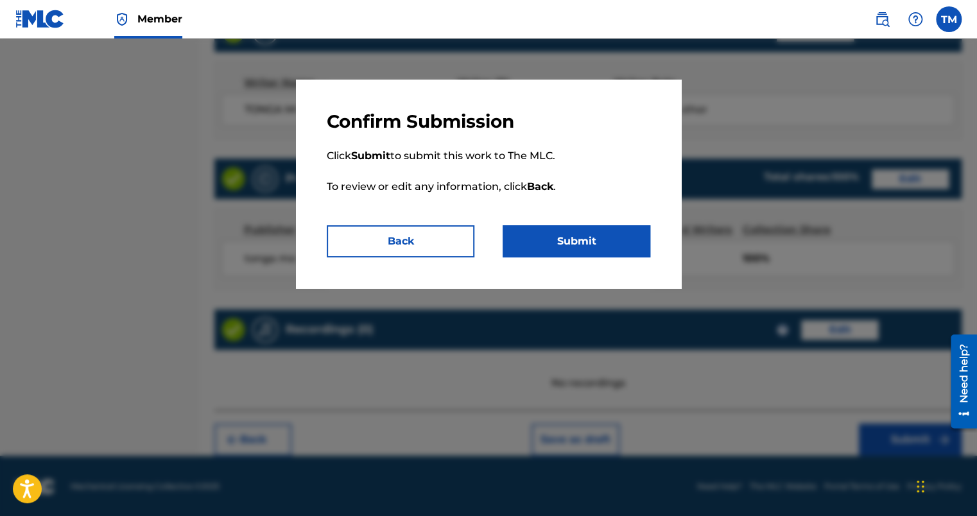
click at [562, 248] on button "Submit" at bounding box center [576, 241] width 148 height 32
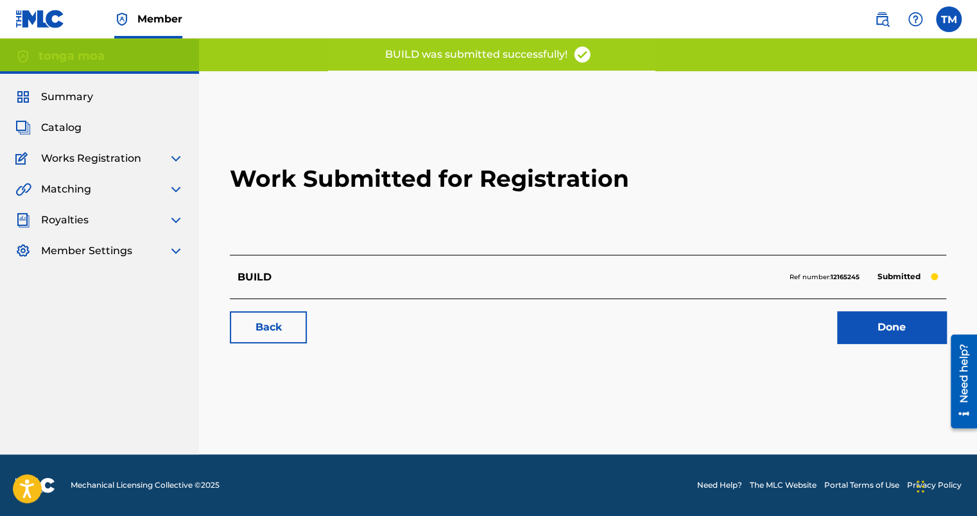
click at [855, 329] on link "Done" at bounding box center [891, 327] width 109 height 32
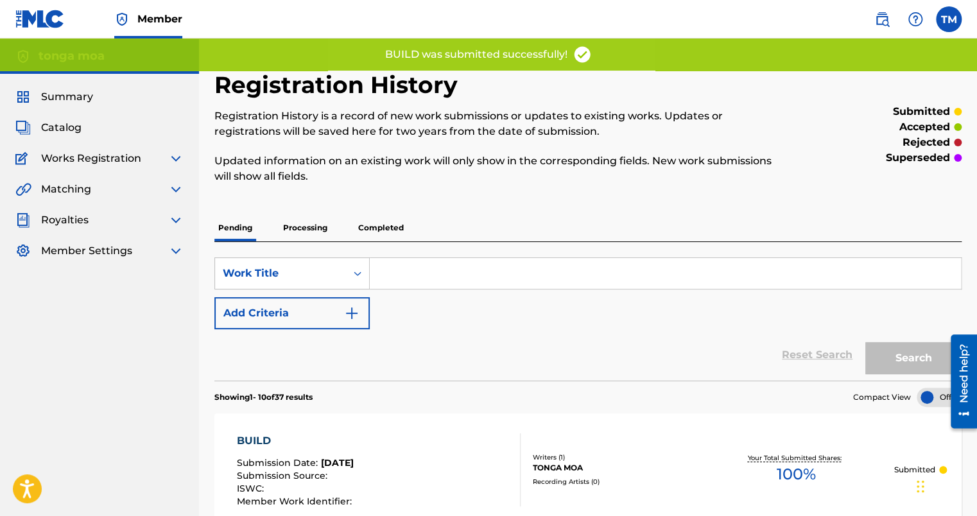
click at [51, 123] on span "Catalog" at bounding box center [61, 127] width 40 height 15
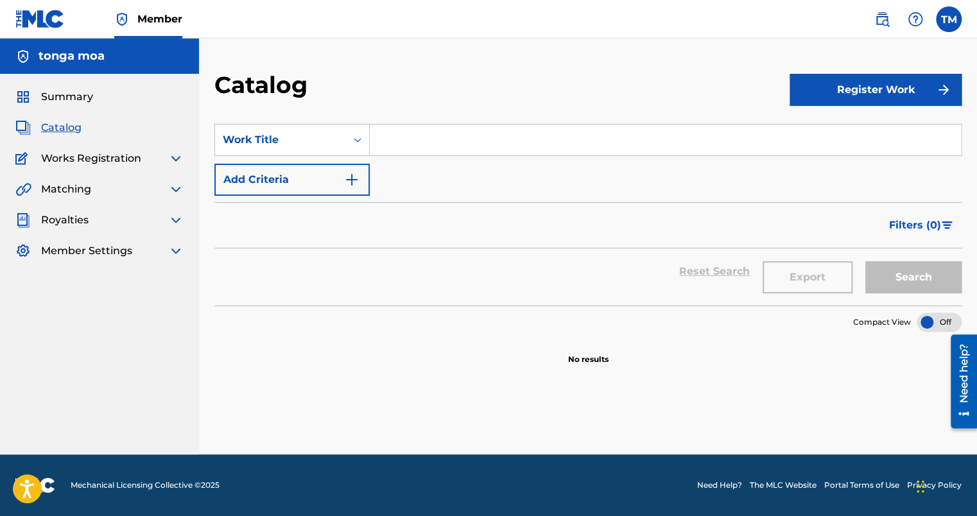
click at [819, 94] on button "Register Work" at bounding box center [875, 90] width 172 height 32
click at [825, 135] on link "Individual" at bounding box center [875, 131] width 172 height 31
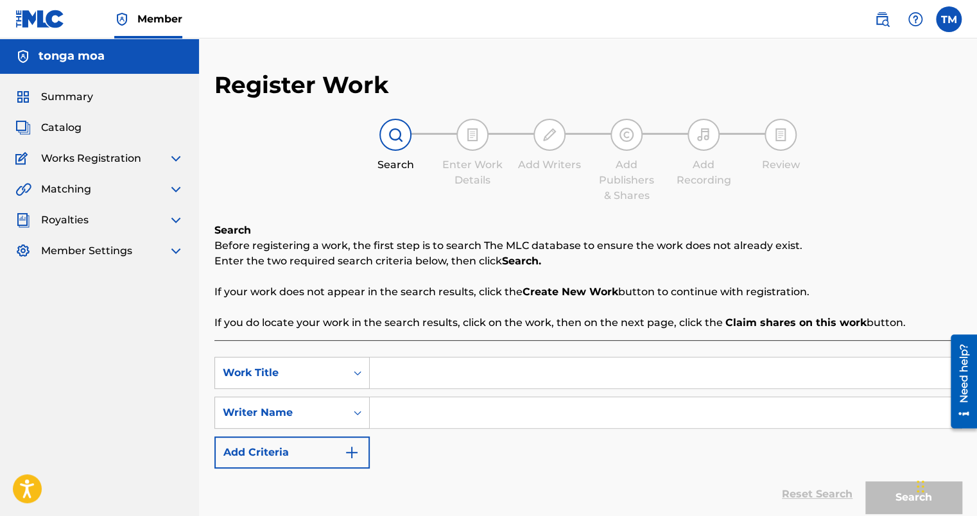
click at [440, 365] on input "Search Form" at bounding box center [665, 372] width 591 height 31
type input "MY JOURNEY"
click at [467, 399] on input "Search Form" at bounding box center [665, 412] width 591 height 31
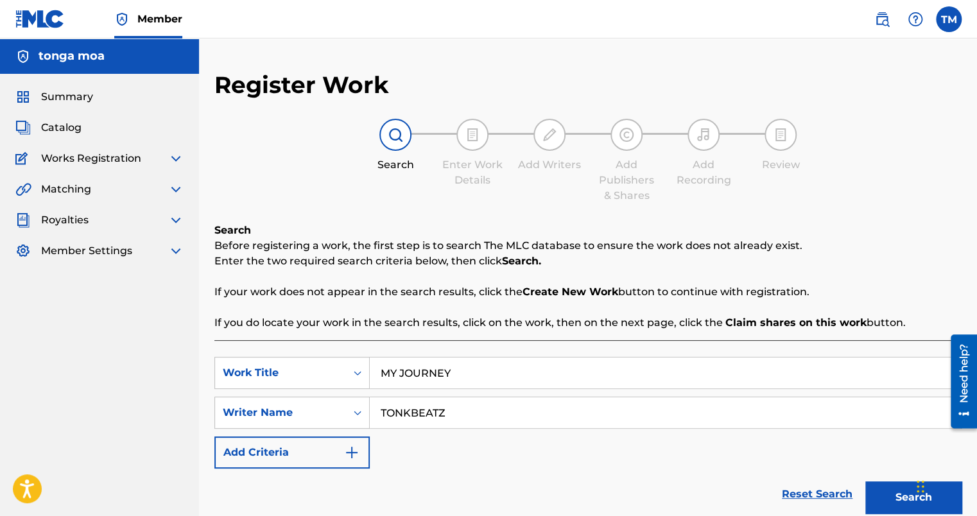
type input "TONKBEATZ"
click at [909, 501] on button "Search" at bounding box center [913, 497] width 96 height 32
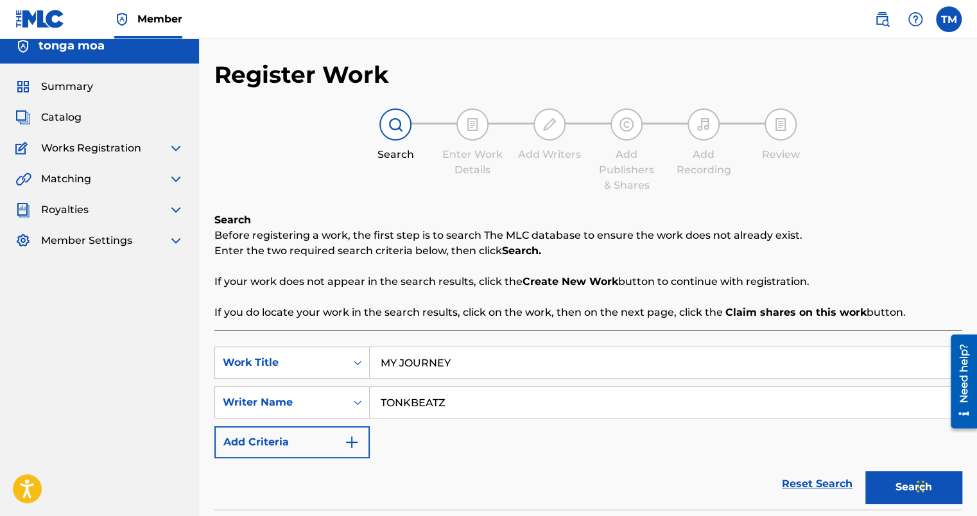
scroll to position [257, 0]
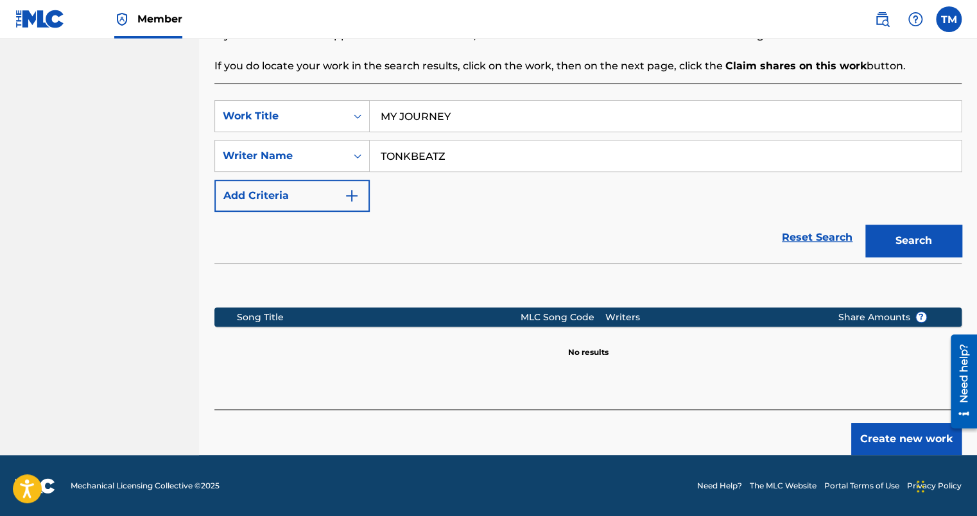
click at [868, 432] on button "Create new work" at bounding box center [906, 439] width 110 height 32
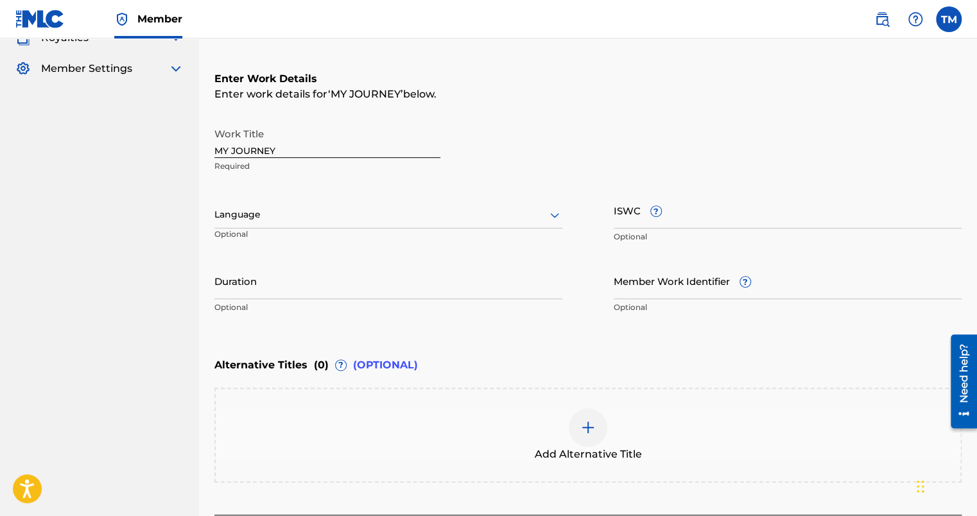
scroll to position [128, 0]
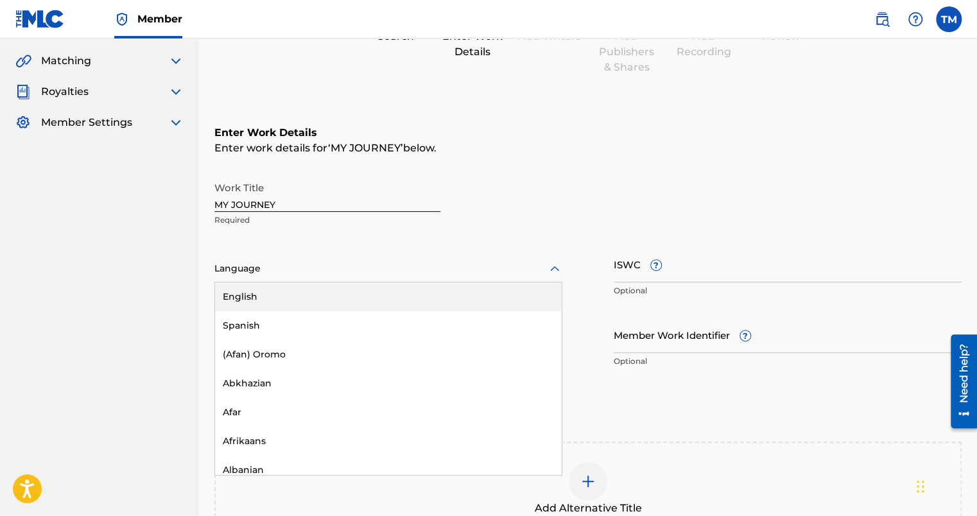
click at [323, 269] on div at bounding box center [388, 269] width 348 height 16
click at [279, 297] on div "English" at bounding box center [388, 296] width 347 height 29
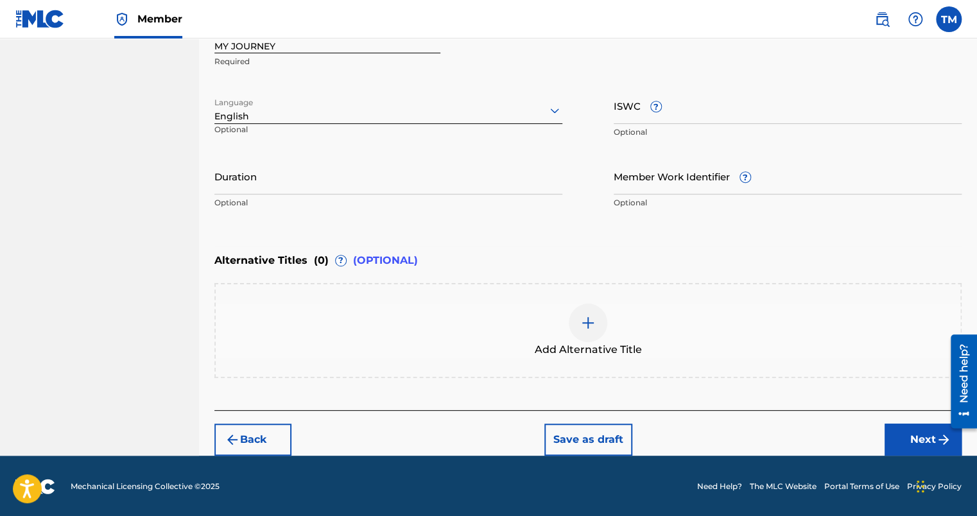
click at [893, 436] on button "Next" at bounding box center [922, 440] width 77 height 32
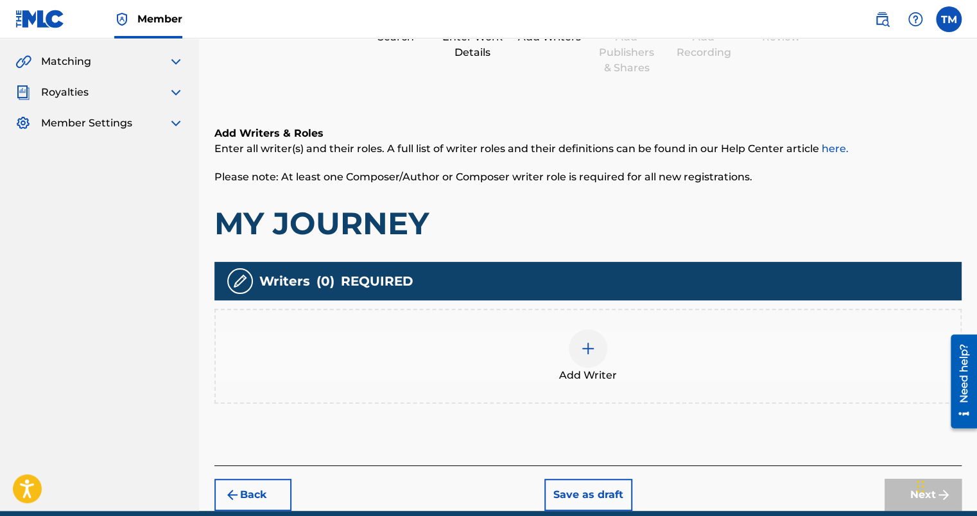
scroll to position [183, 0]
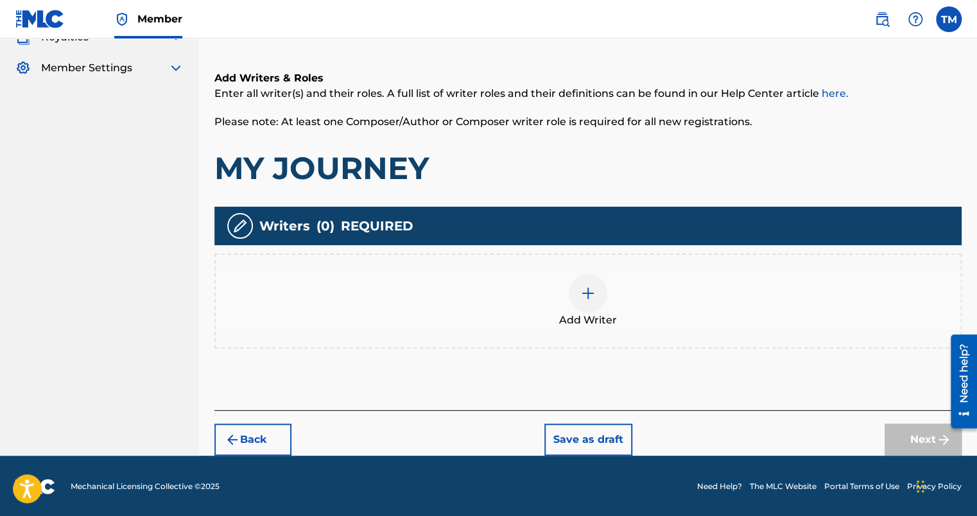
click at [596, 293] on div at bounding box center [588, 293] width 39 height 39
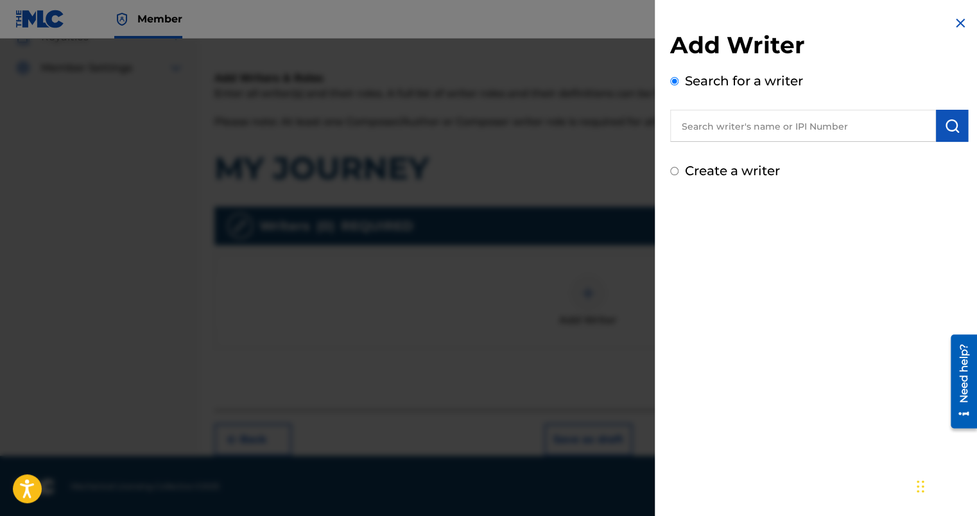
click at [706, 176] on label "Create a writer" at bounding box center [732, 170] width 95 height 15
radio input "true"
click at [678, 175] on input "Create a writer" at bounding box center [674, 171] width 8 height 8
radio input "false"
radio input "true"
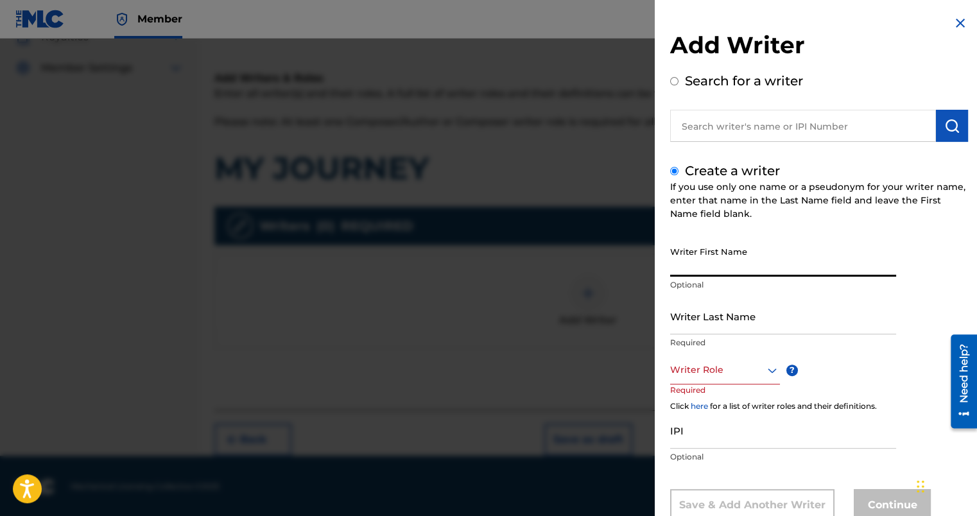
click at [707, 255] on input "Writer First Name" at bounding box center [783, 258] width 226 height 37
type input "[GEOGRAPHIC_DATA]"
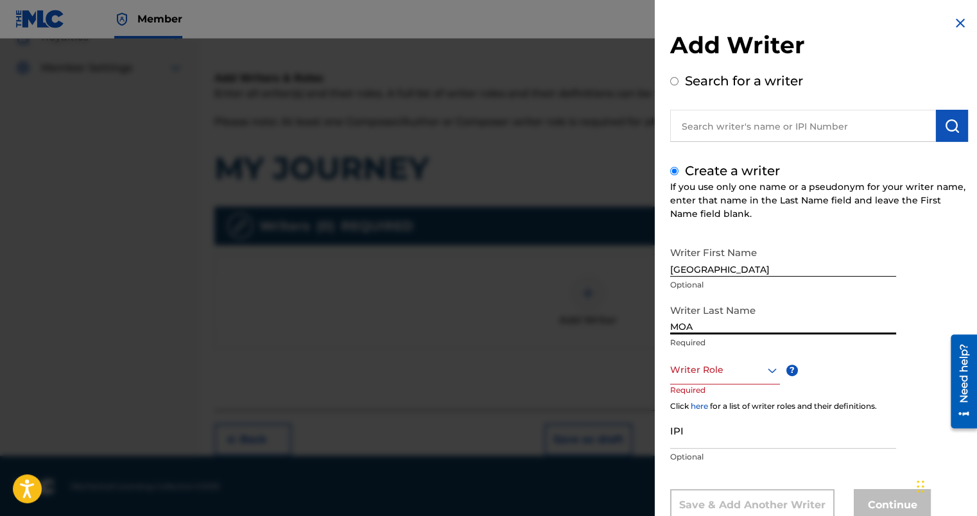
type input "MOA"
click at [684, 359] on div "Writer Role" at bounding box center [725, 369] width 110 height 29
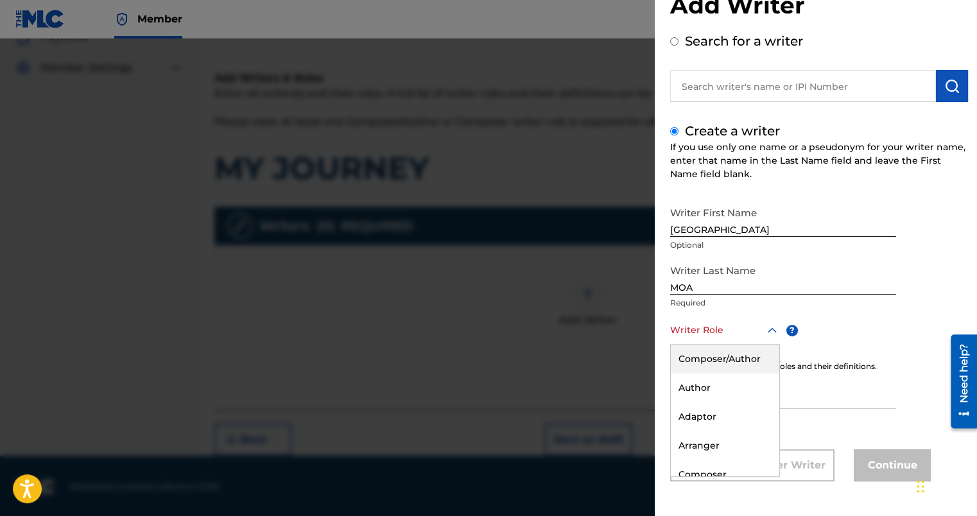
click at [696, 362] on div "Composer/Author" at bounding box center [725, 359] width 108 height 29
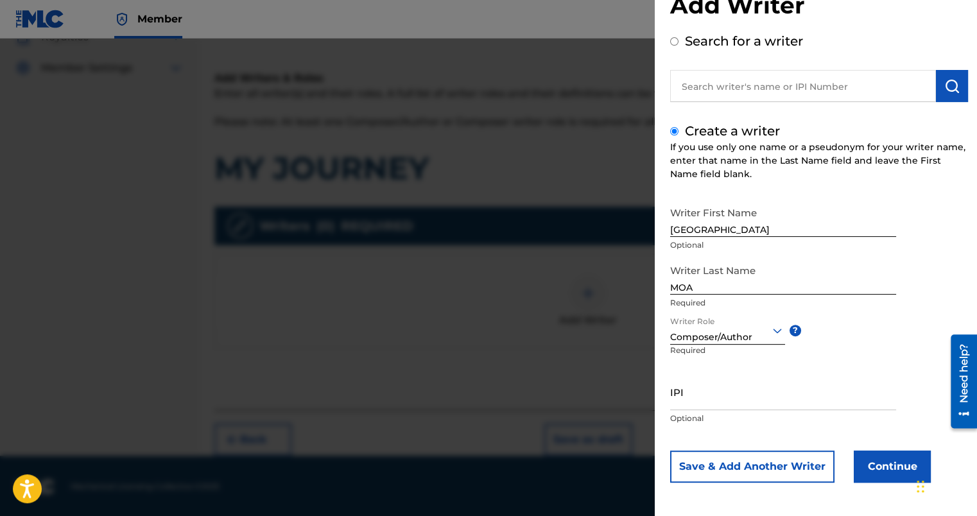
click at [884, 457] on button "Continue" at bounding box center [891, 466] width 77 height 32
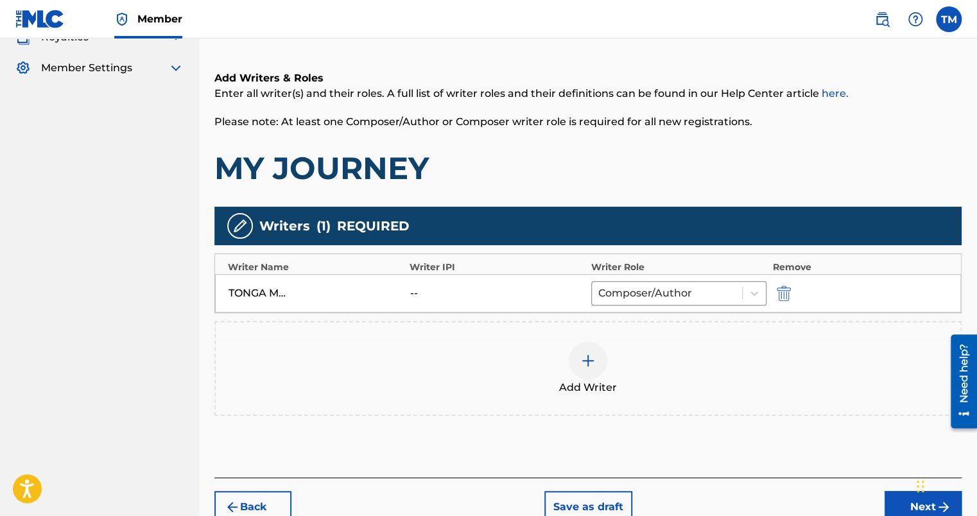
click at [887, 491] on button "Next" at bounding box center [922, 507] width 77 height 32
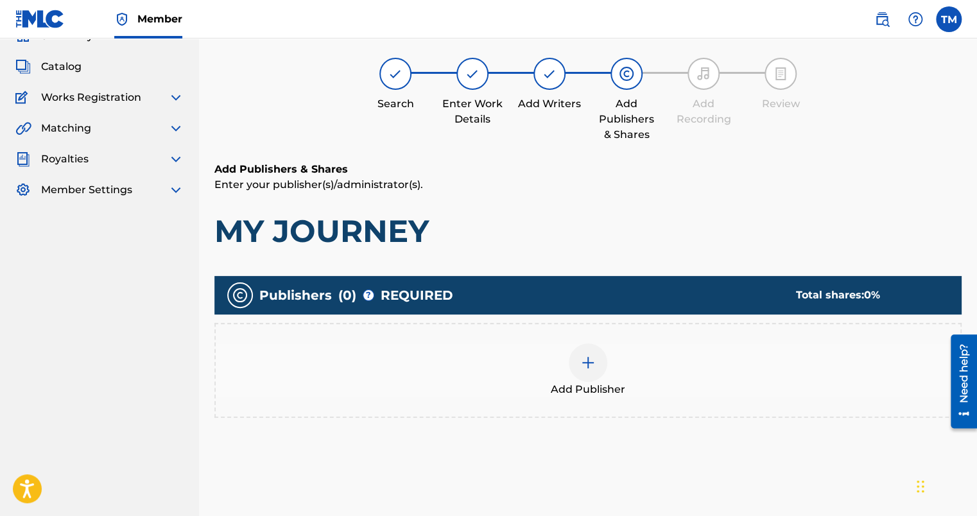
scroll to position [58, 0]
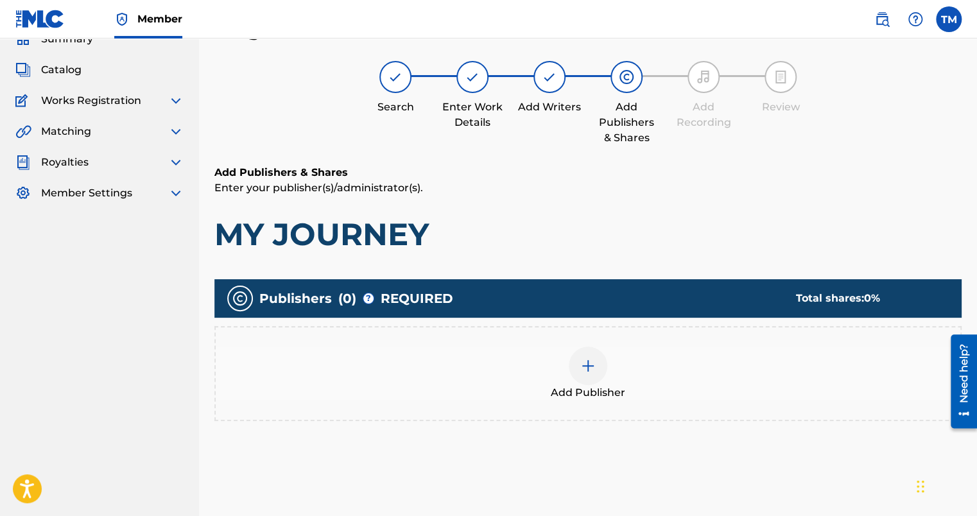
click at [590, 361] on img at bounding box center [587, 365] width 15 height 15
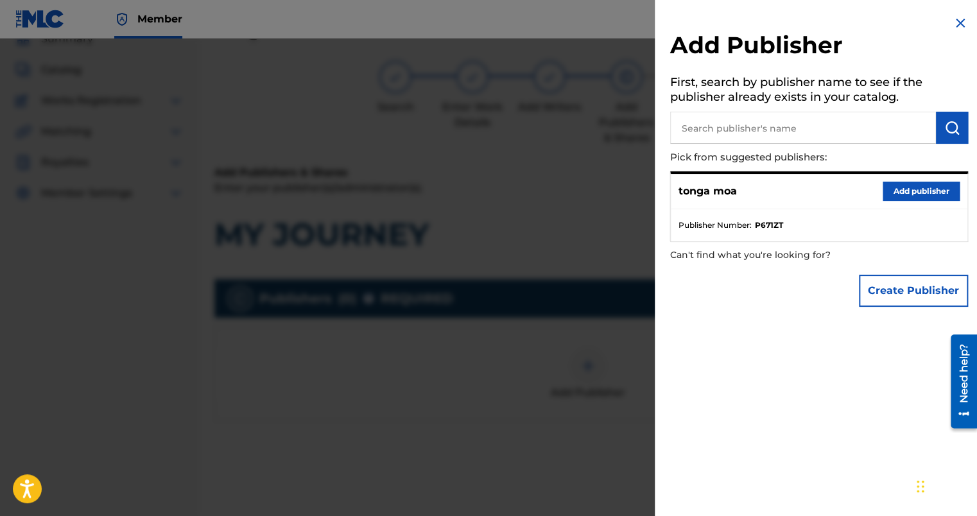
click at [885, 193] on button "Add publisher" at bounding box center [920, 191] width 77 height 19
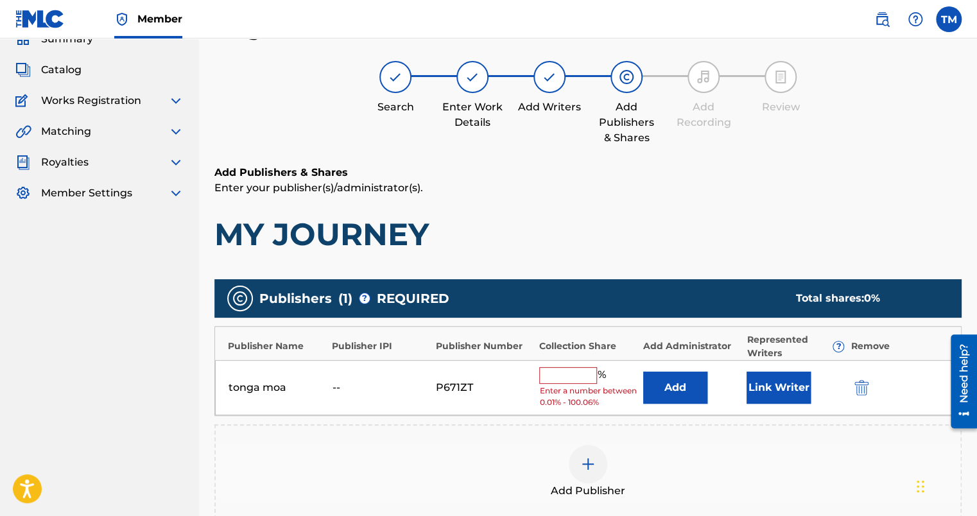
click at [548, 370] on input "text" at bounding box center [568, 375] width 58 height 17
type input "100"
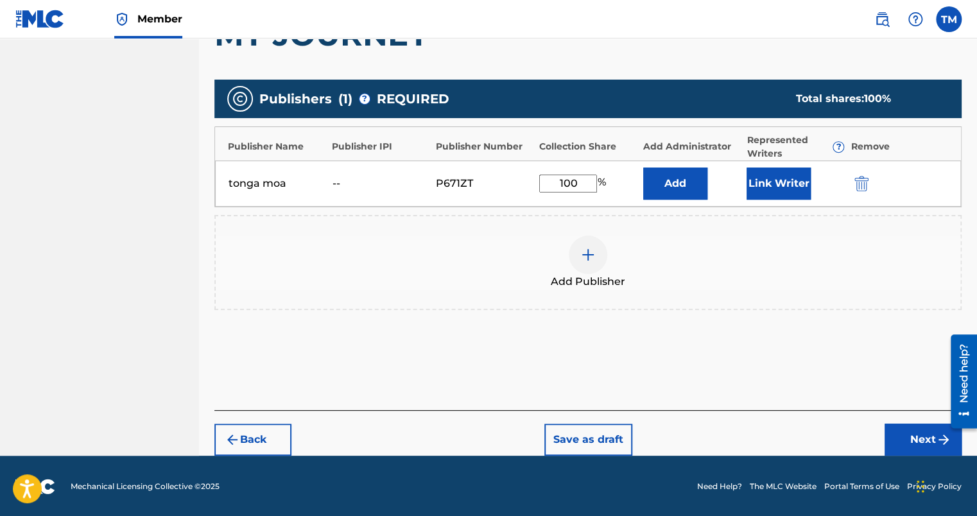
click at [906, 436] on button "Next" at bounding box center [922, 440] width 77 height 32
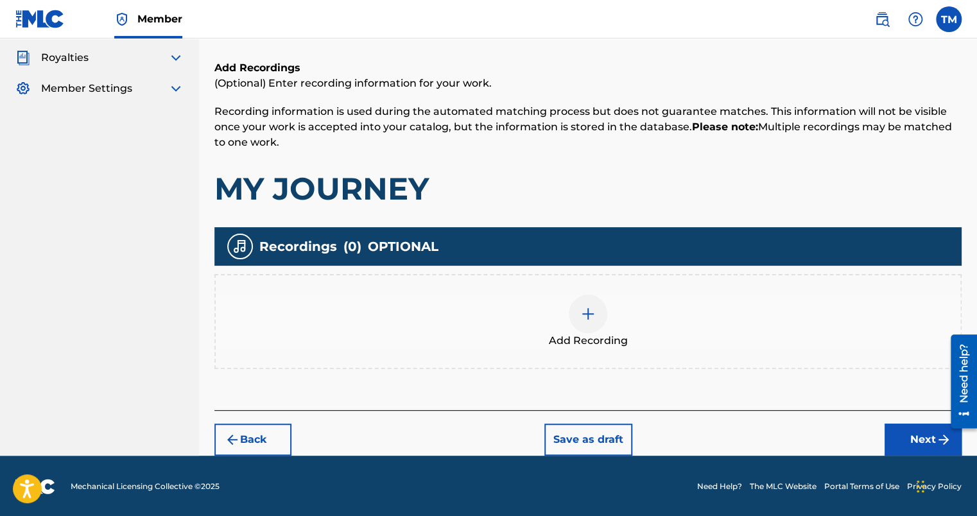
click at [923, 429] on button "Next" at bounding box center [922, 440] width 77 height 32
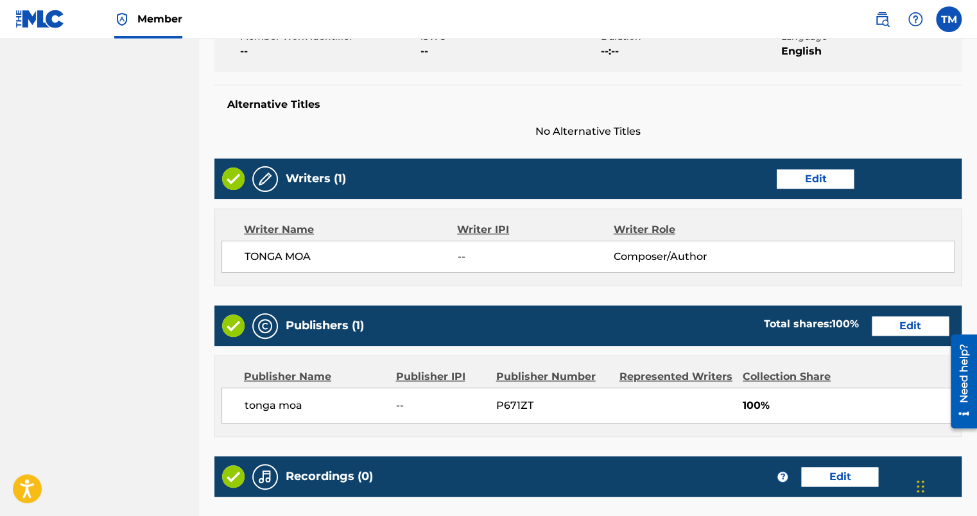
scroll to position [526, 0]
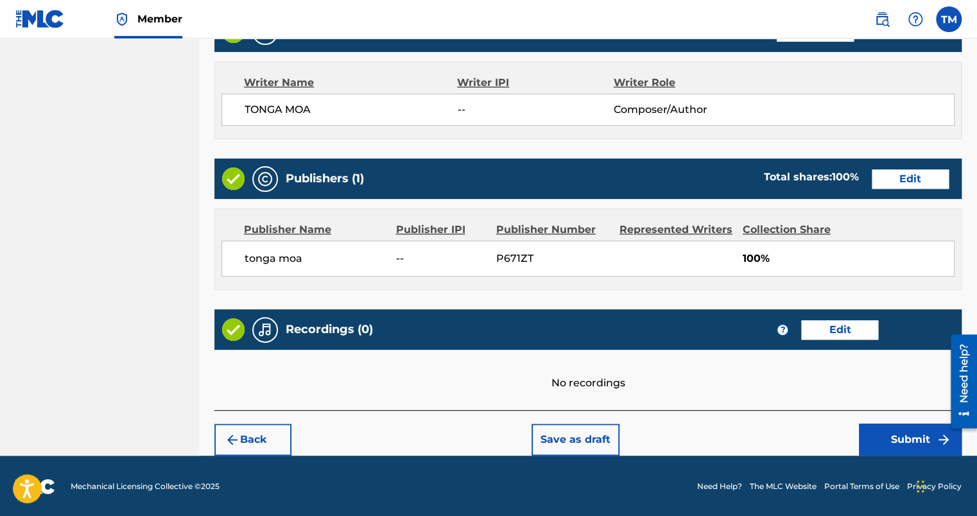
click at [910, 439] on button "Submit" at bounding box center [910, 440] width 103 height 32
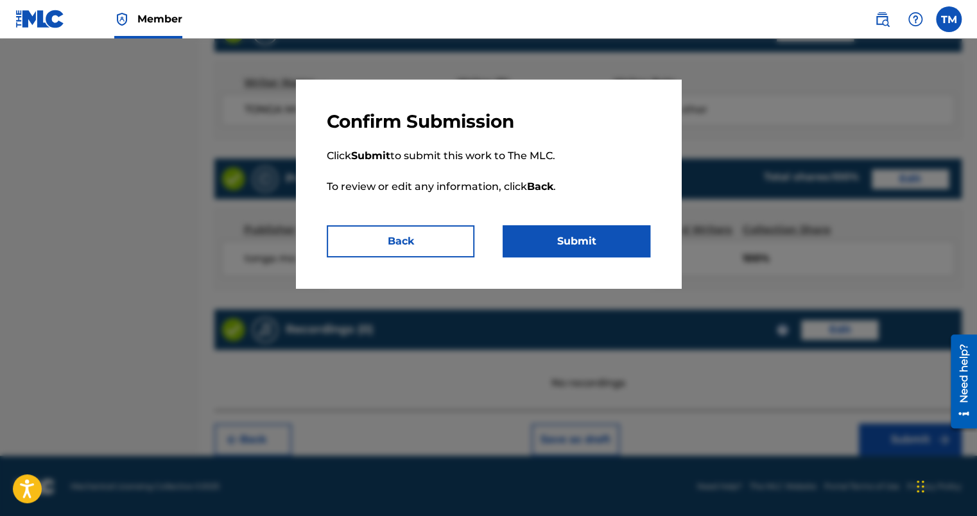
click at [560, 231] on button "Submit" at bounding box center [576, 241] width 148 height 32
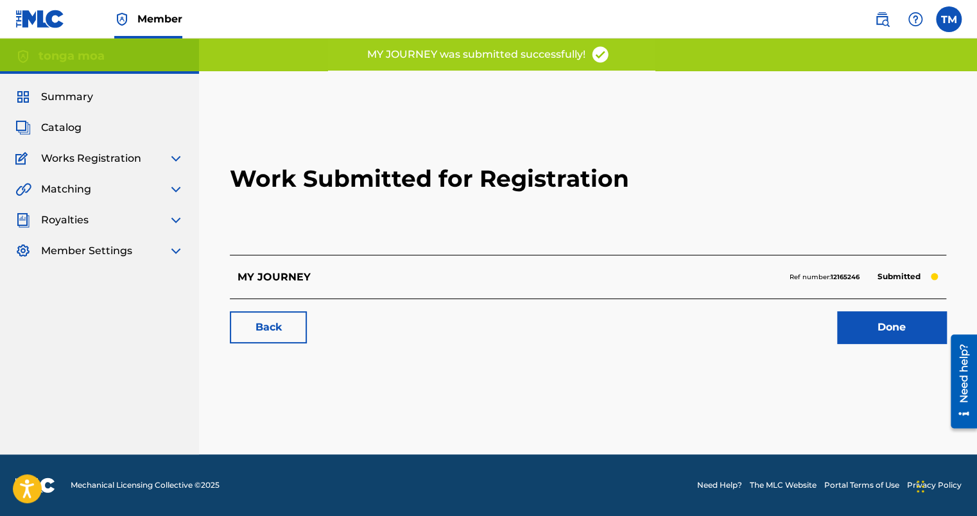
click at [875, 323] on link "Done" at bounding box center [891, 327] width 109 height 32
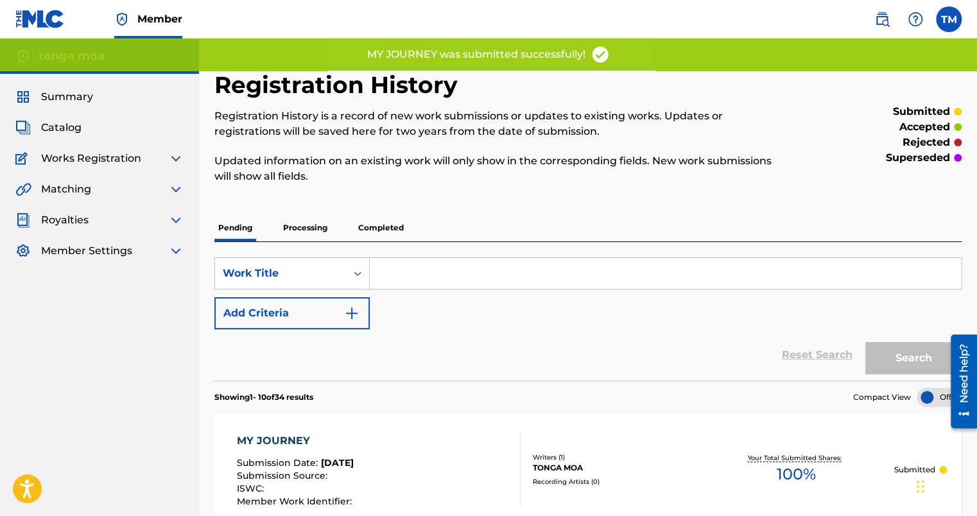
click at [55, 127] on span "Catalog" at bounding box center [61, 127] width 40 height 15
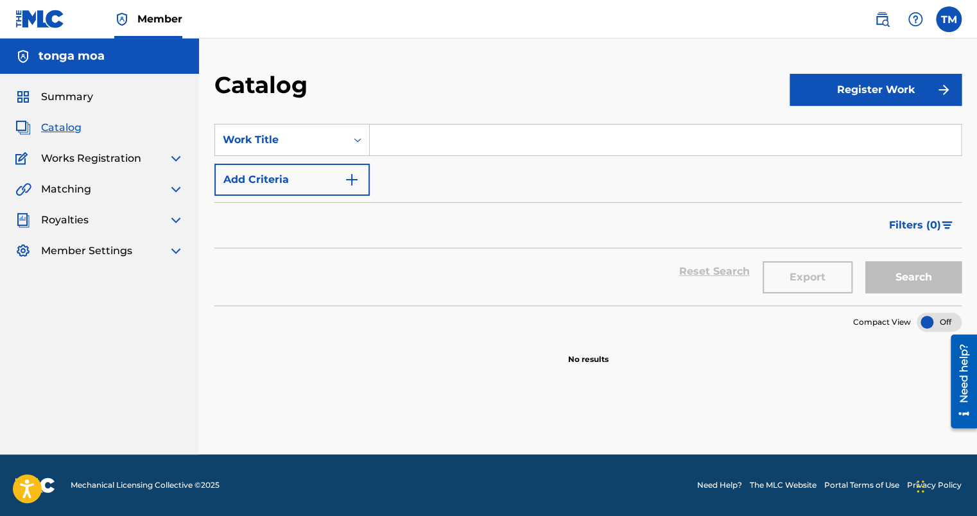
click at [822, 95] on button "Register Work" at bounding box center [875, 90] width 172 height 32
click at [816, 125] on link "Individual" at bounding box center [875, 131] width 172 height 31
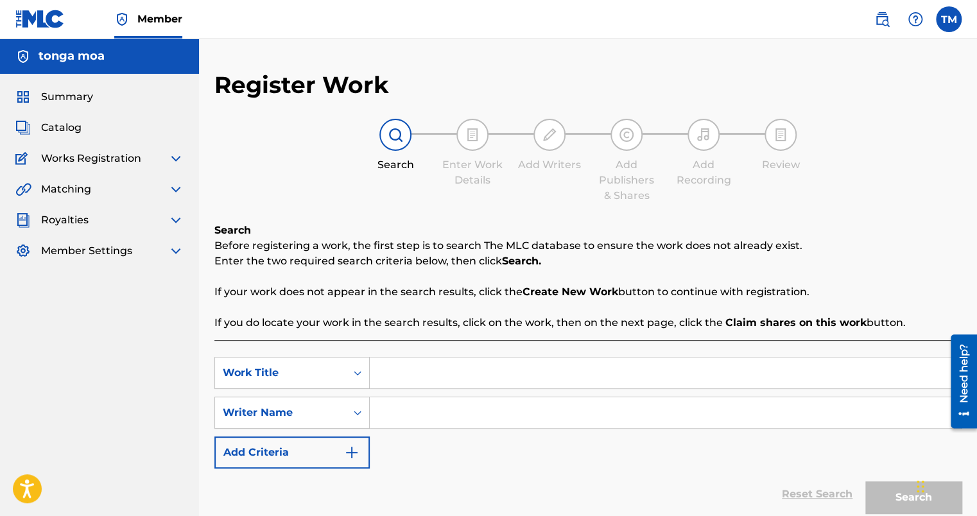
click at [372, 388] on div "SearchWithCriteria72df1f2c-872b-40d6-a594-35c334831a5f Work Title SearchWithCri…" at bounding box center [587, 413] width 747 height 112
click at [377, 384] on input "Search Form" at bounding box center [665, 372] width 591 height 31
type input "IN THE FIELD"
click at [431, 409] on input "Search Form" at bounding box center [665, 412] width 591 height 31
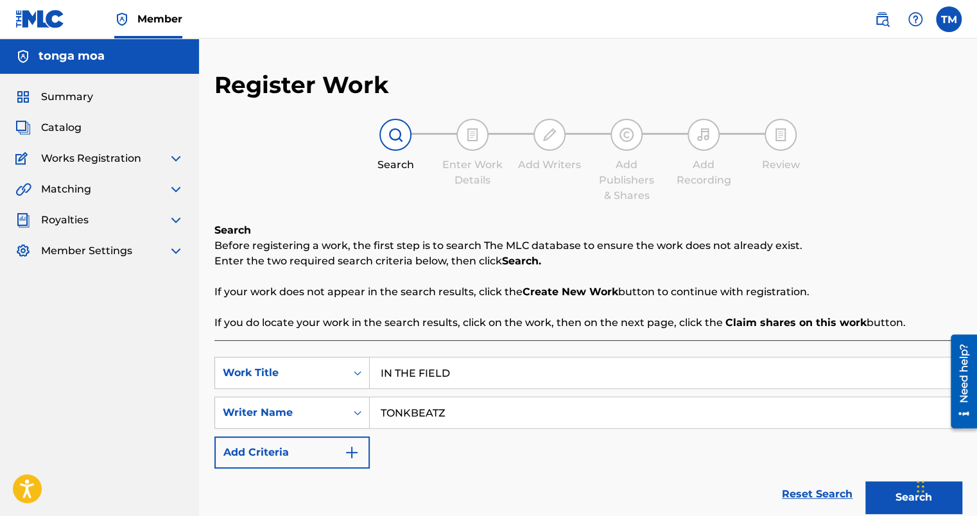
type input "TONKBEATZ"
click at [916, 502] on div "Chat Widget" at bounding box center [941, 485] width 64 height 62
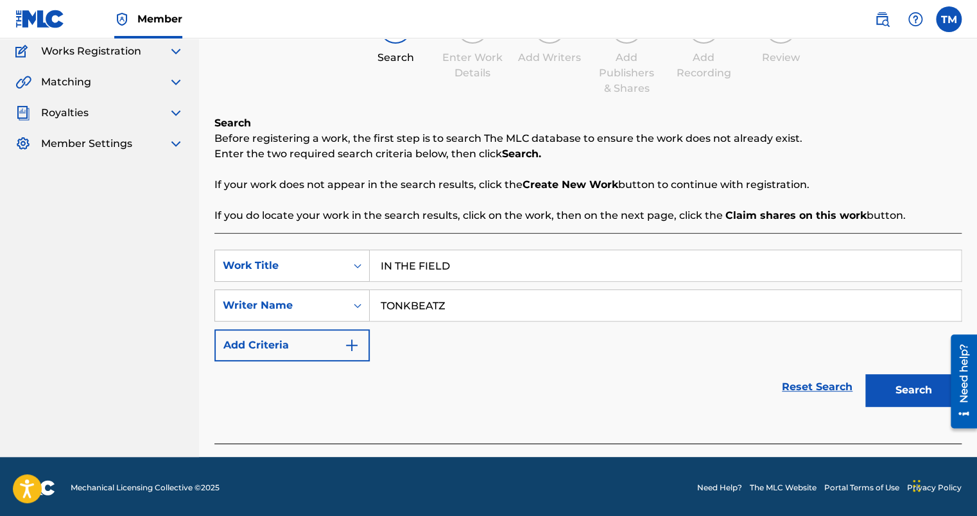
scroll to position [109, 0]
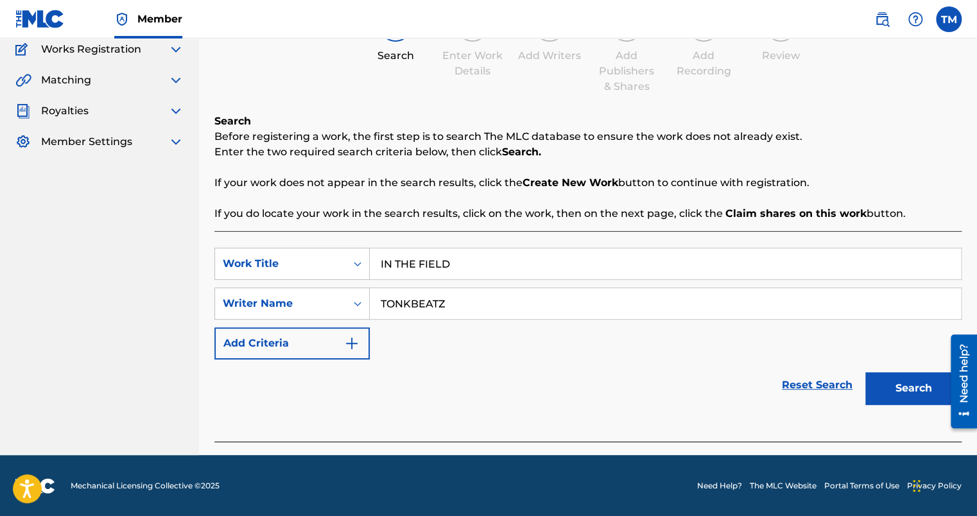
click at [882, 397] on button "Search" at bounding box center [913, 388] width 96 height 32
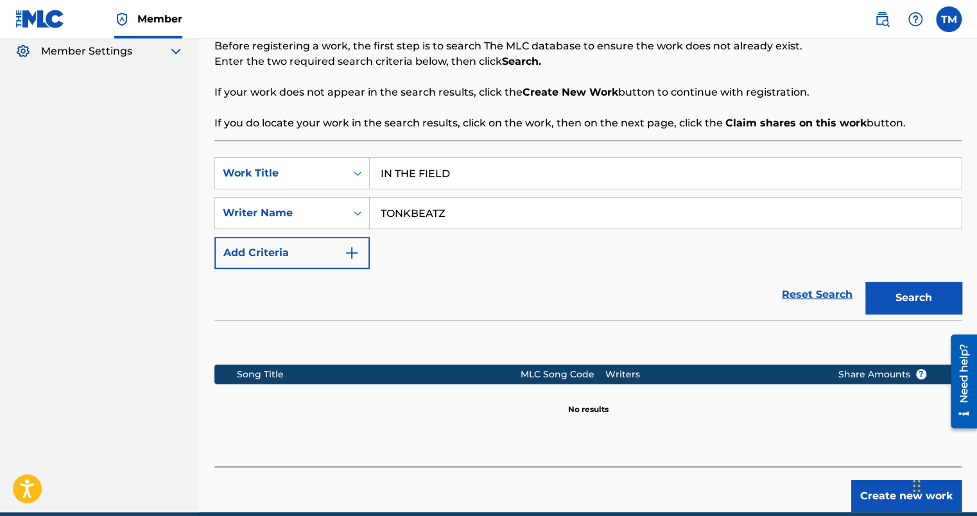
scroll to position [257, 0]
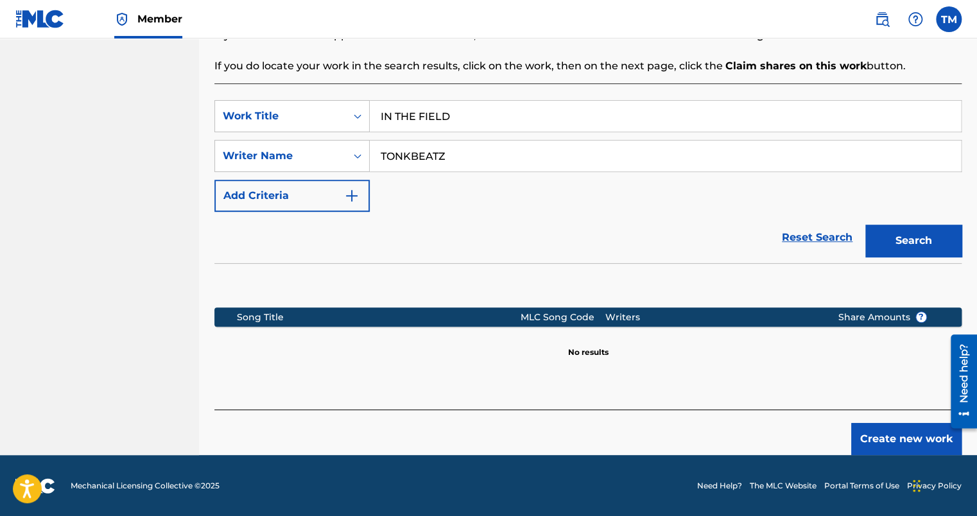
click at [882, 445] on button "Create new work" at bounding box center [906, 439] width 110 height 32
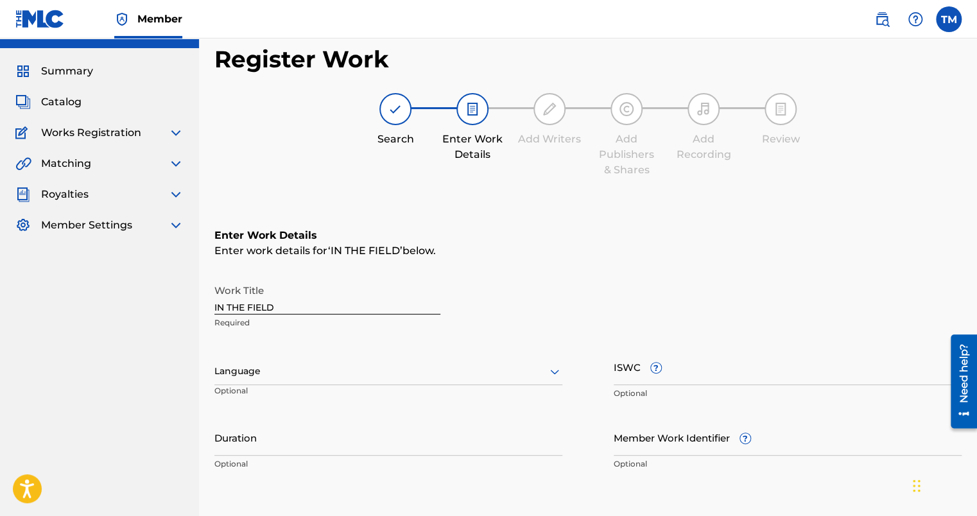
scroll to position [0, 0]
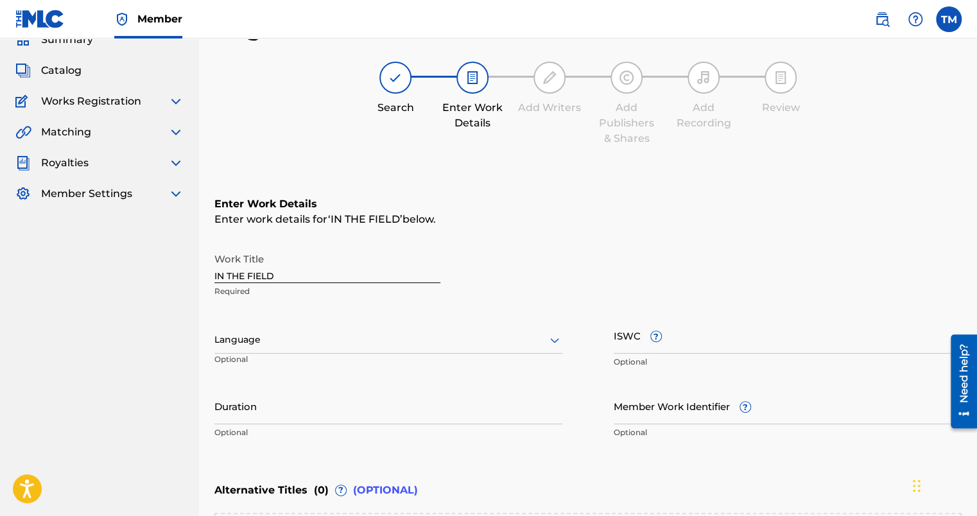
click at [261, 354] on div "Language" at bounding box center [388, 340] width 348 height 27
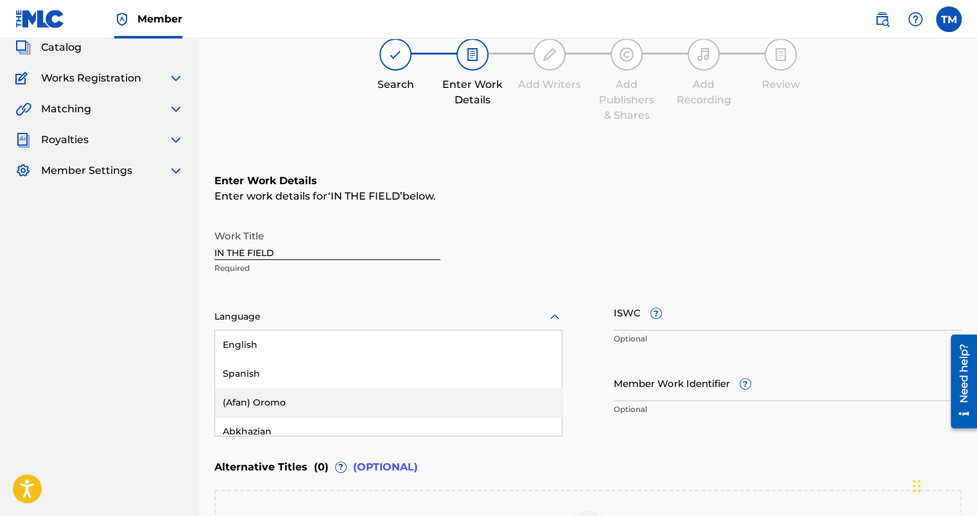
scroll to position [87, 0]
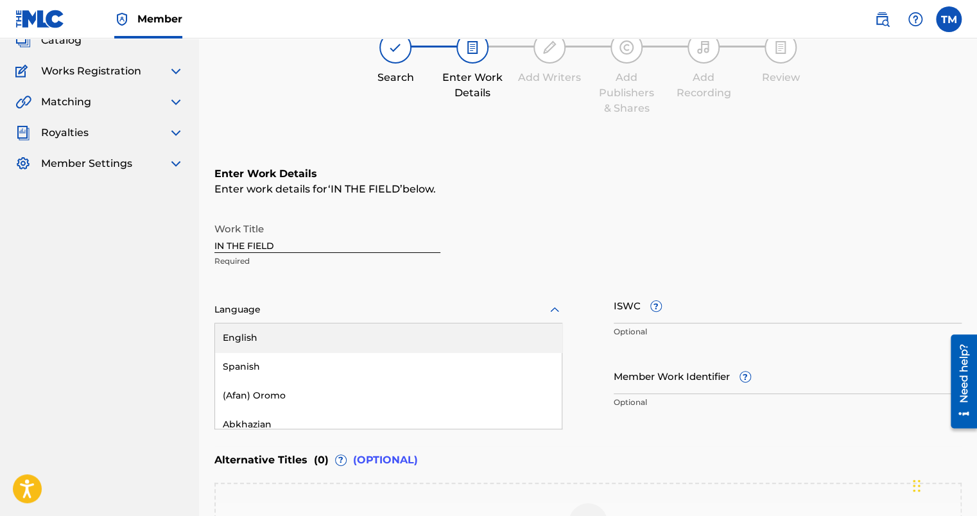
click at [308, 341] on div "English" at bounding box center [388, 337] width 347 height 29
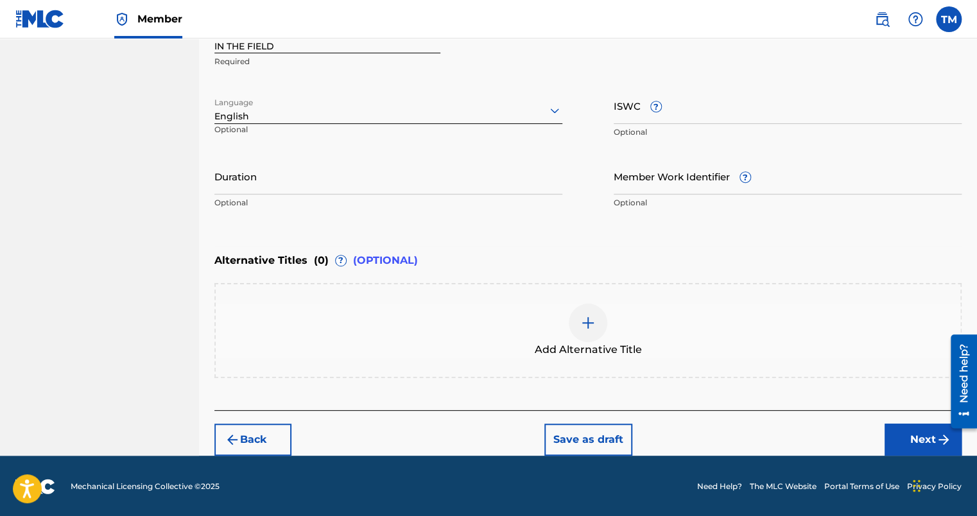
click at [898, 438] on button "Next" at bounding box center [922, 440] width 77 height 32
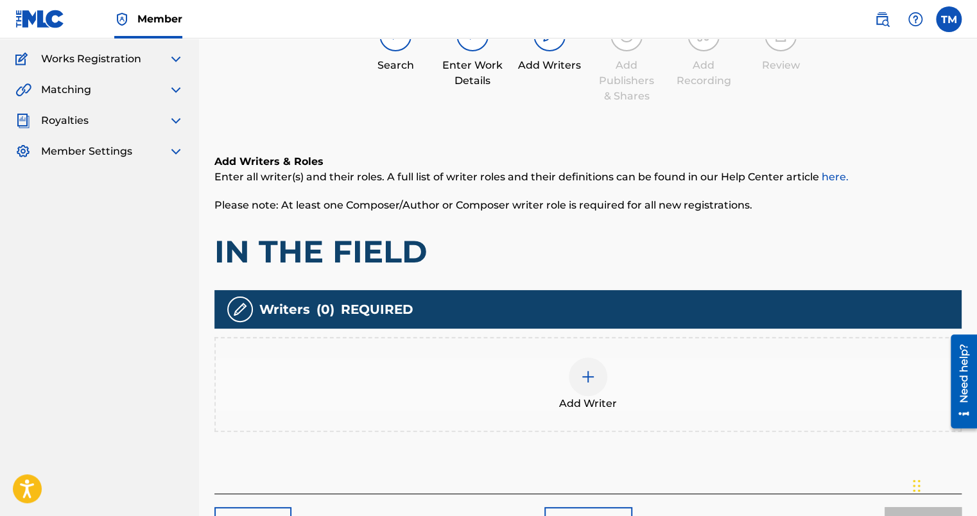
scroll to position [183, 0]
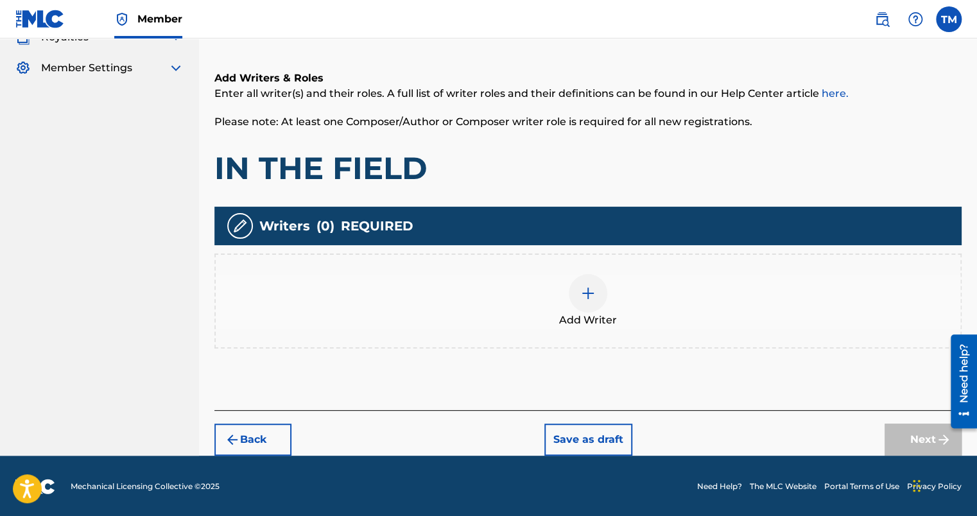
click at [576, 294] on div at bounding box center [588, 293] width 39 height 39
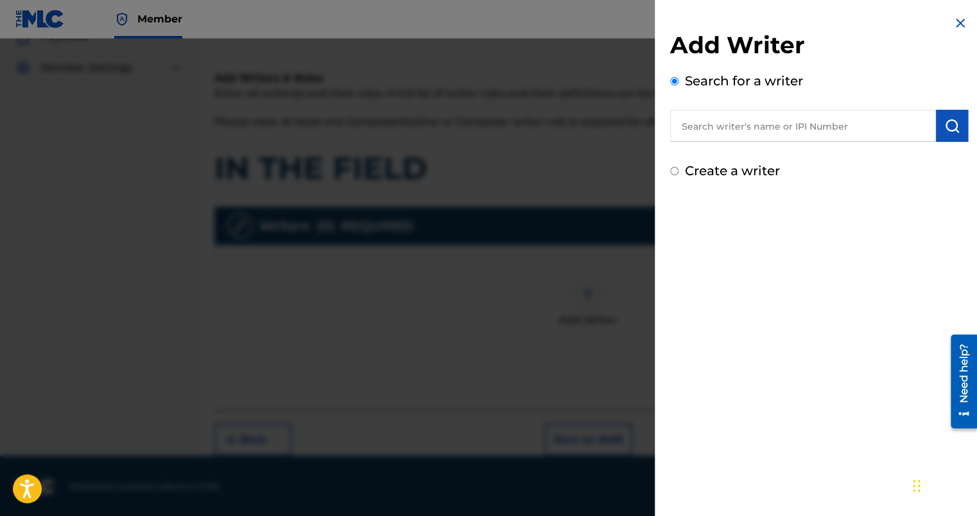
click at [685, 163] on label "Create a writer" at bounding box center [732, 170] width 95 height 15
radio input "true"
click at [678, 167] on input "Create a writer" at bounding box center [674, 171] width 8 height 8
radio input "false"
radio input "true"
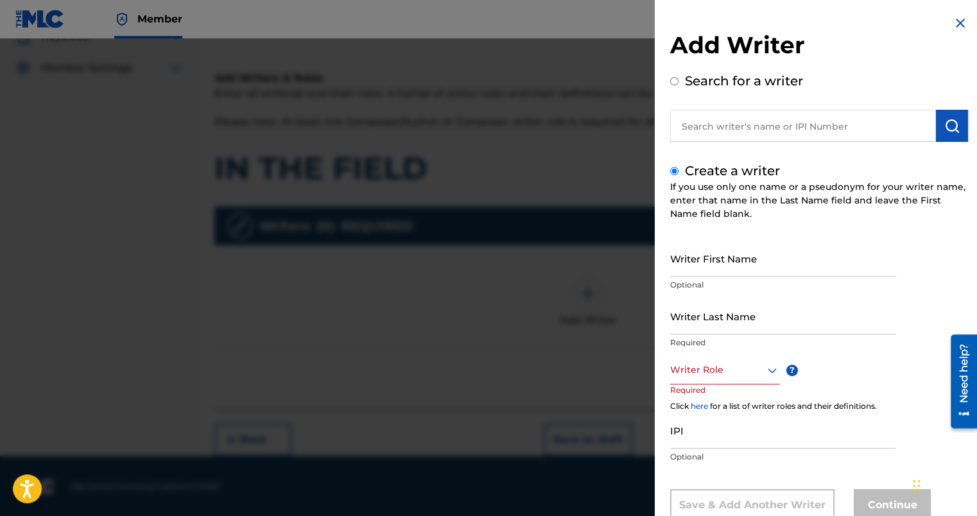
click at [757, 276] on input "Writer First Name" at bounding box center [783, 258] width 226 height 37
type input "[GEOGRAPHIC_DATA]"
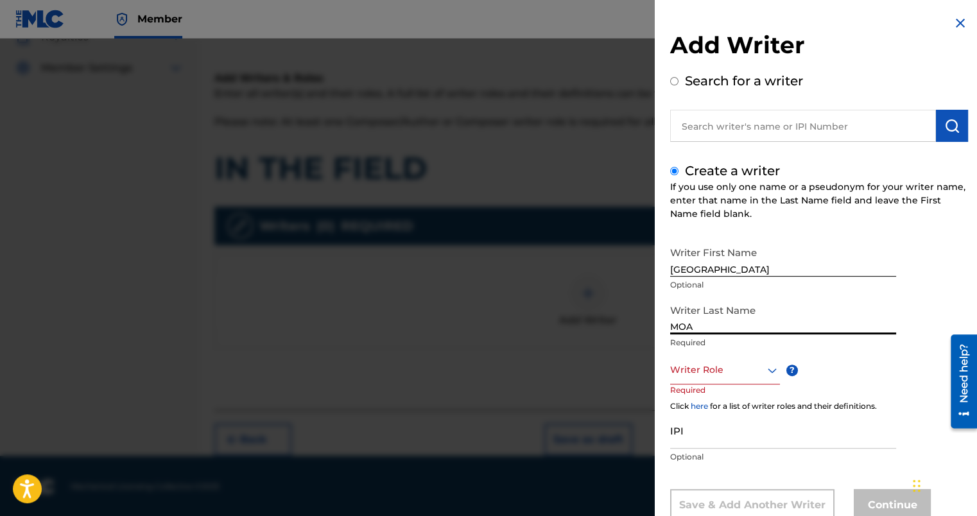
type input "MOA"
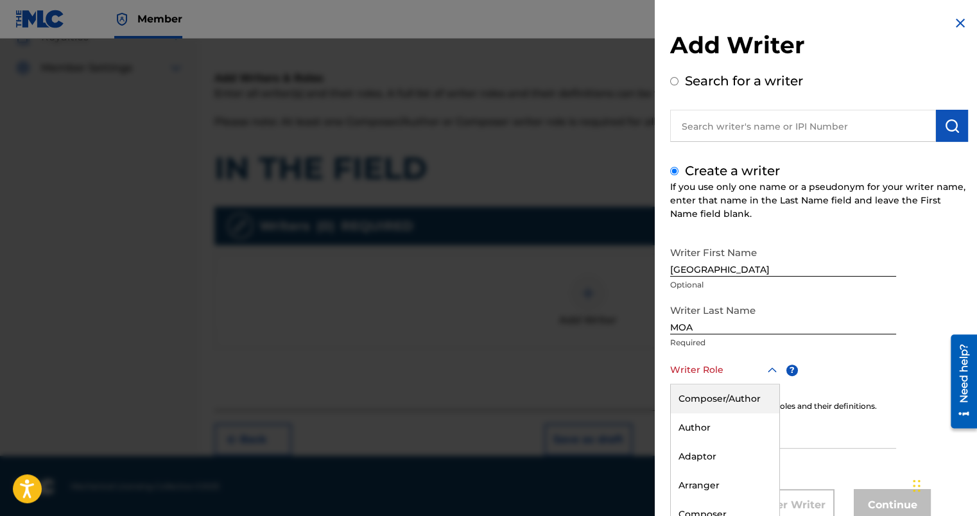
click at [776, 370] on div "8 results available. Use Up and Down to choose options, press Enter to select t…" at bounding box center [725, 369] width 110 height 29
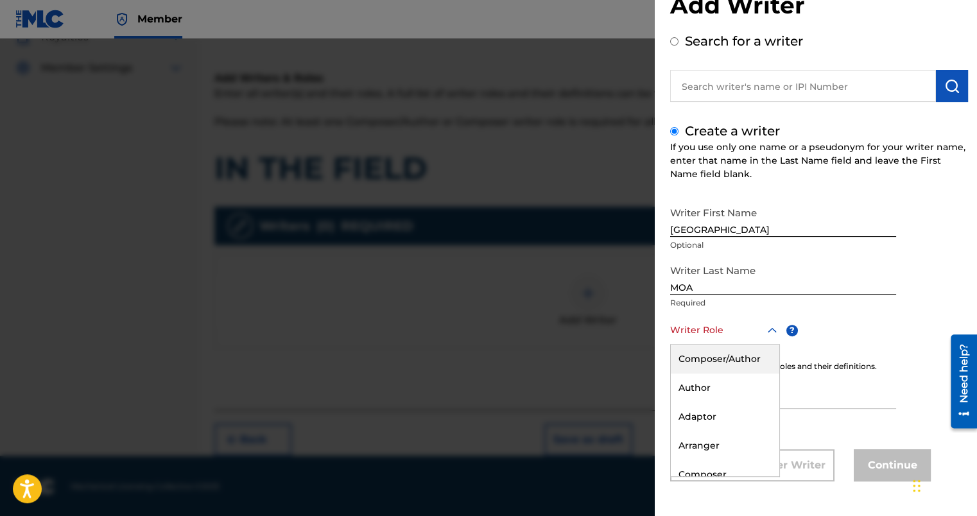
click at [724, 359] on div "Composer/Author" at bounding box center [725, 359] width 108 height 29
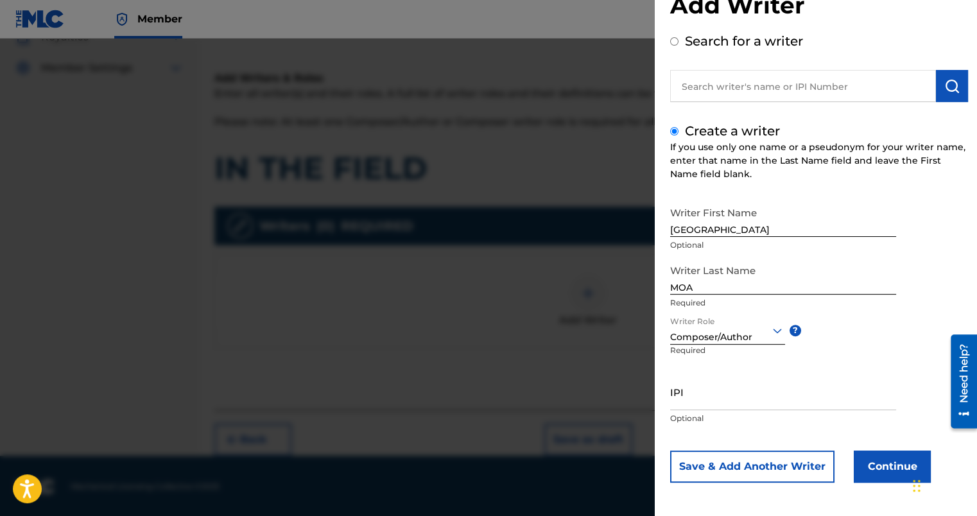
click at [883, 468] on button "Continue" at bounding box center [891, 466] width 77 height 32
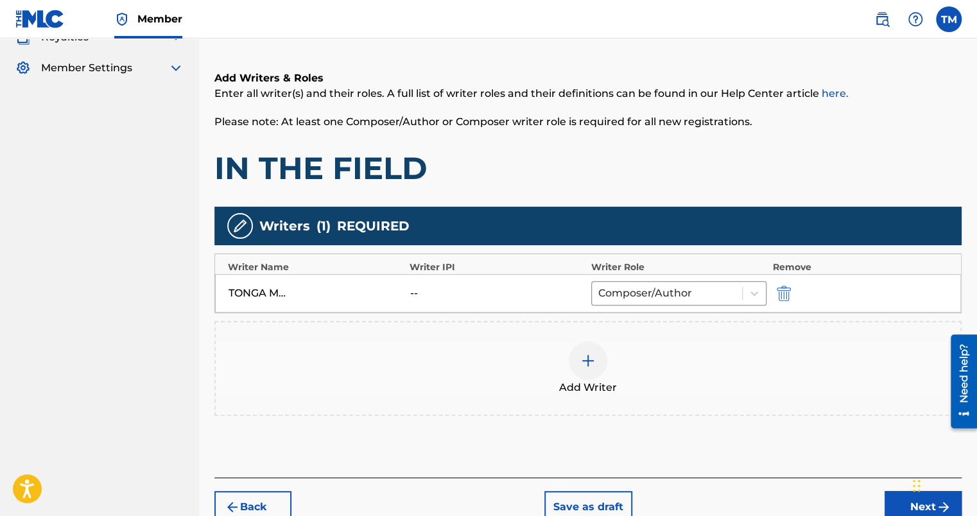
click at [888, 495] on button "Next" at bounding box center [922, 507] width 77 height 32
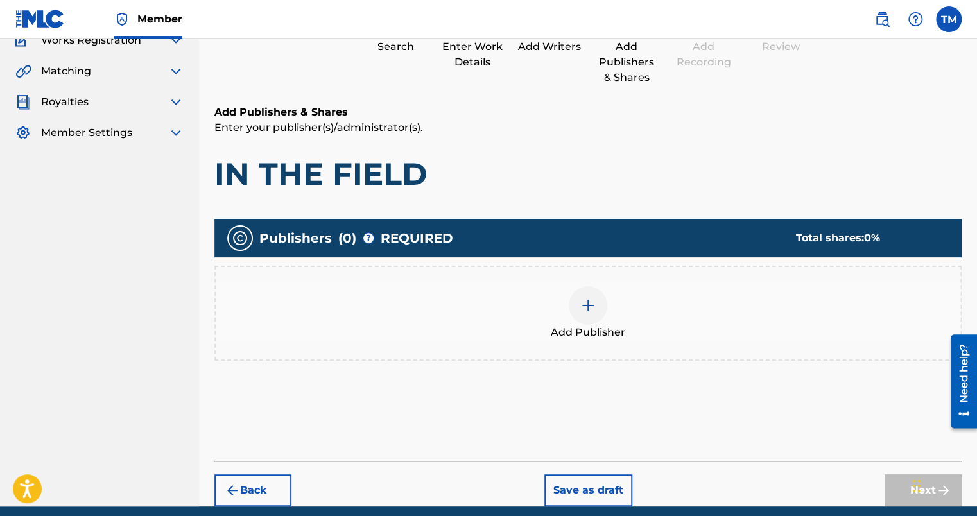
scroll to position [58, 0]
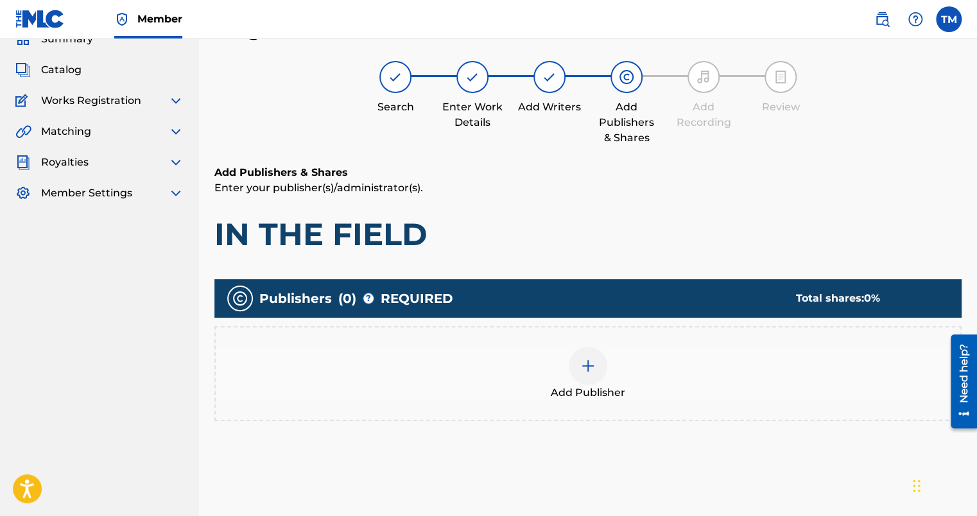
click at [613, 376] on div "Add Publisher" at bounding box center [588, 374] width 744 height 54
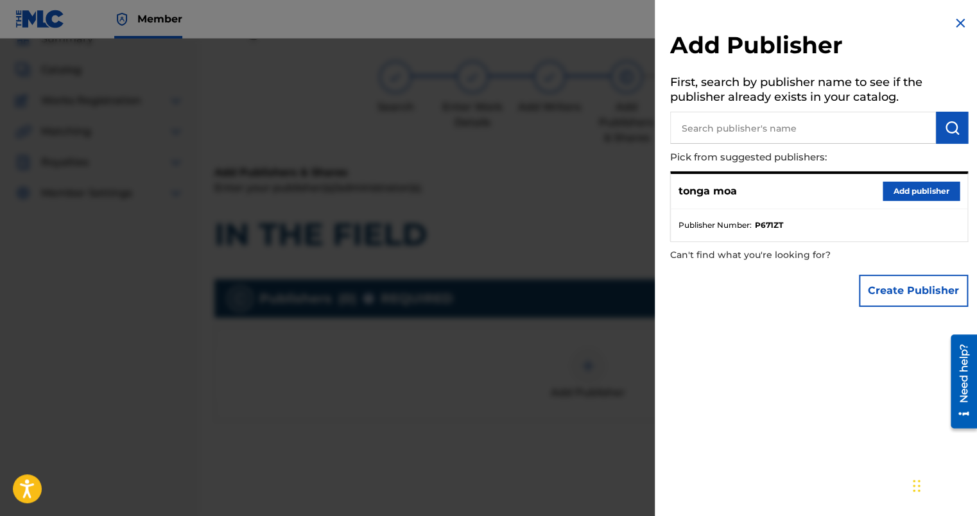
click at [895, 193] on button "Add publisher" at bounding box center [920, 191] width 77 height 19
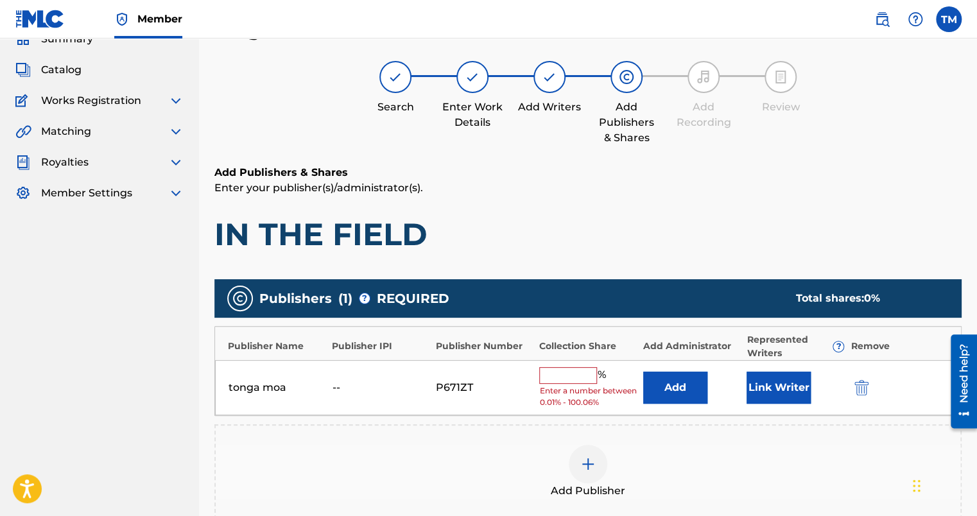
click at [569, 372] on input "text" at bounding box center [568, 375] width 58 height 17
type input "100"
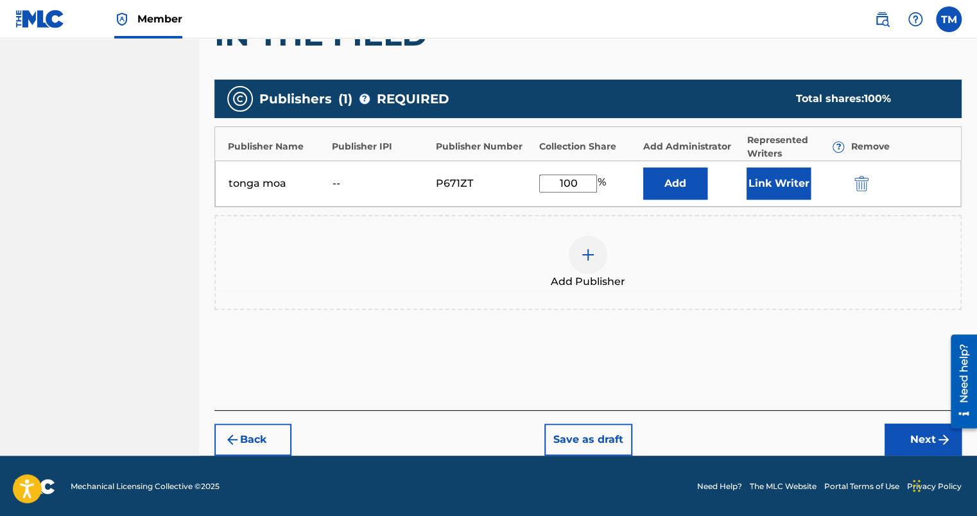
click at [901, 434] on button "Next" at bounding box center [922, 440] width 77 height 32
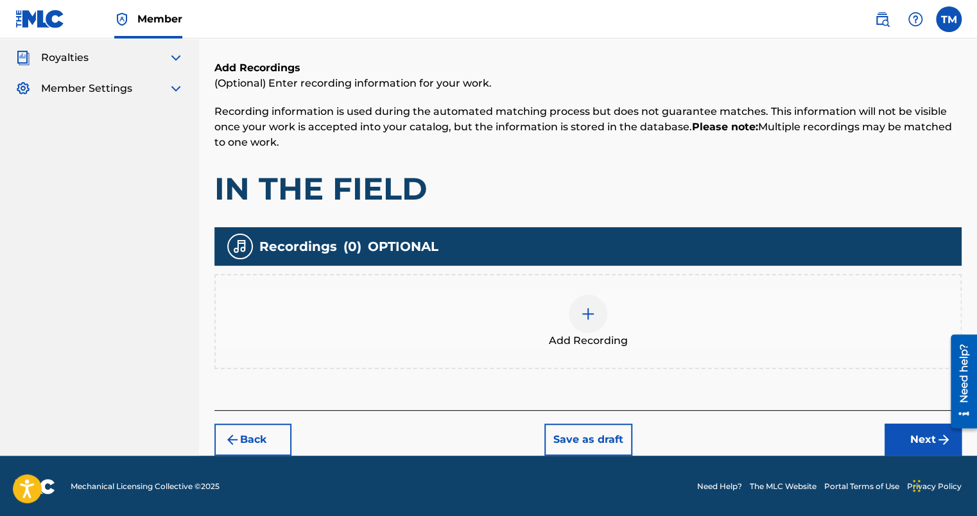
click at [895, 442] on button "Next" at bounding box center [922, 440] width 77 height 32
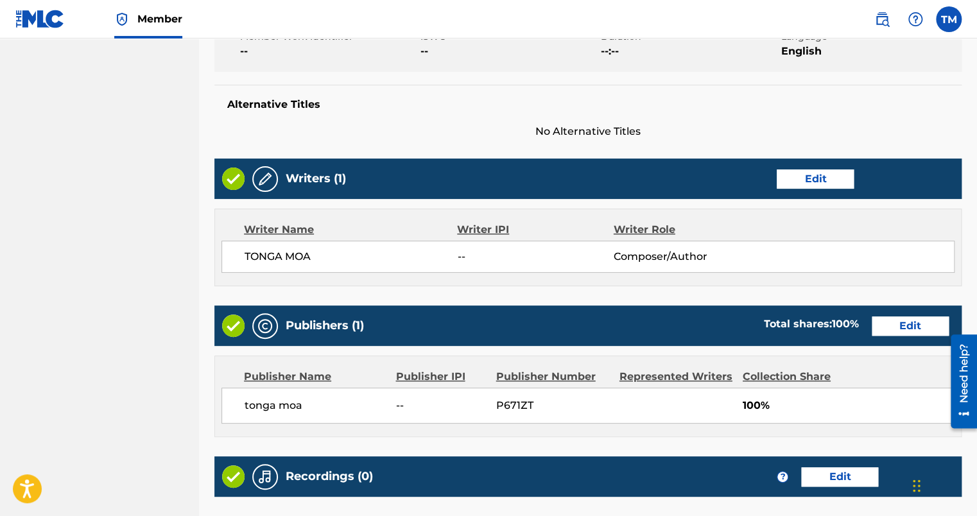
scroll to position [526, 0]
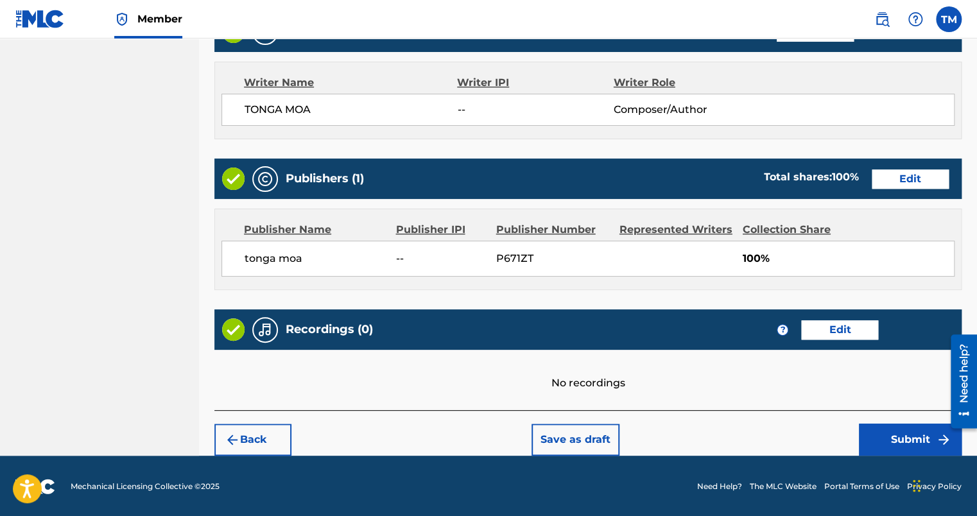
click at [916, 438] on button "Submit" at bounding box center [910, 440] width 103 height 32
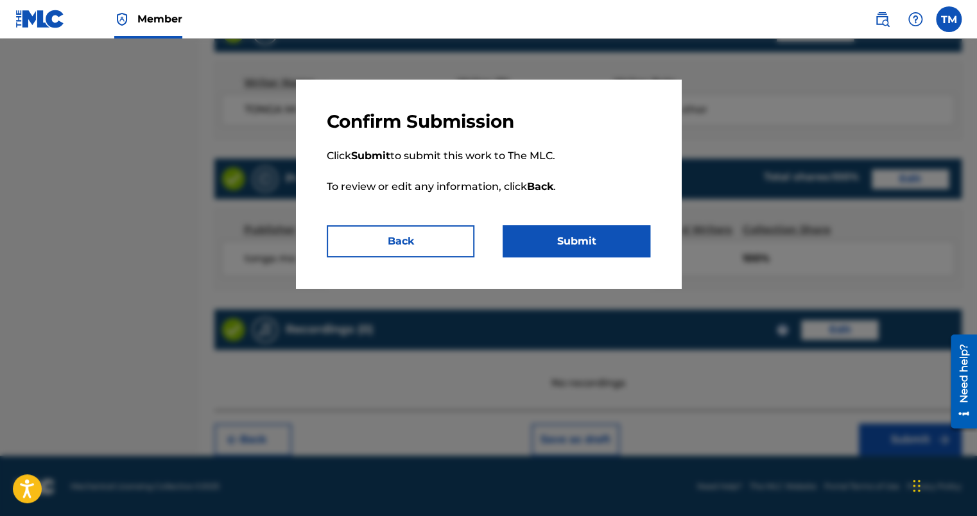
click at [605, 241] on button "Submit" at bounding box center [576, 241] width 148 height 32
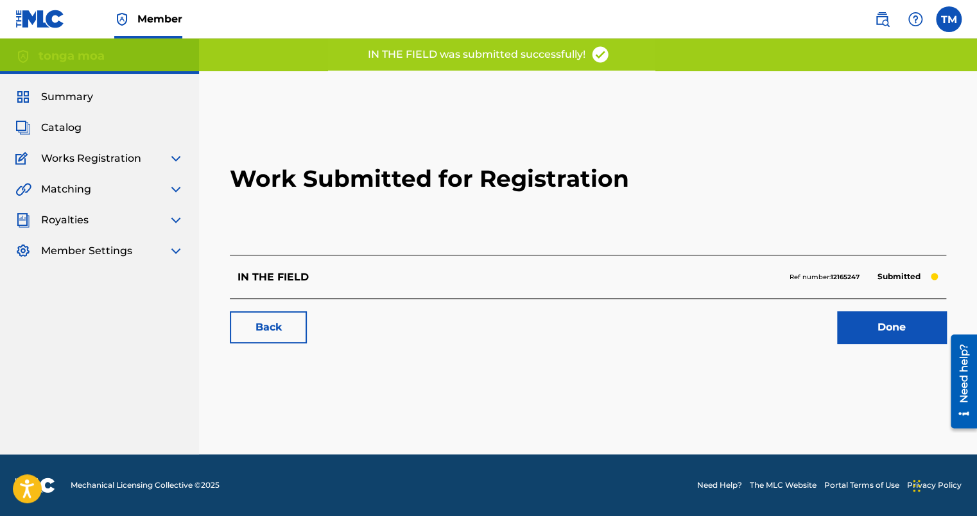
click at [875, 336] on link "Done" at bounding box center [891, 327] width 109 height 32
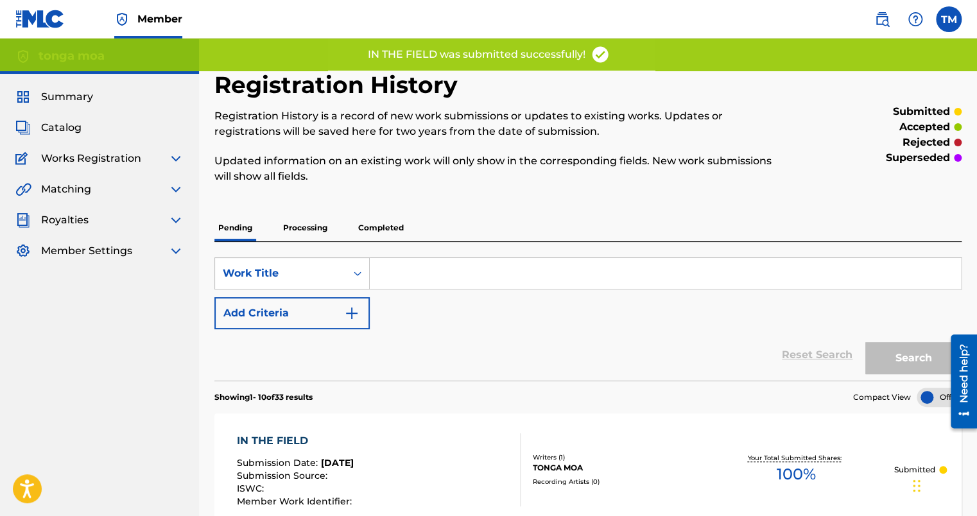
click at [49, 126] on span "Catalog" at bounding box center [61, 127] width 40 height 15
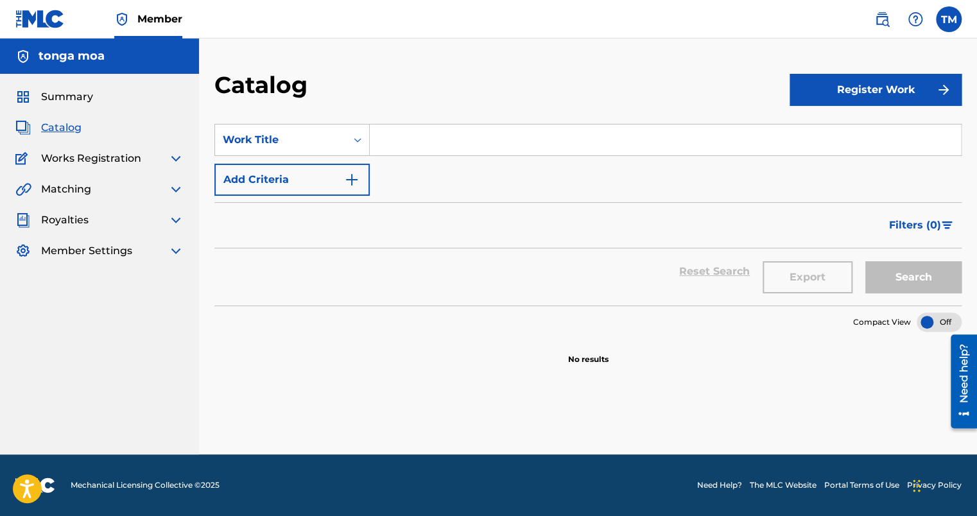
click at [74, 97] on span "Summary" at bounding box center [67, 96] width 52 height 15
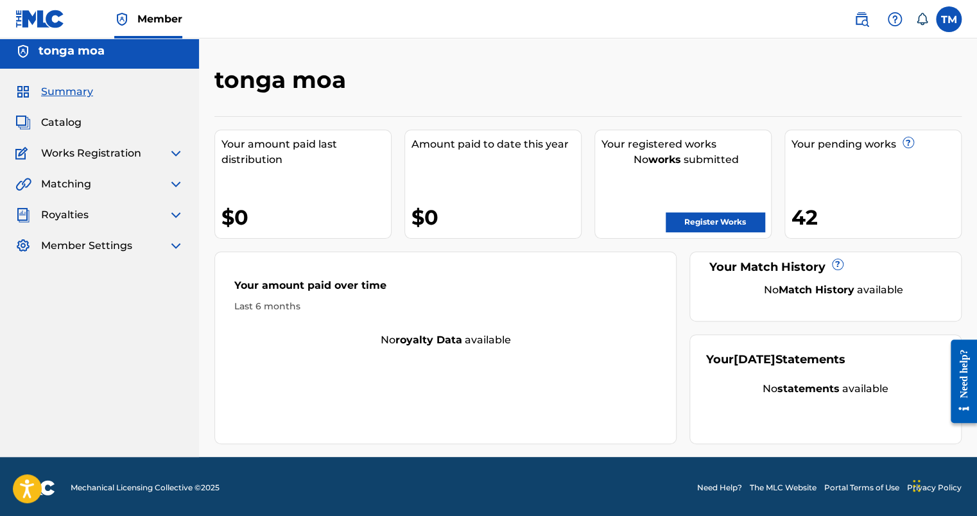
scroll to position [7, 0]
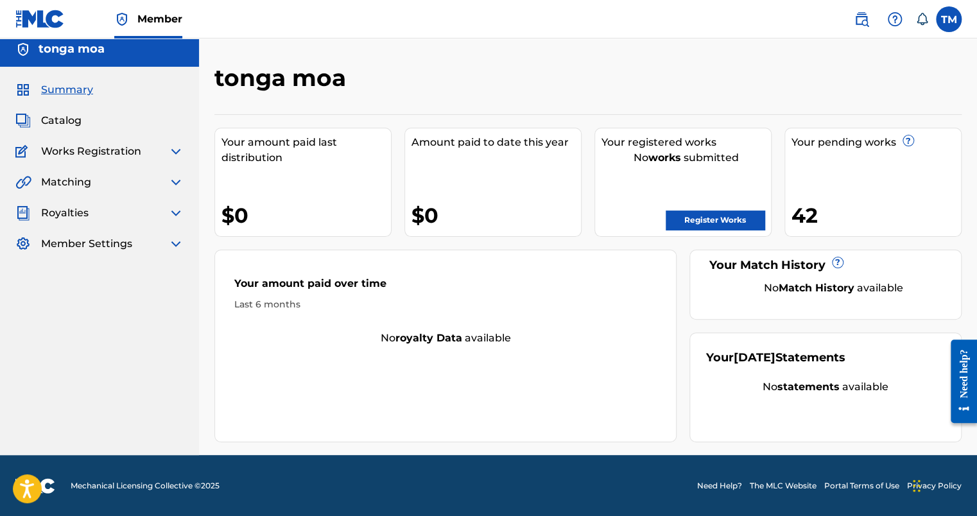
click at [64, 121] on span "Catalog" at bounding box center [61, 120] width 40 height 15
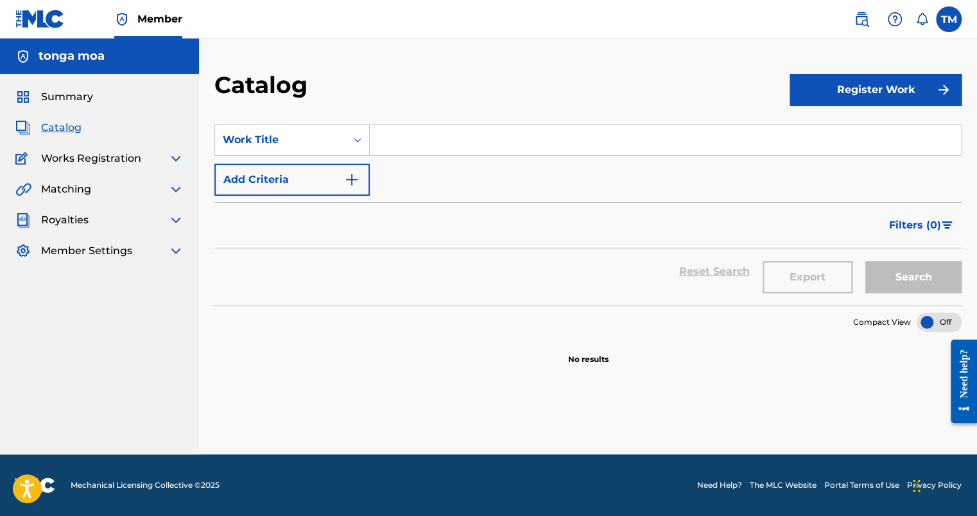
click at [846, 83] on button "Register Work" at bounding box center [875, 90] width 172 height 32
click at [824, 136] on link "Individual" at bounding box center [875, 131] width 172 height 31
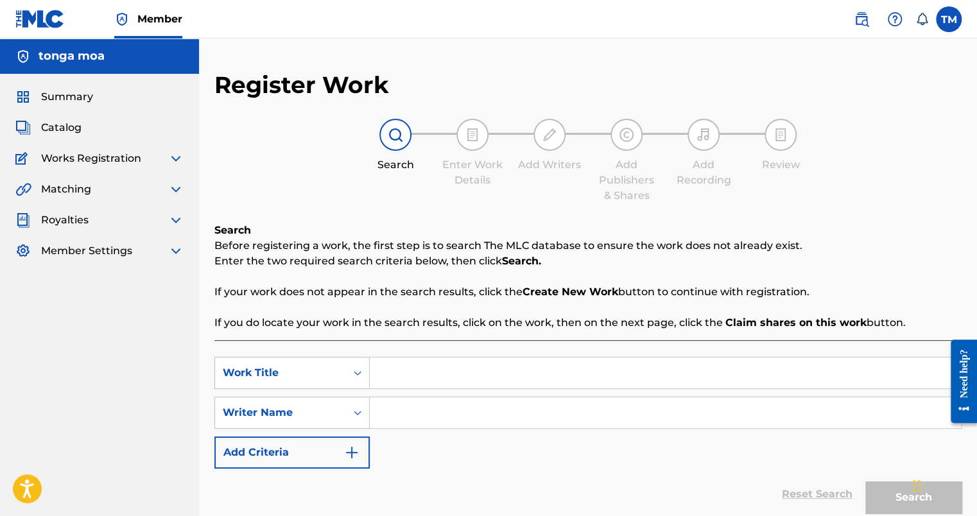
click at [391, 361] on input "Search Form" at bounding box center [665, 372] width 591 height 31
type input "BAHH BACK"
click at [469, 415] on input "Search Form" at bounding box center [665, 412] width 591 height 31
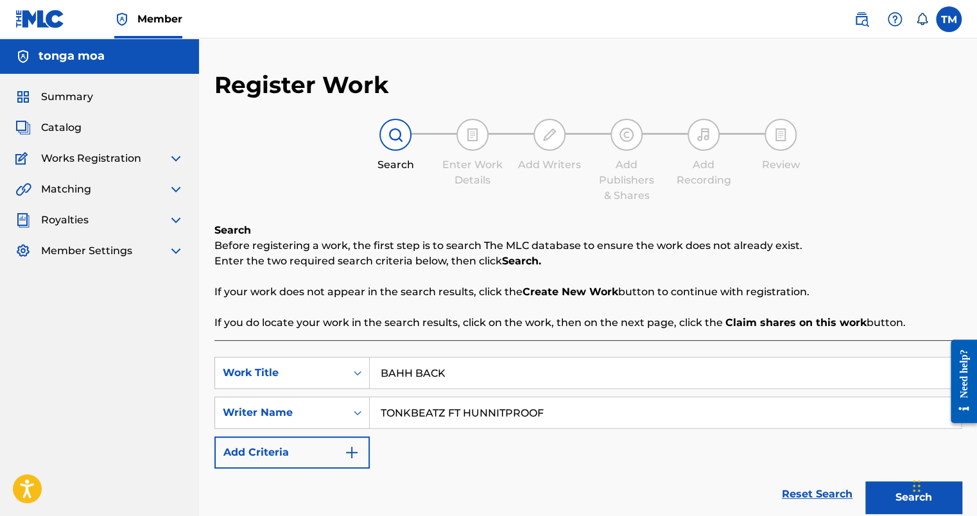
type input "TONKBEATZ FT HUNNITPROOF"
click at [884, 501] on button "Search" at bounding box center [913, 497] width 96 height 32
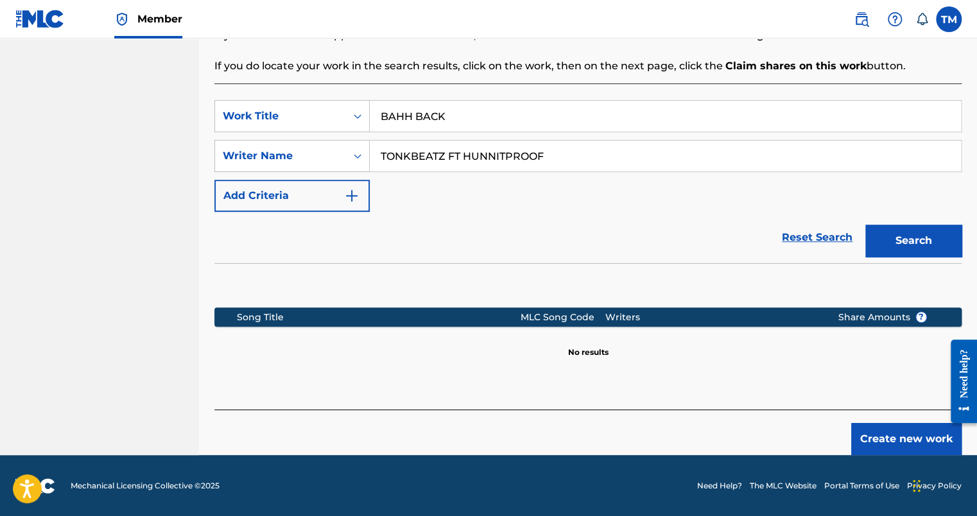
click at [895, 438] on button "Create new work" at bounding box center [906, 439] width 110 height 32
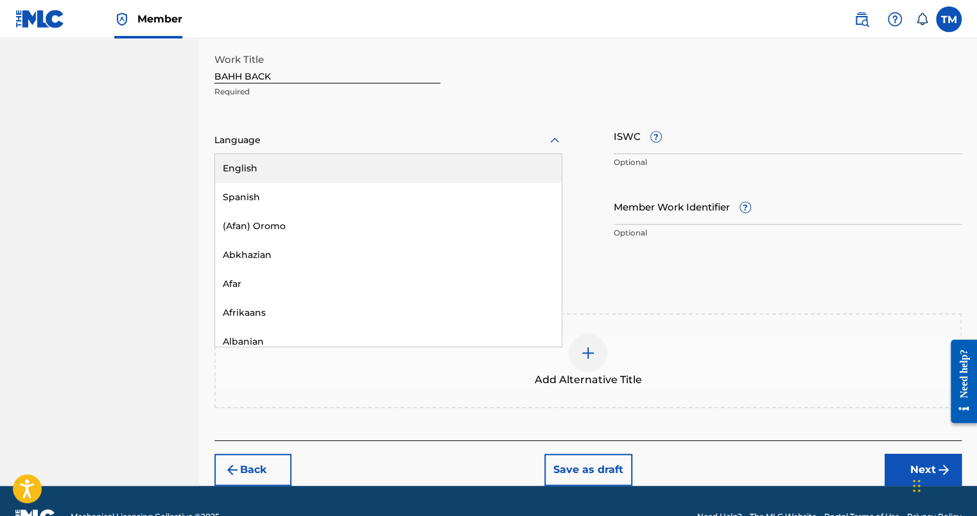
click at [402, 151] on div "Language" at bounding box center [388, 140] width 348 height 27
click at [316, 171] on div "English" at bounding box center [388, 168] width 347 height 29
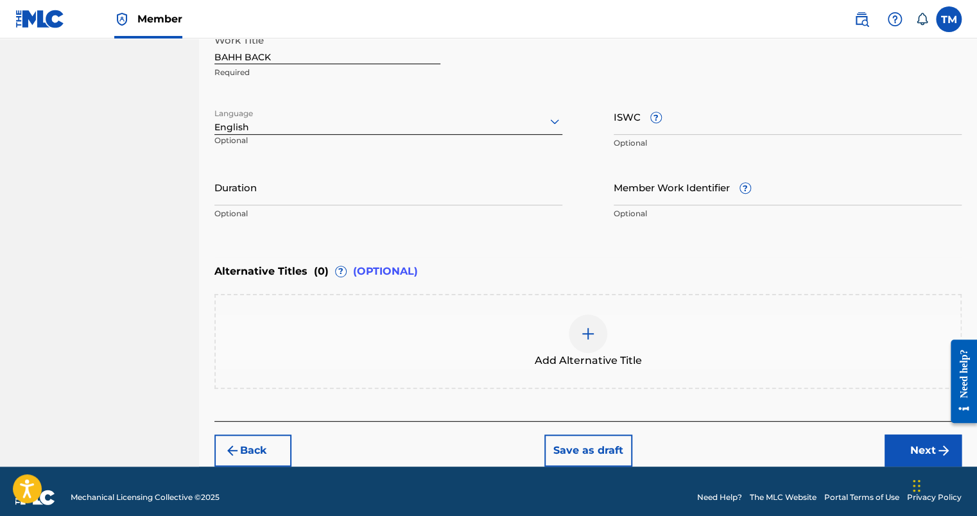
scroll to position [287, 0]
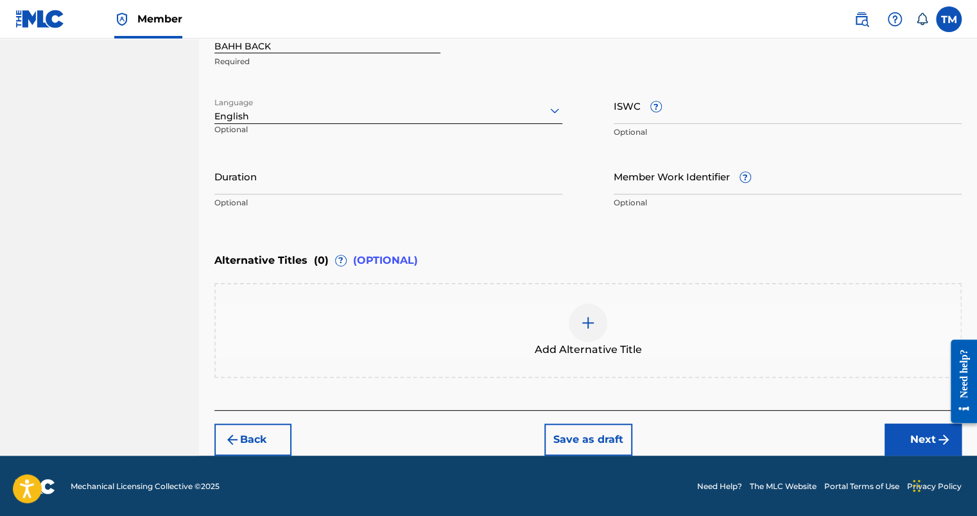
click at [906, 438] on button "Next" at bounding box center [922, 440] width 77 height 32
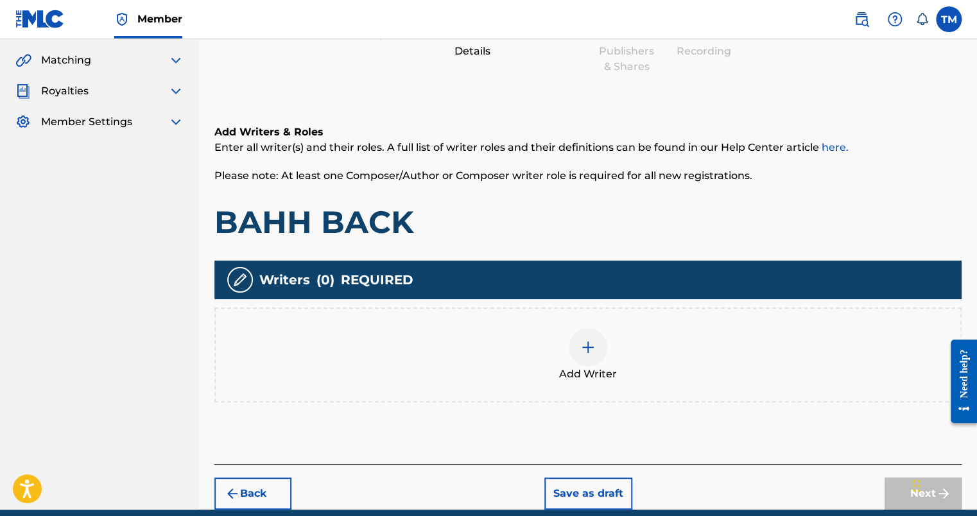
scroll to position [183, 0]
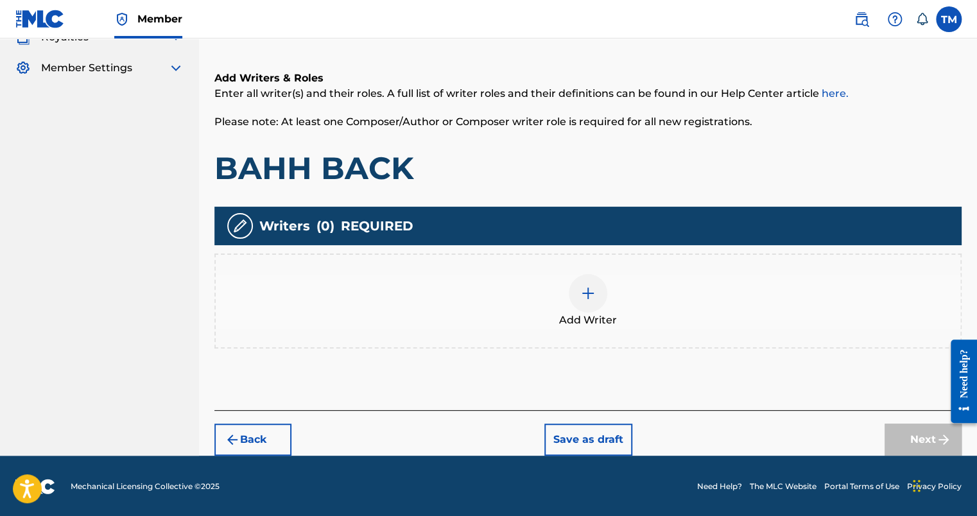
click at [601, 293] on div at bounding box center [588, 293] width 39 height 39
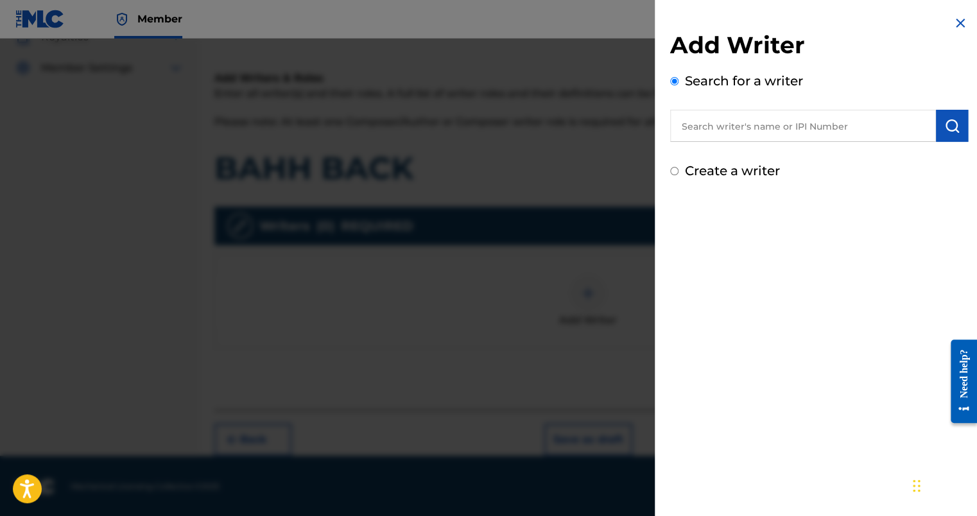
click at [713, 167] on label "Create a writer" at bounding box center [732, 170] width 95 height 15
radio input "true"
click at [678, 167] on input "Create a writer" at bounding box center [674, 171] width 8 height 8
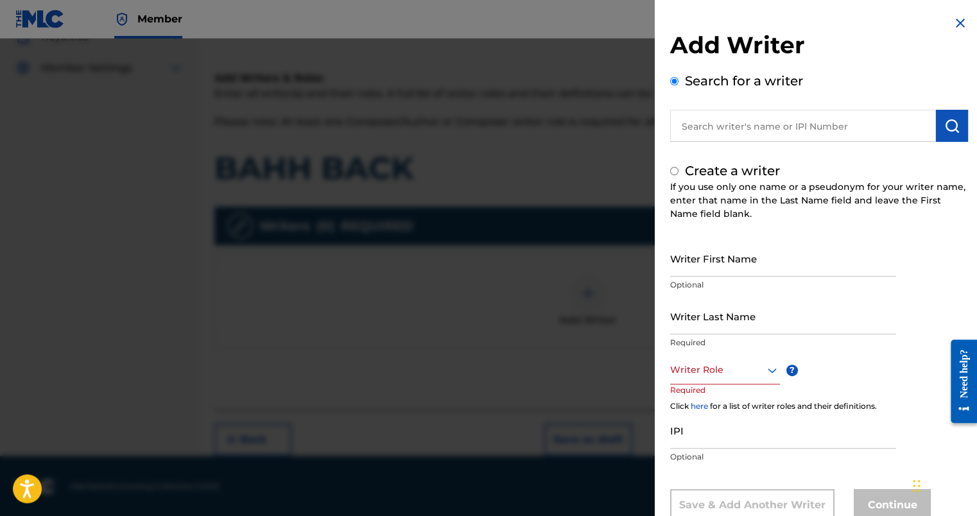
radio input "false"
radio input "true"
click at [709, 257] on input "Writer First Name" at bounding box center [783, 258] width 226 height 37
type input "[GEOGRAPHIC_DATA]"
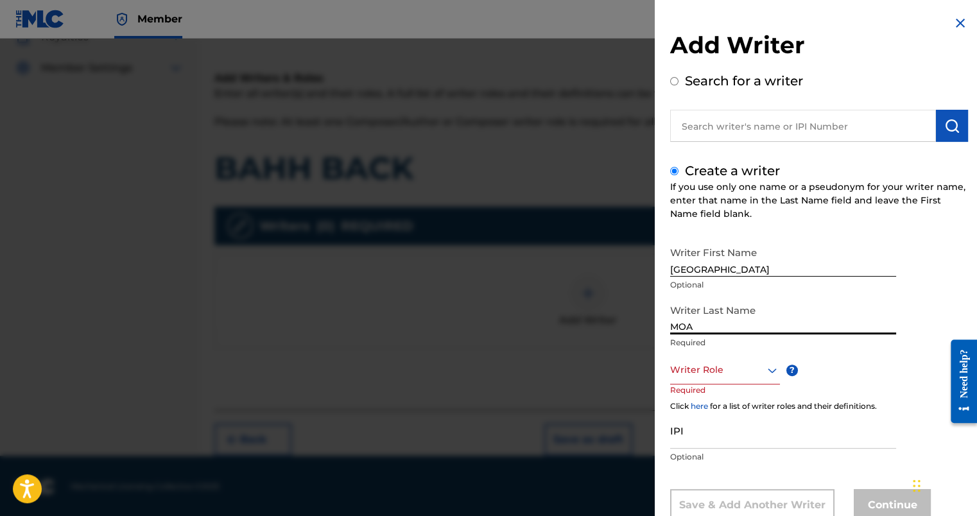
type input "MOA"
click at [739, 366] on div "Writer First Name TONGA Optional Writer Last Name MOA Required Writer Role ? Re…" at bounding box center [819, 380] width 298 height 281
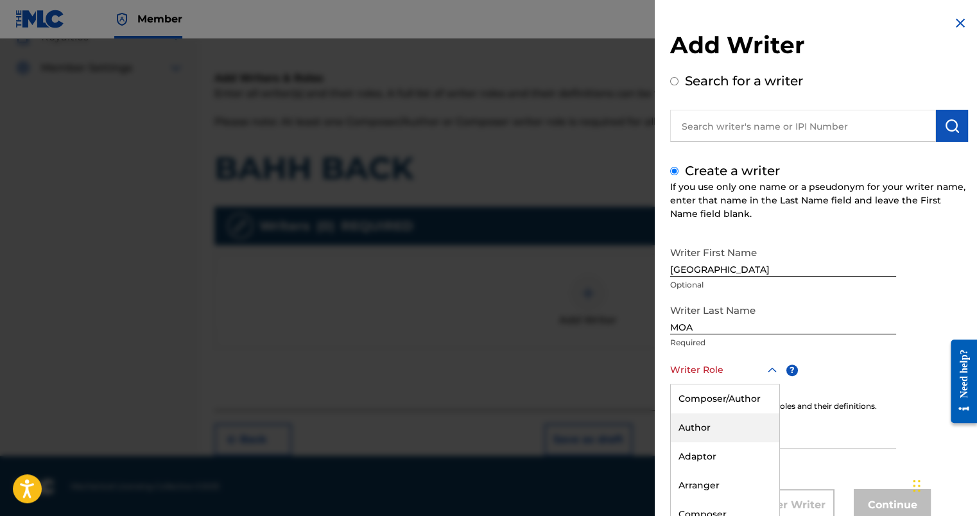
scroll to position [40, 0]
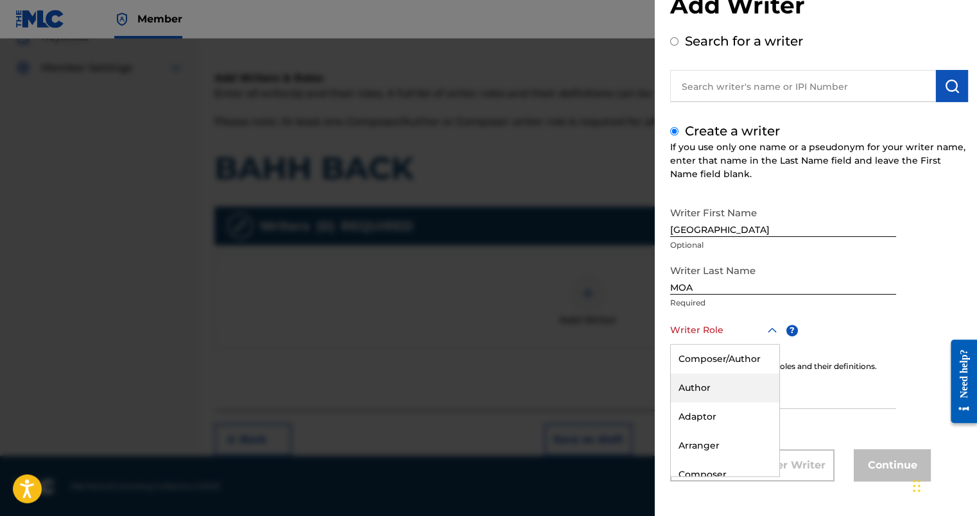
click at [734, 345] on div "8 results available. Use Up and Down to choose options, press Enter to select t…" at bounding box center [725, 330] width 110 height 29
click at [747, 366] on div "Composer/Author" at bounding box center [725, 359] width 108 height 29
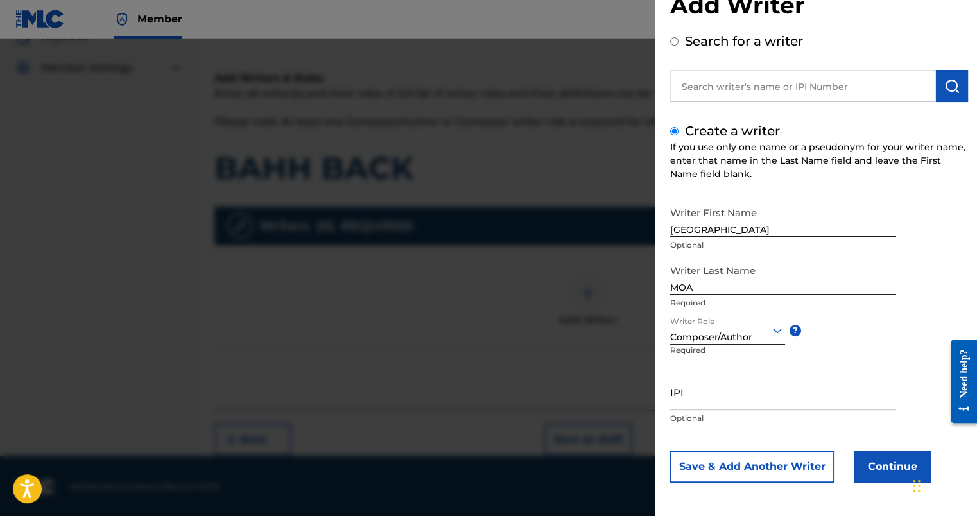
click at [876, 472] on button "Continue" at bounding box center [891, 466] width 77 height 32
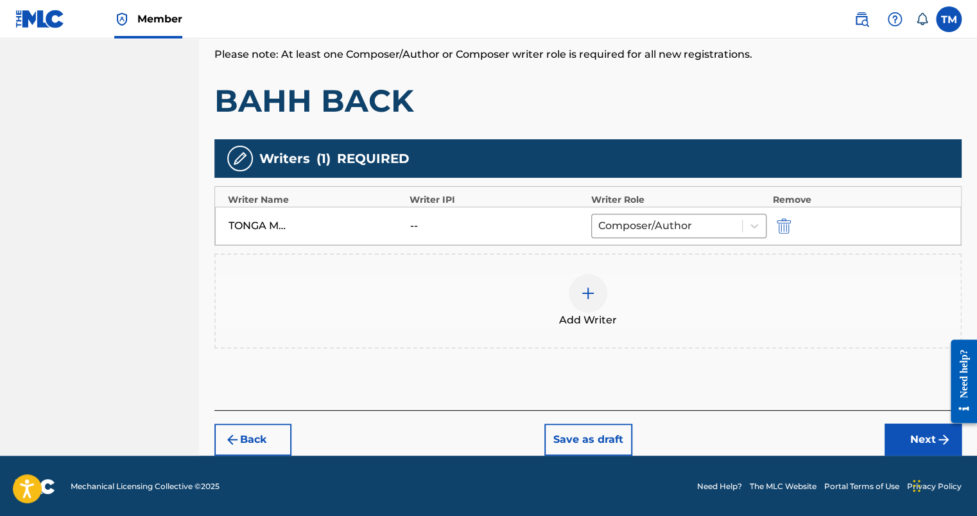
click at [905, 442] on button "Next" at bounding box center [922, 440] width 77 height 32
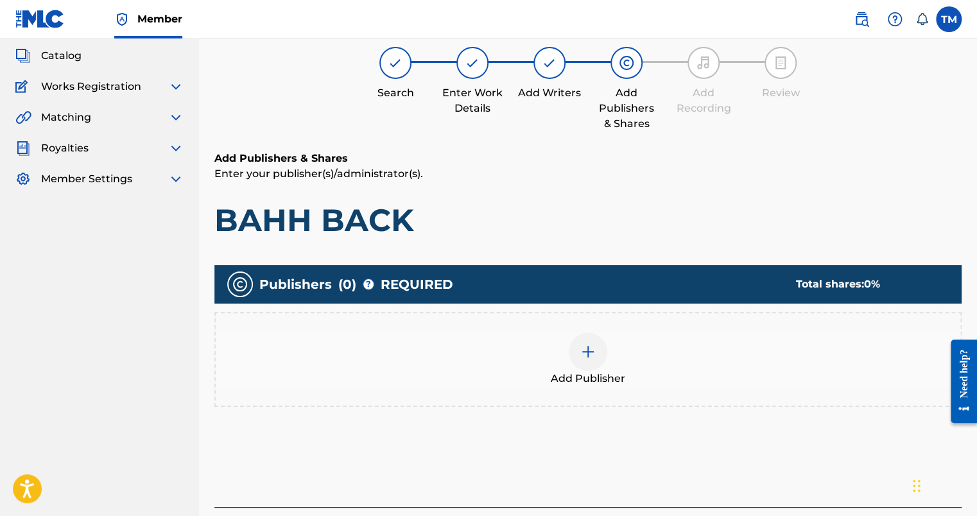
scroll to position [58, 0]
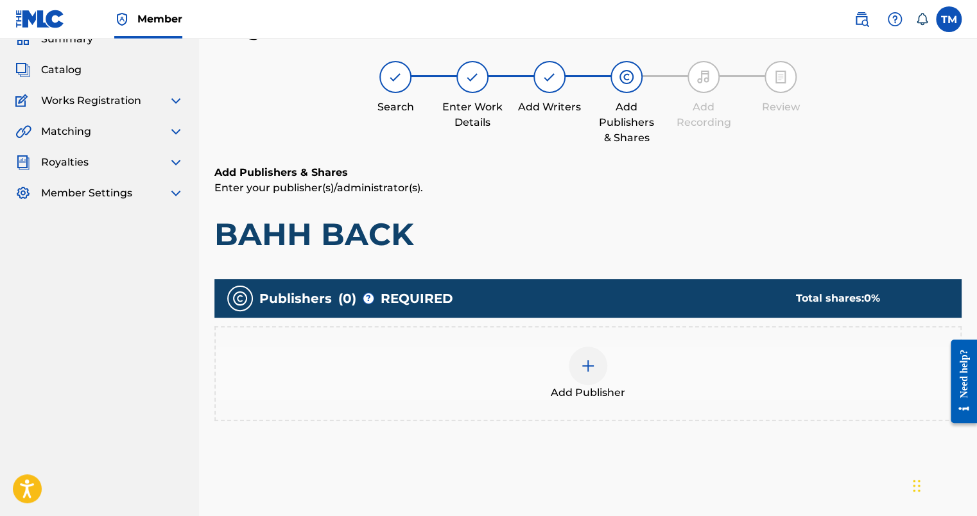
click at [612, 367] on div "Add Publisher" at bounding box center [588, 374] width 744 height 54
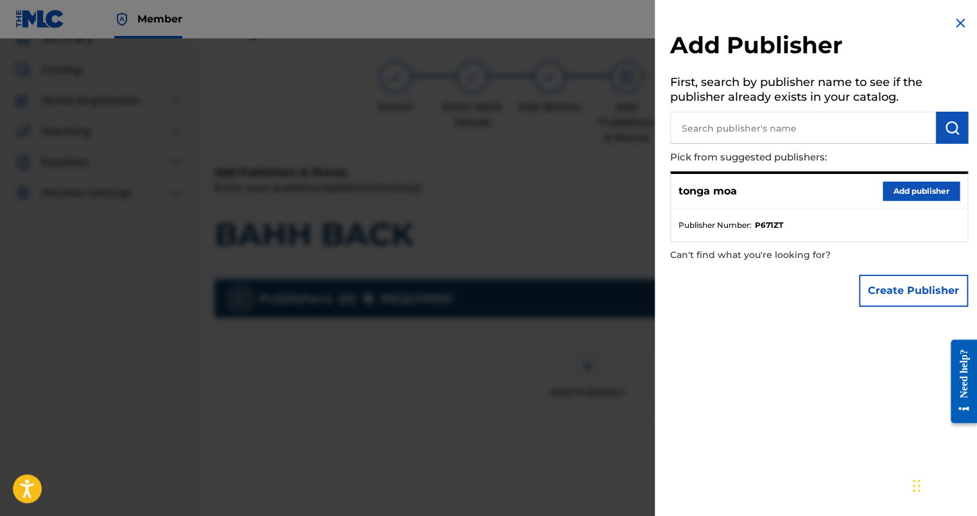
click at [925, 191] on button "Add publisher" at bounding box center [920, 191] width 77 height 19
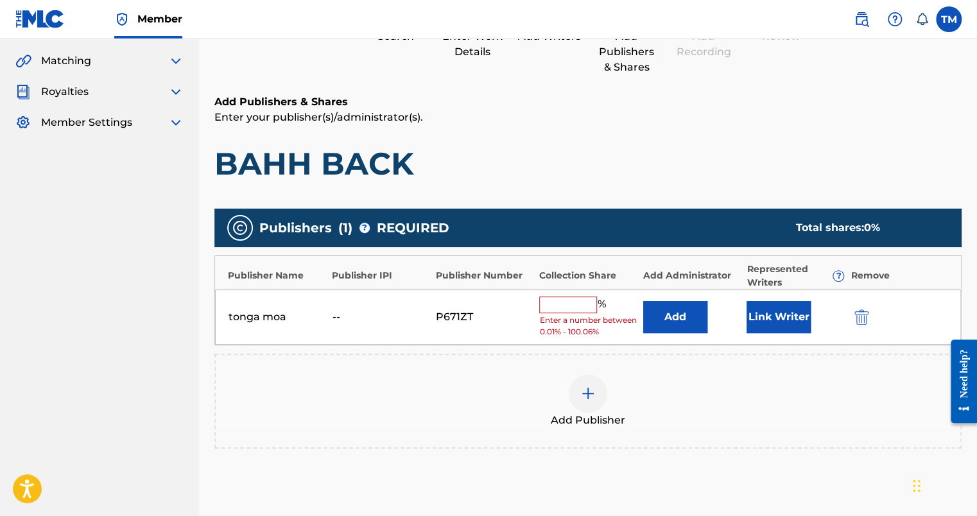
scroll to position [266, 0]
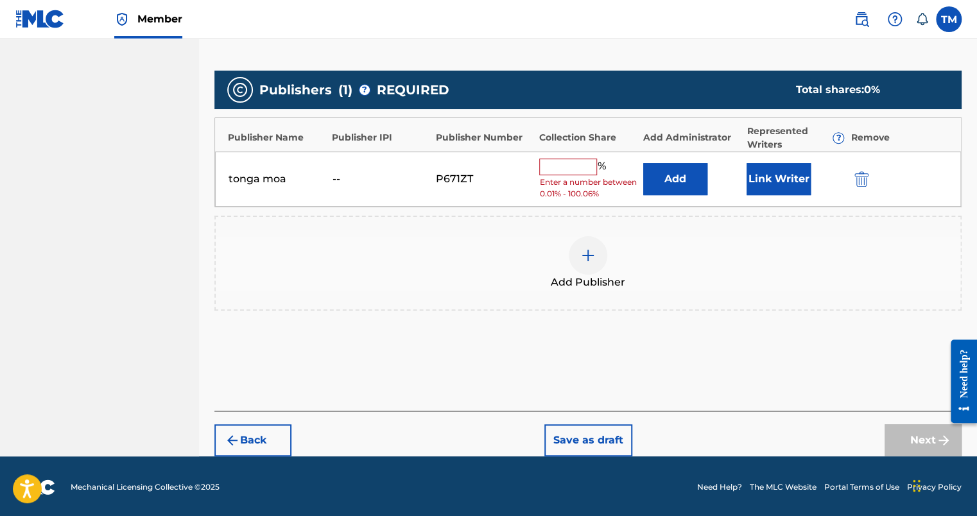
click at [567, 155] on div "tonga moa -- P671ZT % Enter a number between 0.01% - 100.06% Add Link Writer" at bounding box center [588, 179] width 746 height 56
click at [565, 165] on input "text" at bounding box center [568, 166] width 58 height 17
type input "100"
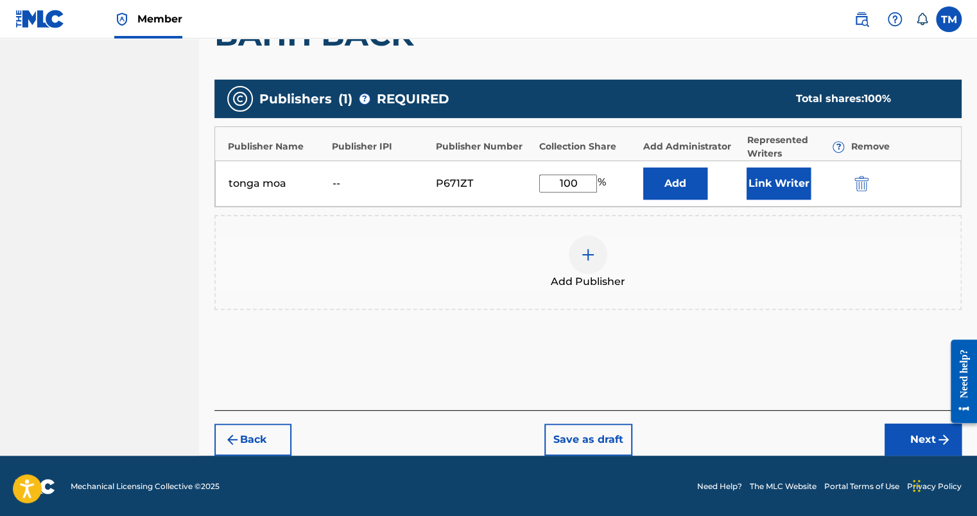
click at [911, 429] on button "Next" at bounding box center [922, 440] width 77 height 32
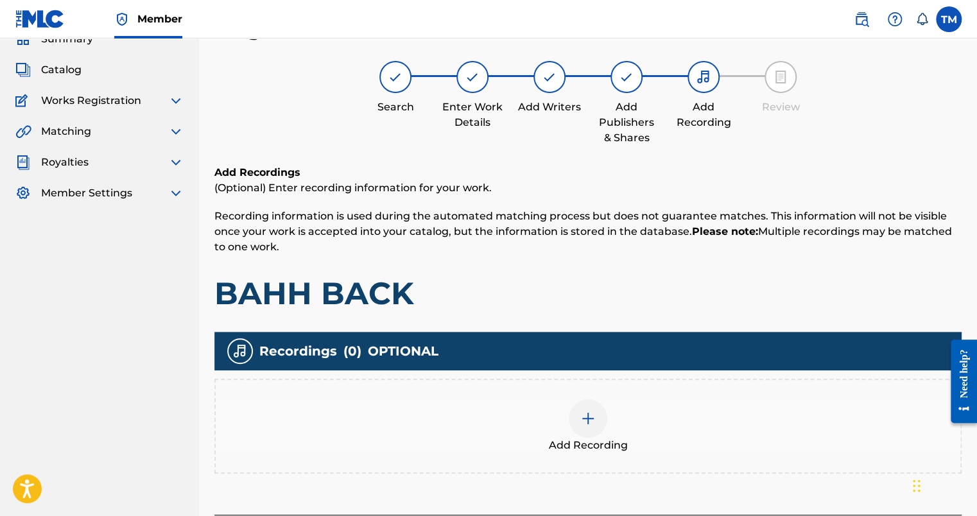
scroll to position [162, 0]
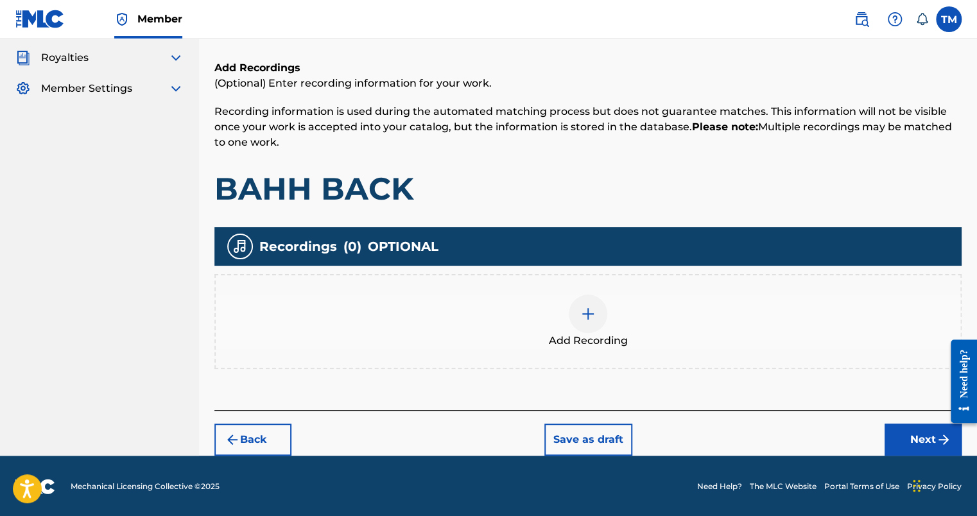
click at [908, 443] on button "Next" at bounding box center [922, 440] width 77 height 32
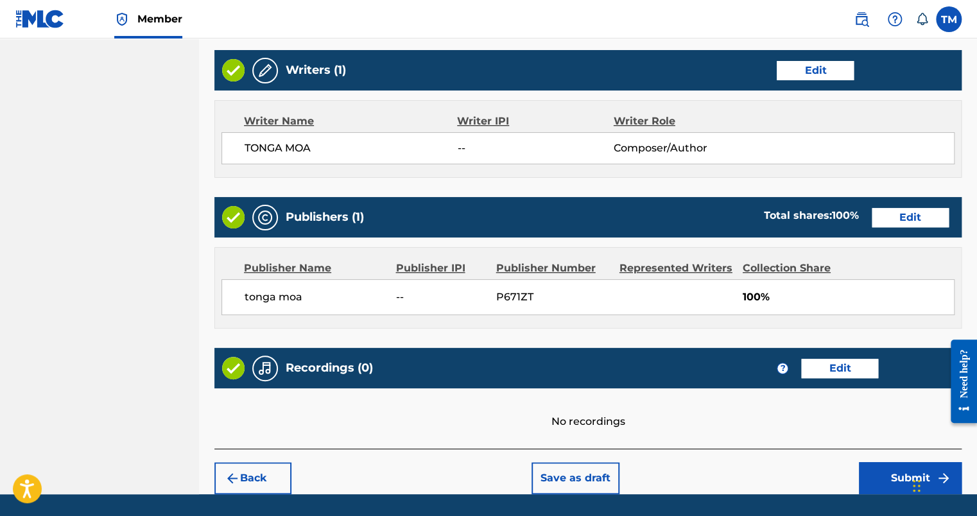
scroll to position [526, 0]
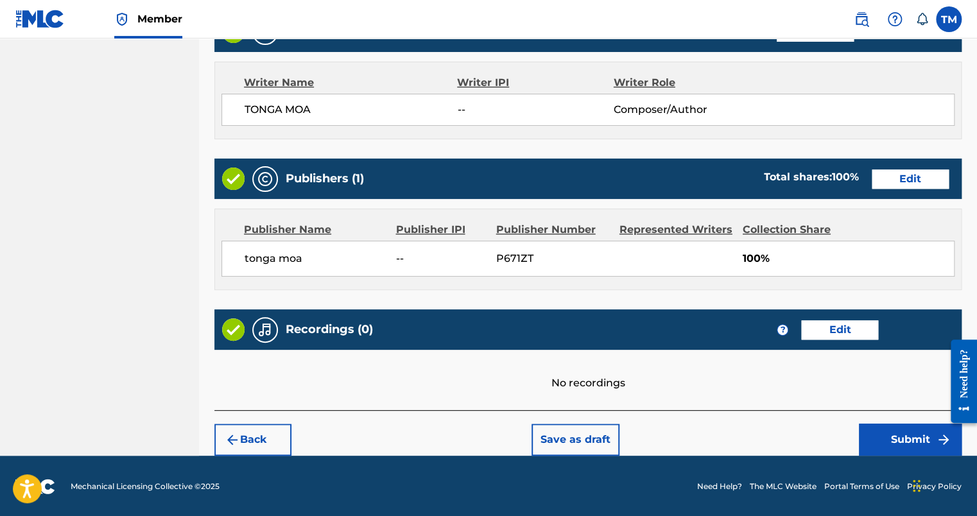
click at [872, 424] on button "Submit" at bounding box center [910, 440] width 103 height 32
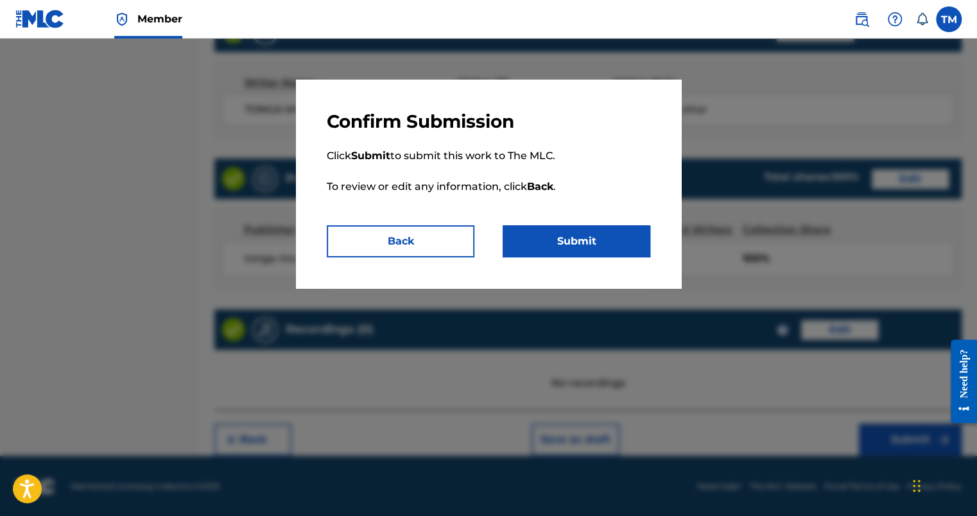
click at [586, 241] on button "Submit" at bounding box center [576, 241] width 148 height 32
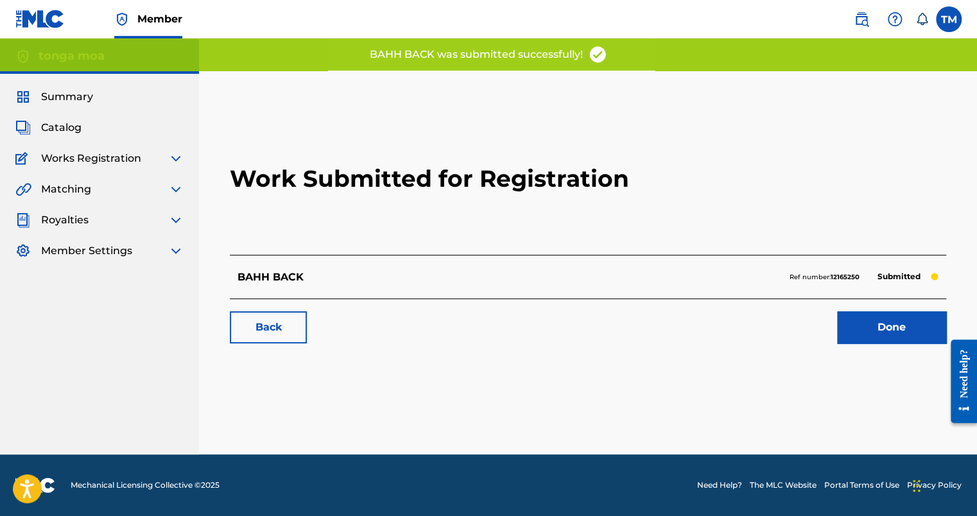
click at [868, 340] on link "Done" at bounding box center [891, 327] width 109 height 32
